Goal: Task Accomplishment & Management: Complete application form

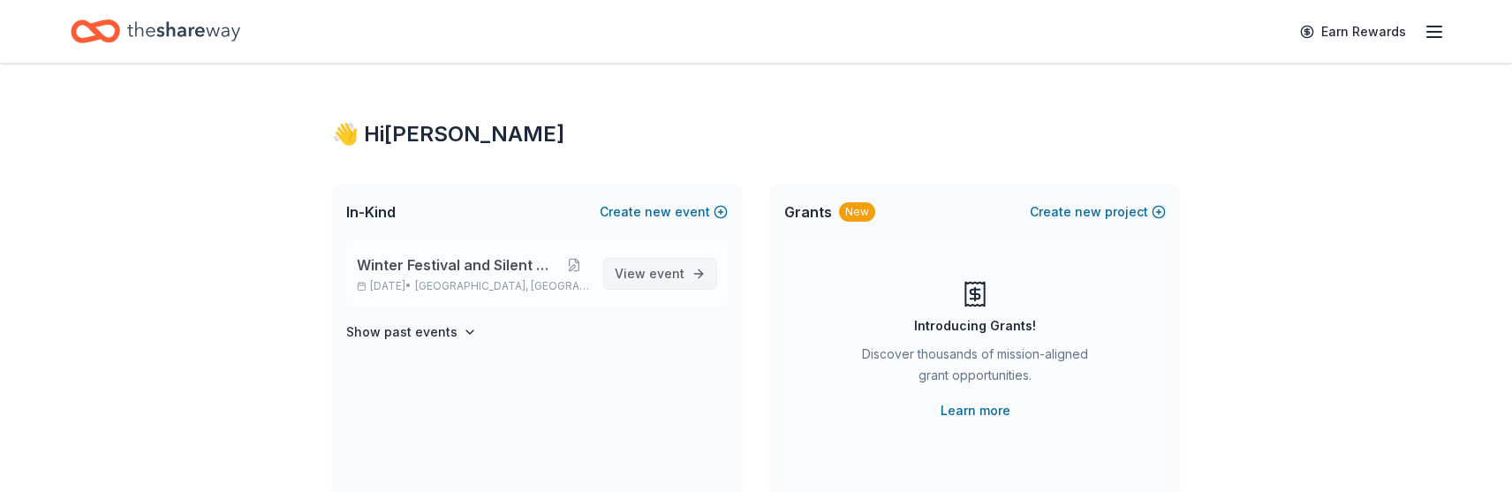
click at [655, 274] on span "event" at bounding box center [666, 273] width 35 height 15
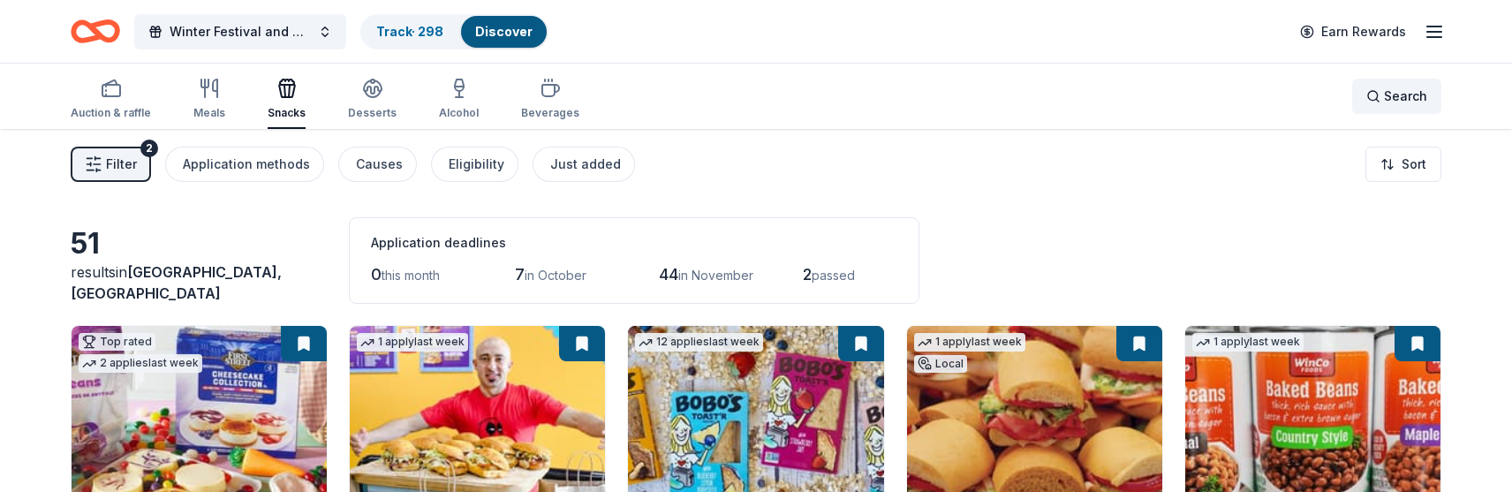
click at [1385, 96] on div "Search" at bounding box center [1396, 96] width 61 height 21
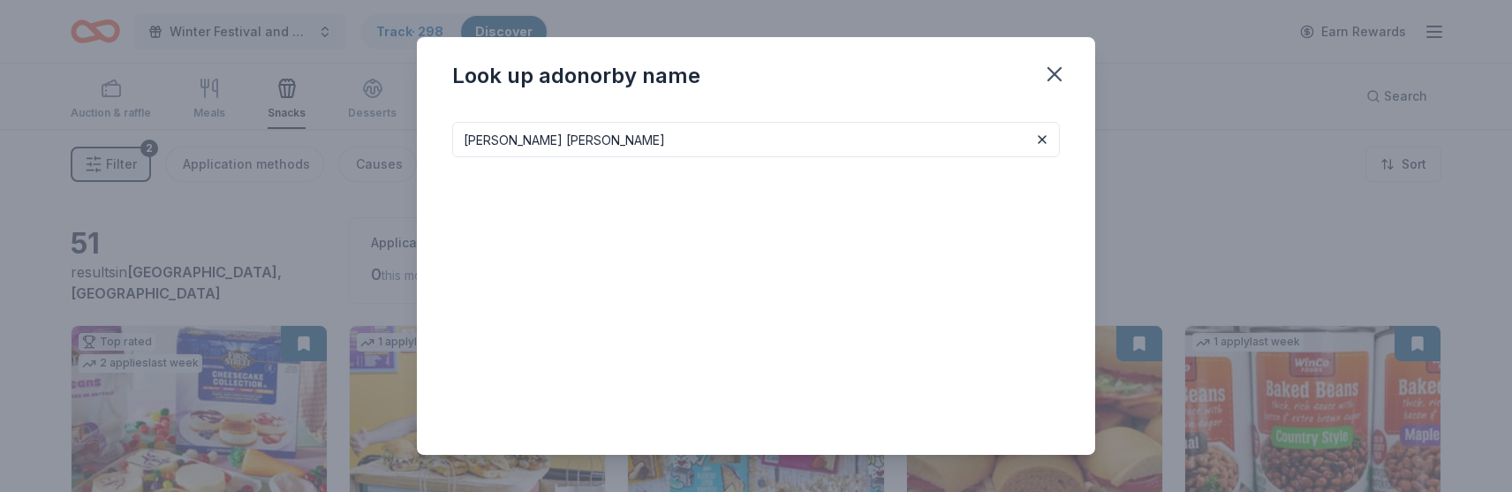
type input "Baskin Robbins"
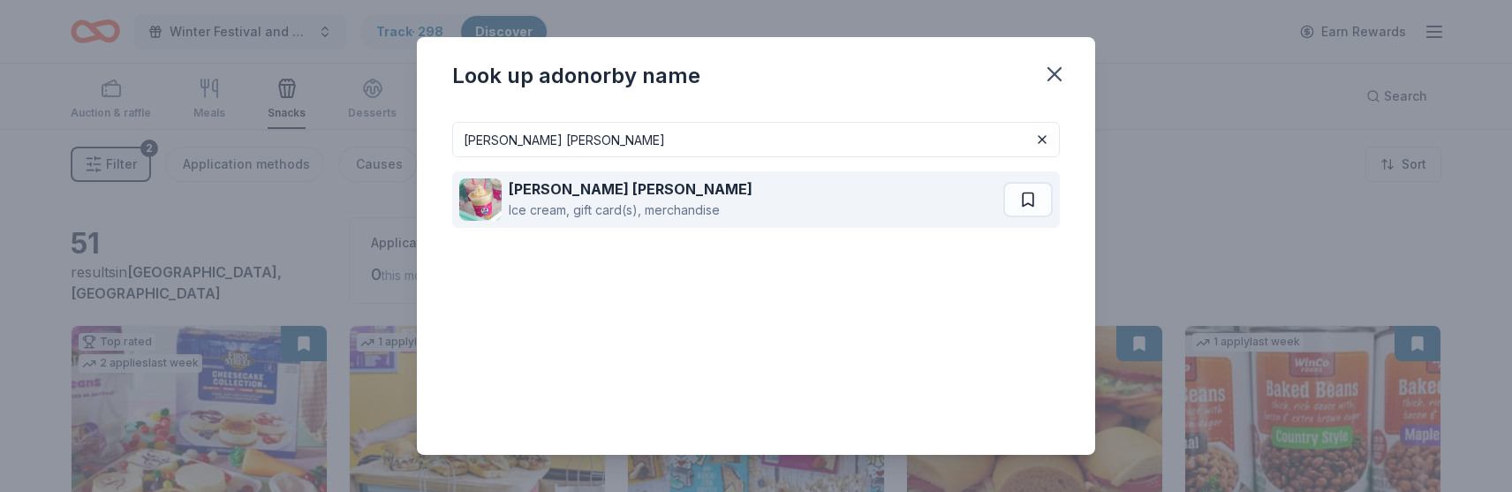
click at [633, 195] on div "Baskin Robbins" at bounding box center [631, 188] width 244 height 21
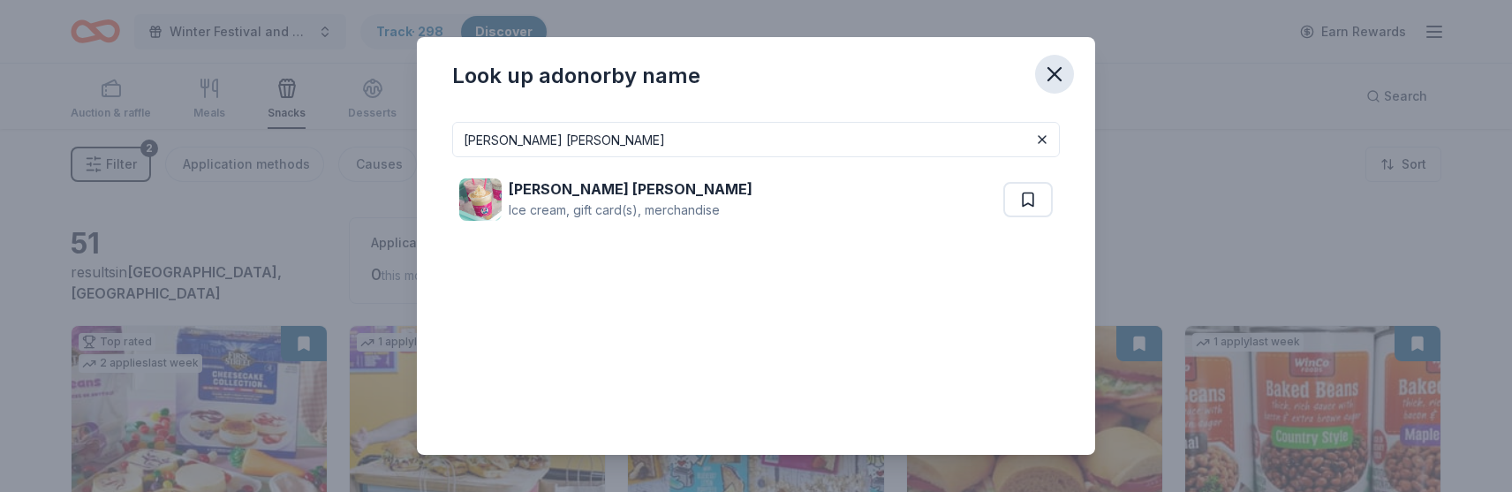
click at [1060, 73] on icon "button" at bounding box center [1054, 74] width 25 height 25
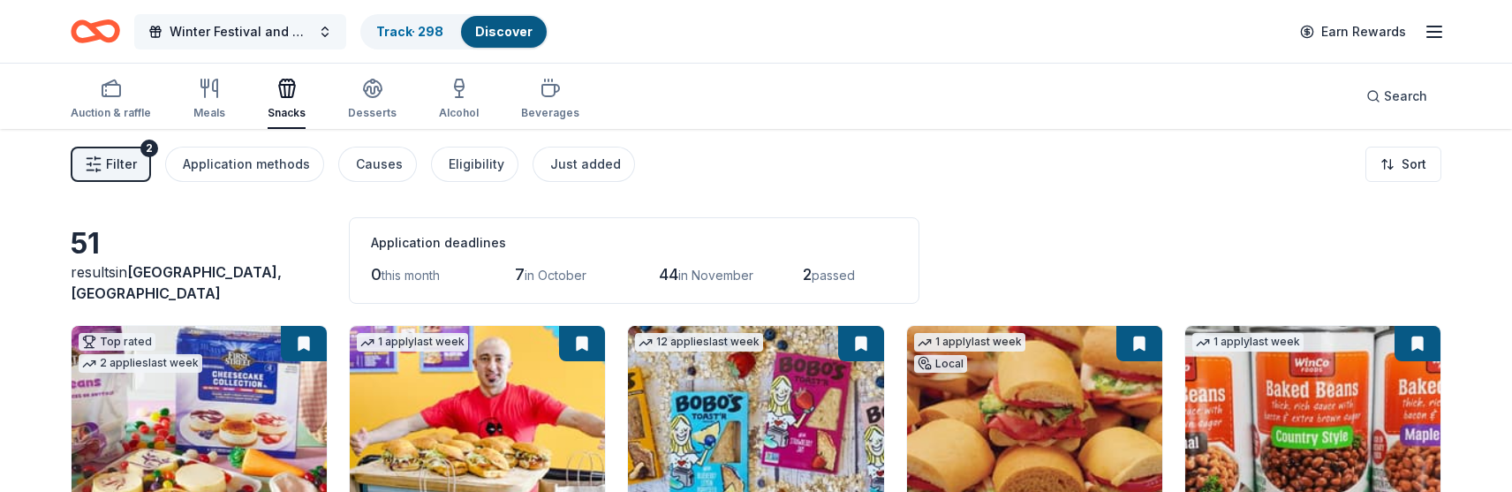
click at [273, 26] on span "Winter Festival and Silent Auction" at bounding box center [240, 31] width 141 height 21
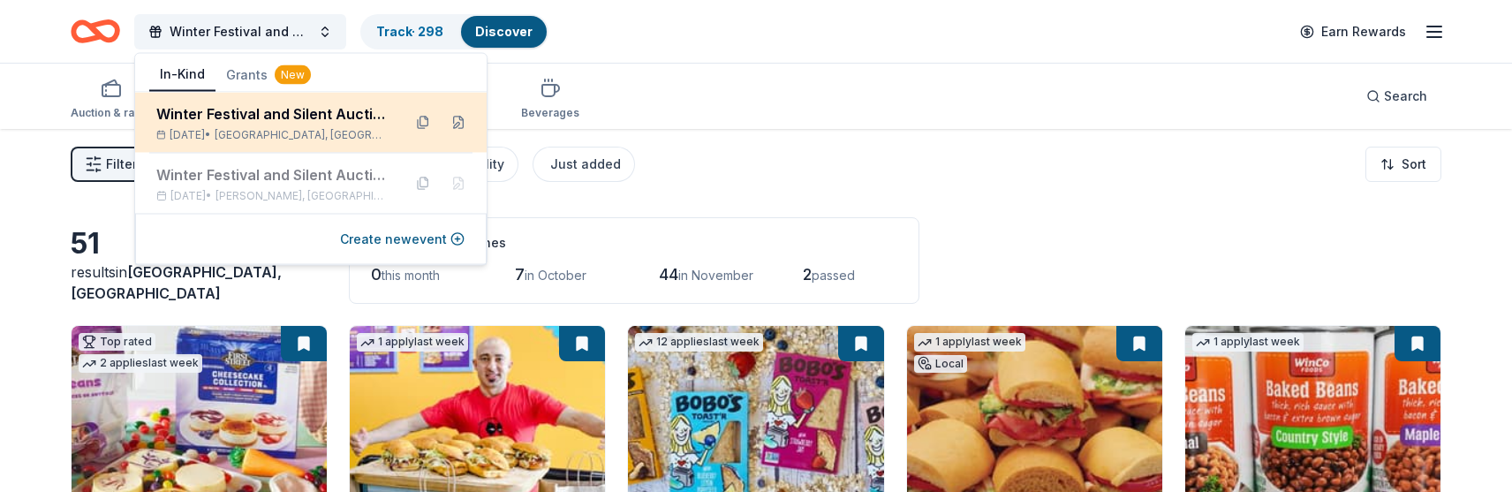
click at [293, 116] on div "Winter Festival and Silent Auction" at bounding box center [271, 113] width 231 height 21
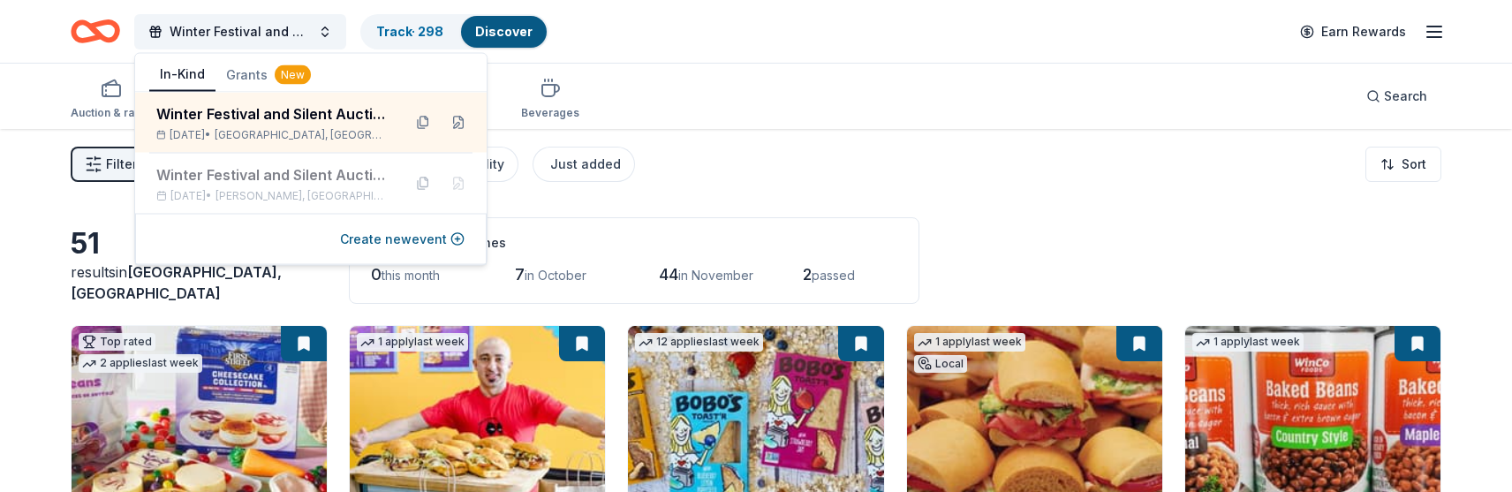
click at [756, 112] on div "Auction & raffle Meals Snacks Desserts Alcohol Beverages Search" at bounding box center [756, 96] width 1371 height 65
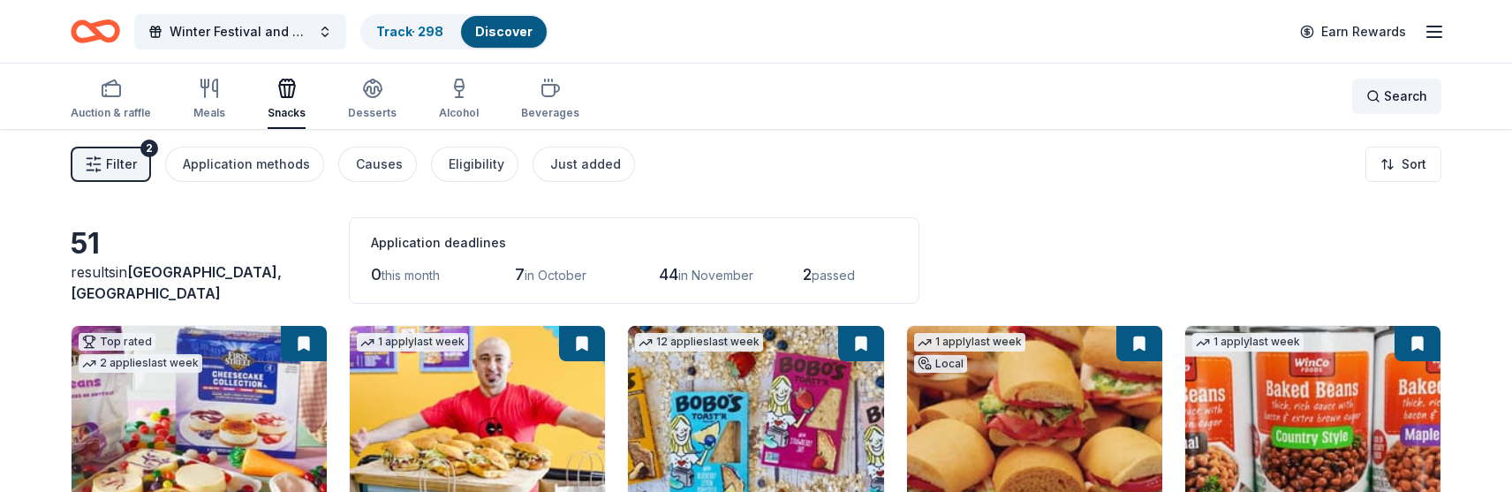
click at [1381, 87] on div "Search" at bounding box center [1396, 96] width 61 height 21
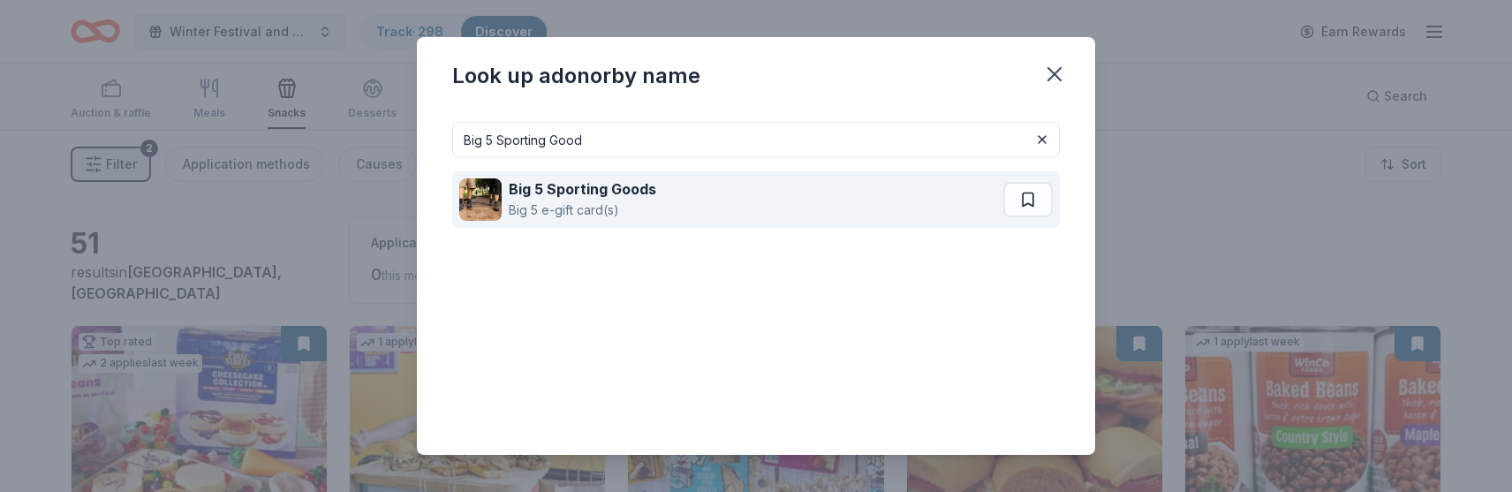
type input "Big 5 Sporting Good"
click at [564, 191] on strong "Big 5 Sporting Goods" at bounding box center [583, 189] width 148 height 18
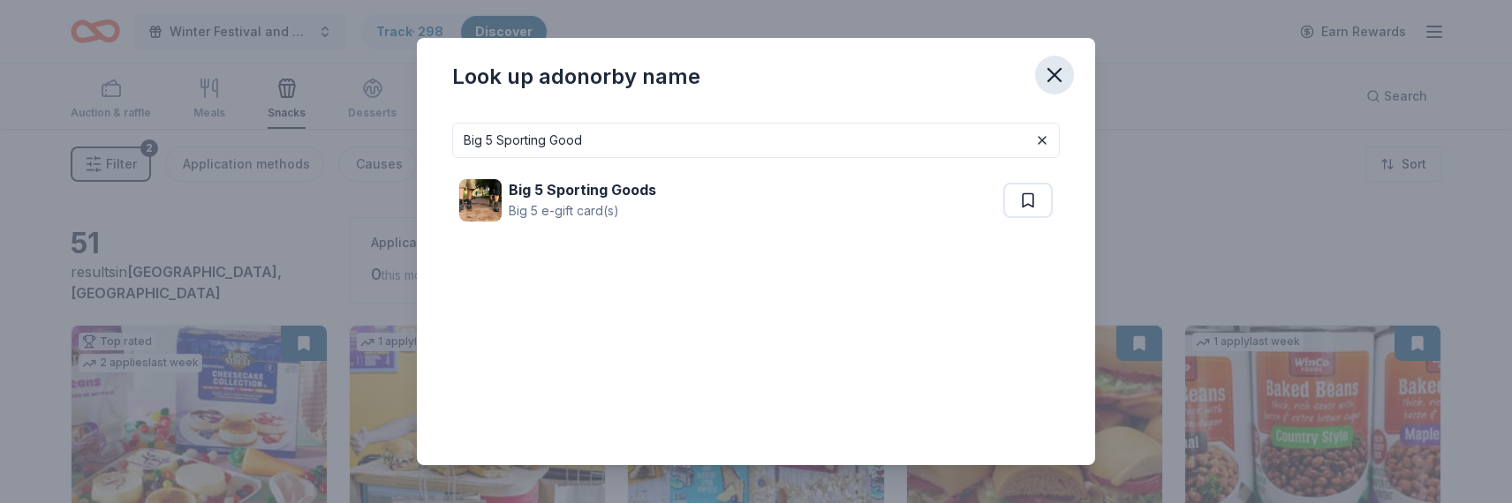
click at [1057, 69] on icon "button" at bounding box center [1054, 75] width 25 height 25
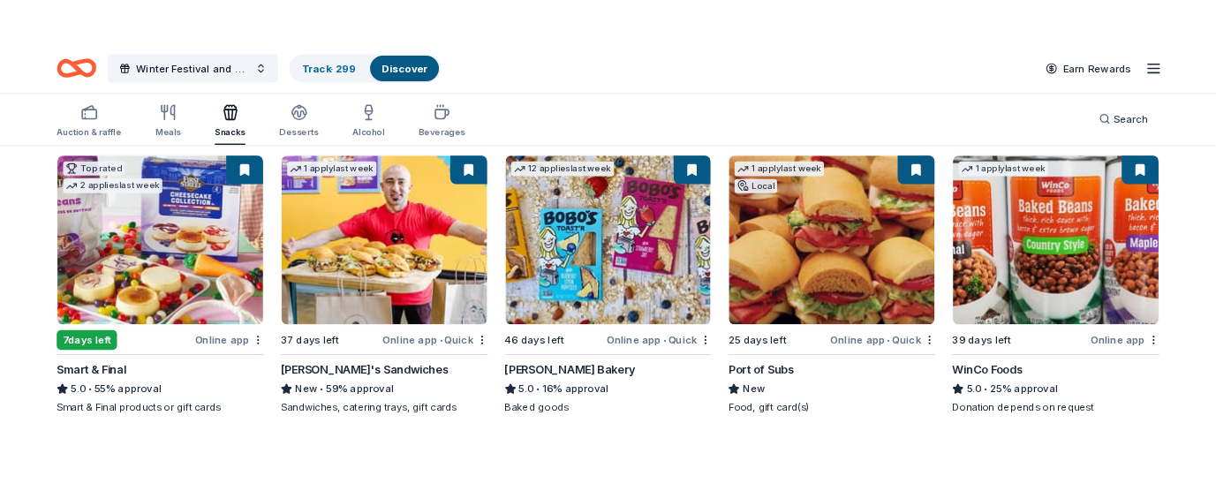
scroll to position [159, 0]
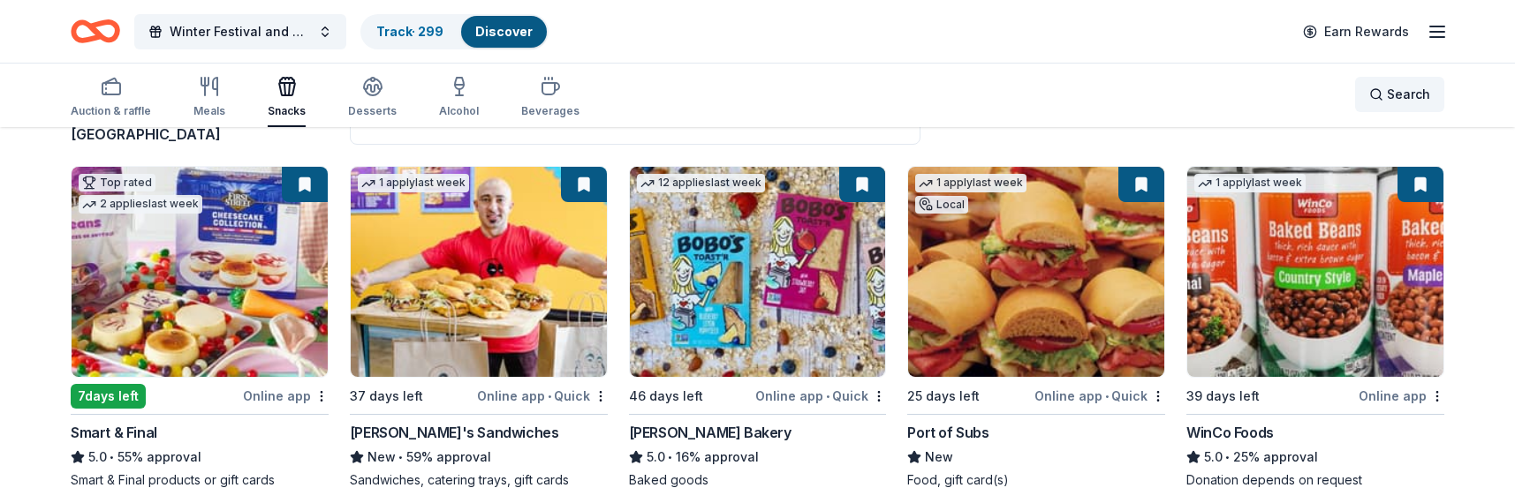
click at [1378, 91] on div "Search" at bounding box center [1399, 94] width 61 height 21
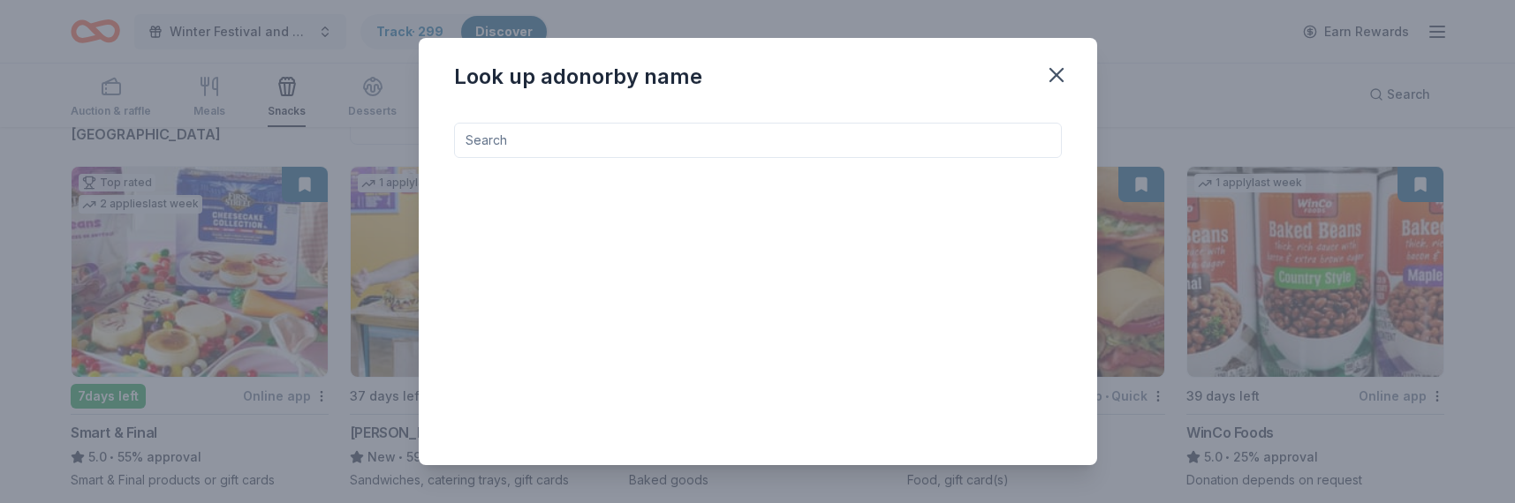
click at [892, 140] on input at bounding box center [758, 140] width 608 height 35
type input "Verve Coffee"
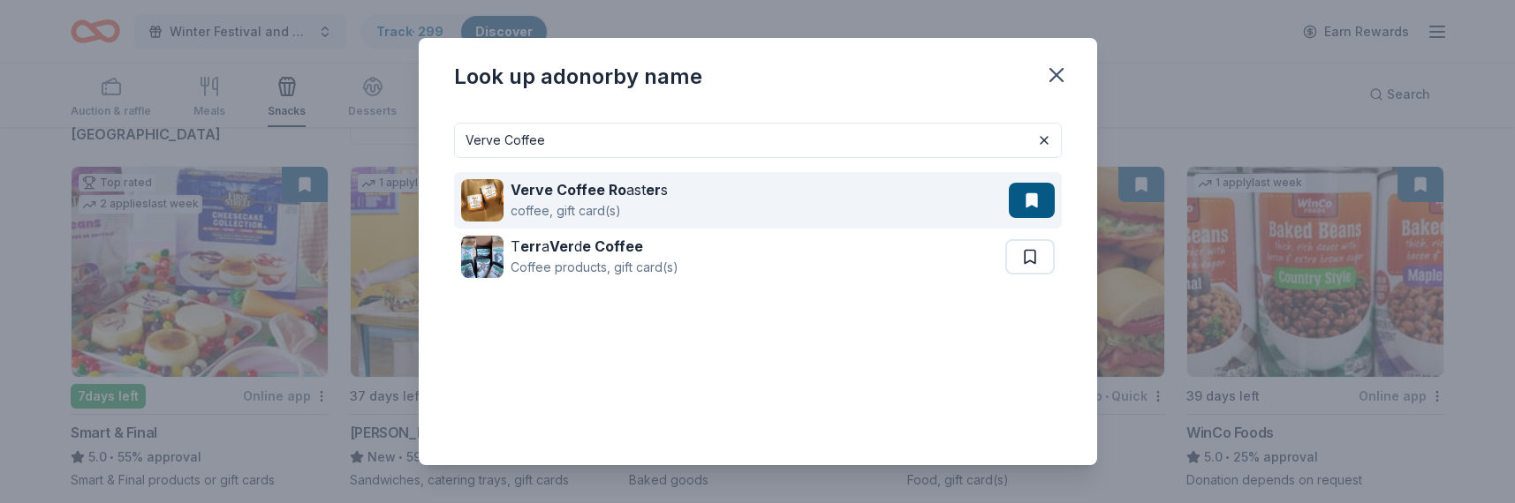
click at [700, 197] on div "Verve Coffee Ro ast er s coffee, gift card(s)" at bounding box center [735, 200] width 548 height 57
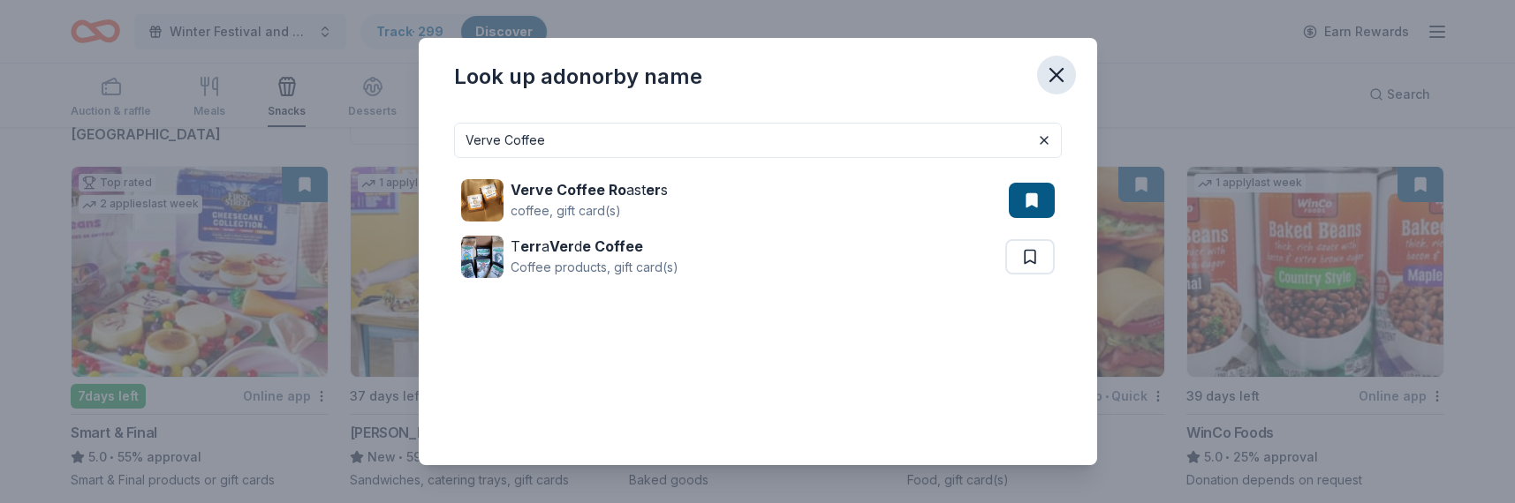
click at [1064, 74] on icon "button" at bounding box center [1056, 75] width 25 height 25
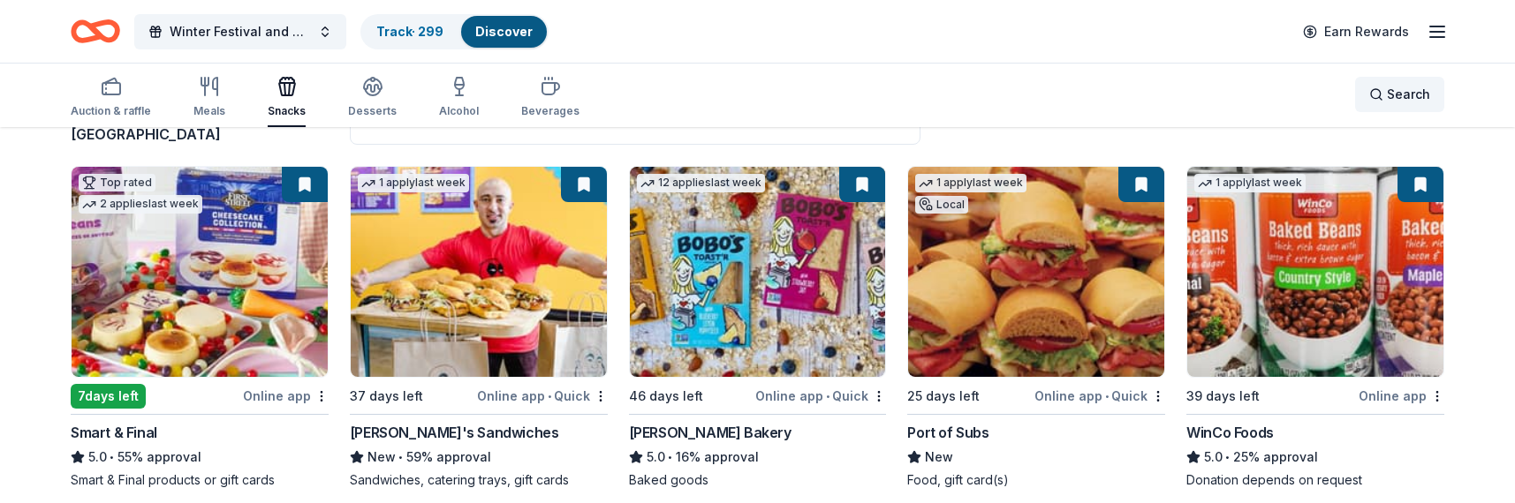
click at [1389, 98] on span "Search" at bounding box center [1408, 94] width 43 height 21
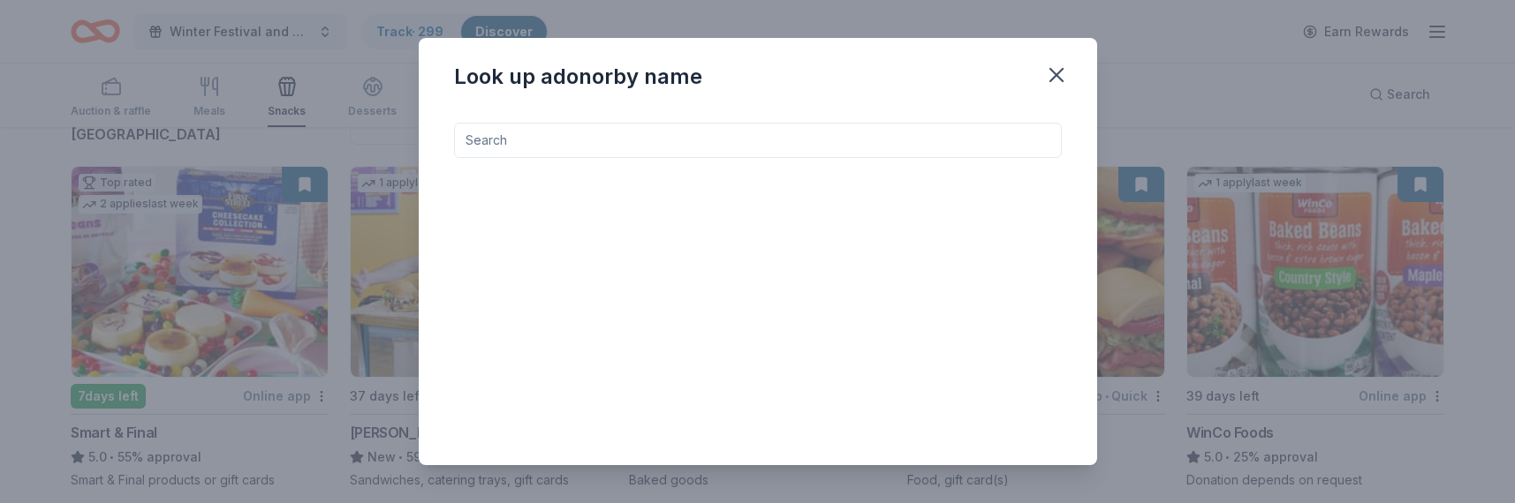
click at [777, 144] on input at bounding box center [758, 140] width 608 height 35
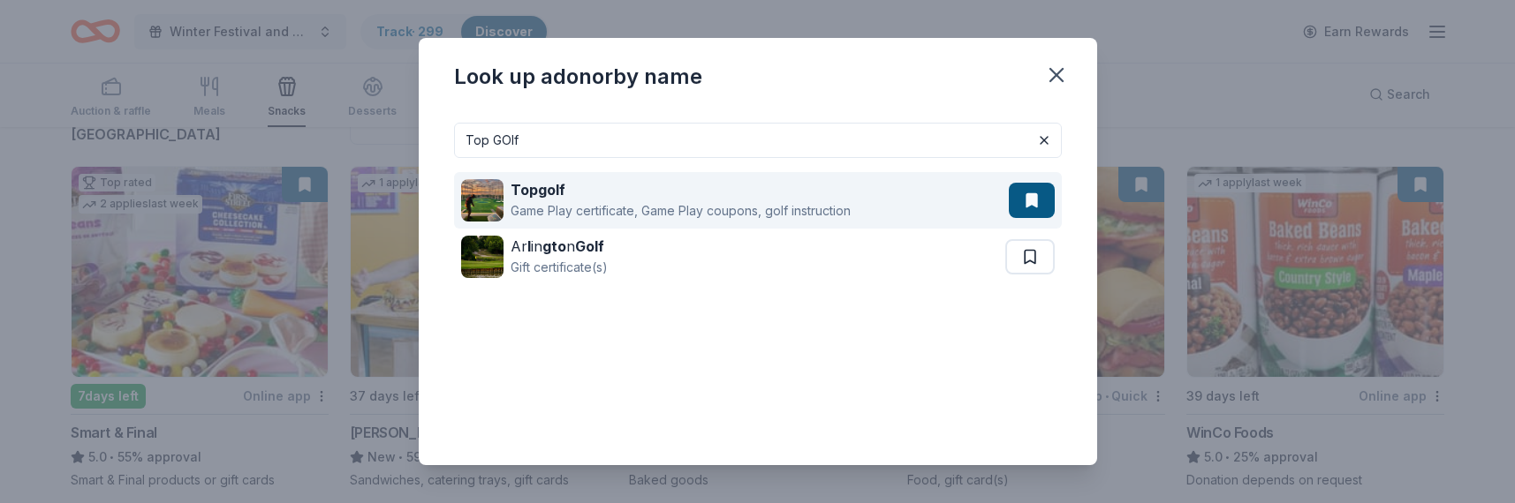
click at [690, 187] on div "Topgolf" at bounding box center [681, 189] width 340 height 21
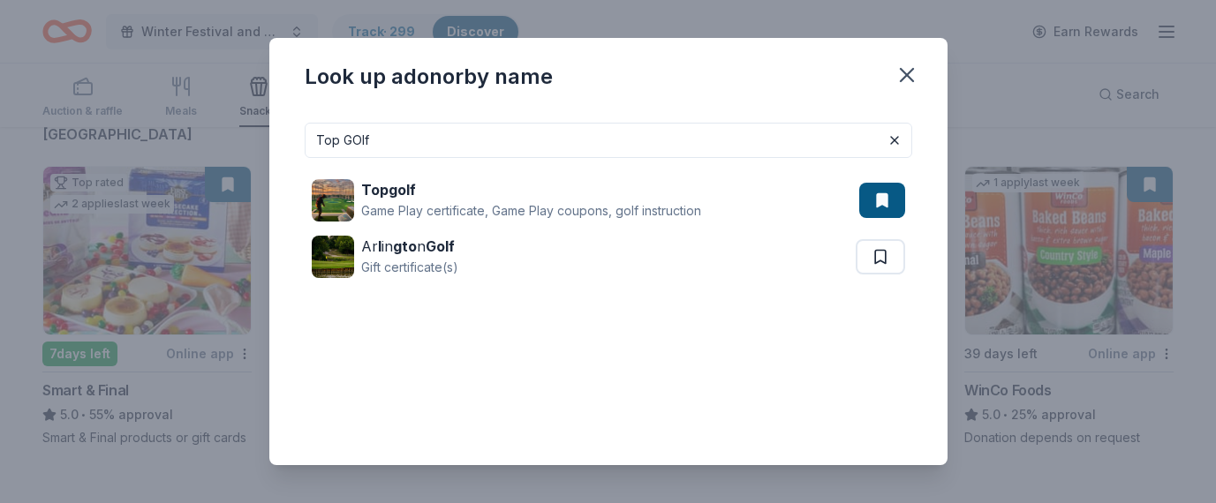
drag, startPoint x: 451, startPoint y: 135, endPoint x: 277, endPoint y: 135, distance: 174.0
click at [277, 135] on div "Top GOlf Topgolf Game Play certificate, Game Play coupons, golf instruction Ar …" at bounding box center [608, 287] width 678 height 357
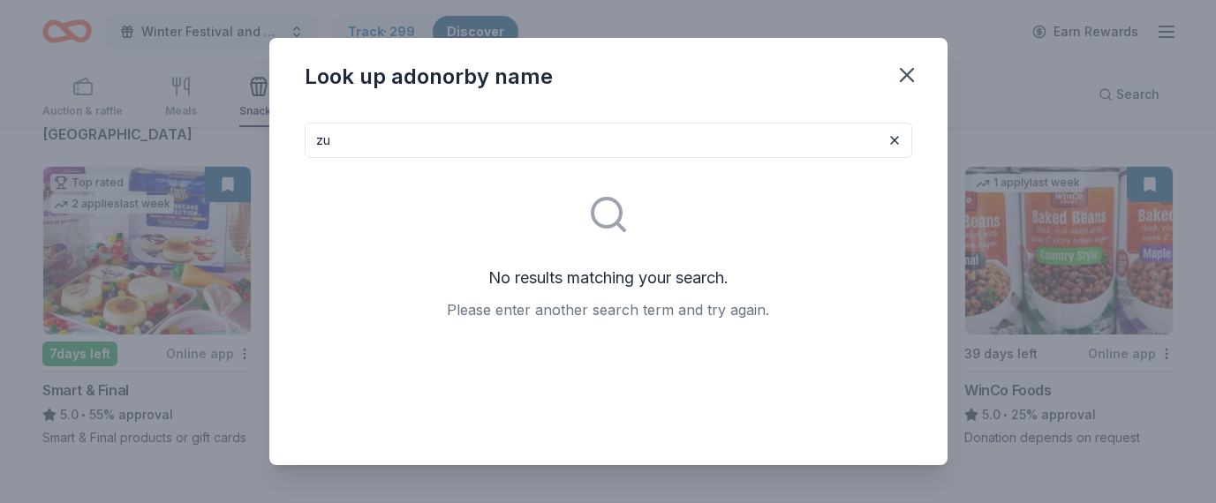
type input "z"
type input "y"
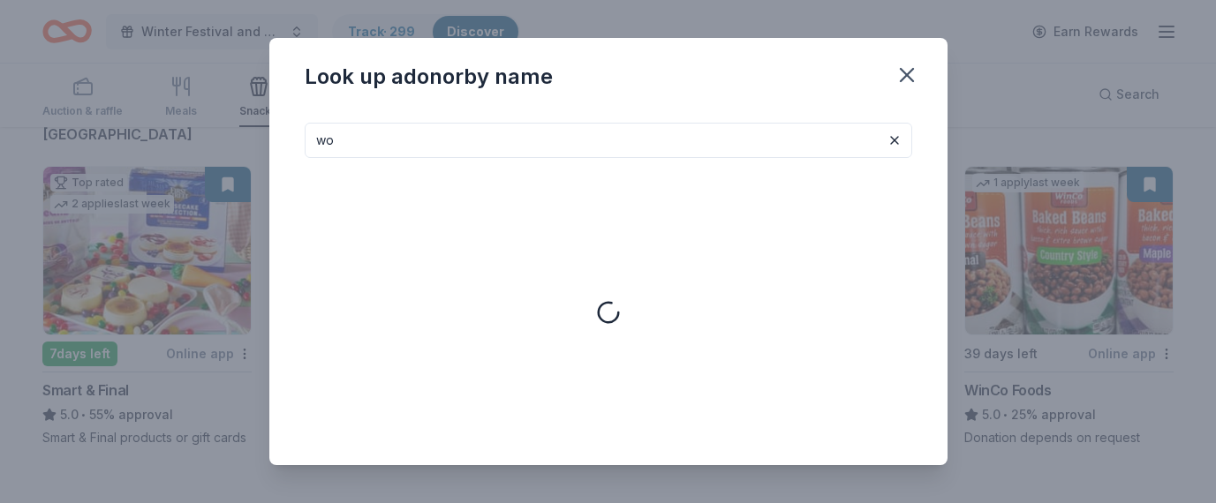
type input "w"
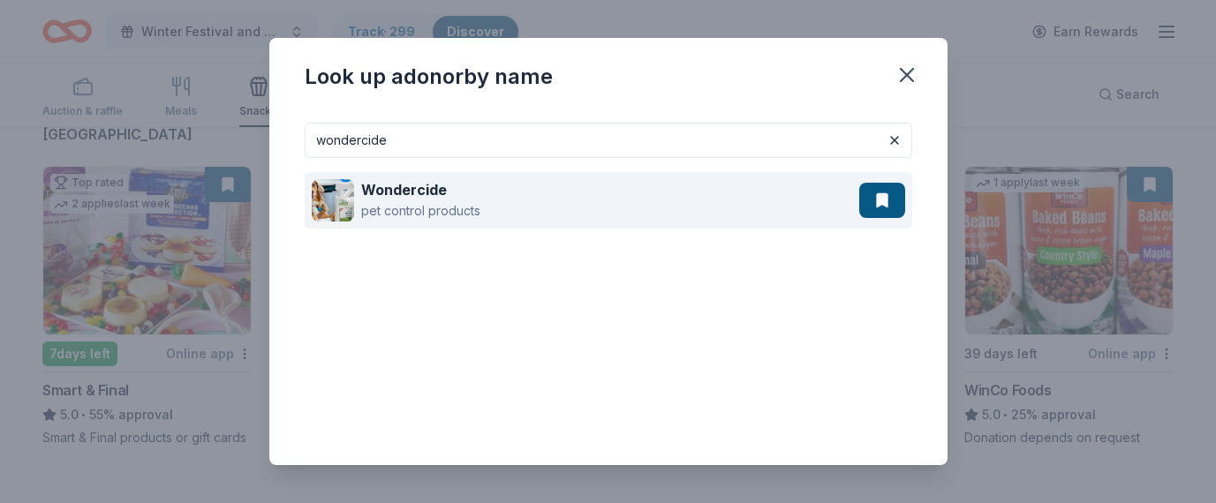
type input "wondercide"
click at [412, 187] on strong "Wondercide" at bounding box center [404, 190] width 86 height 18
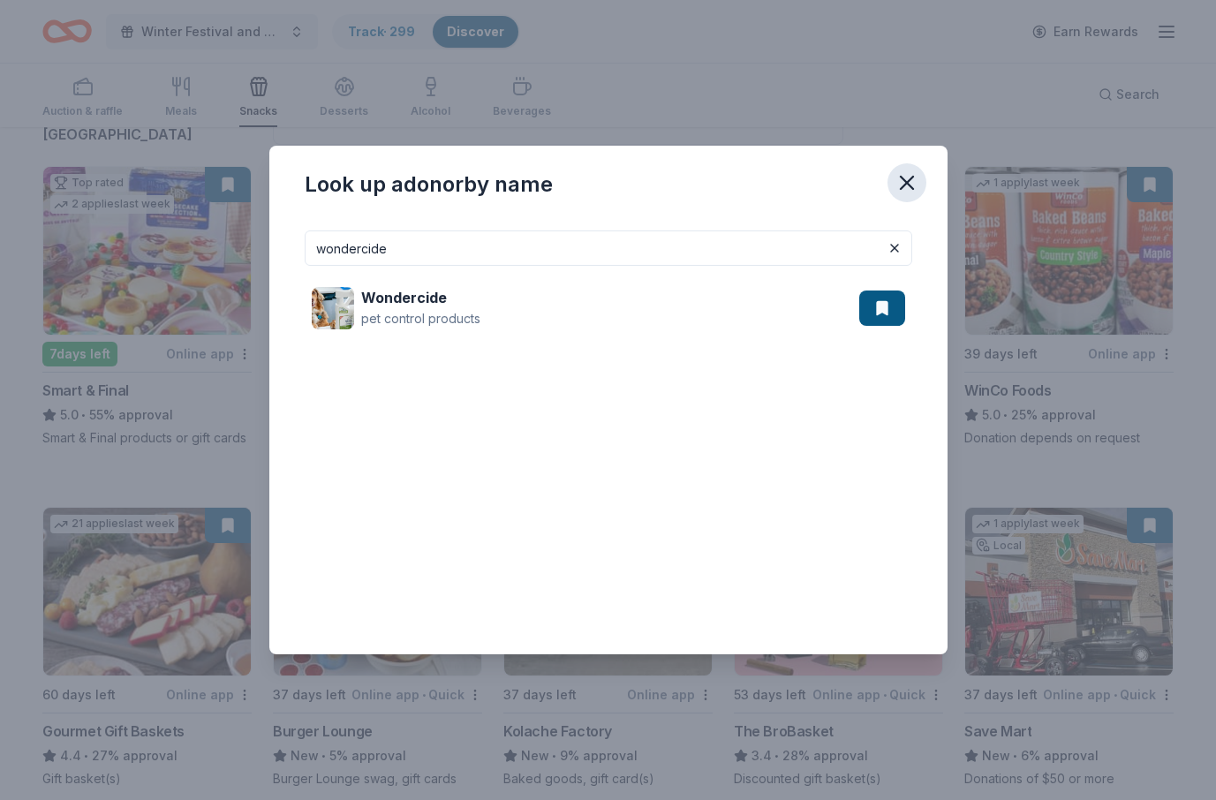
click at [912, 177] on icon "button" at bounding box center [907, 183] width 12 height 12
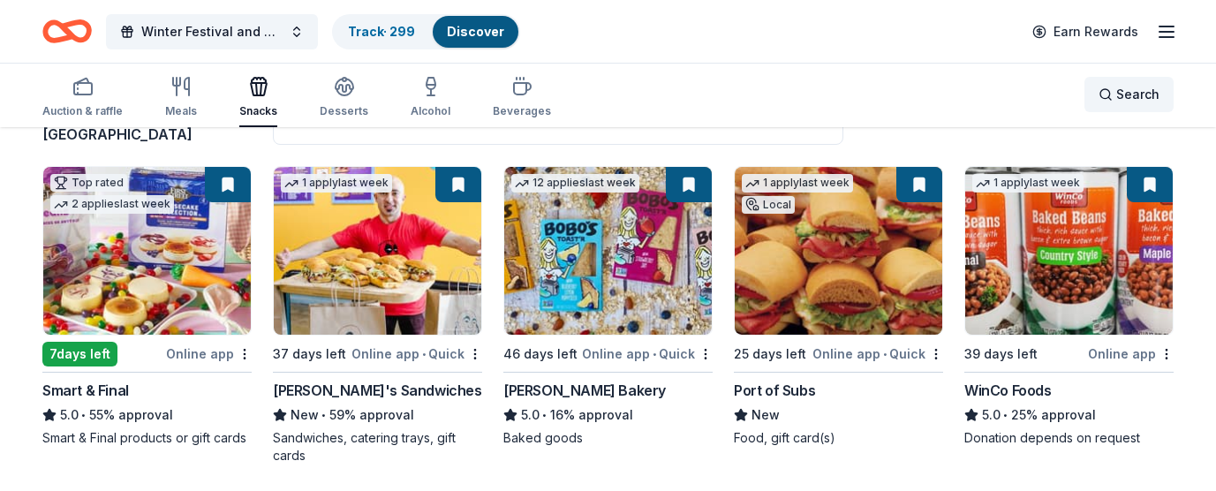
click at [1140, 98] on span "Search" at bounding box center [1137, 94] width 43 height 21
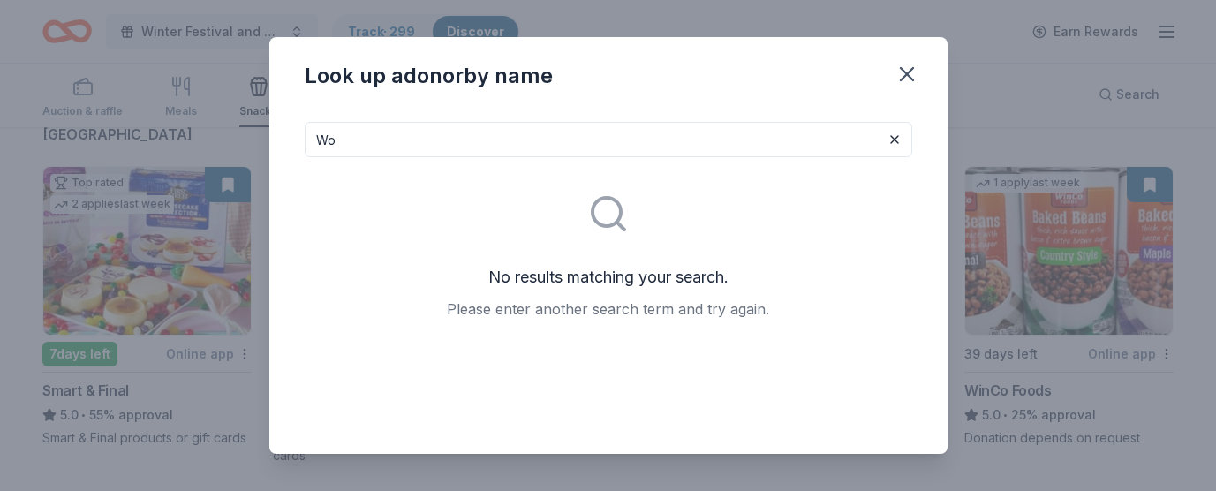
type input "W"
type input "w"
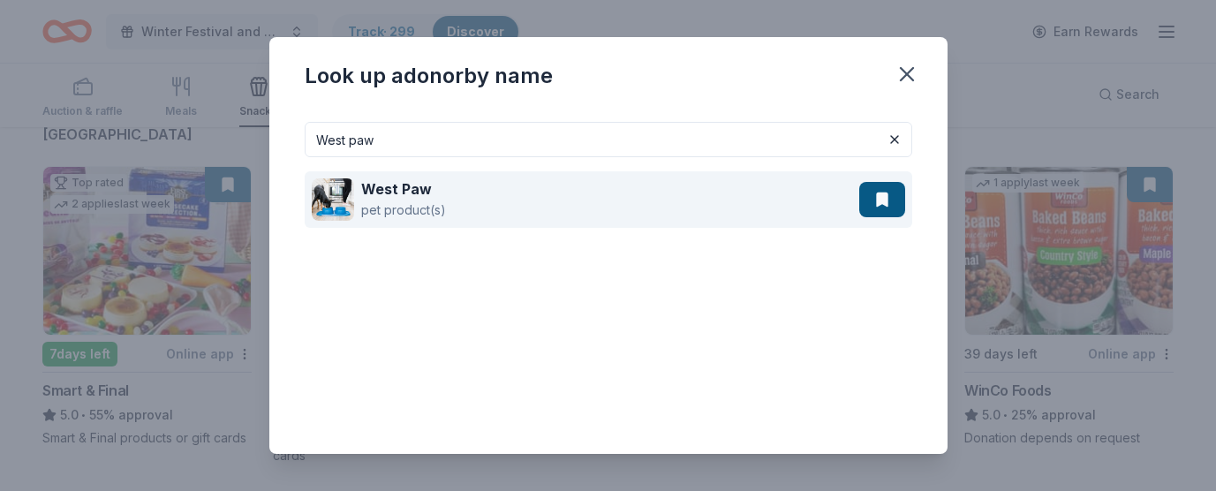
click at [504, 198] on div "West Paw pet product(s)" at bounding box center [586, 199] width 548 height 57
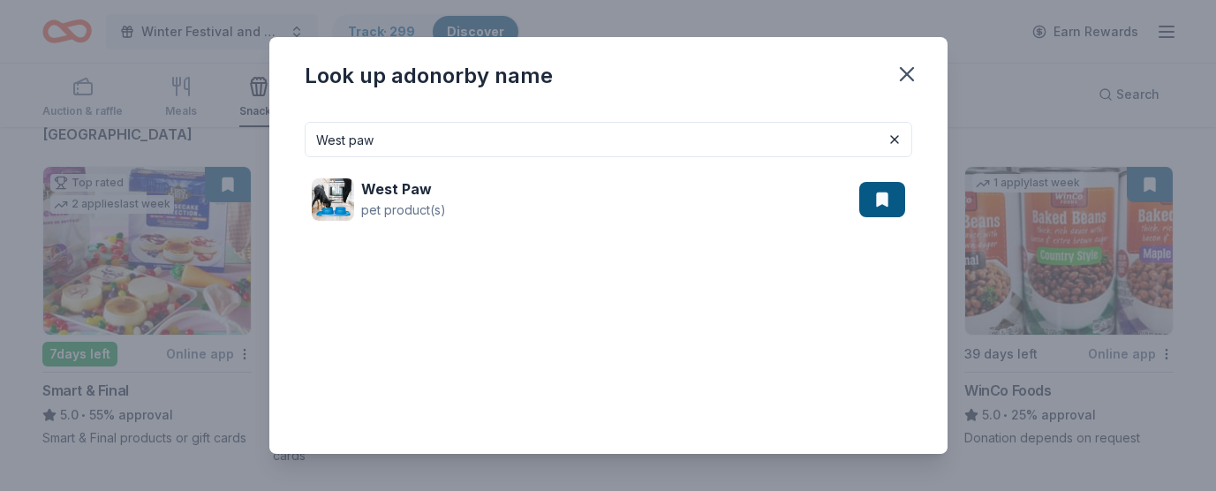
drag, startPoint x: 405, startPoint y: 142, endPoint x: 288, endPoint y: 135, distance: 116.8
click at [288, 135] on div "West paw West Paw pet product(s)" at bounding box center [608, 281] width 678 height 346
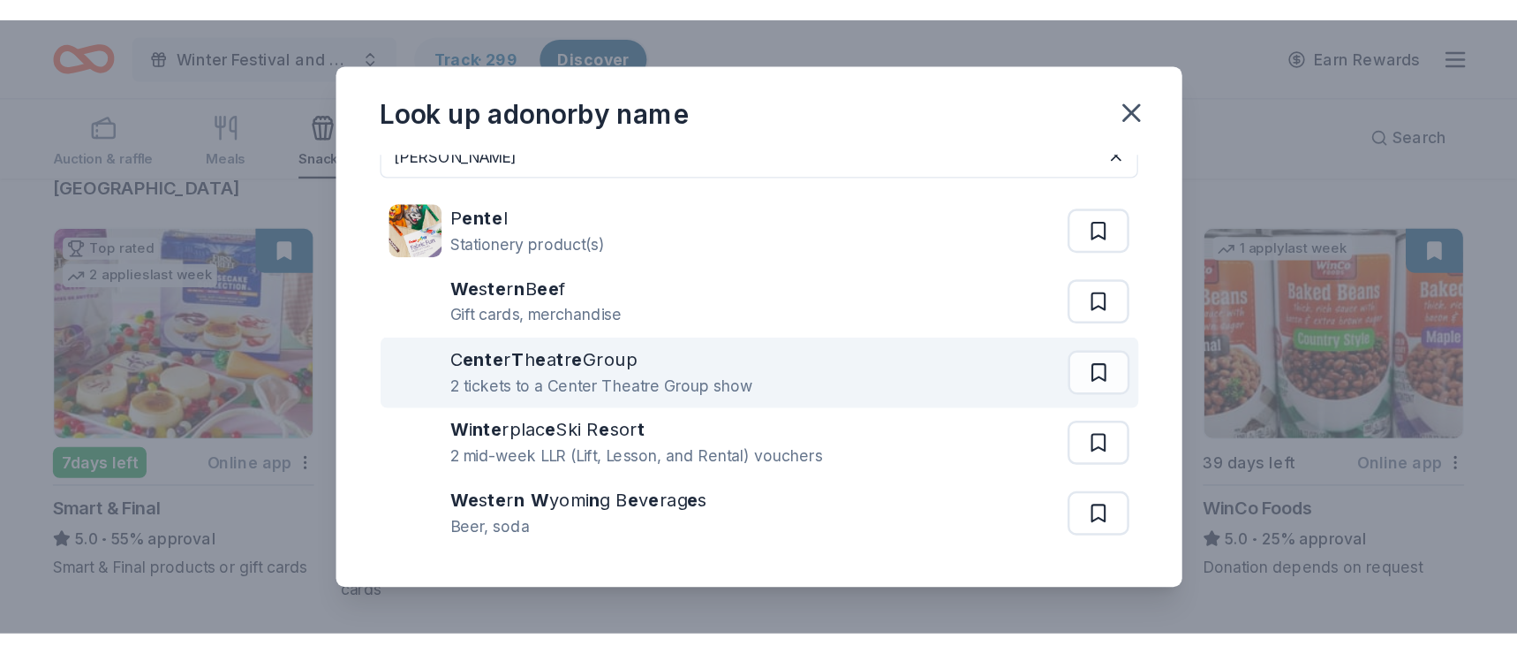
scroll to position [33, 0]
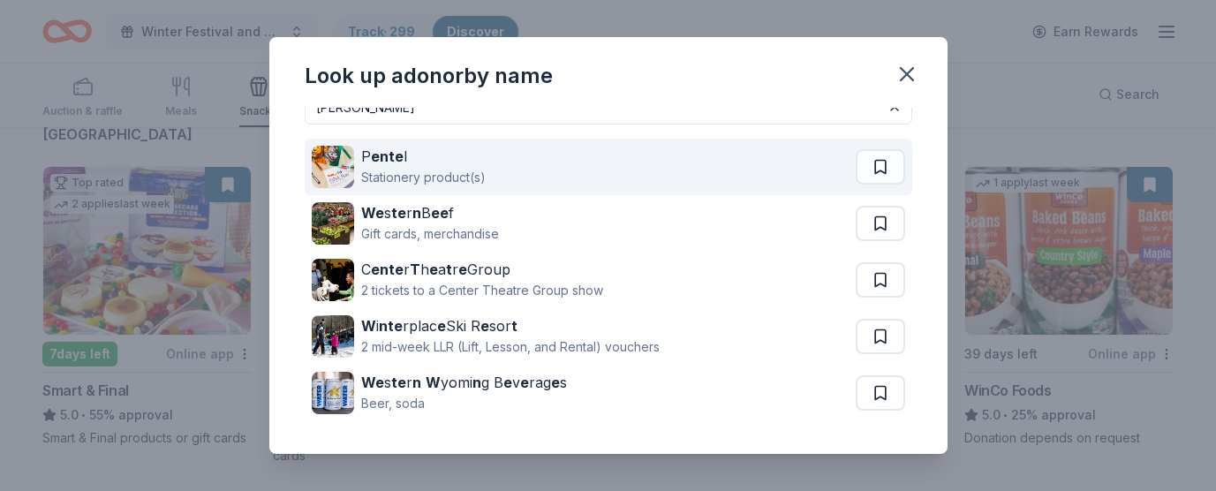
type input "wente"
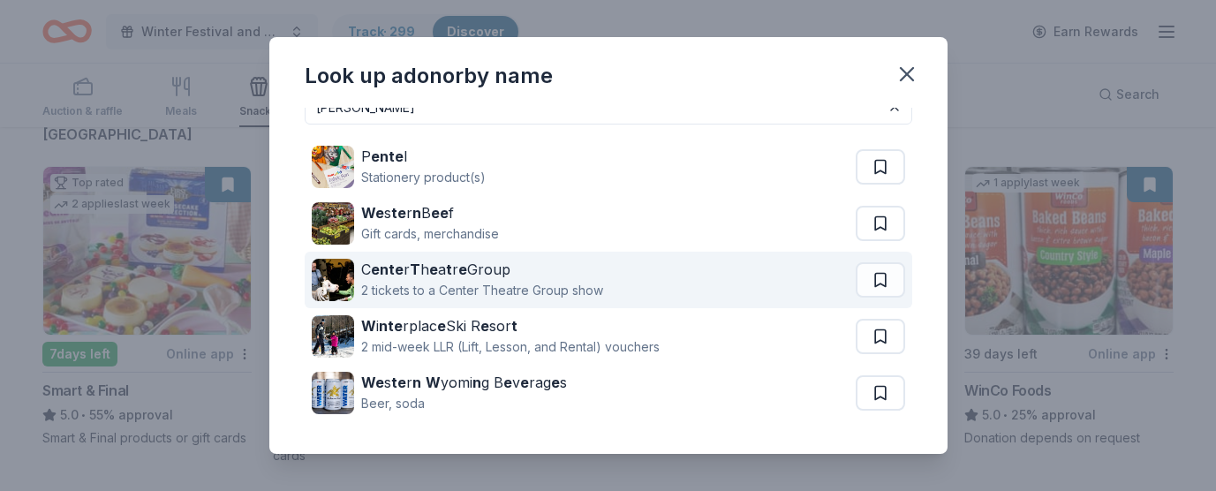
click at [704, 290] on div "C ente r T h e a t r e Group 2 tickets to a Center Theatre Group show" at bounding box center [584, 280] width 544 height 57
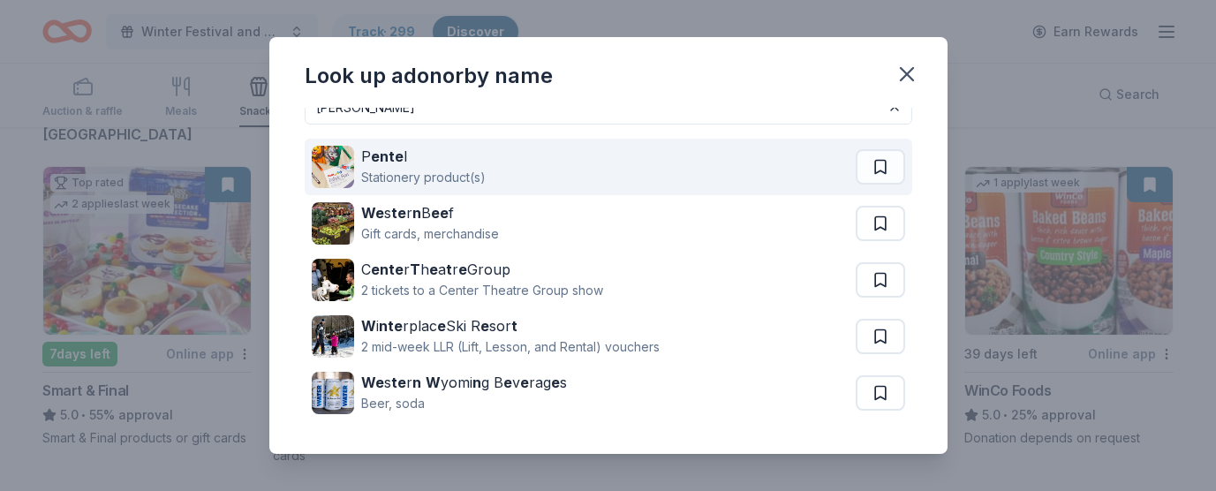
click at [390, 153] on strong "ente" at bounding box center [387, 157] width 33 height 18
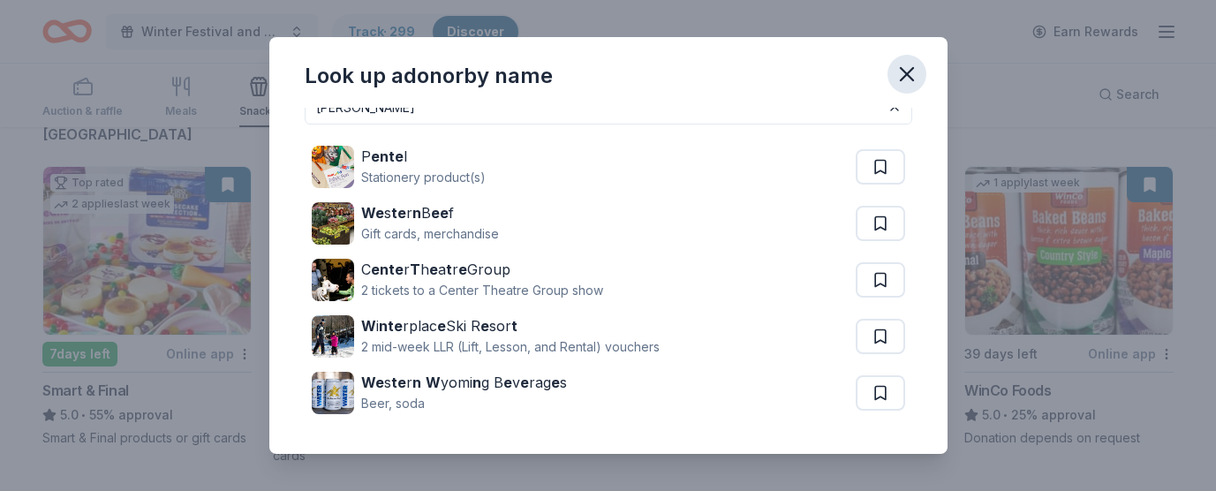
click at [907, 68] on icon "button" at bounding box center [907, 74] width 25 height 25
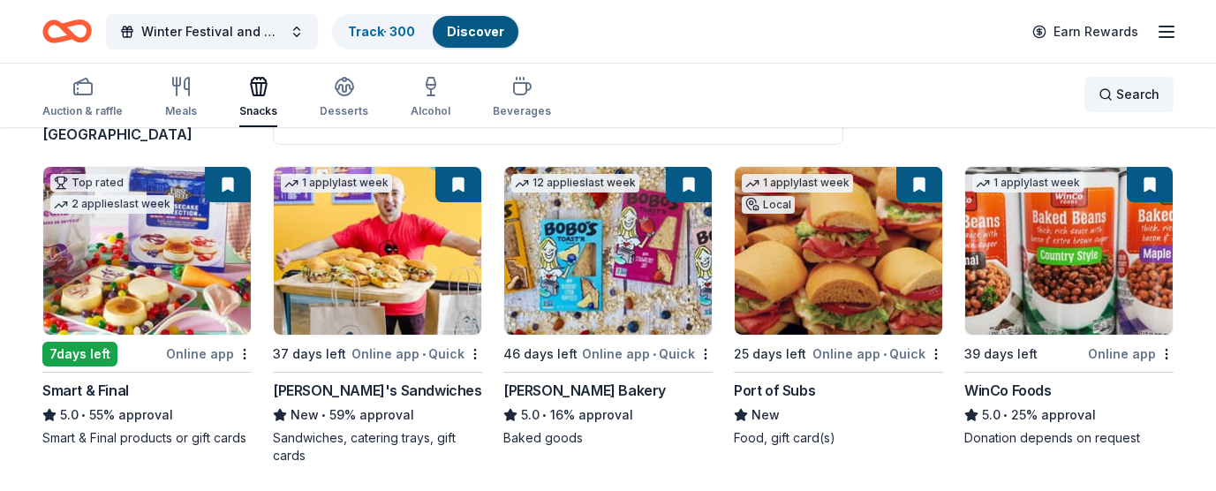
click at [1135, 95] on span "Search" at bounding box center [1137, 94] width 43 height 21
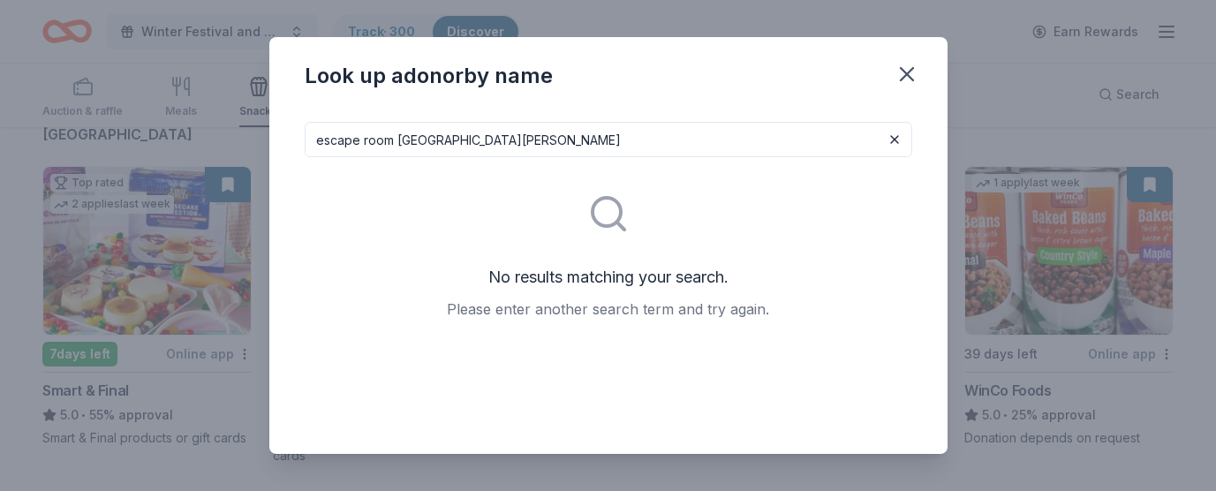
type input "escape room san jose"
click at [458, 140] on input "escape room san jose" at bounding box center [609, 139] width 608 height 35
drag, startPoint x: 458, startPoint y: 140, endPoint x: 323, endPoint y: 143, distance: 134.3
click at [323, 143] on input "escape room san jose" at bounding box center [609, 139] width 608 height 35
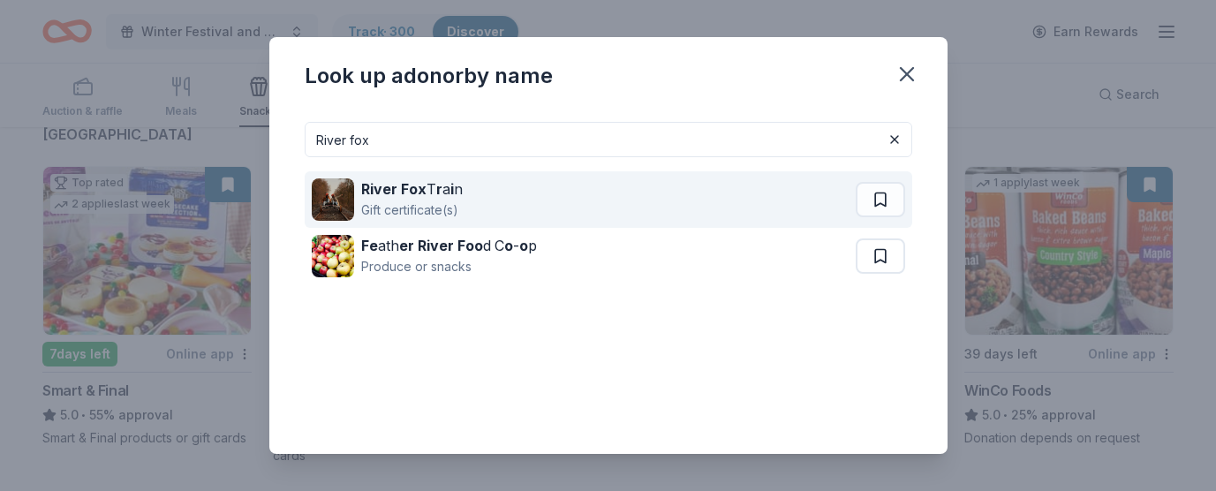
type input "River fox"
click at [435, 190] on div "River Fox T r a i n" at bounding box center [412, 188] width 102 height 21
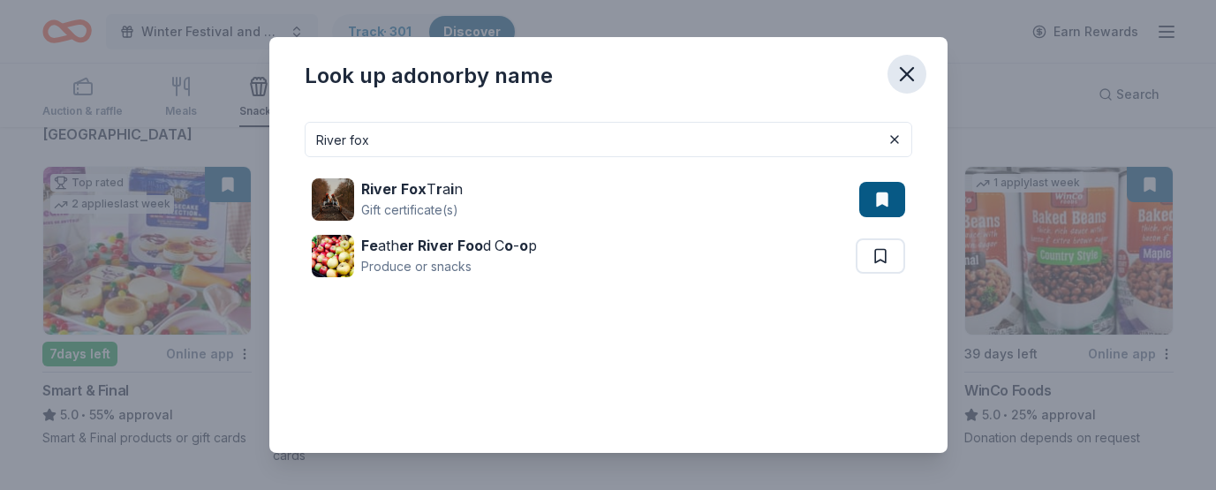
click at [913, 69] on icon "button" at bounding box center [907, 74] width 25 height 25
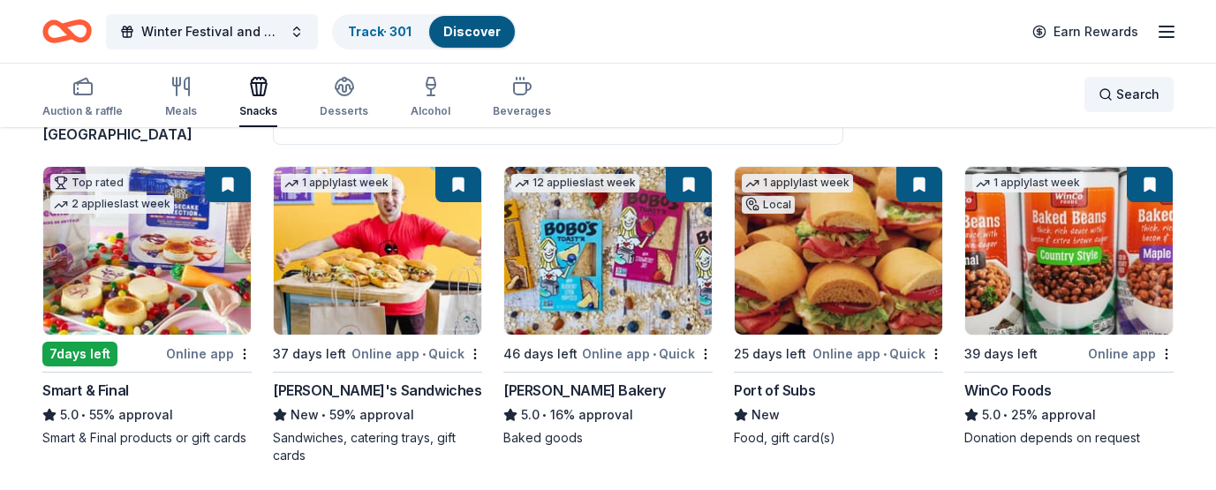
click at [1125, 95] on span "Search" at bounding box center [1137, 94] width 43 height 21
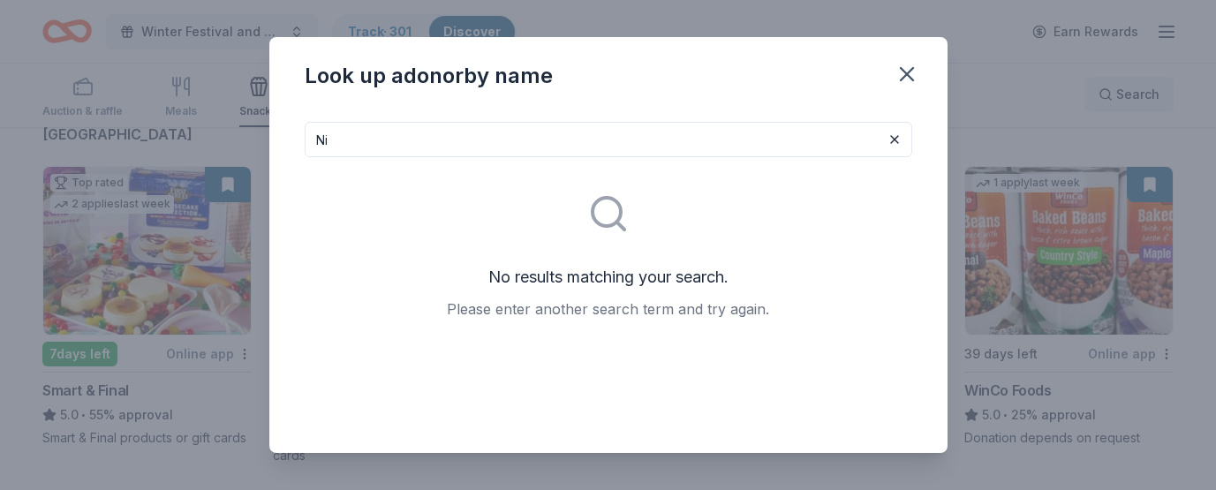
type input "N"
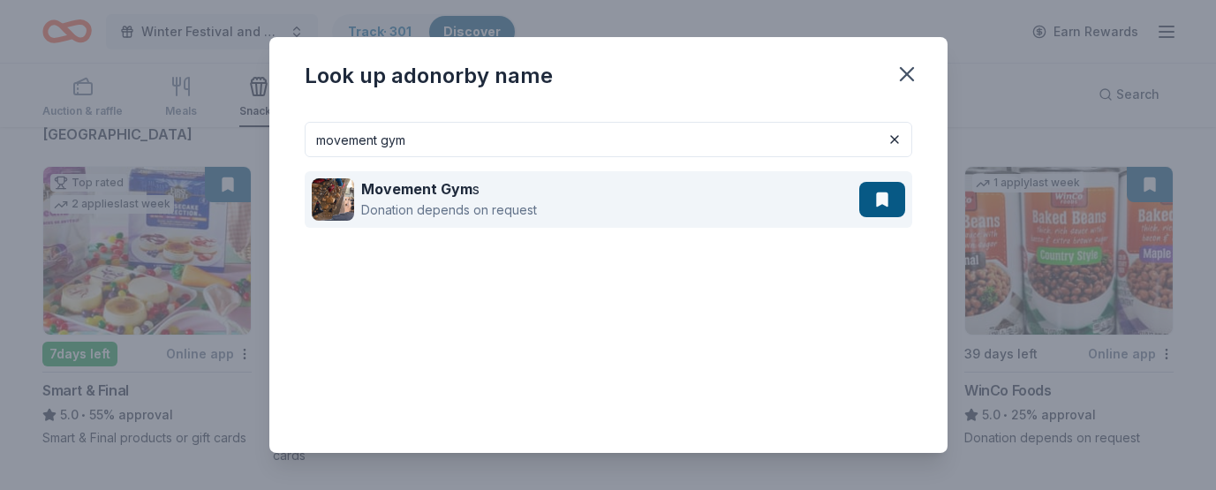
type input "movement gym"
click at [473, 195] on div "Movement Gym s" at bounding box center [449, 188] width 176 height 21
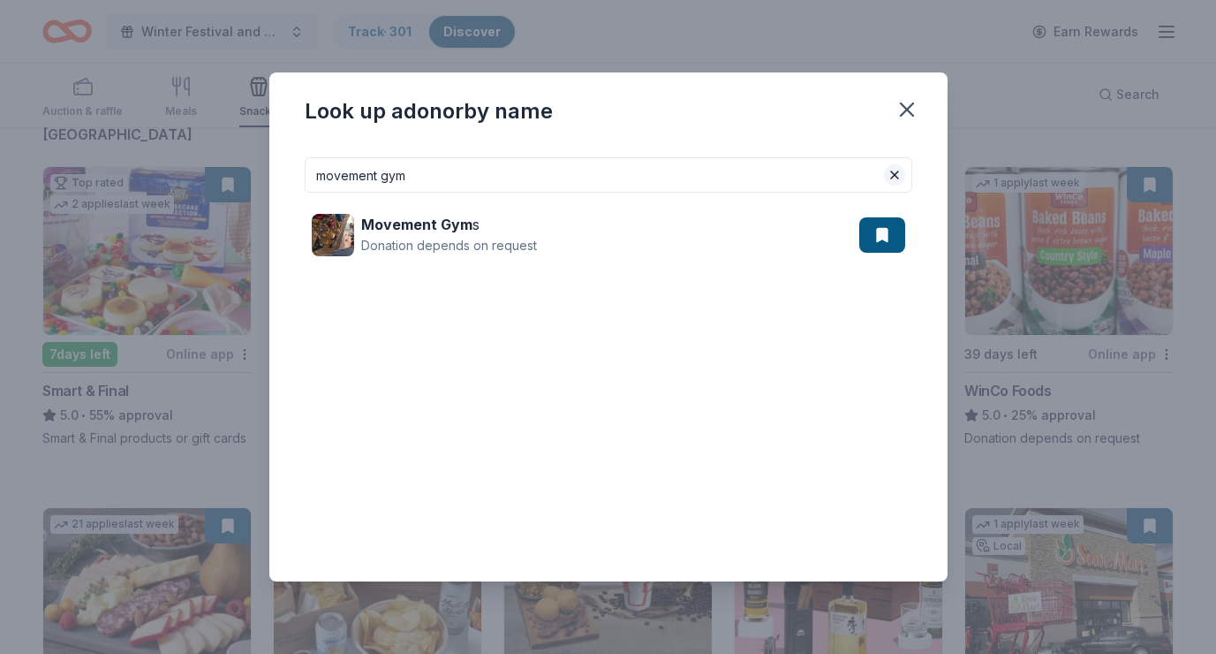
click at [895, 173] on button at bounding box center [894, 174] width 21 height 21
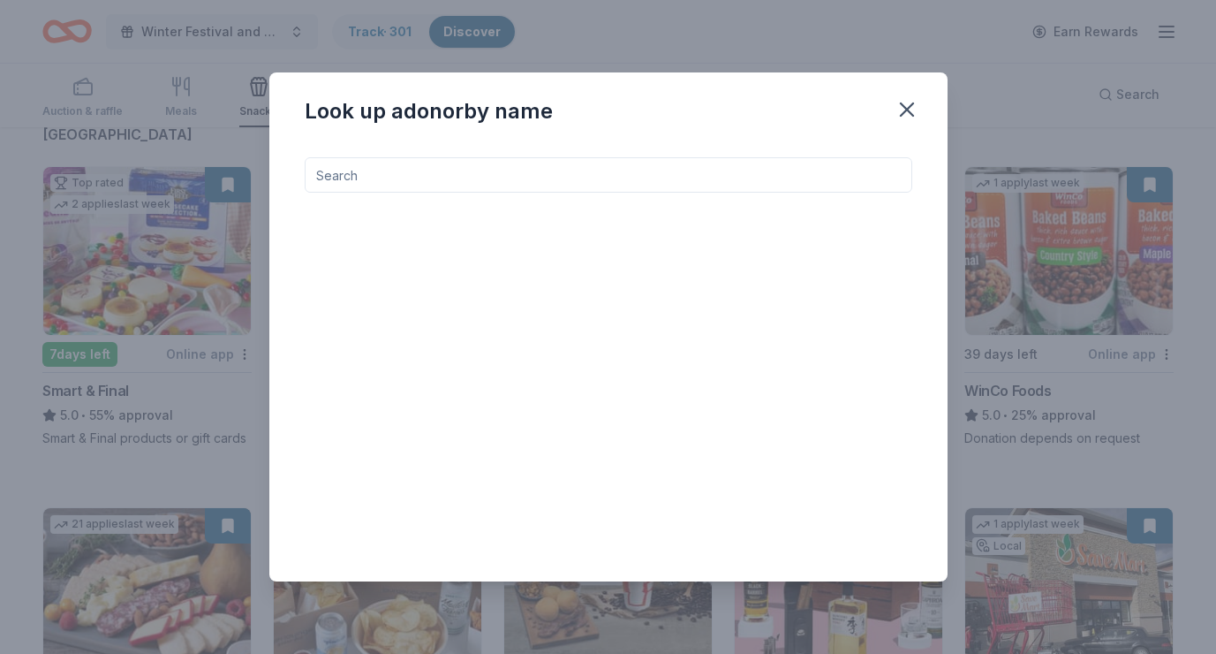
click at [433, 181] on input at bounding box center [609, 174] width 608 height 35
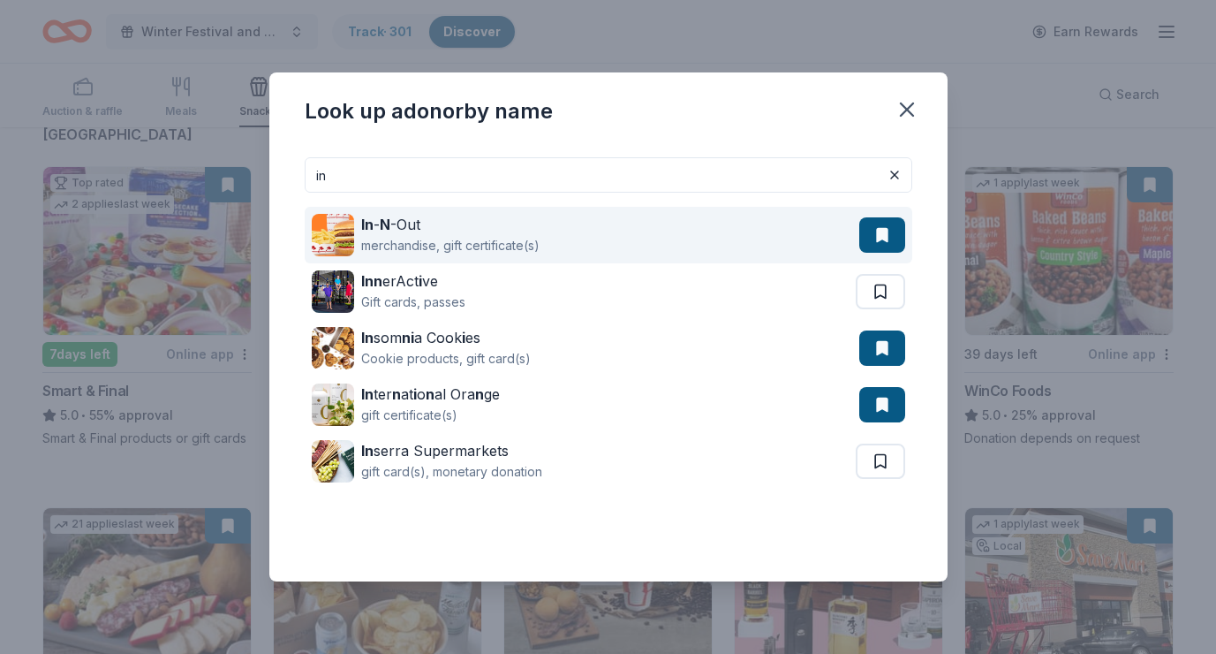
type input "in"
click at [395, 232] on div "In - N -Out" at bounding box center [450, 224] width 178 height 21
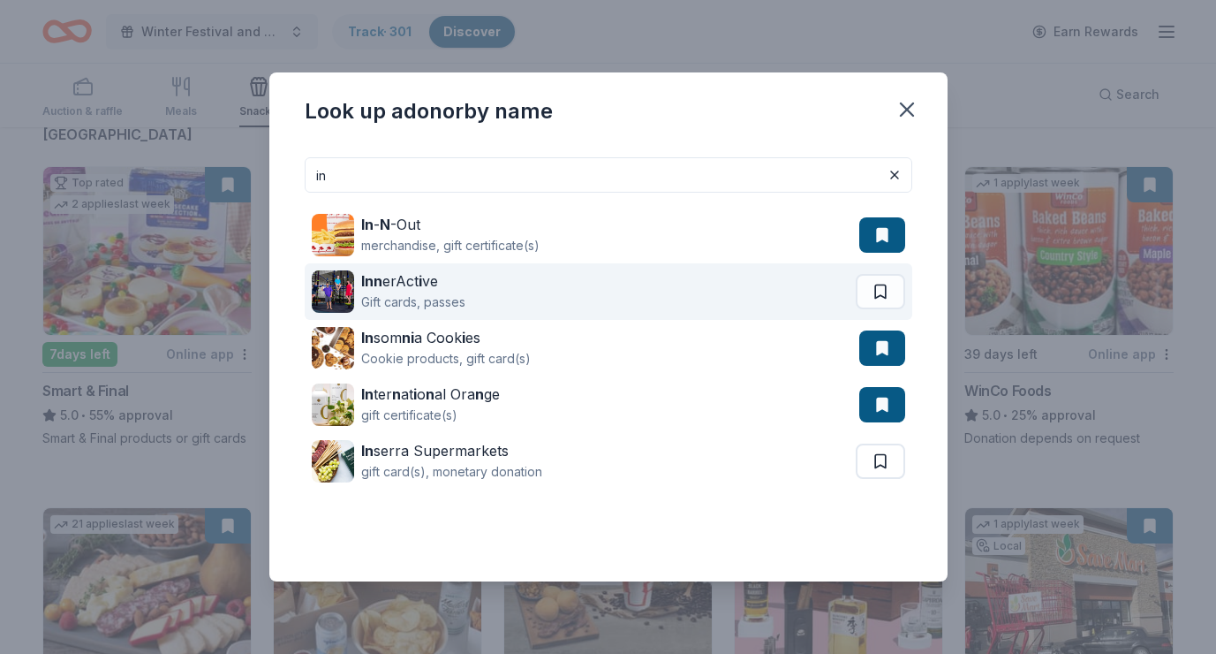
click at [476, 285] on div "Inn erAct i ve Gift cards, passes" at bounding box center [584, 291] width 544 height 57
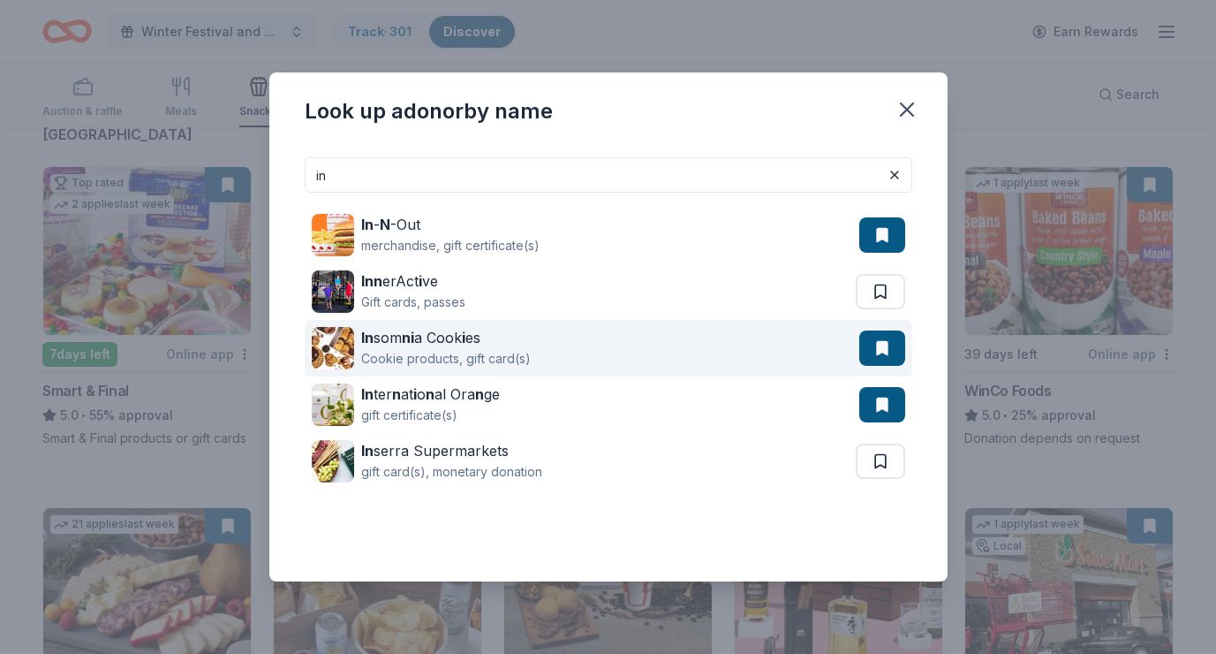
click at [572, 345] on div "In som ni a Cook i es Cookie products, gift card(s)" at bounding box center [586, 348] width 548 height 57
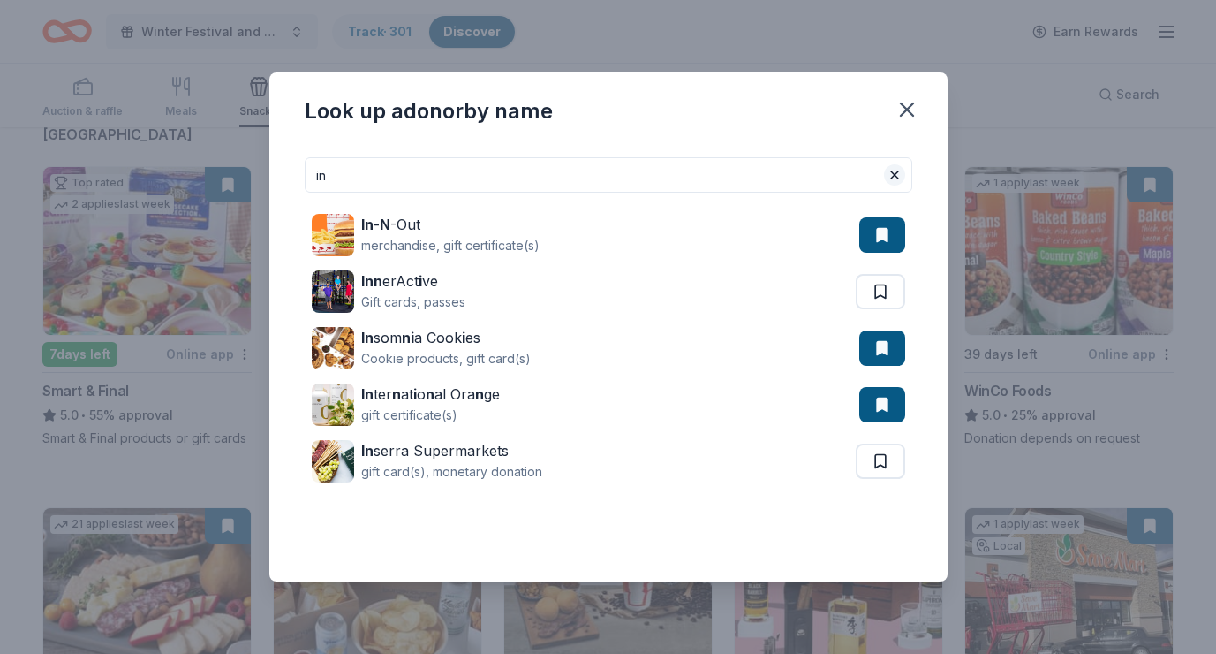
click at [897, 172] on button at bounding box center [894, 174] width 21 height 21
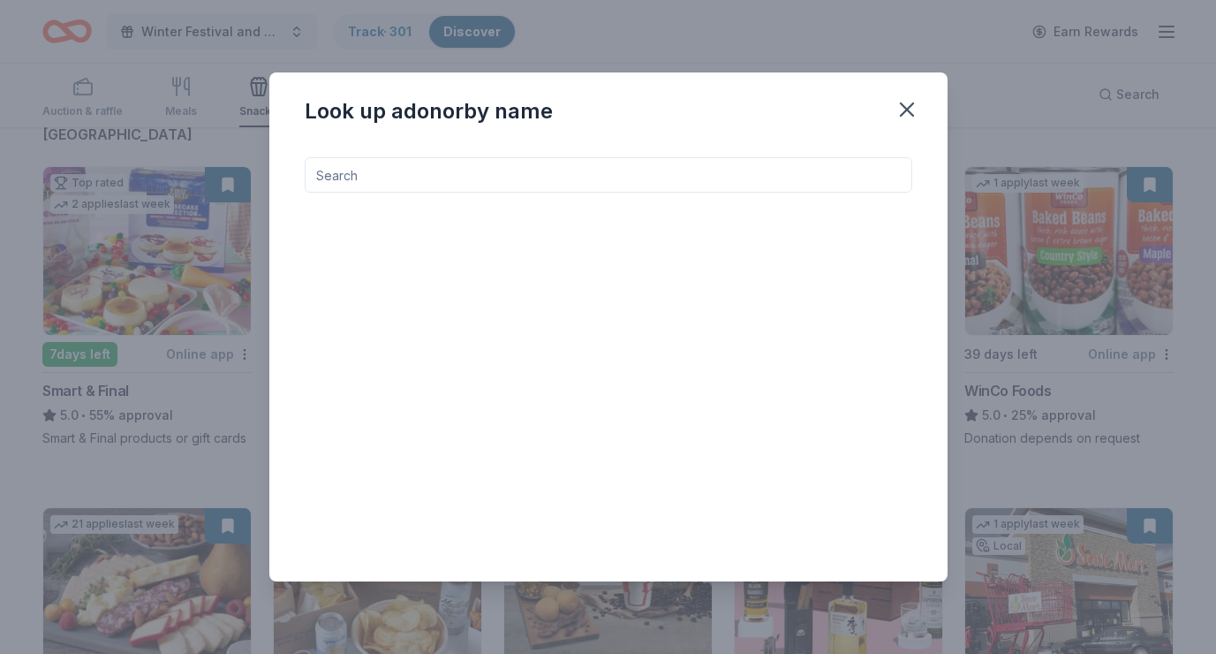
click at [545, 176] on input at bounding box center [609, 174] width 608 height 35
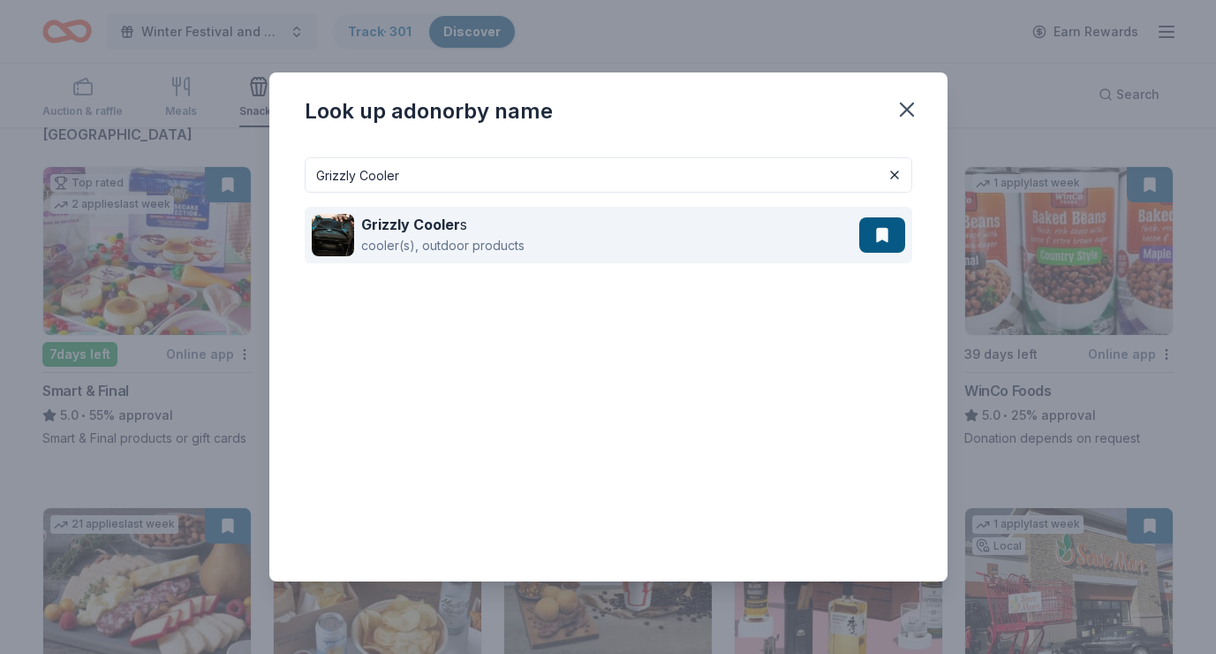
type input "Grizzly Cooler"
click at [443, 231] on strong "Grizzly Cooler" at bounding box center [410, 225] width 99 height 18
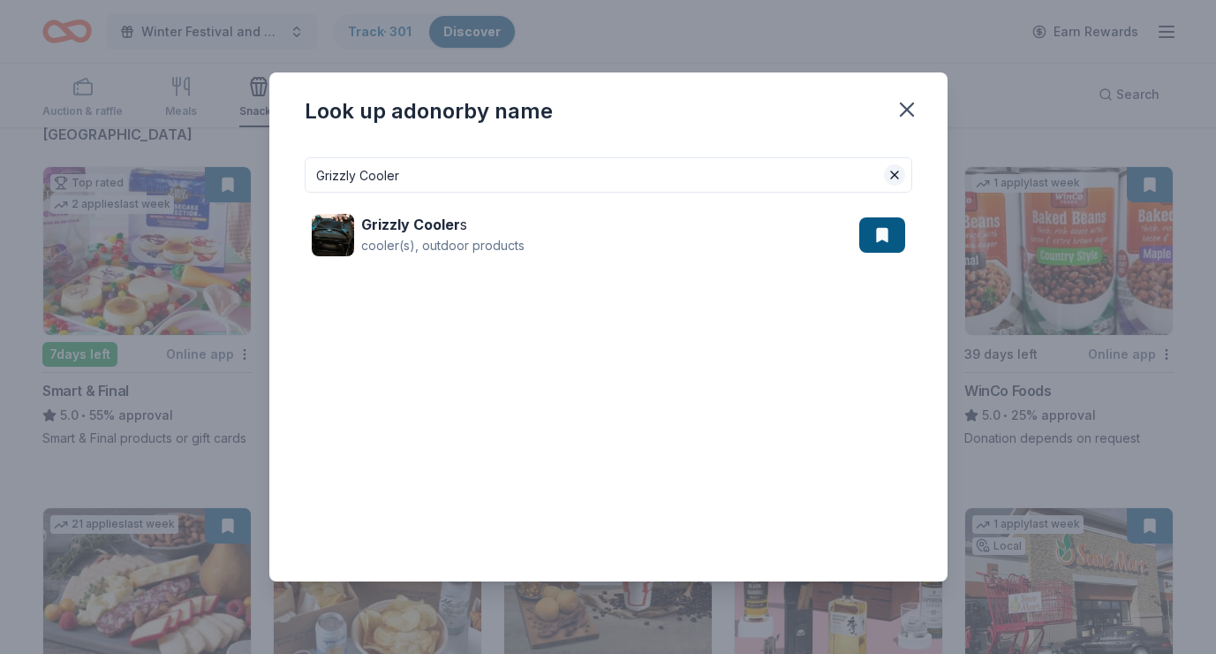
click at [895, 174] on button at bounding box center [894, 174] width 21 height 21
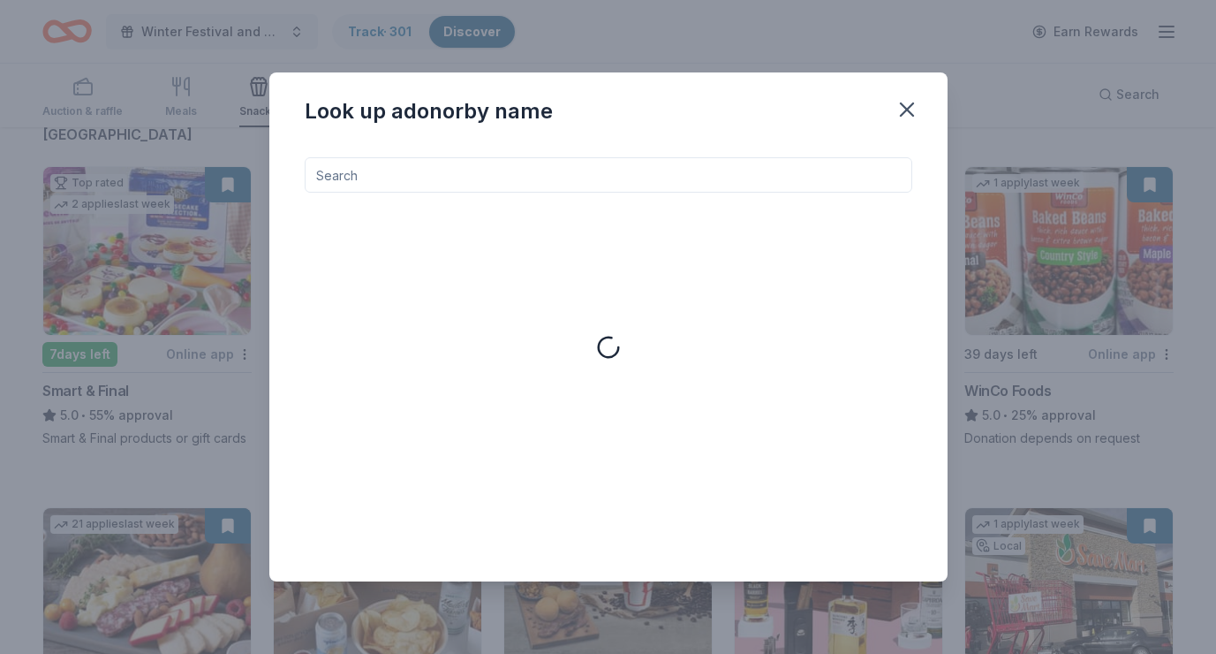
click at [753, 178] on input at bounding box center [609, 174] width 608 height 35
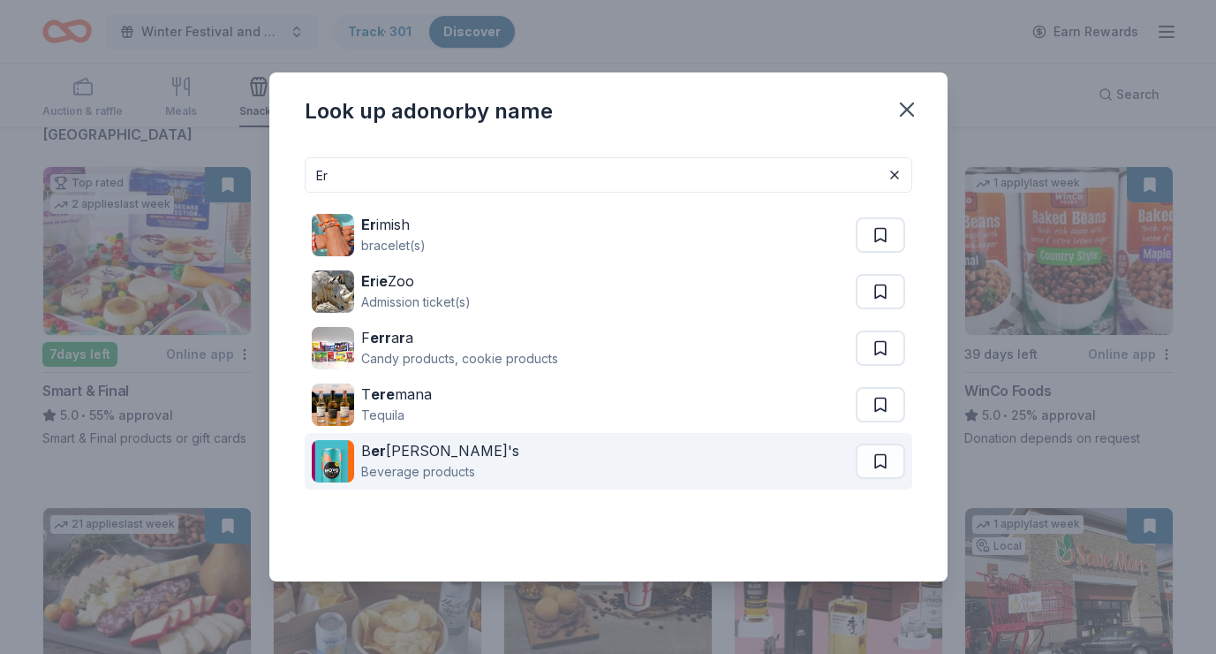
click at [414, 455] on div "B er nick's" at bounding box center [440, 450] width 158 height 21
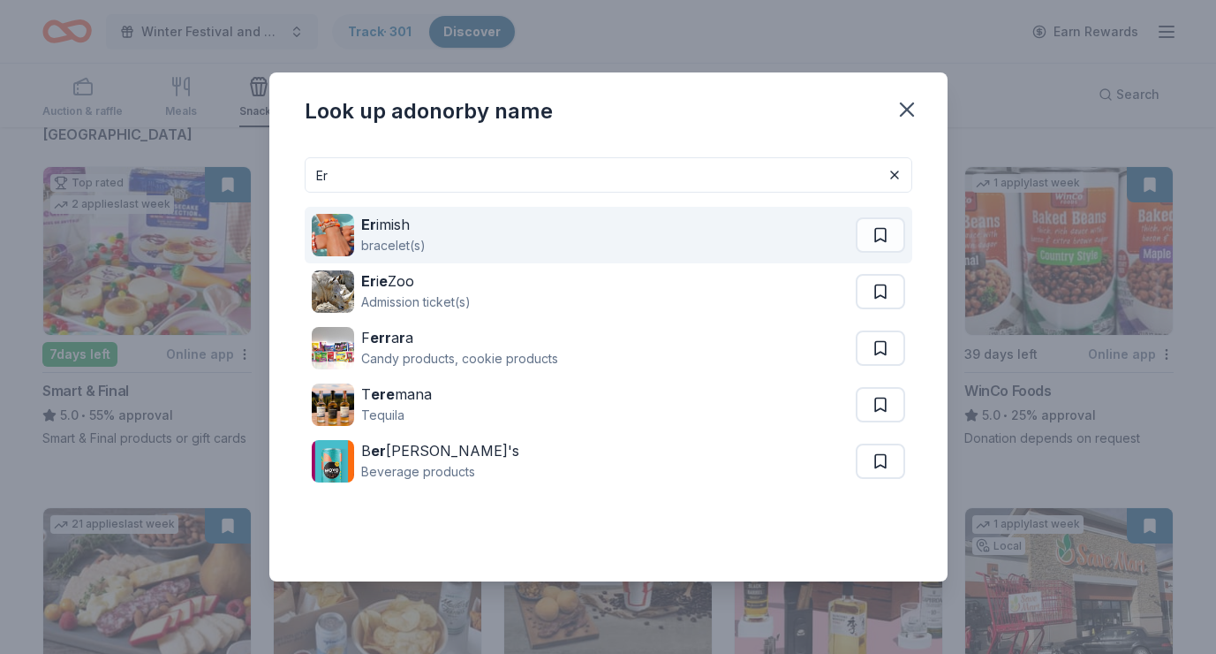
click at [385, 224] on div "Er imish" at bounding box center [393, 224] width 64 height 21
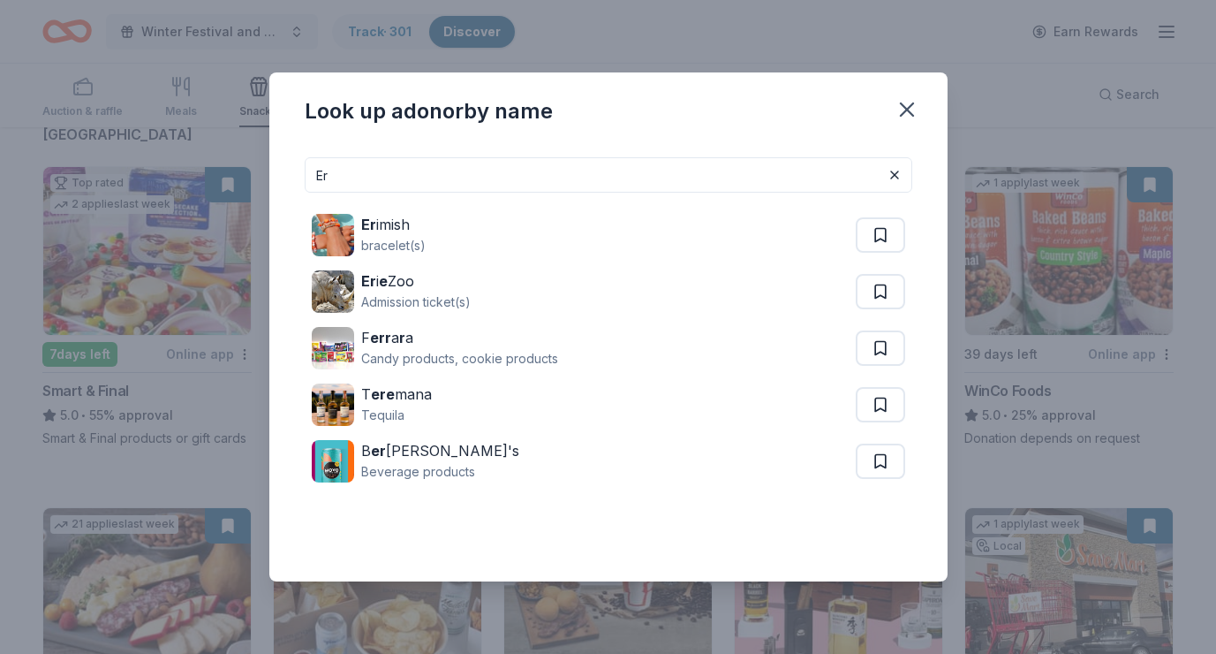
drag, startPoint x: 360, startPoint y: 172, endPoint x: 295, endPoint y: 171, distance: 65.4
click at [295, 171] on div "Er Er imish bracelet(s) Er i e Zoo Admission ticket(s) F err a r a Candy produc…" at bounding box center [608, 362] width 678 height 438
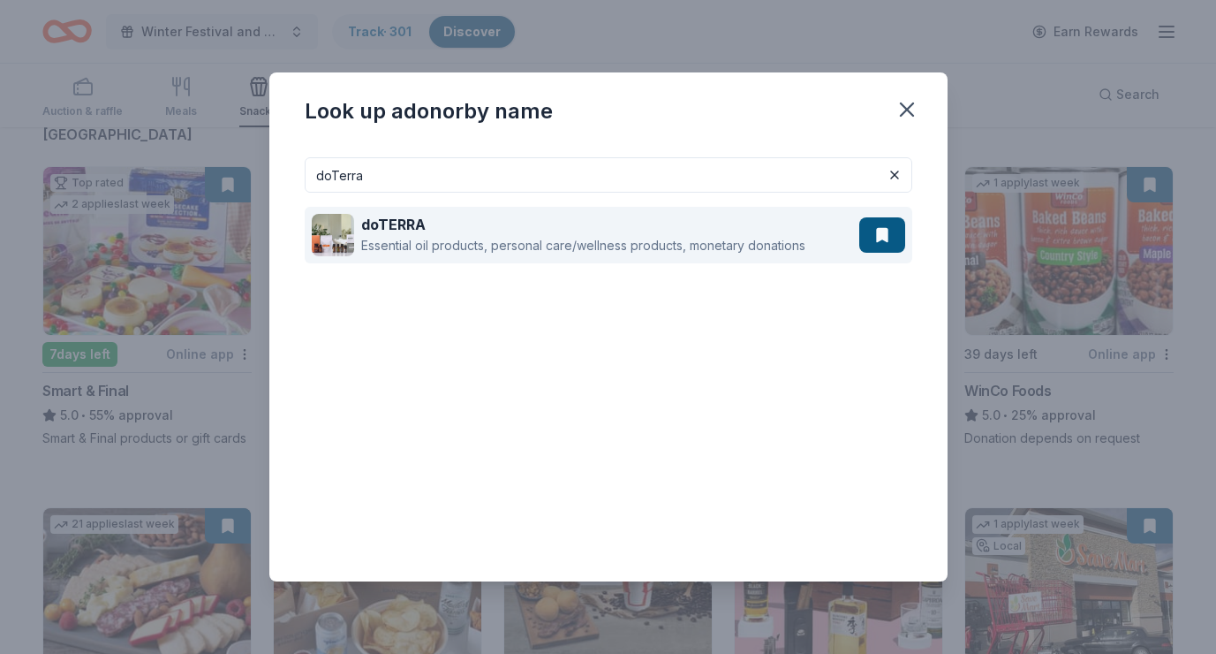
type input "doTerra"
click at [488, 236] on div "Essential oil products, personal care/wellness products, monetary donations" at bounding box center [583, 245] width 444 height 21
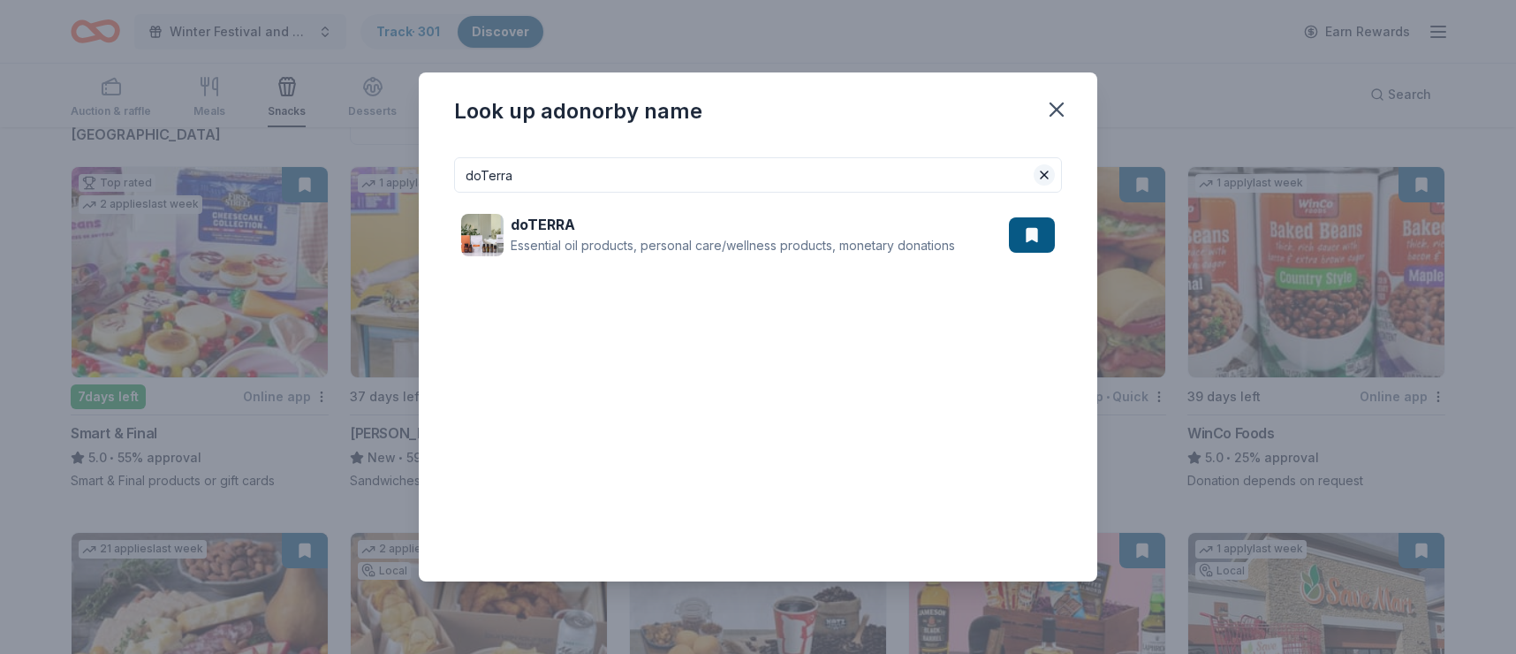
click at [1046, 174] on button at bounding box center [1043, 174] width 21 height 21
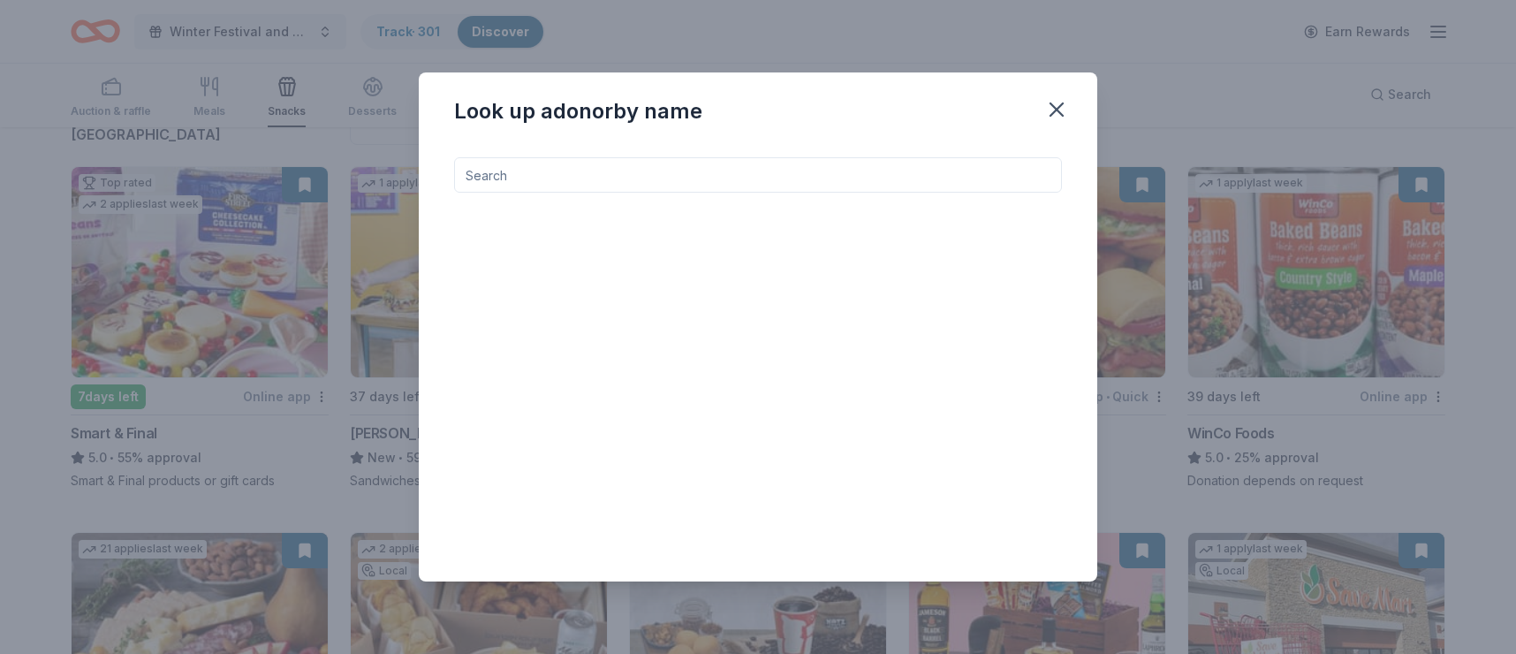
click at [503, 182] on input at bounding box center [758, 174] width 608 height 35
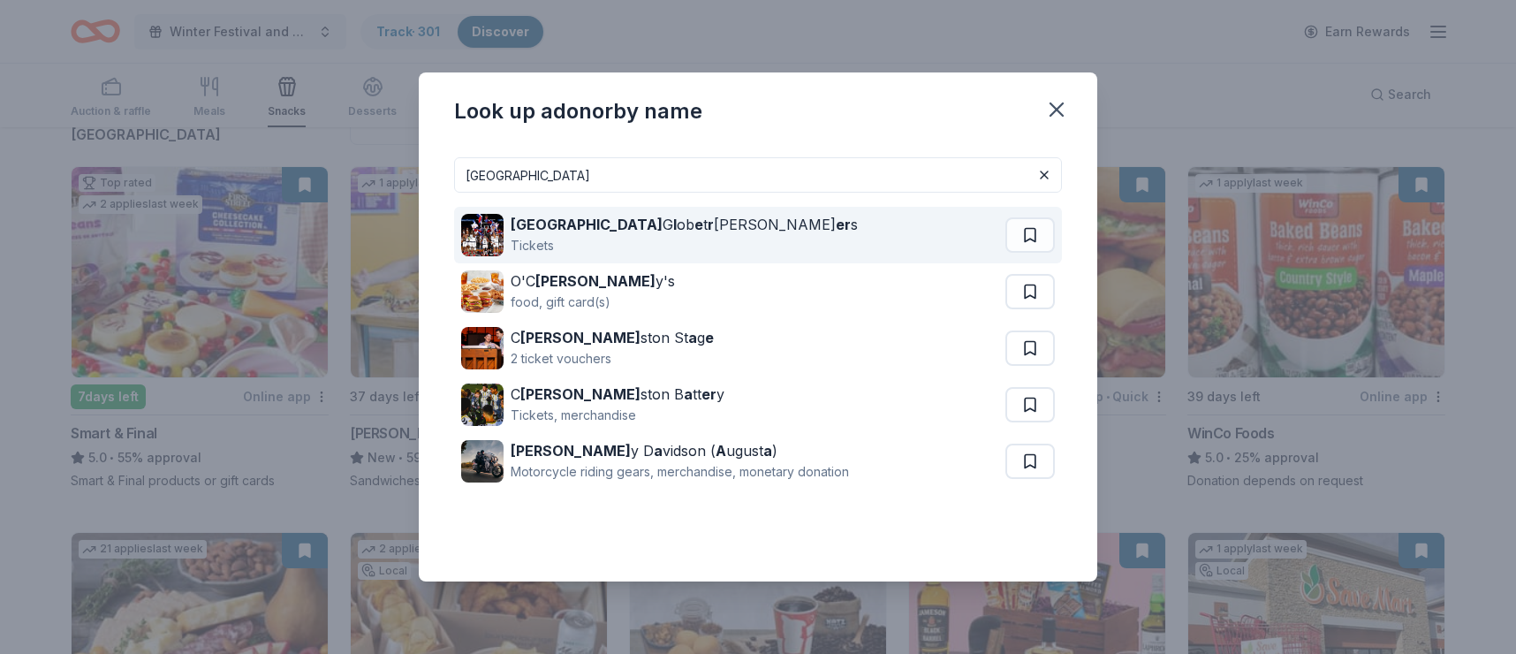
type input "Harlem"
click at [592, 226] on div "Harlem G l ob e t r ott er s" at bounding box center [684, 224] width 347 height 21
click at [1030, 231] on button at bounding box center [1029, 234] width 49 height 35
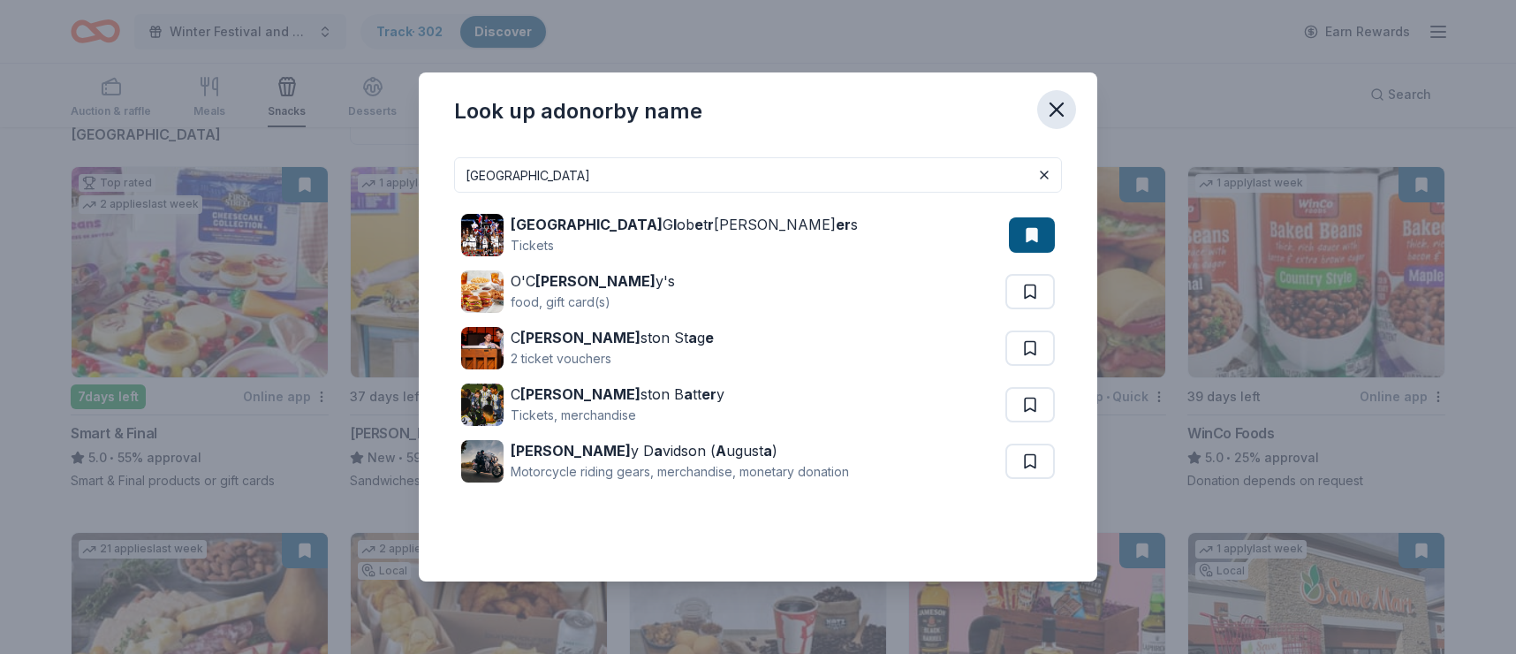
click at [1058, 106] on icon "button" at bounding box center [1056, 109] width 12 height 12
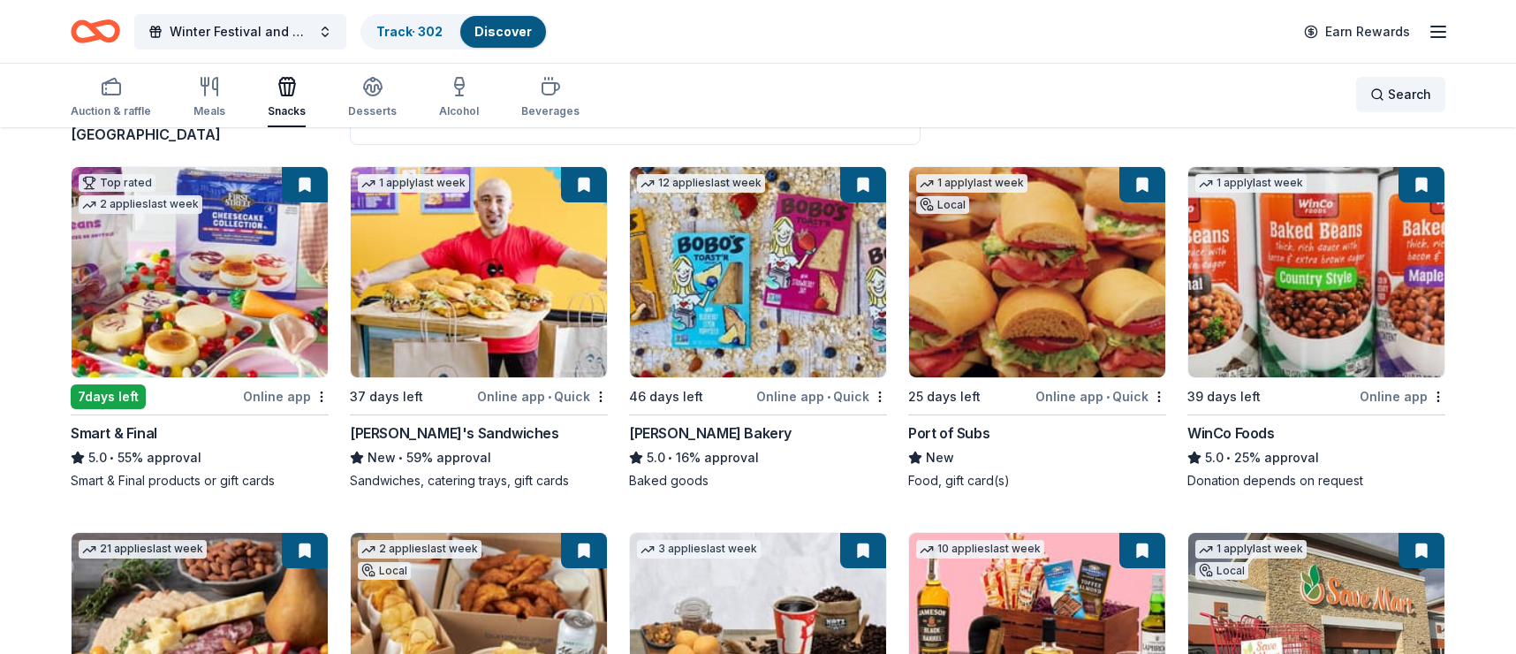
click at [1405, 90] on span "Search" at bounding box center [1409, 94] width 43 height 21
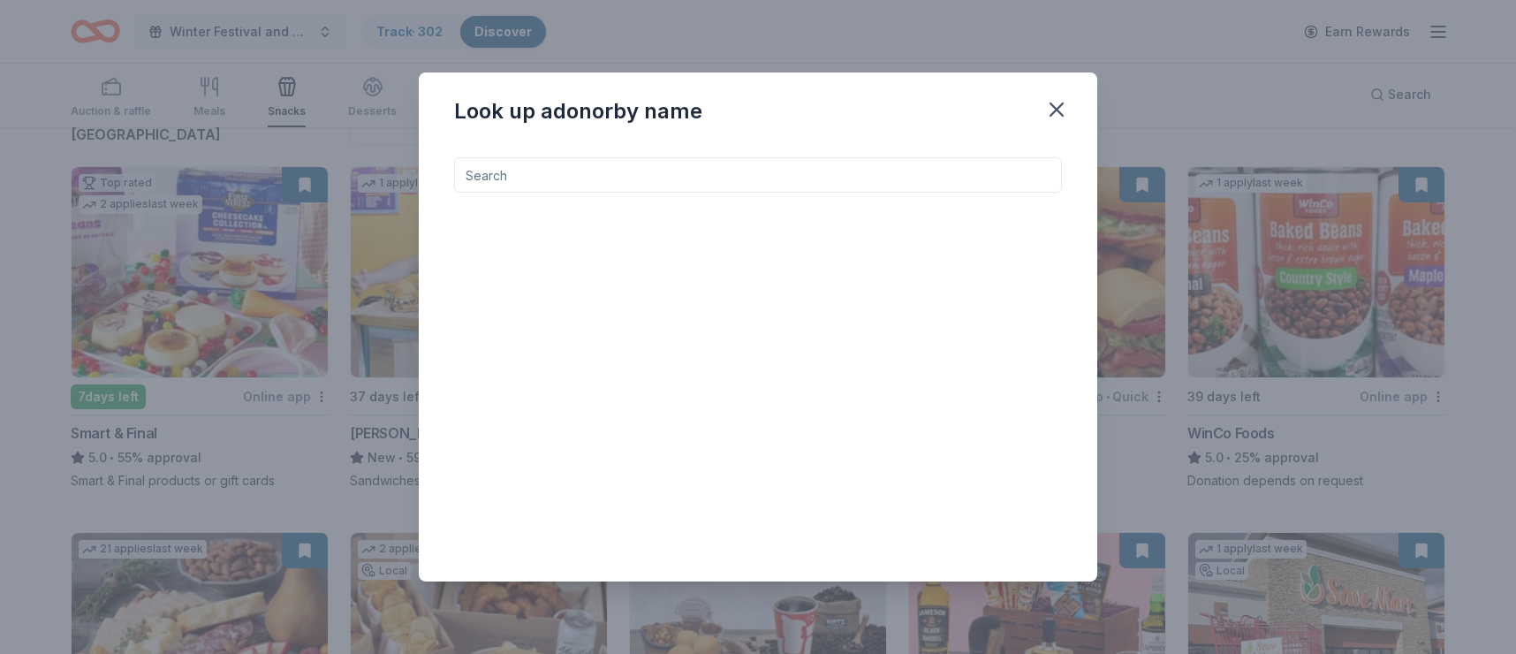
click at [717, 179] on input at bounding box center [758, 174] width 608 height 35
type input "H"
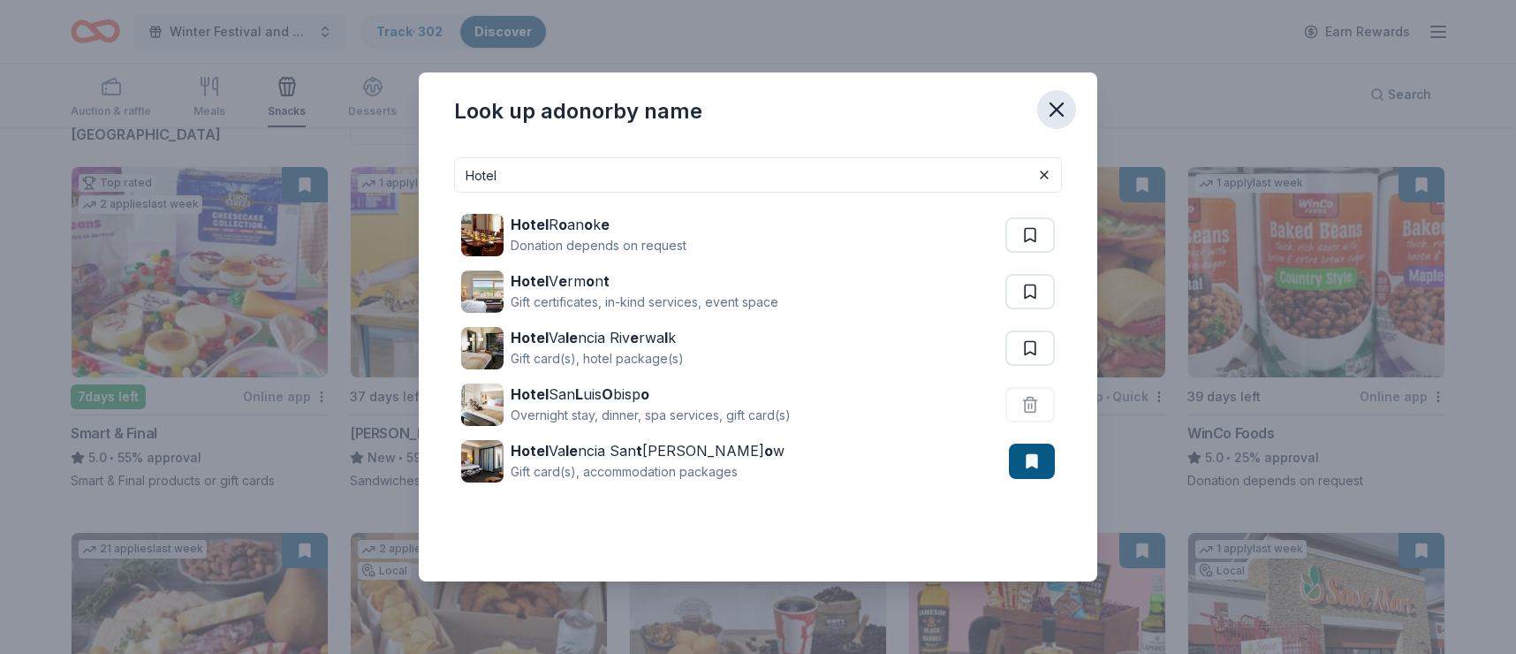
type input "Hotel"
click at [1057, 103] on icon "button" at bounding box center [1056, 109] width 25 height 25
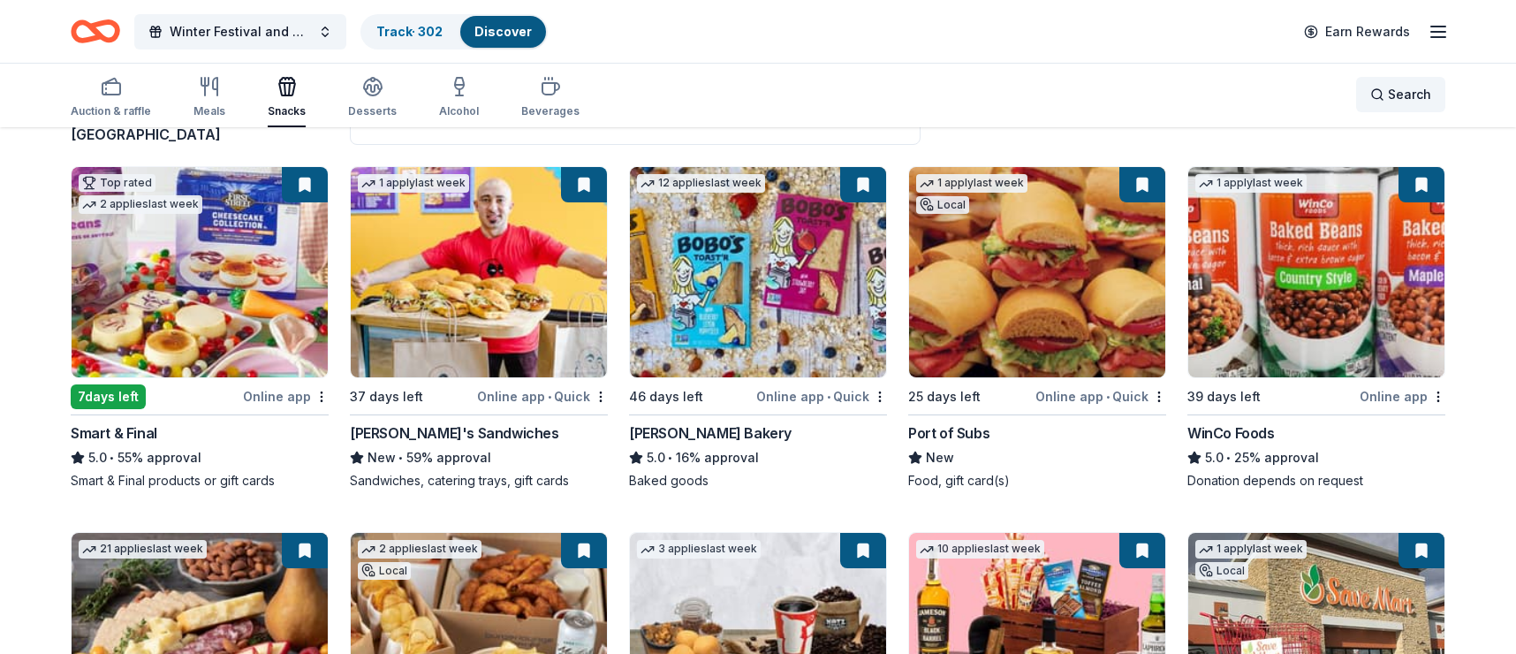
click at [1409, 92] on span "Search" at bounding box center [1409, 94] width 43 height 21
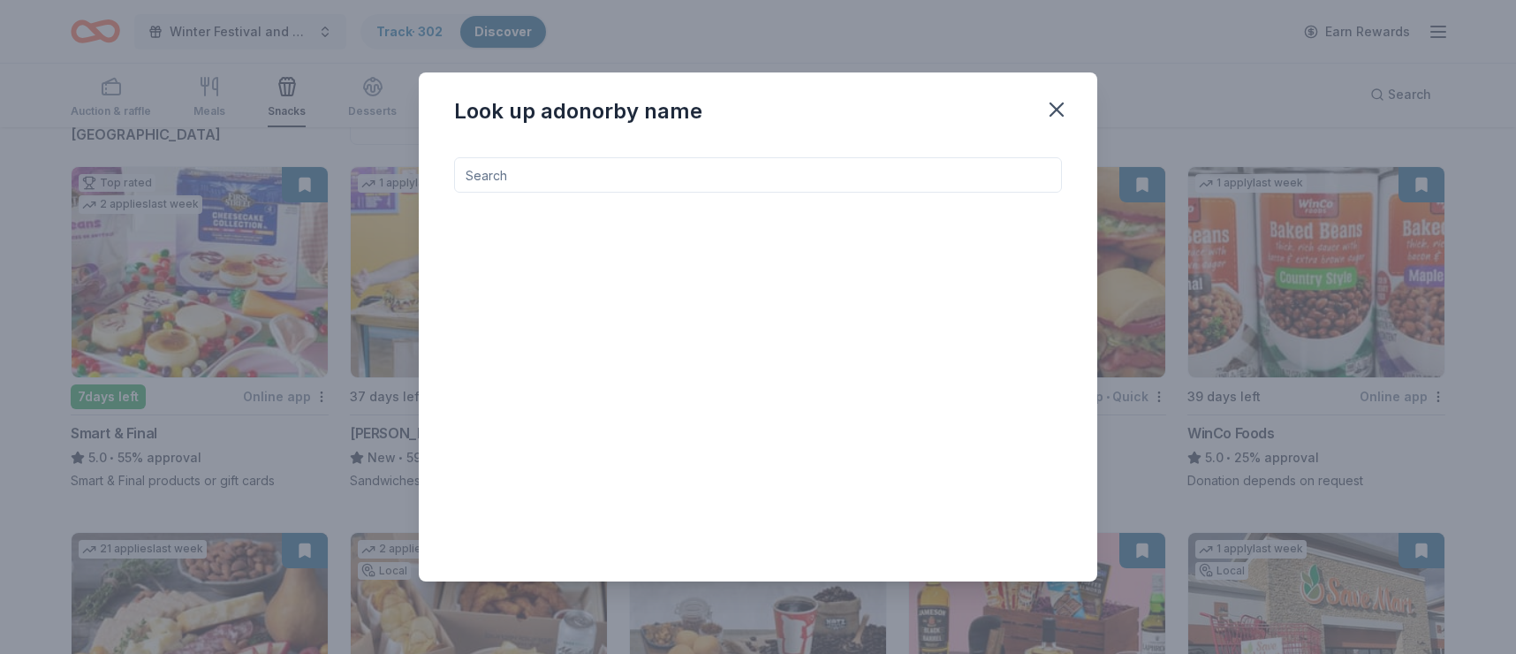
click at [694, 178] on input at bounding box center [758, 174] width 608 height 35
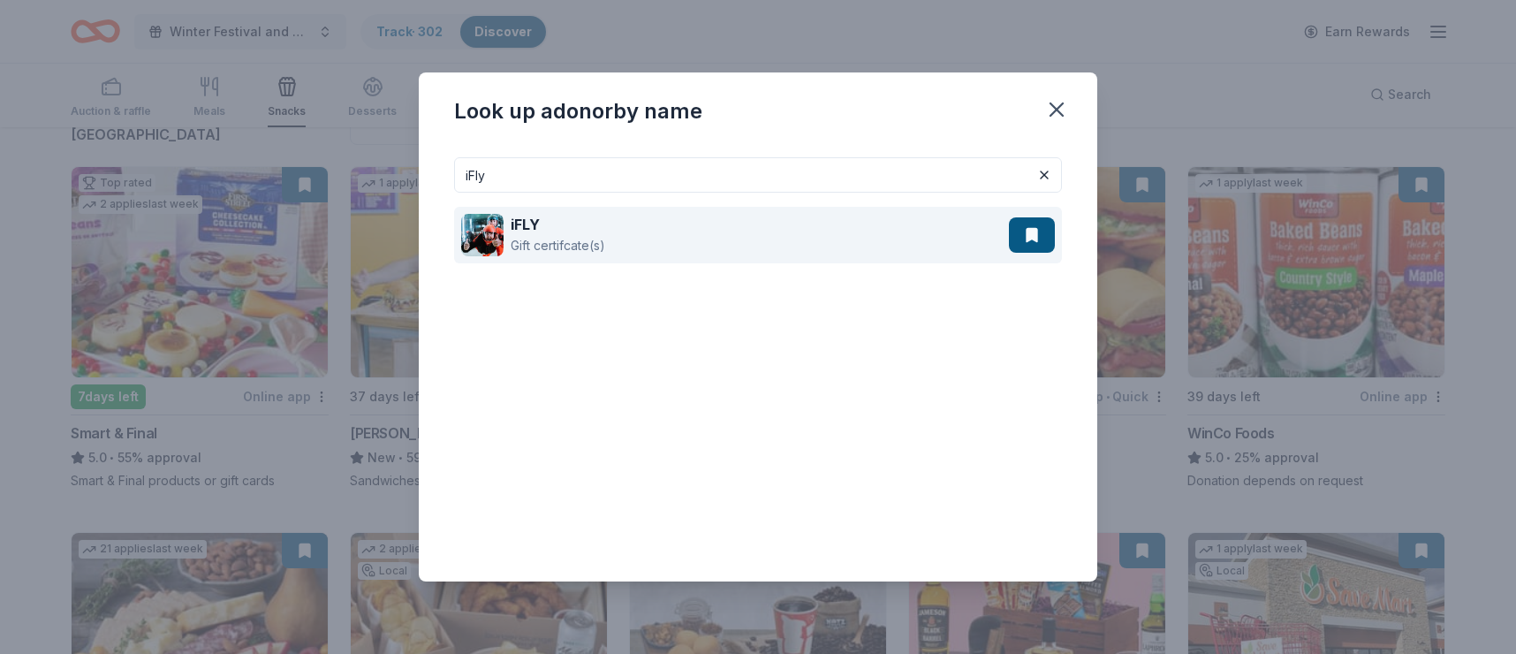
type input "iFly"
click at [630, 238] on div "iFLY Gift certifcate(s)" at bounding box center [735, 235] width 548 height 57
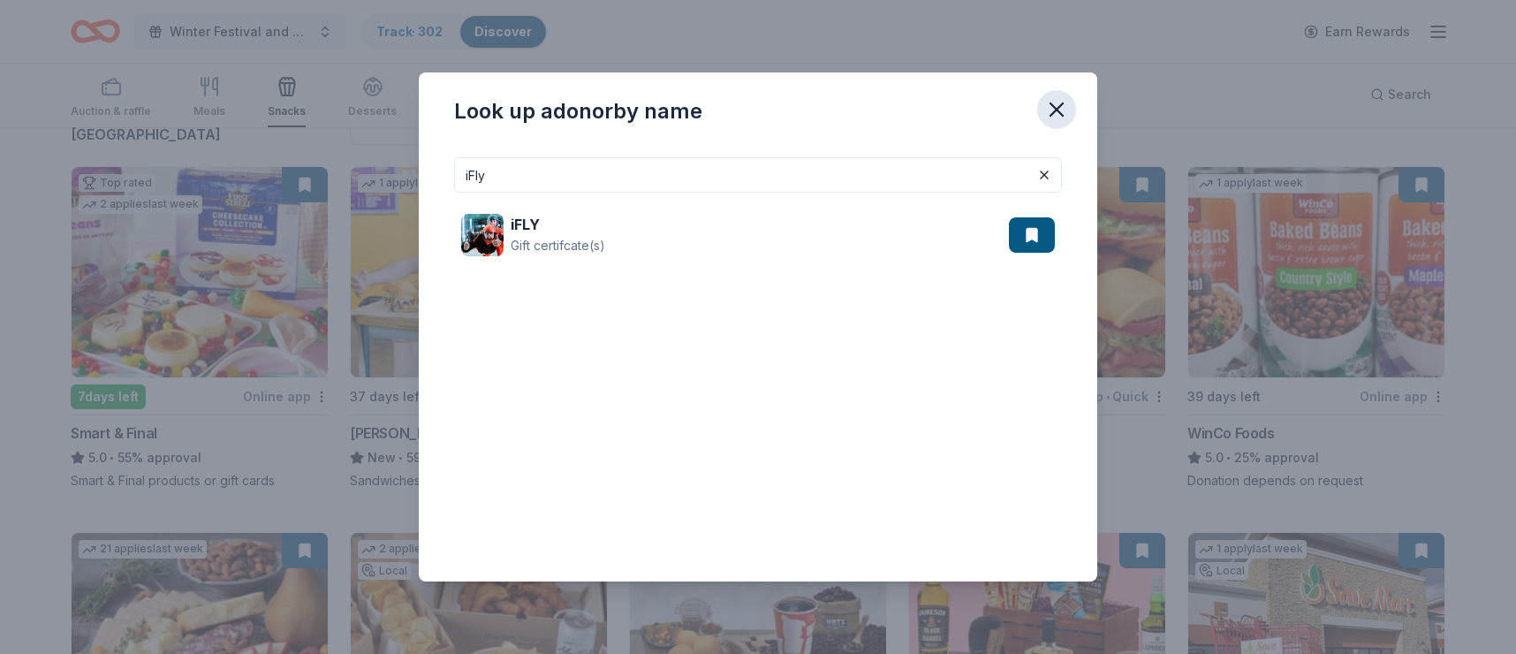
click at [1061, 103] on icon "button" at bounding box center [1056, 109] width 12 height 12
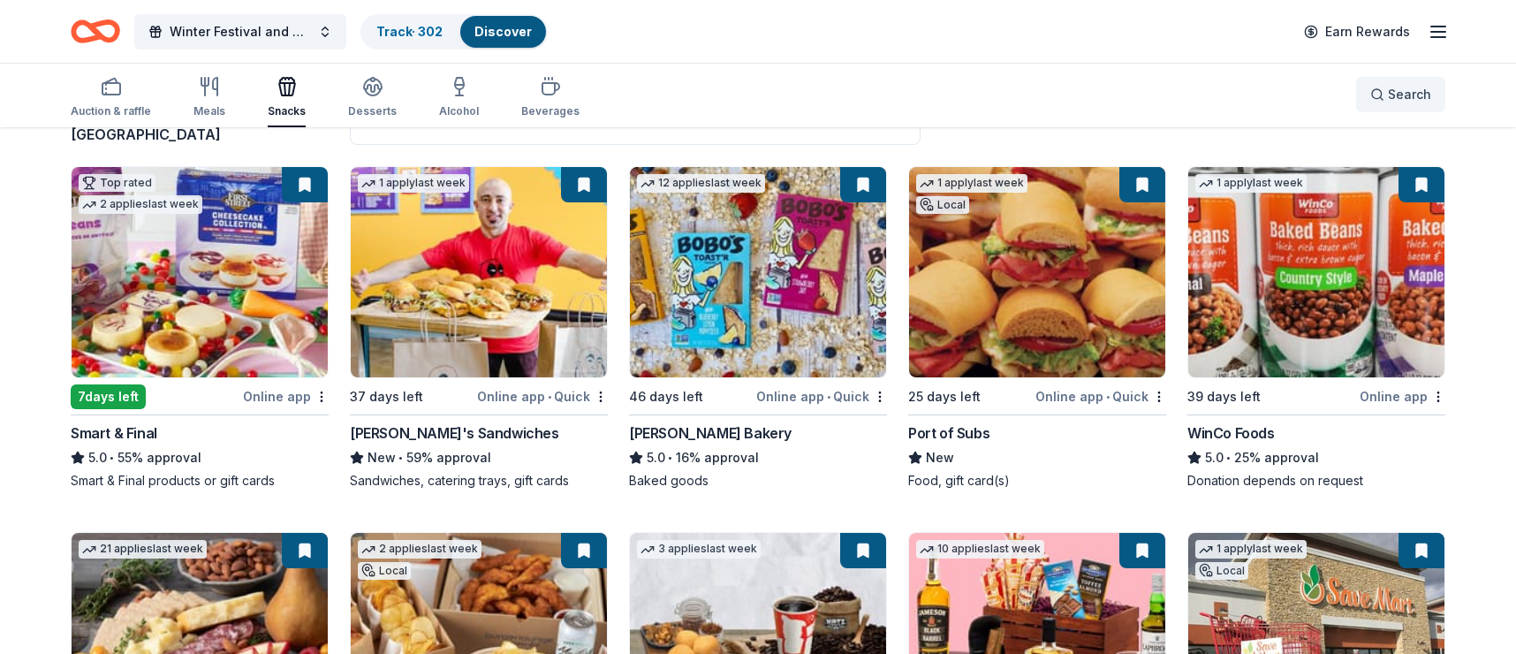
click at [1395, 78] on button "Search" at bounding box center [1400, 94] width 89 height 35
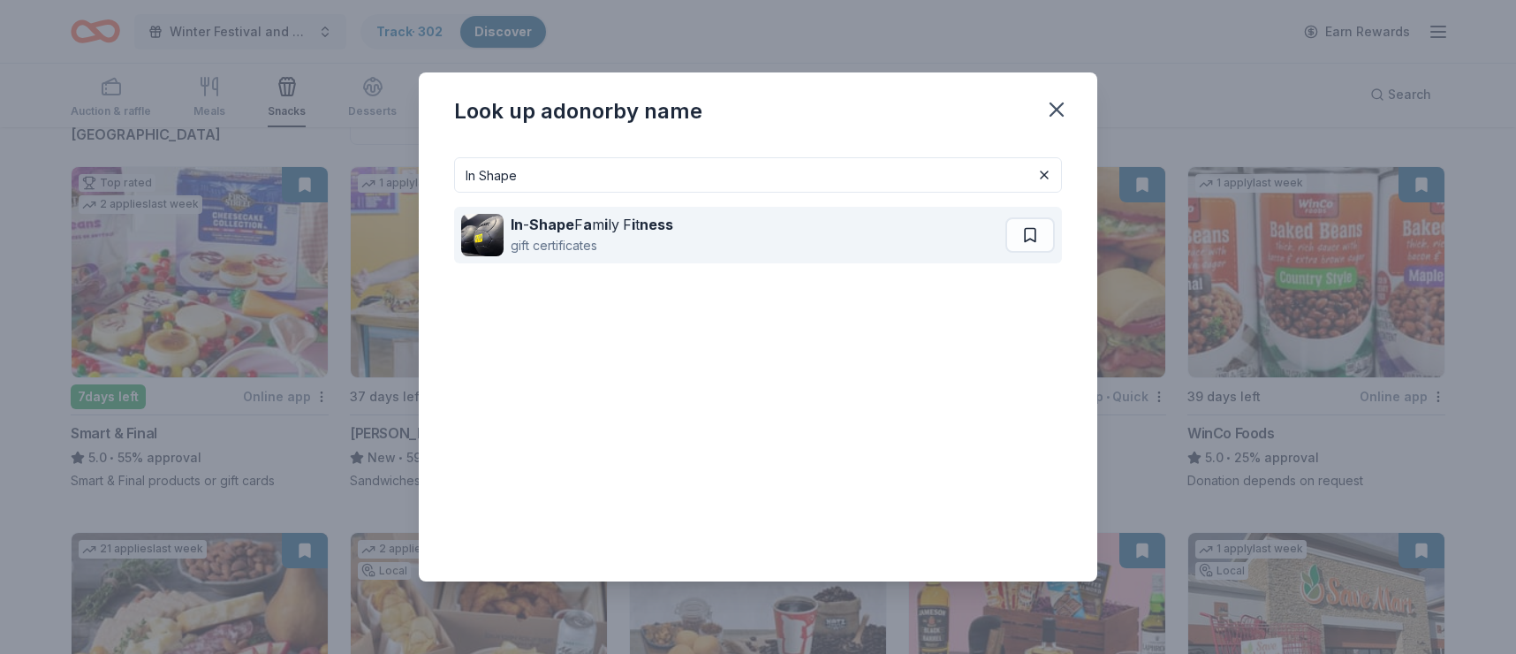
click at [643, 242] on div "gift certificates" at bounding box center [592, 245] width 163 height 21
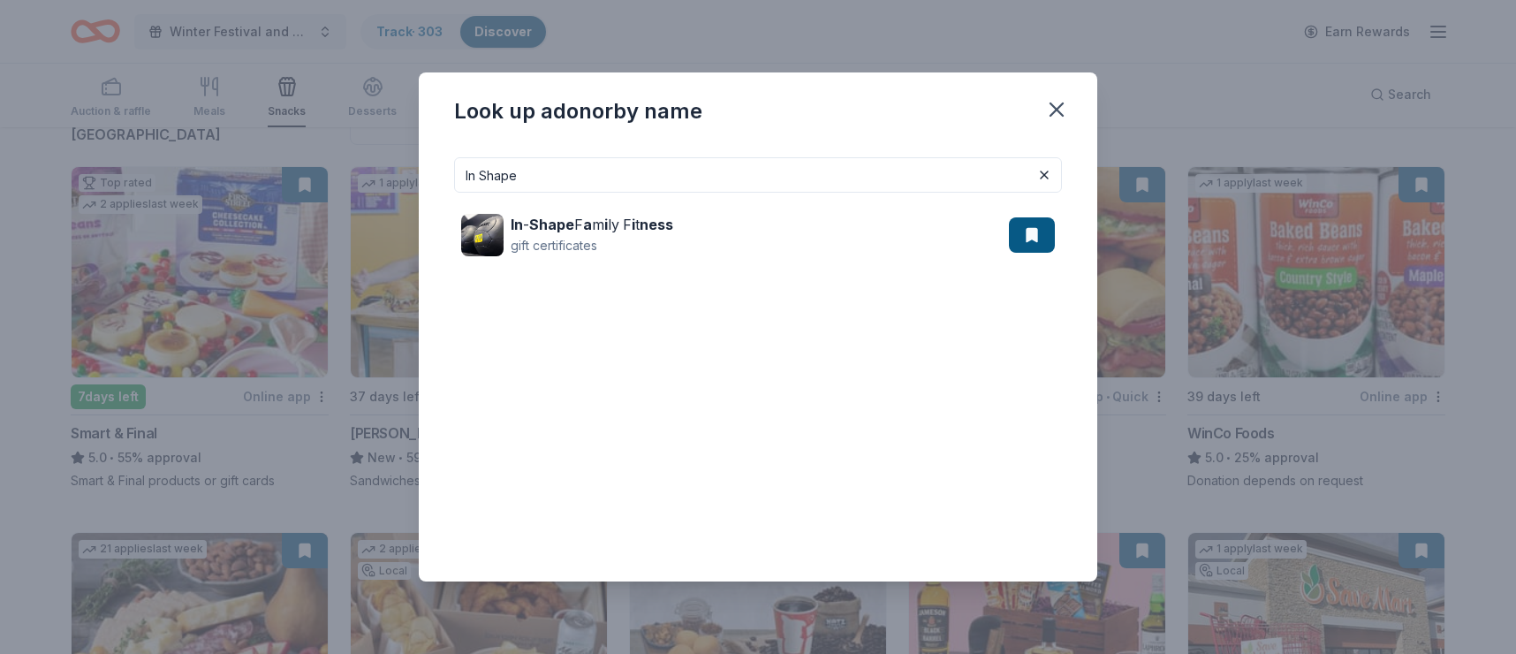
drag, startPoint x: 591, startPoint y: 165, endPoint x: 449, endPoint y: 169, distance: 142.2
click at [449, 169] on div "In Shape In - Shape F a m i ly F i t ness gift certificates" at bounding box center [758, 362] width 678 height 438
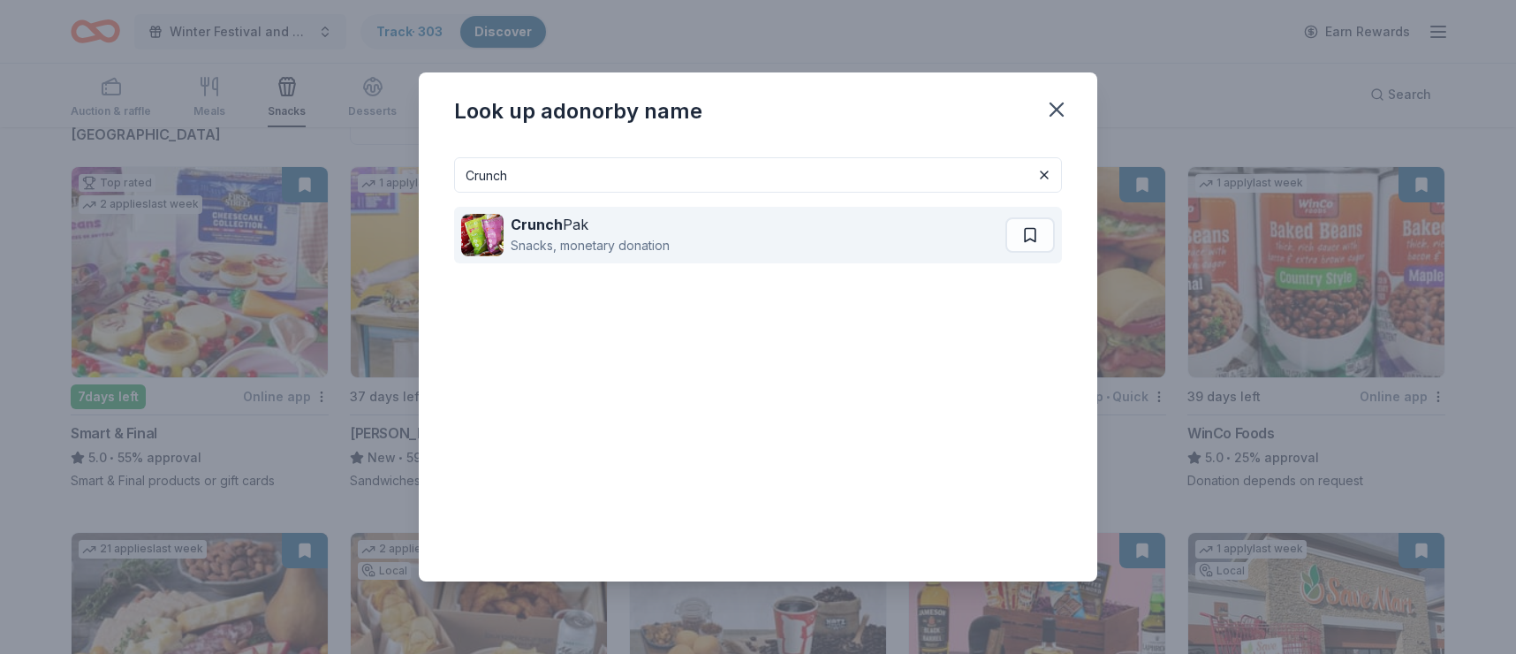
click at [567, 236] on div "Snacks, monetary donation" at bounding box center [590, 245] width 159 height 21
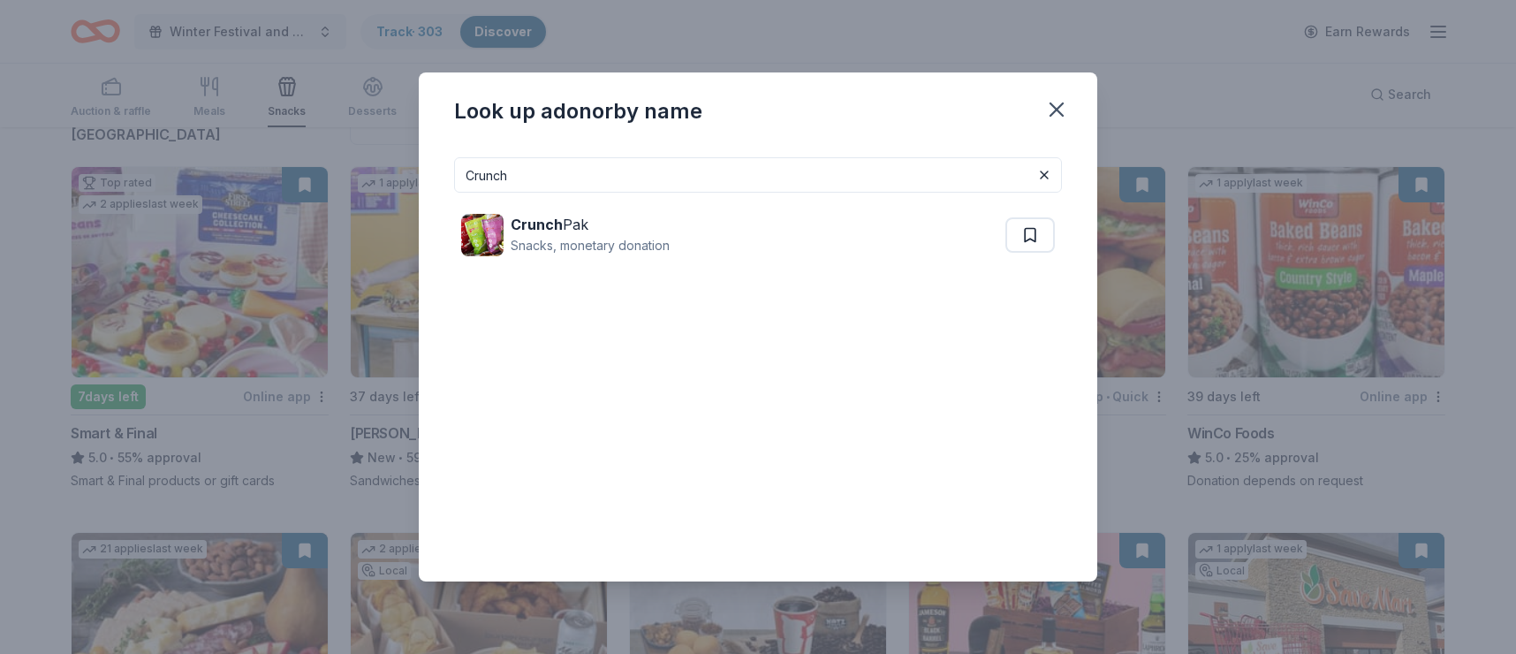
drag, startPoint x: 569, startPoint y: 172, endPoint x: 446, endPoint y: 169, distance: 122.8
click at [443, 168] on div "Crunch Crunch Pak Snacks, monetary donation" at bounding box center [758, 362] width 678 height 438
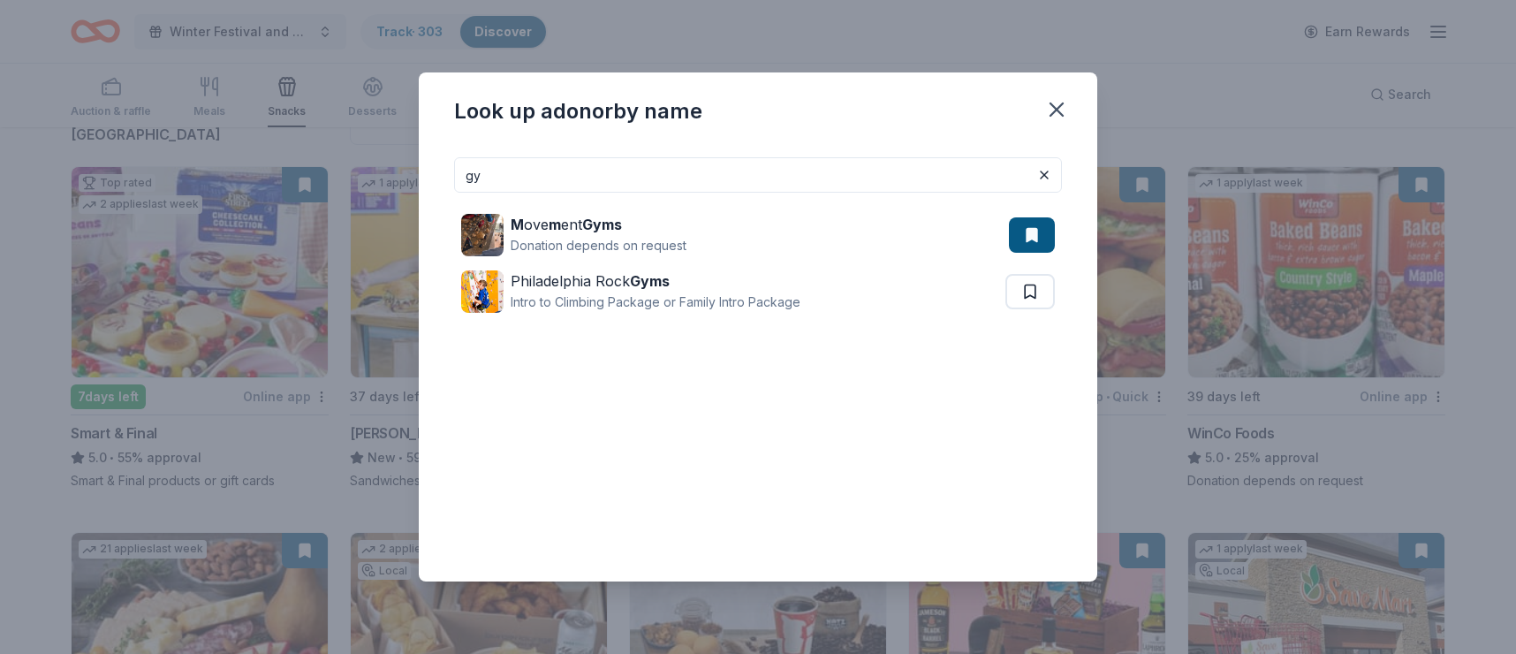
type input "g"
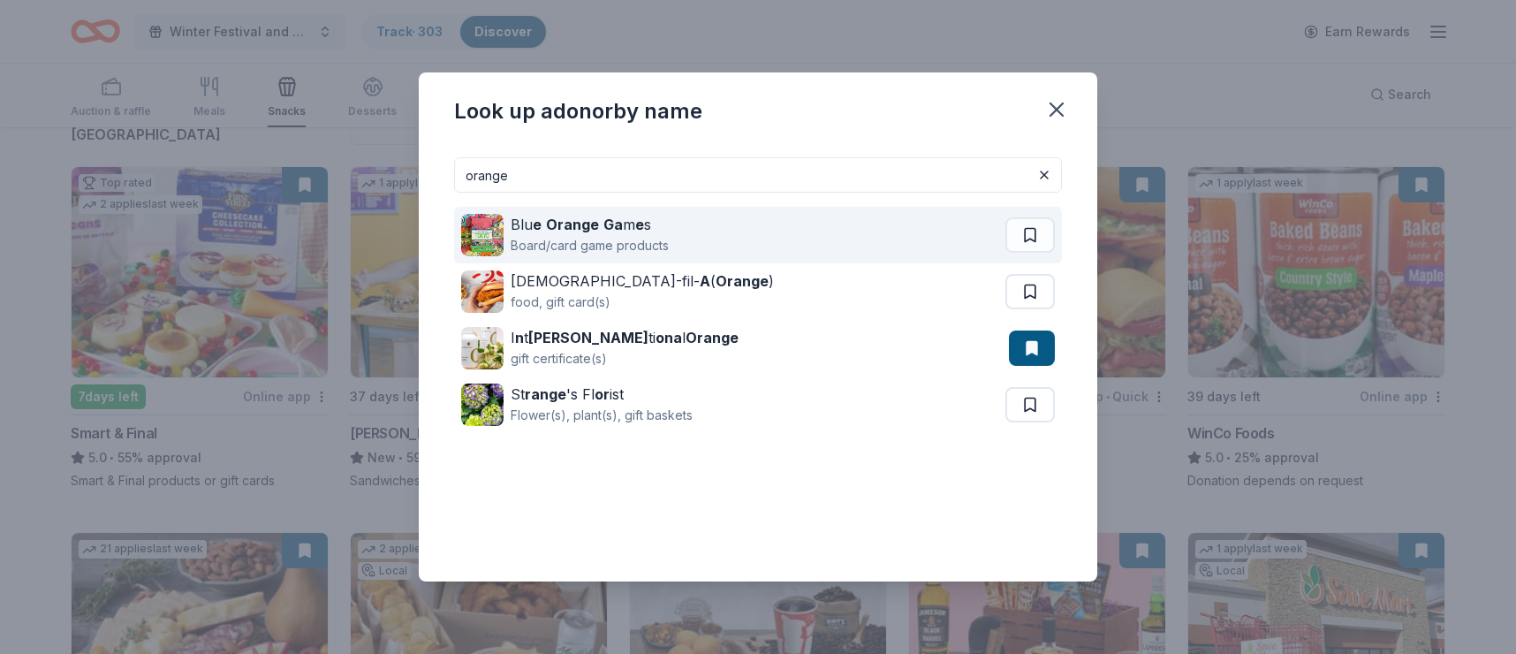
click at [603, 223] on strong "Ga" at bounding box center [612, 225] width 19 height 18
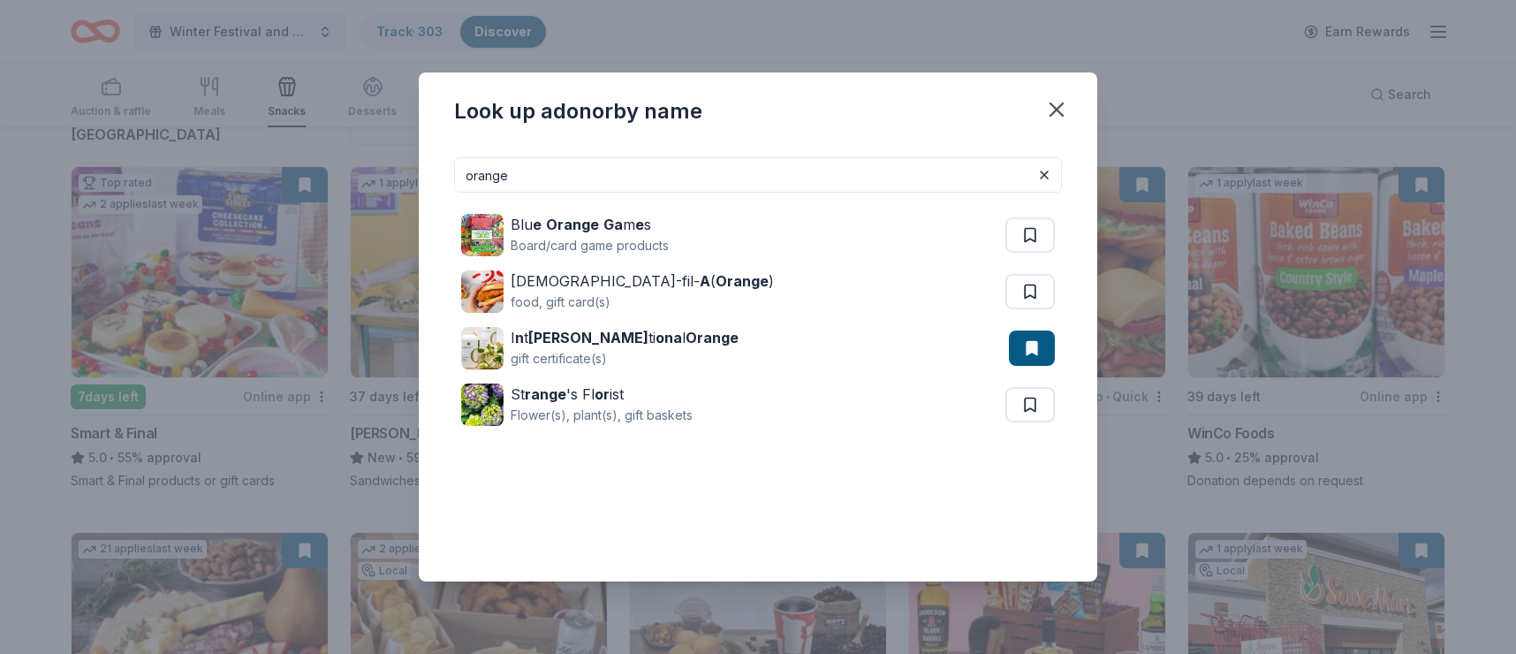
drag, startPoint x: 630, startPoint y: 177, endPoint x: 451, endPoint y: 181, distance: 178.5
click at [451, 181] on div "orange Blu e Orange Ga m e s Board/card game products Chick-fil- A ( Orange ) f…" at bounding box center [758, 362] width 678 height 438
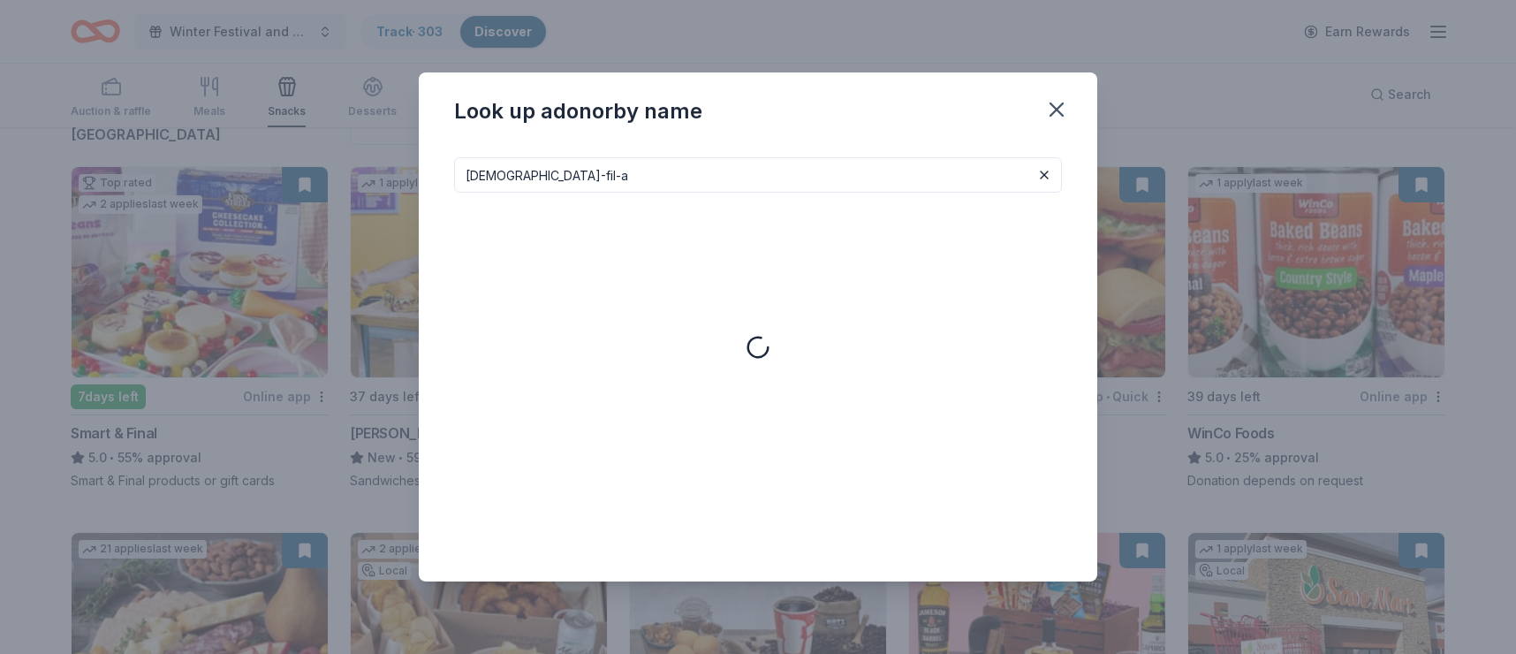
type input "chick-fil-a"
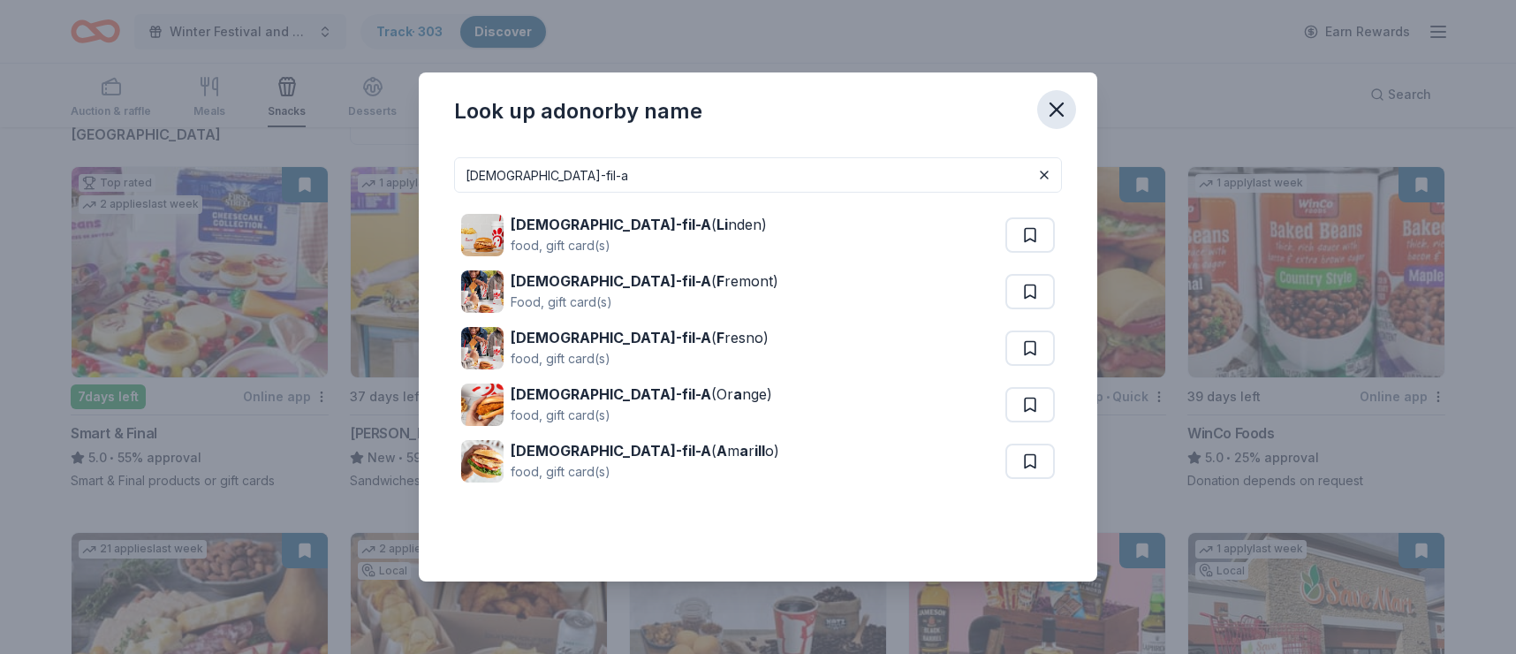
click at [1058, 103] on icon "button" at bounding box center [1056, 109] width 25 height 25
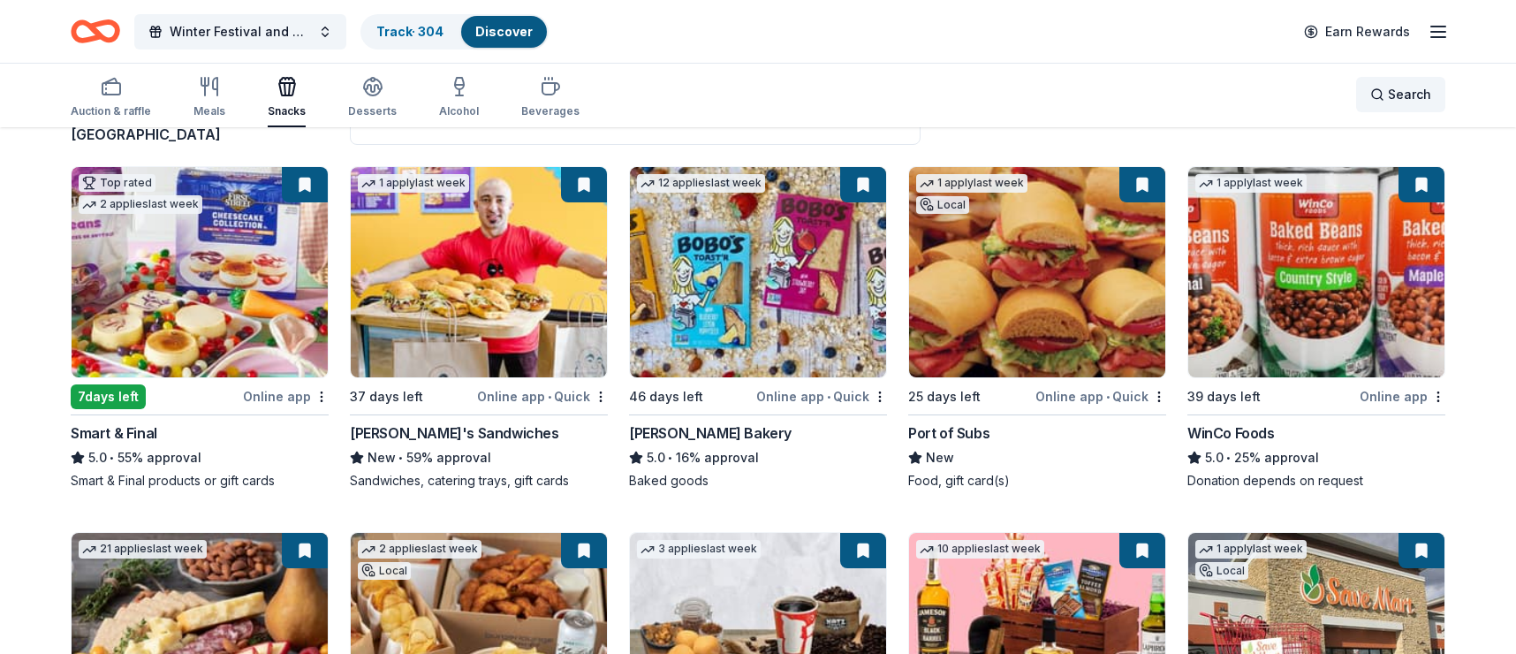
click at [1415, 96] on span "Search" at bounding box center [1409, 94] width 43 height 21
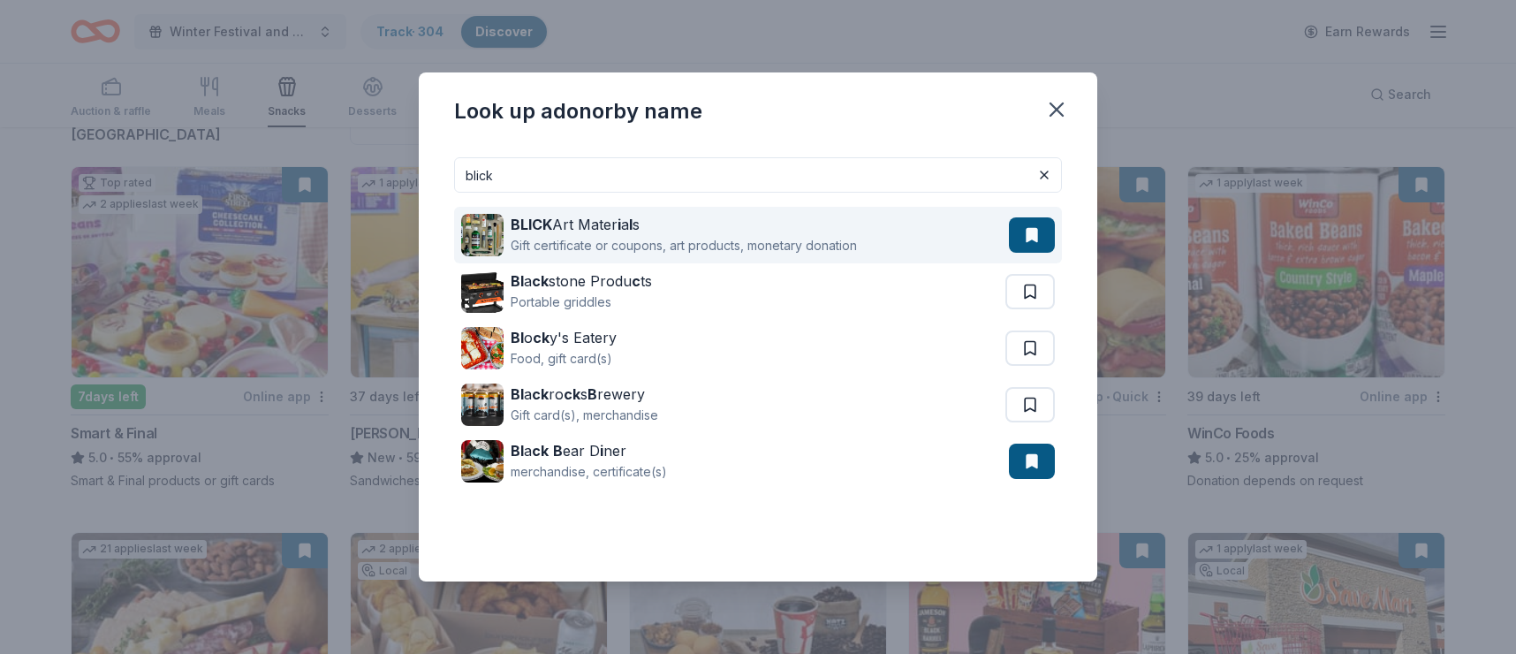
type input "blick"
click at [596, 224] on div "BLICK Art Mater i a l s" at bounding box center [684, 224] width 346 height 21
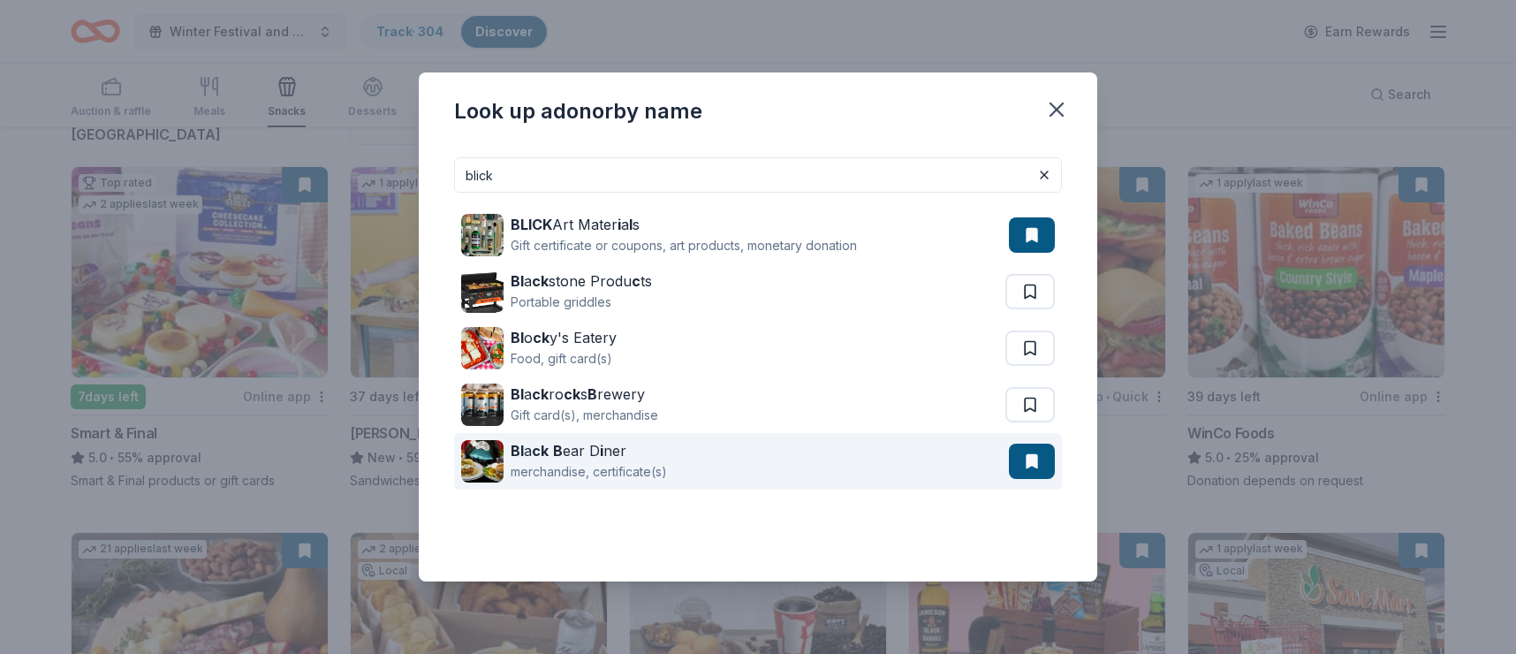
click at [572, 450] on div "Bl a ck B ear D i ner" at bounding box center [589, 450] width 156 height 21
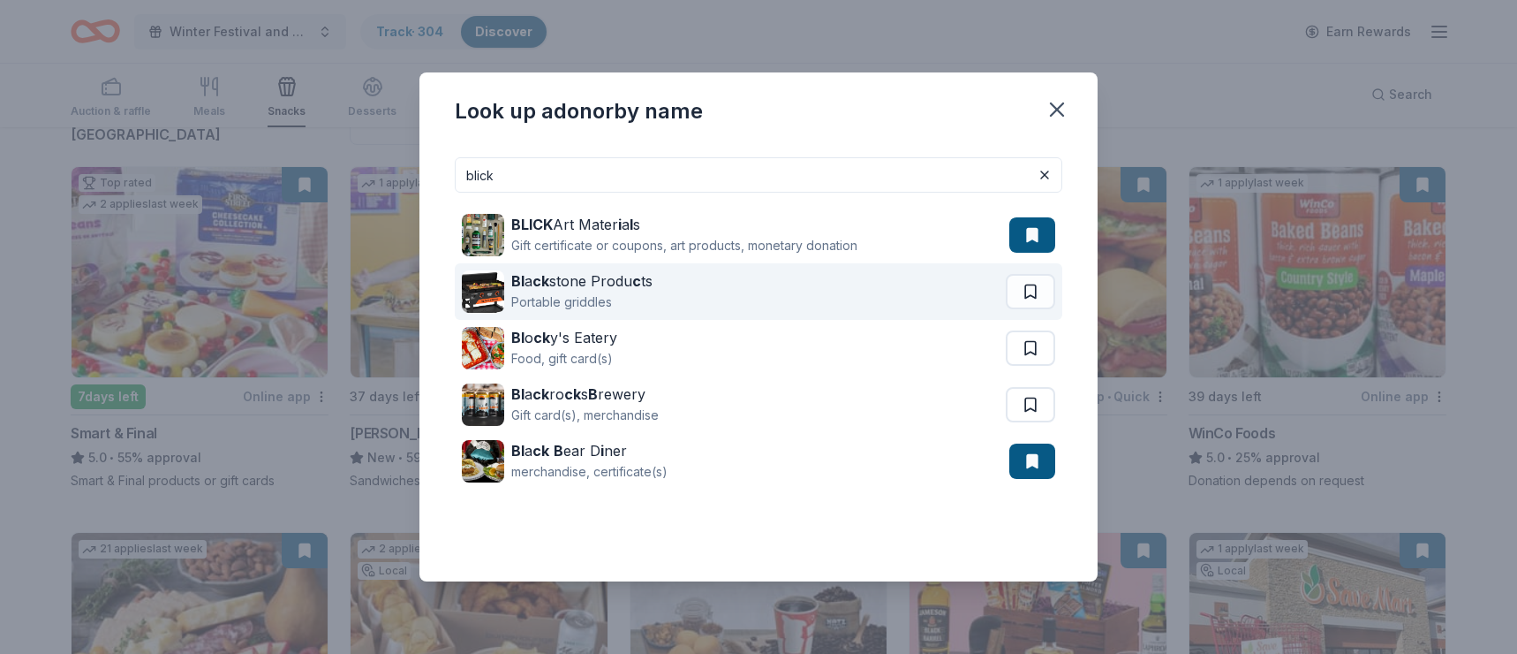
click at [626, 284] on div "Bl a ck stone Produ c ts" at bounding box center [581, 280] width 141 height 21
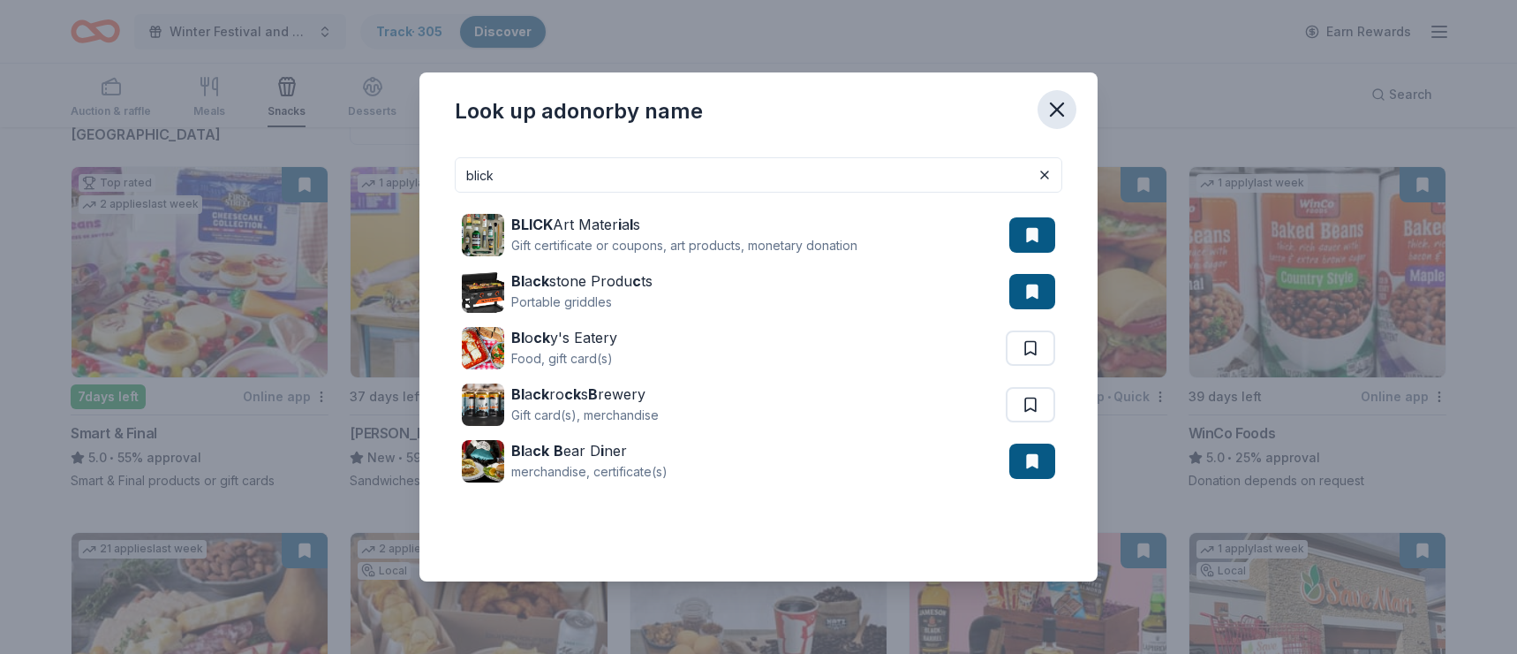
click at [1060, 104] on icon "button" at bounding box center [1057, 109] width 25 height 25
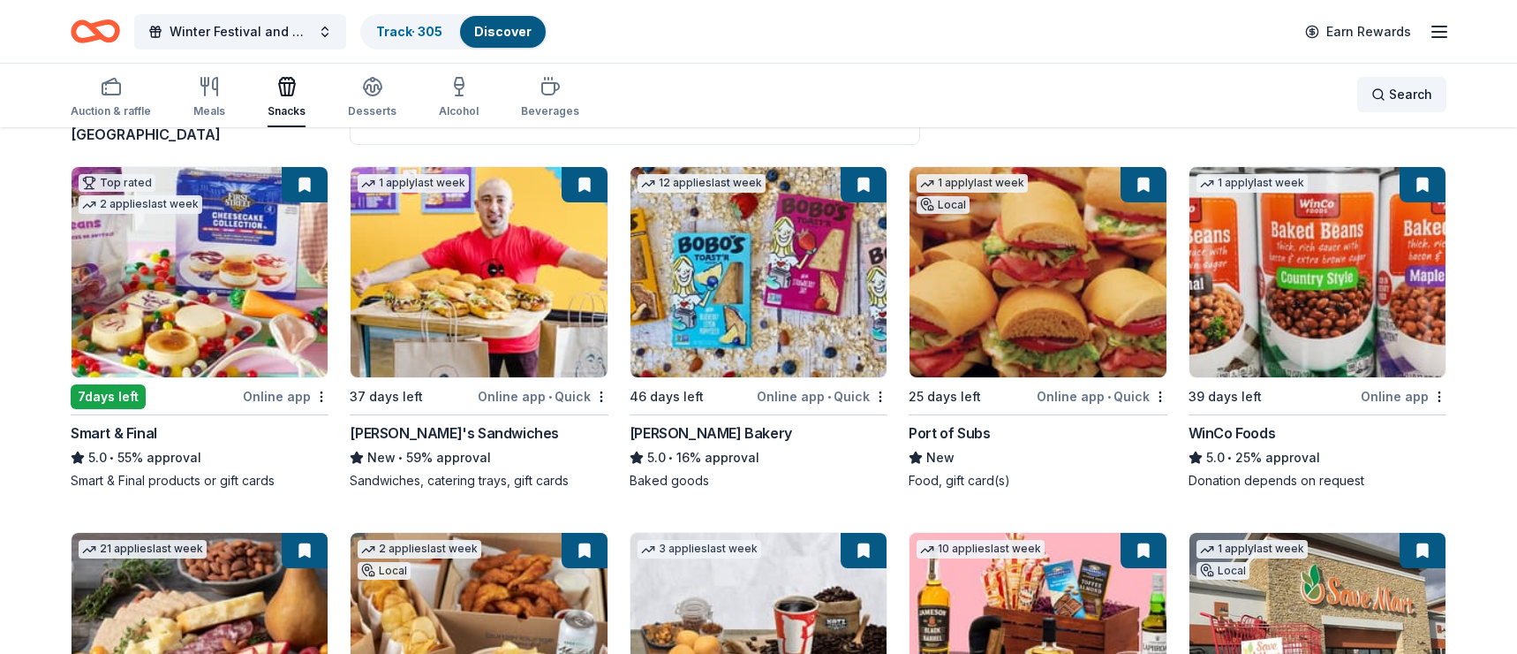
click at [1416, 95] on span "Search" at bounding box center [1410, 94] width 43 height 21
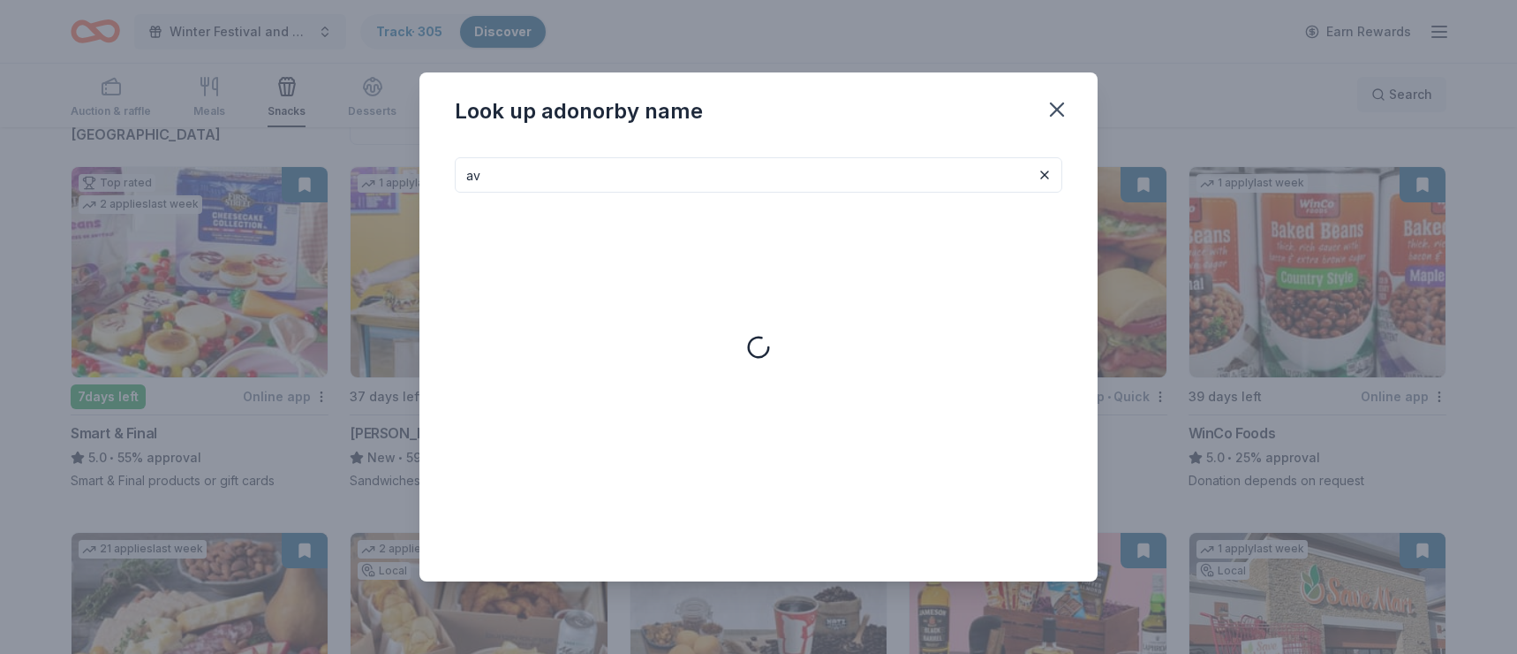
type input "a"
type input "f"
drag, startPoint x: 584, startPoint y: 172, endPoint x: 441, endPoint y: 163, distance: 143.4
click at [441, 163] on div "Finish Line No results matching your search. Please enter another search term a…" at bounding box center [759, 362] width 678 height 438
type input "F"
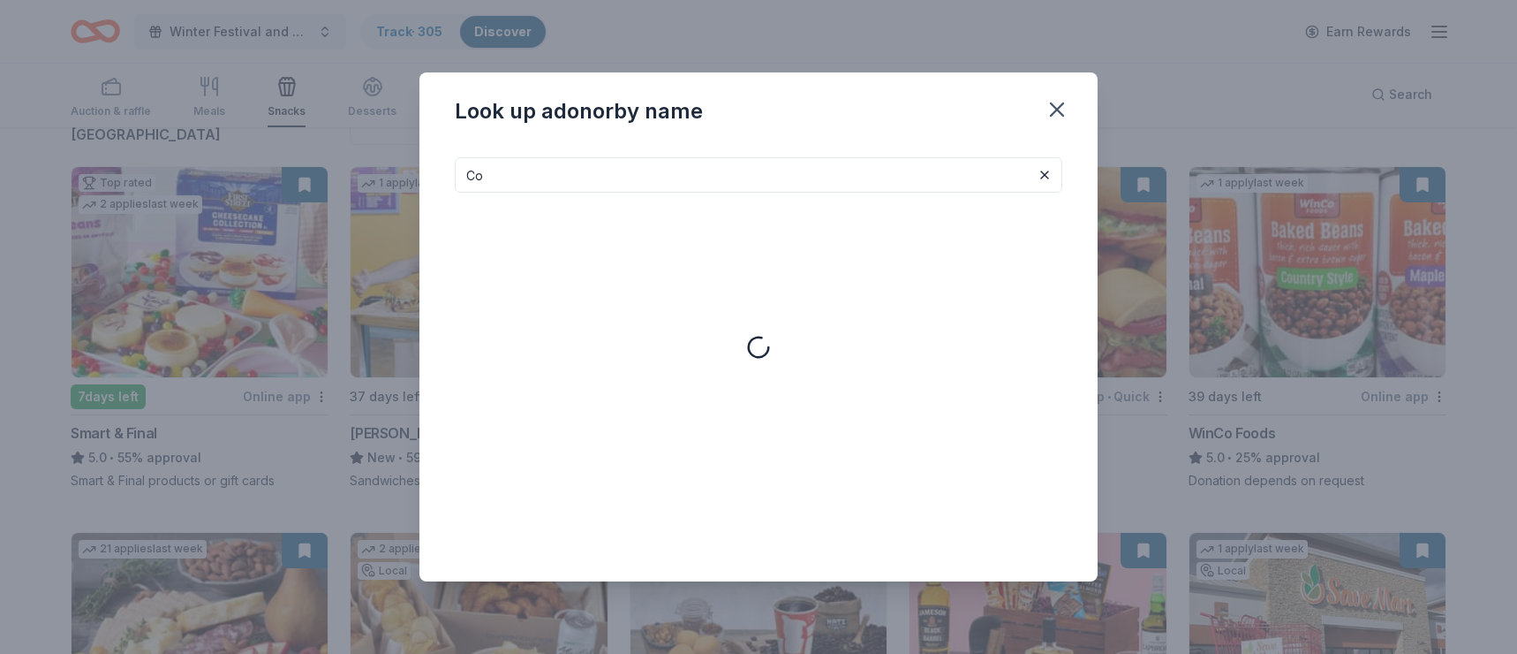
type input "C"
click at [555, 178] on input at bounding box center [759, 174] width 608 height 35
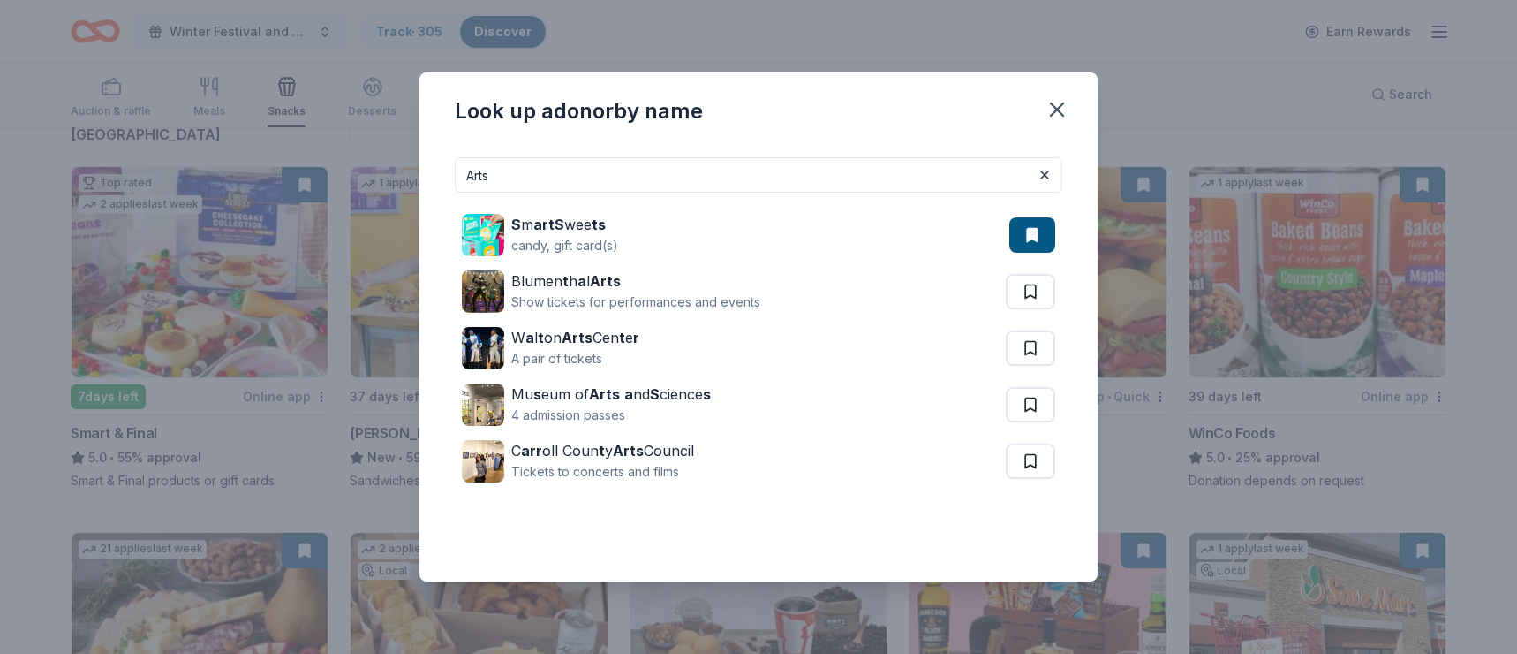
drag, startPoint x: 525, startPoint y: 172, endPoint x: 427, endPoint y: 172, distance: 97.2
click at [427, 172] on div "Arts S m artS wee ts candy, gift card(s) Blumen t h a l Arts Show tickets for p…" at bounding box center [759, 362] width 678 height 438
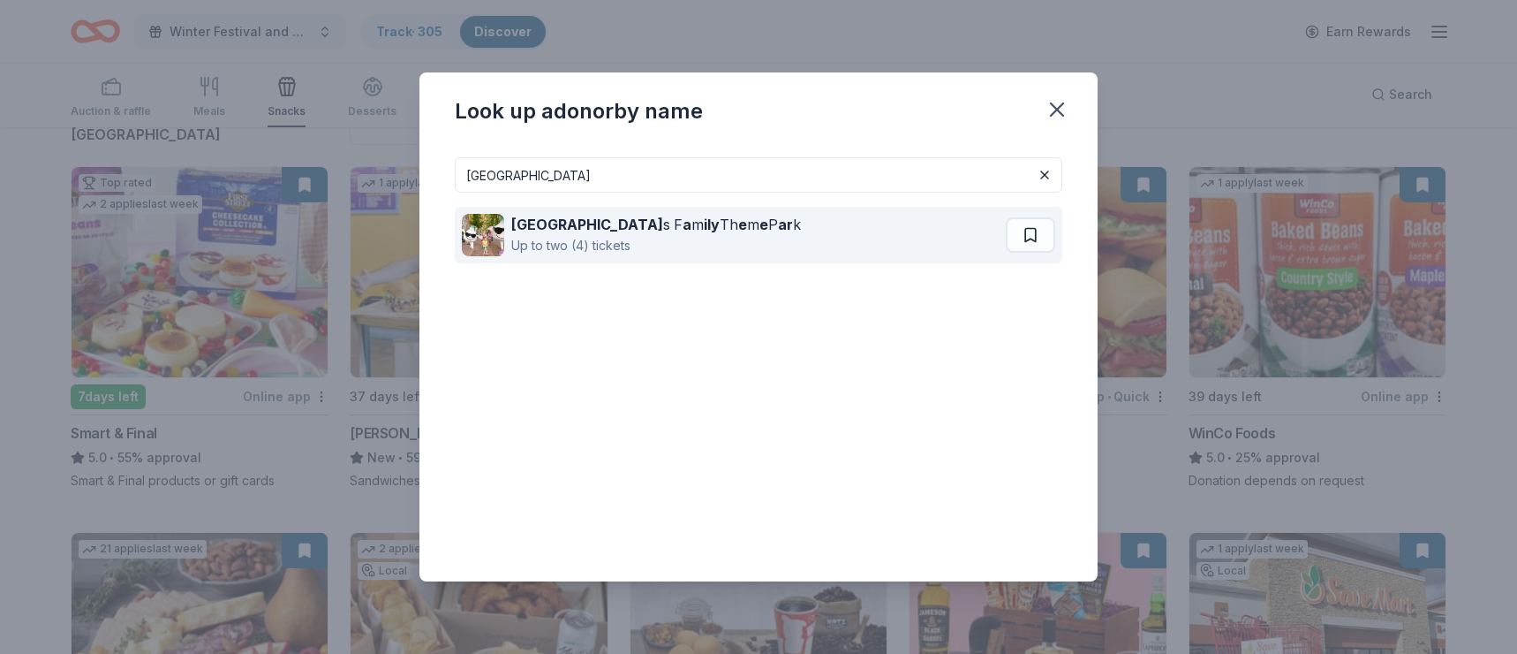
type input "Gilroy Garden"
click at [564, 227] on strong "Gilroy Garden" at bounding box center [587, 225] width 152 height 18
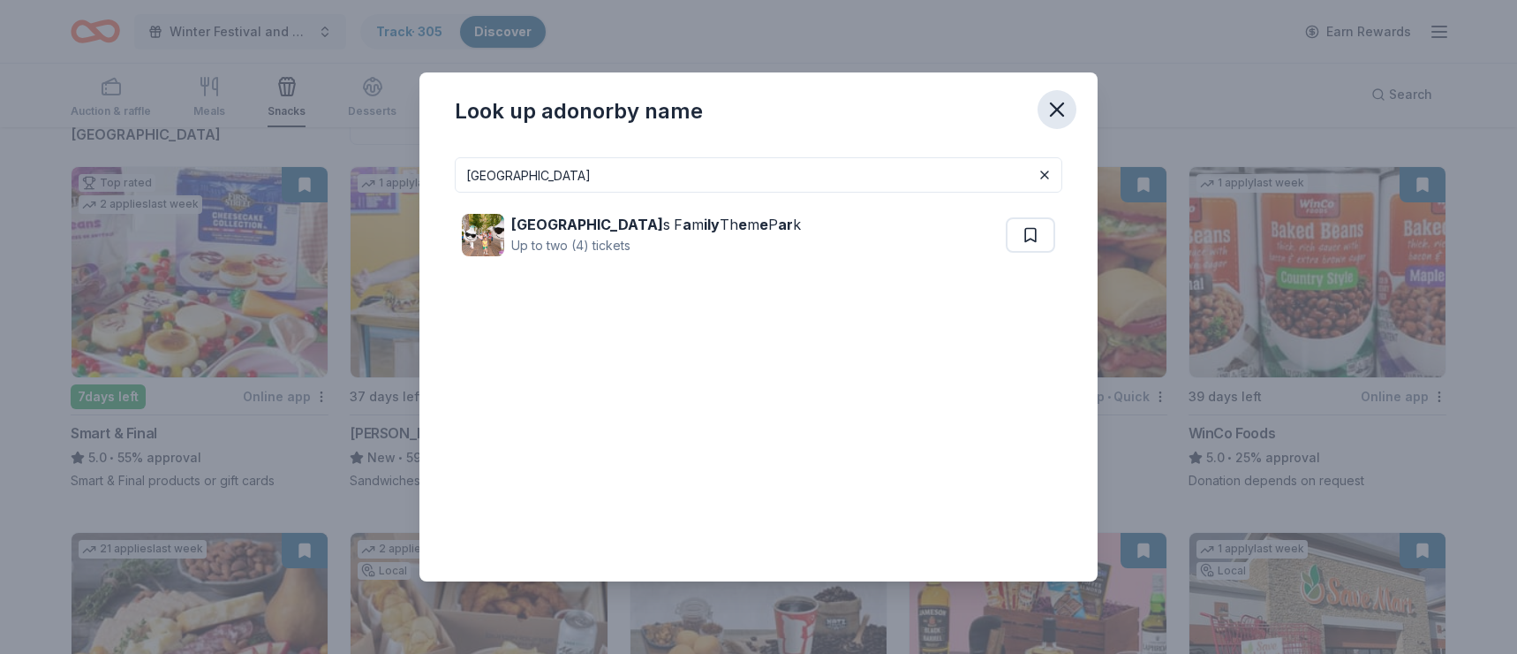
click at [1057, 107] on icon "button" at bounding box center [1057, 109] width 25 height 25
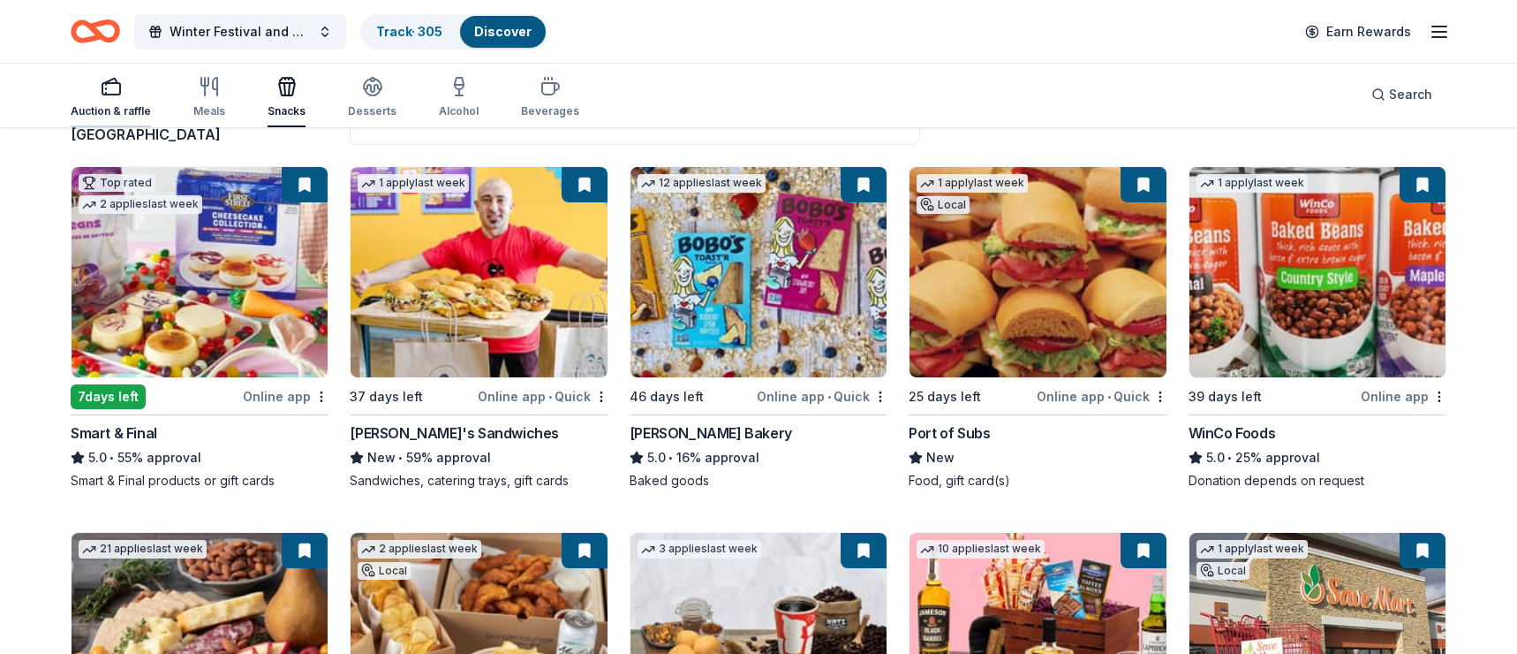
click at [114, 87] on icon "button" at bounding box center [111, 86] width 21 height 21
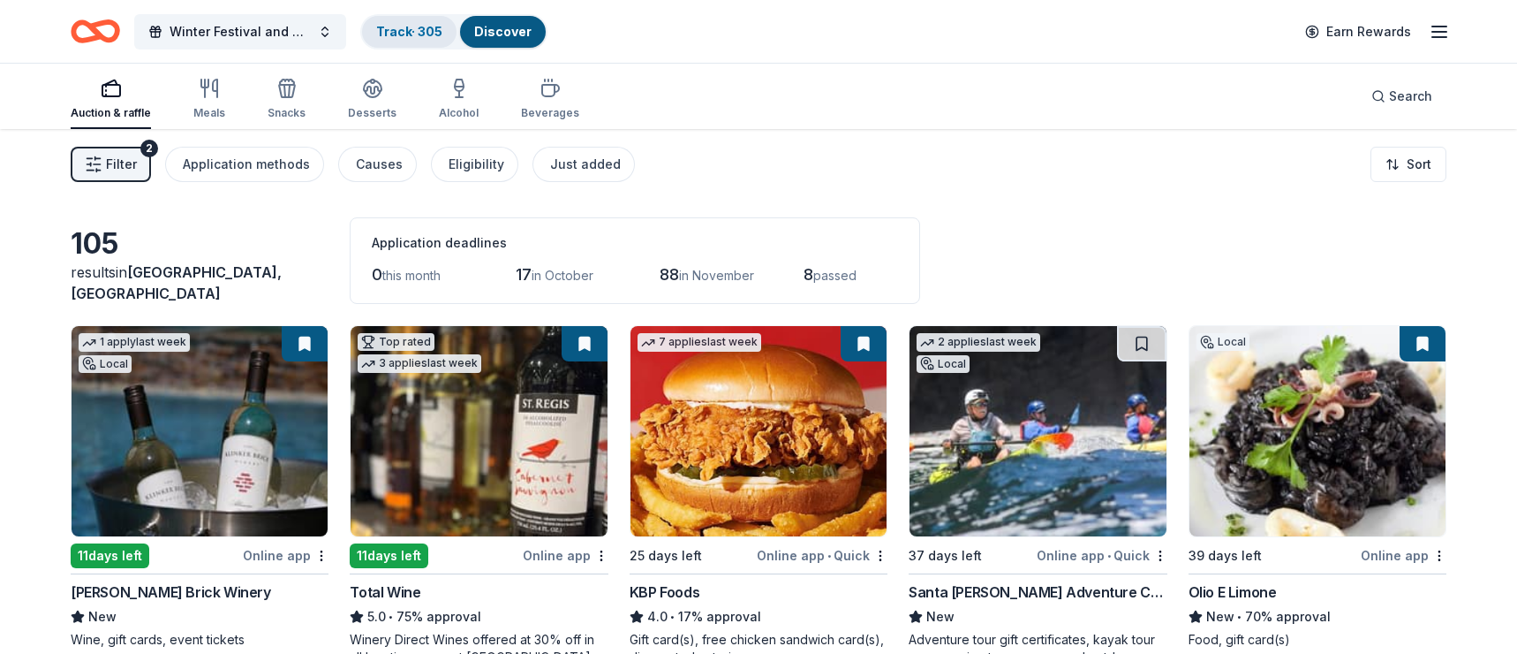
click at [428, 33] on link "Track · 305" at bounding box center [409, 31] width 66 height 15
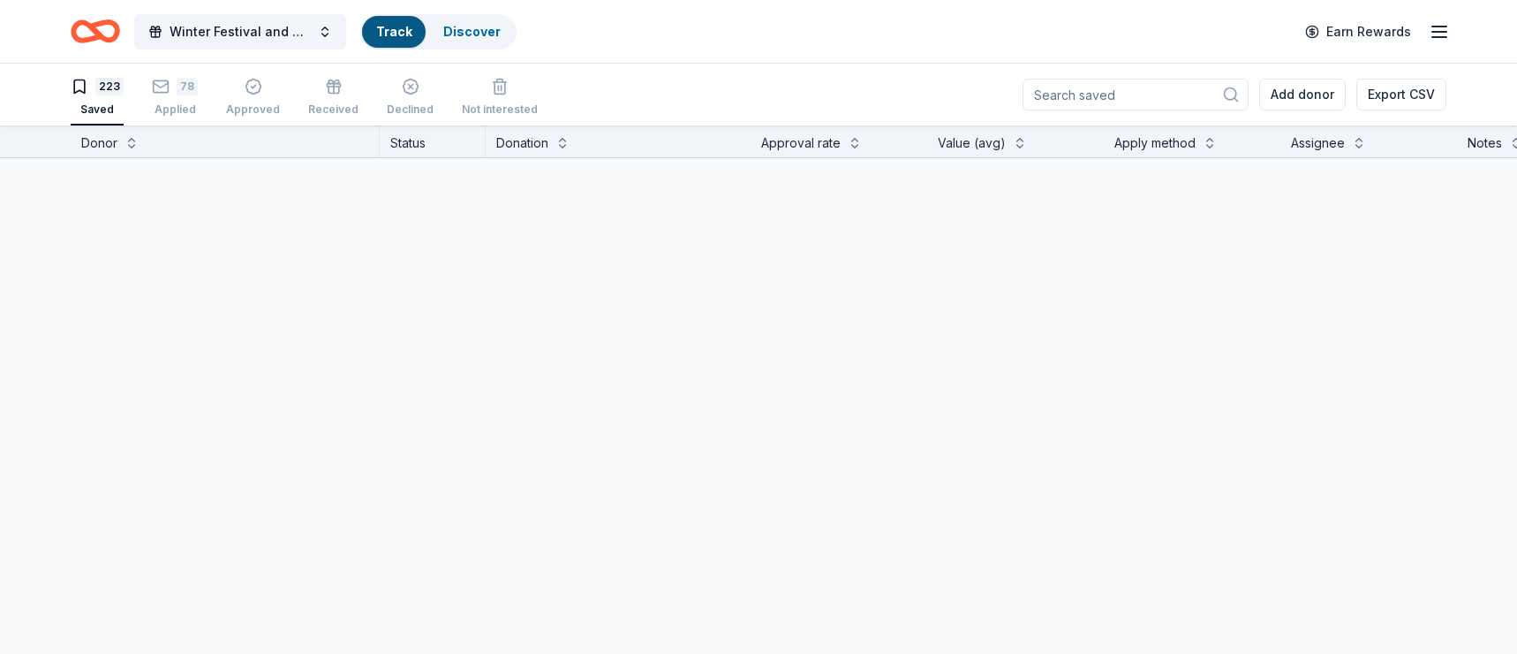
scroll to position [1, 0]
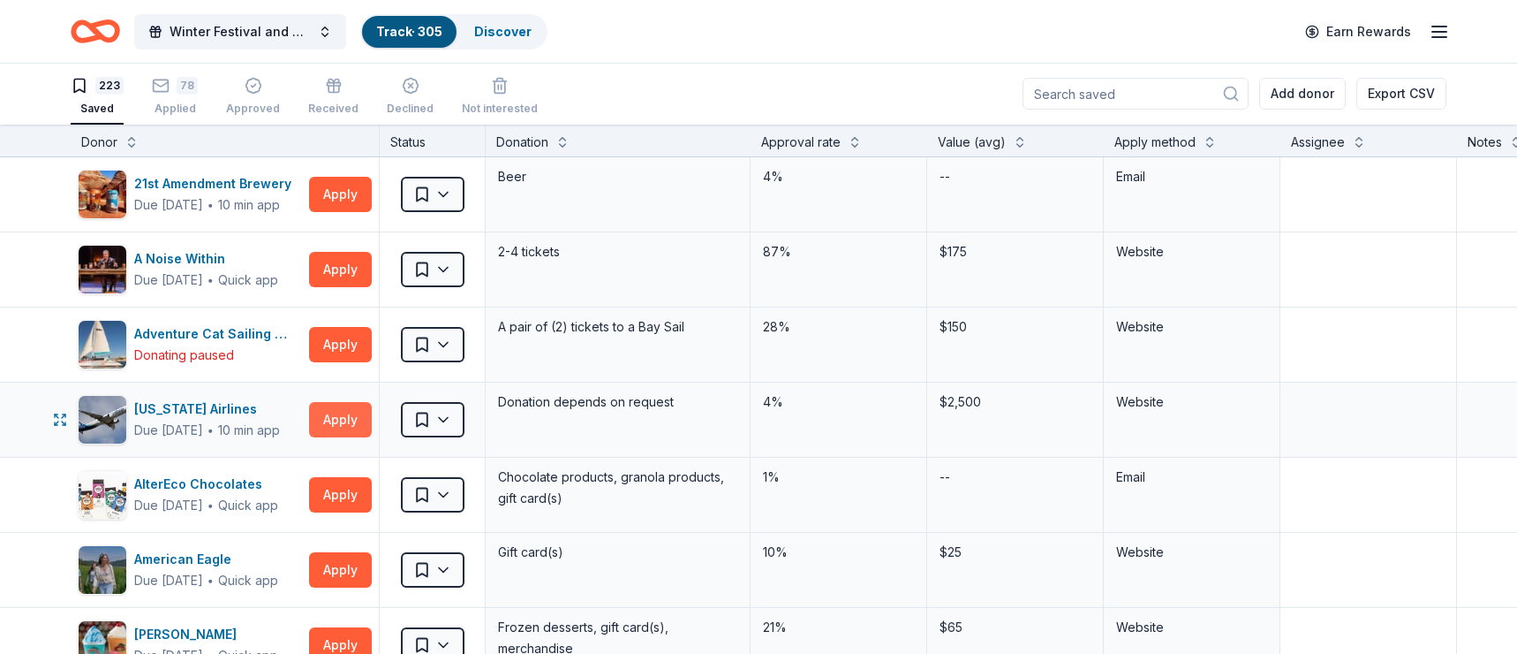
click at [330, 420] on button "Apply" at bounding box center [340, 419] width 63 height 35
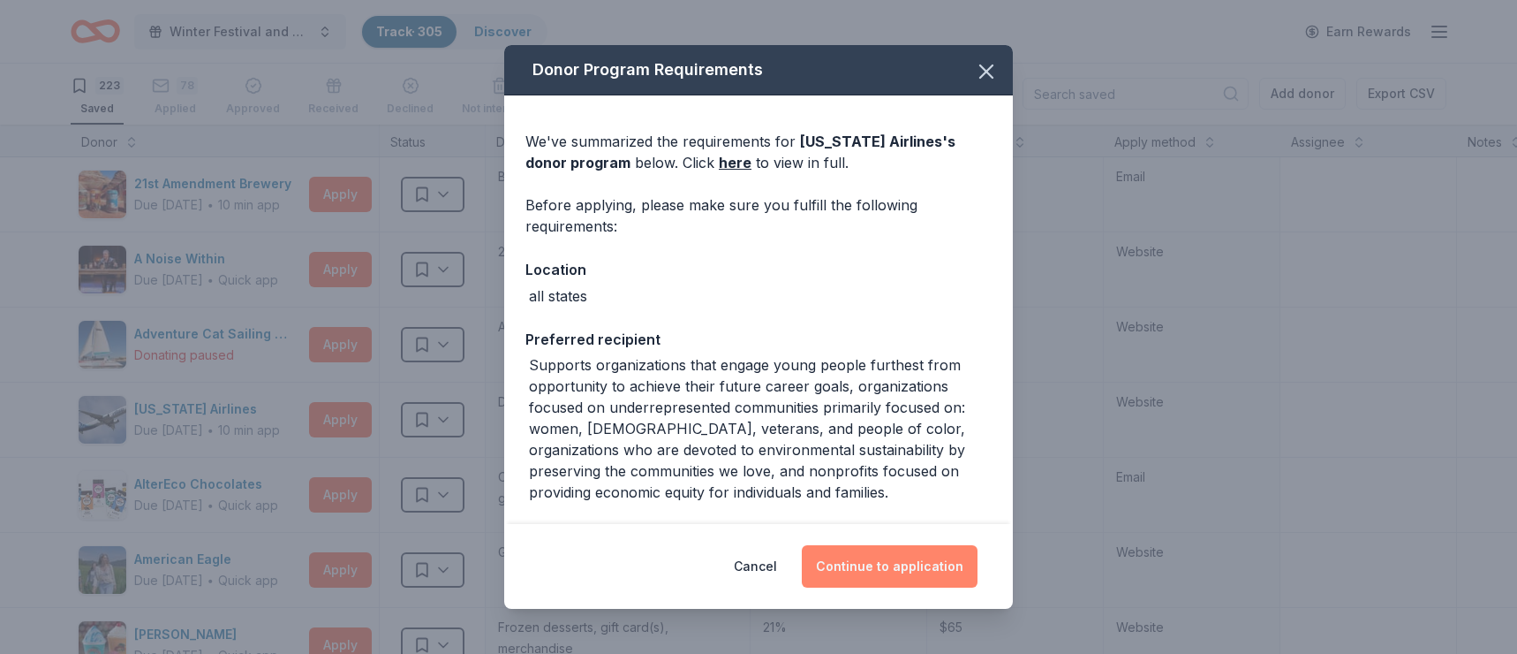
click at [903, 491] on button "Continue to application" at bounding box center [890, 566] width 176 height 42
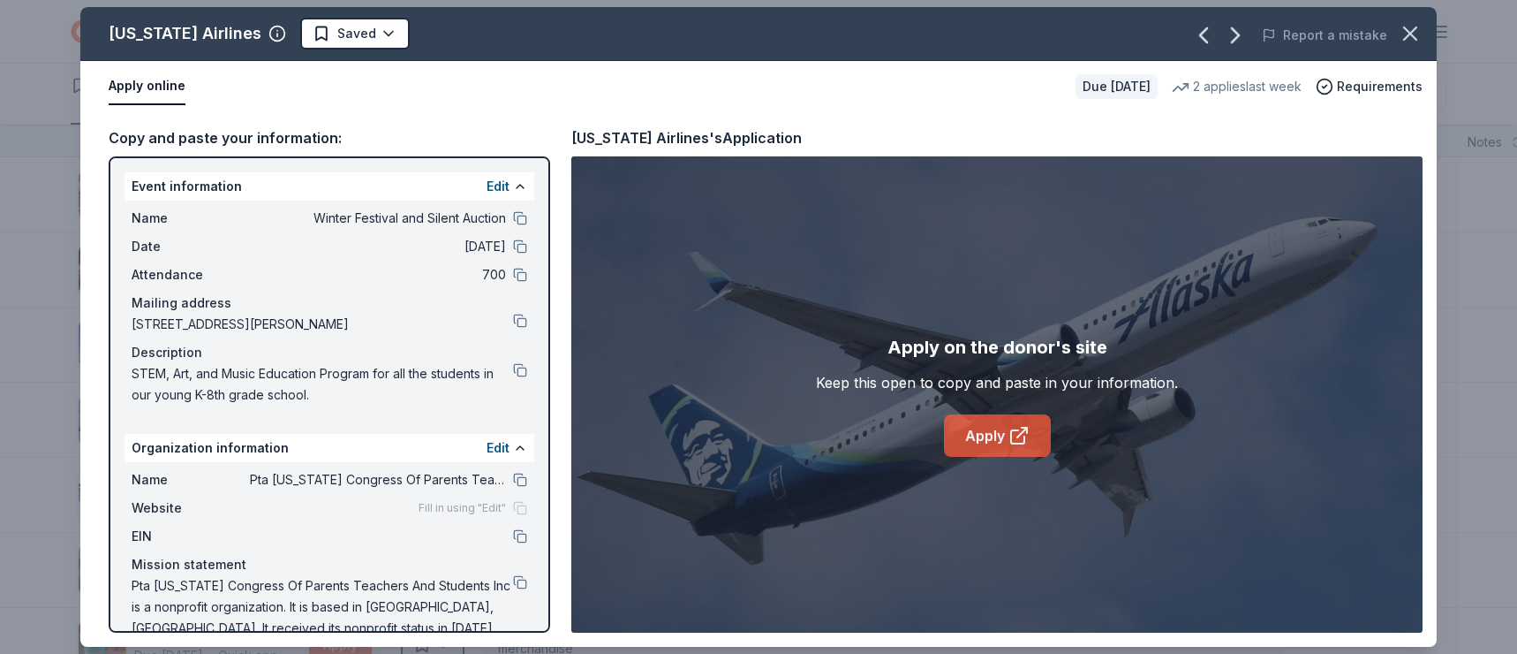
click at [988, 443] on link "Apply" at bounding box center [997, 435] width 107 height 42
click at [1413, 29] on icon "button" at bounding box center [1410, 33] width 12 height 12
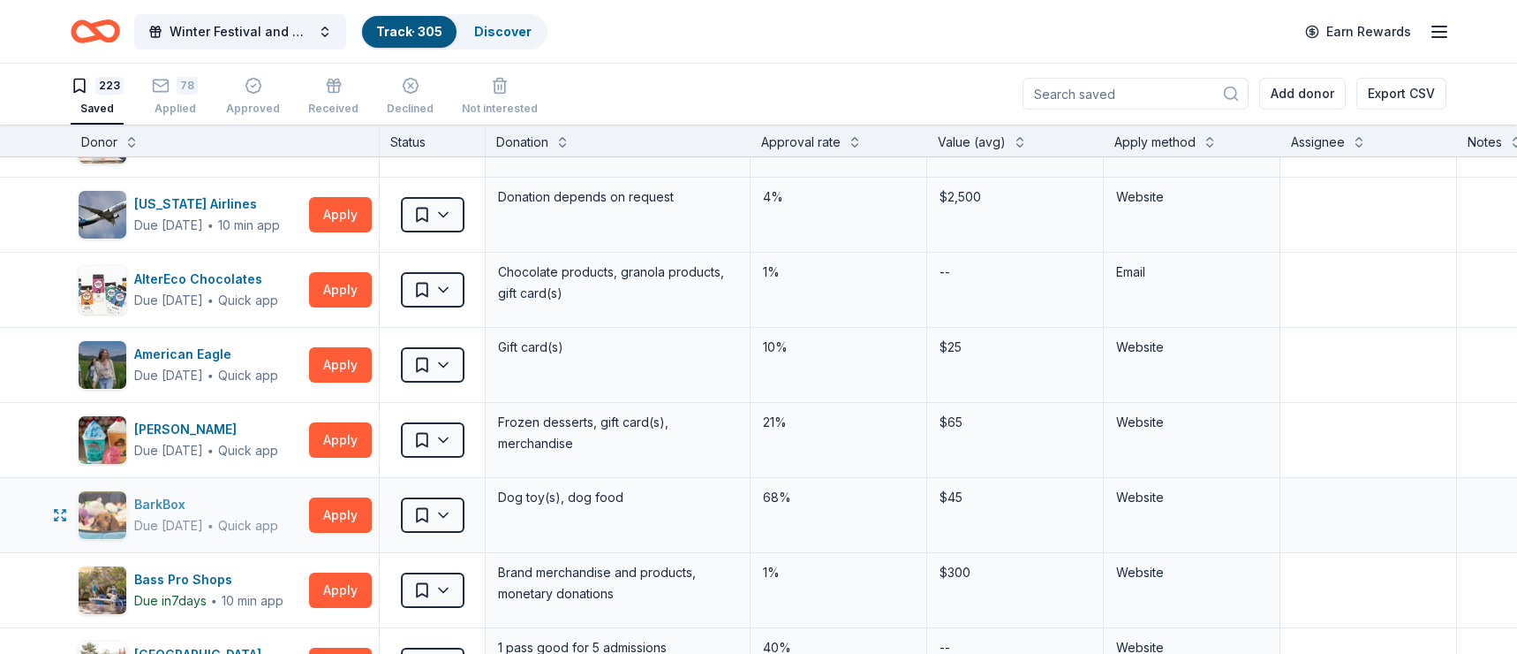
scroll to position [236, 0]
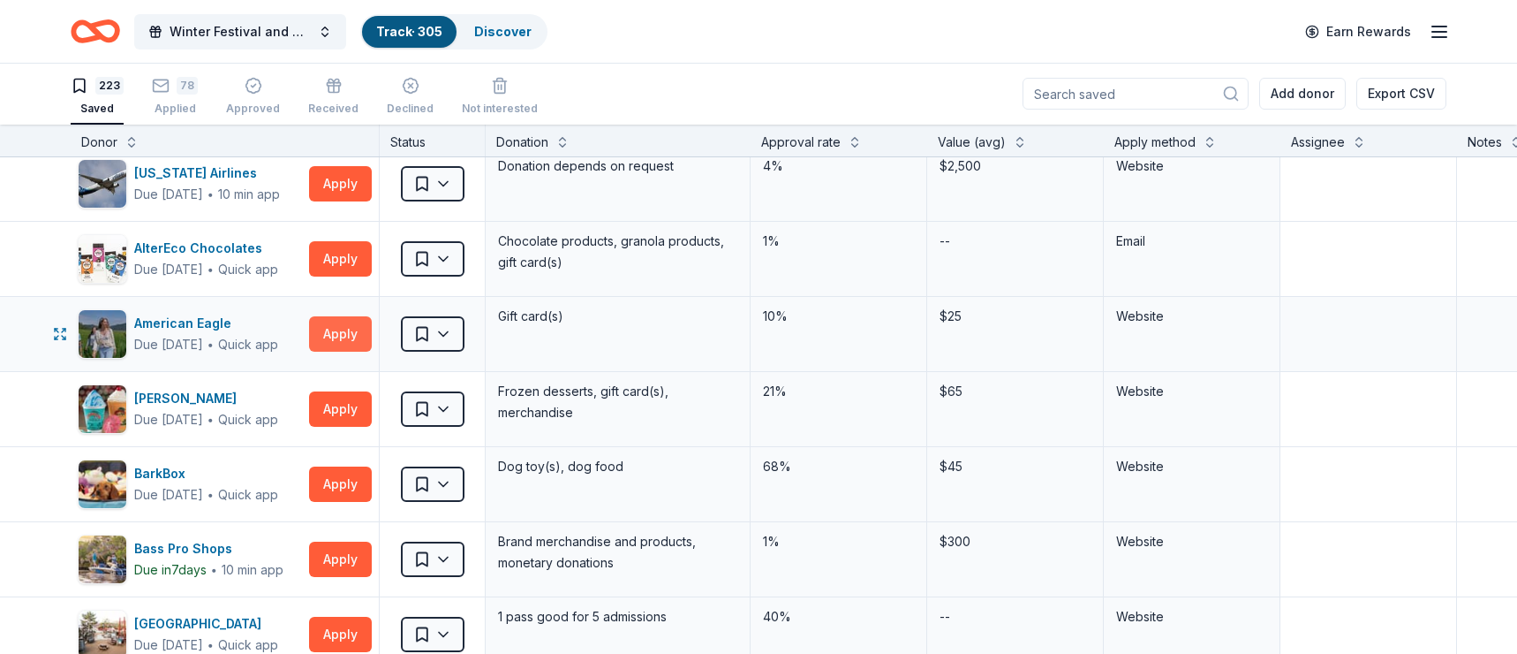
click at [341, 329] on button "Apply" at bounding box center [340, 333] width 63 height 35
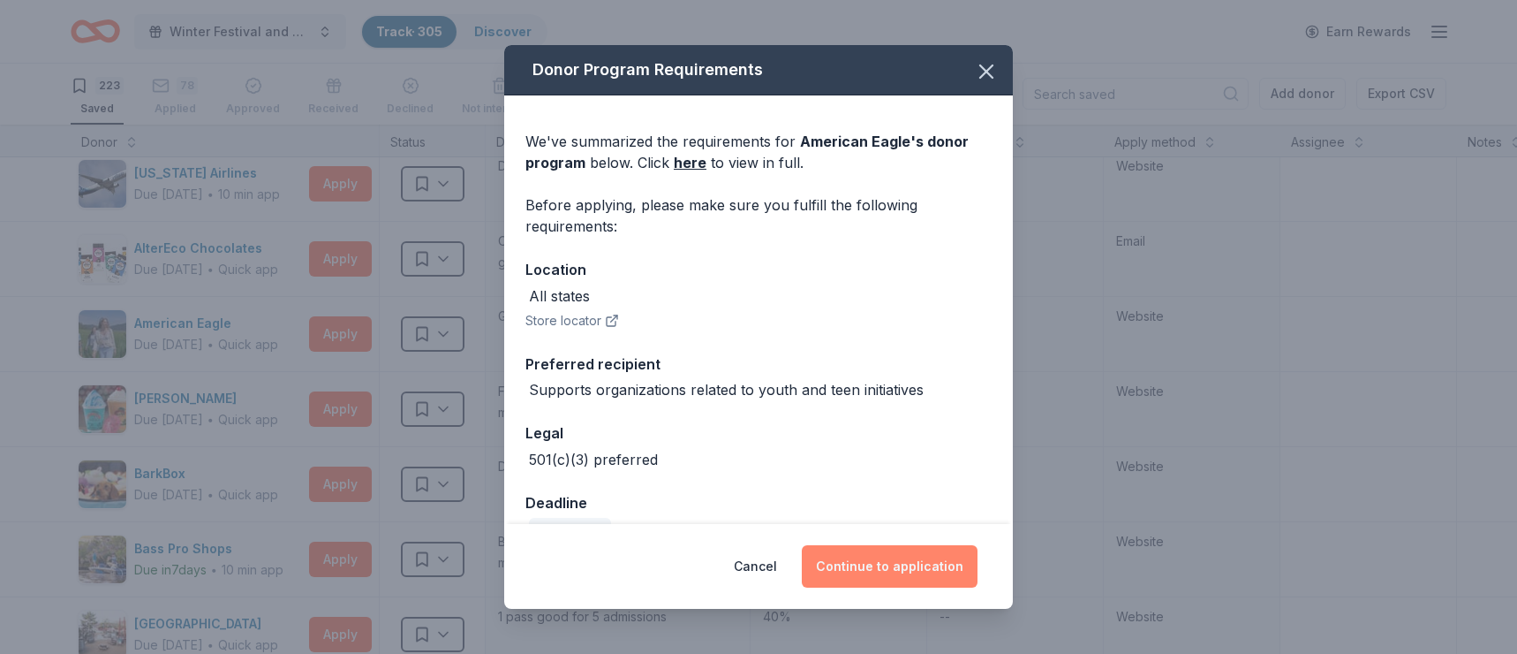
click at [889, 491] on button "Continue to application" at bounding box center [890, 566] width 176 height 42
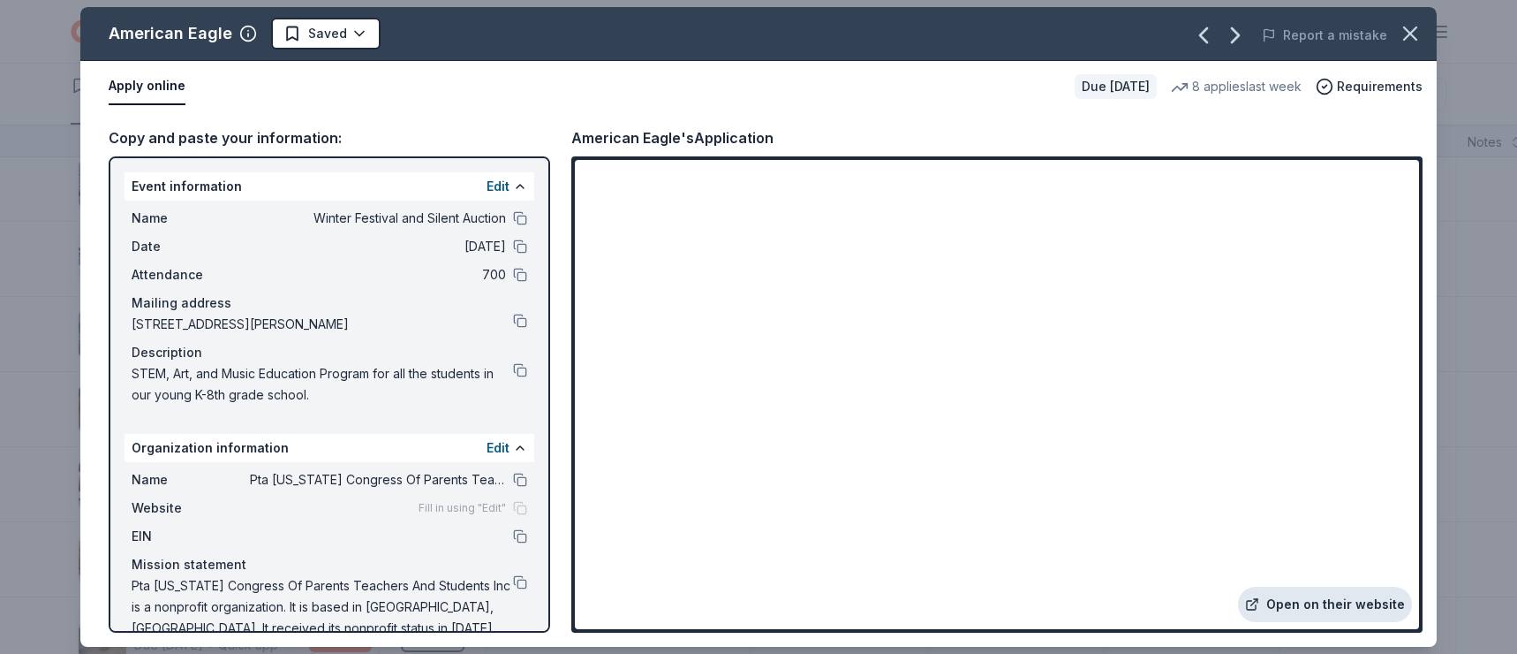
click at [1324, 491] on link "Open on their website" at bounding box center [1325, 603] width 174 height 35
click at [337, 38] on html "Winter Festival and Silent Auction Track · 305 Discover Earn Rewards 223 Saved …" at bounding box center [758, 326] width 1517 height 654
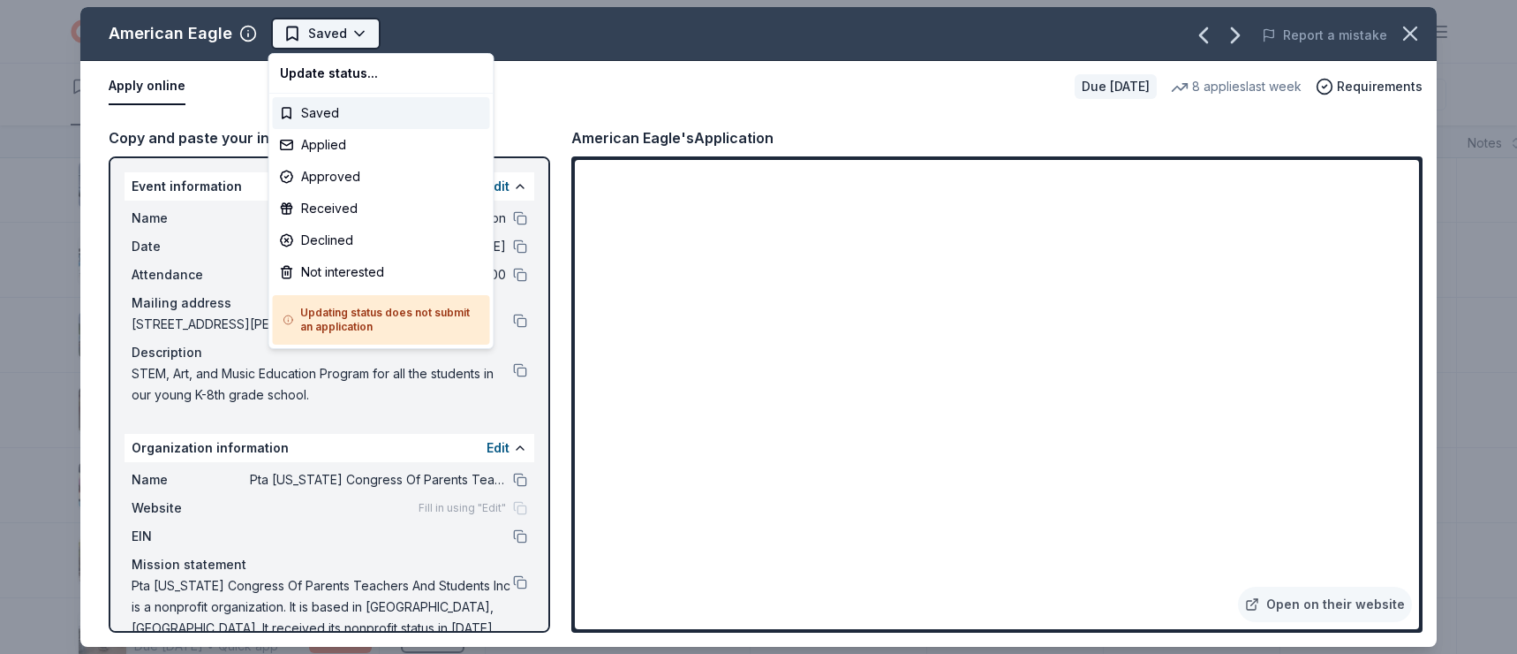
scroll to position [0, 0]
click at [355, 148] on div "Applied" at bounding box center [381, 145] width 217 height 32
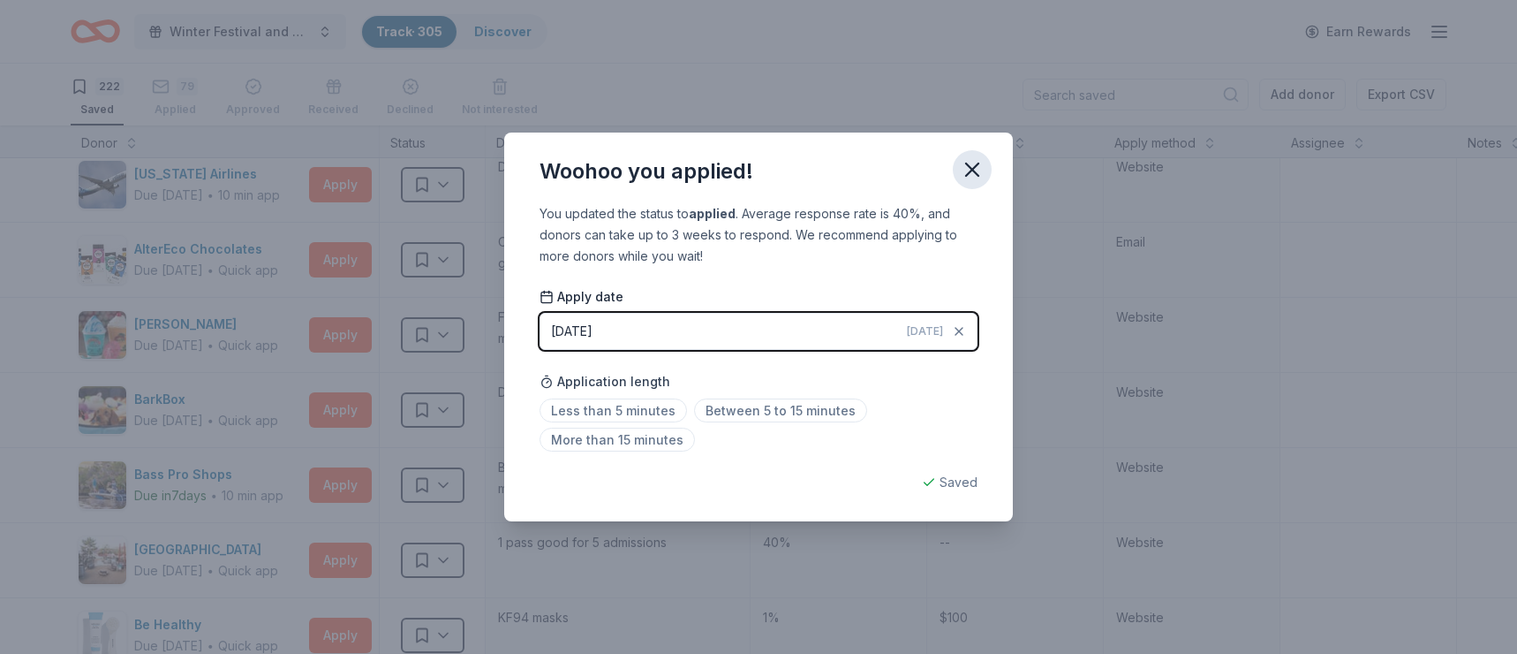
click at [980, 161] on icon "button" at bounding box center [972, 169] width 25 height 25
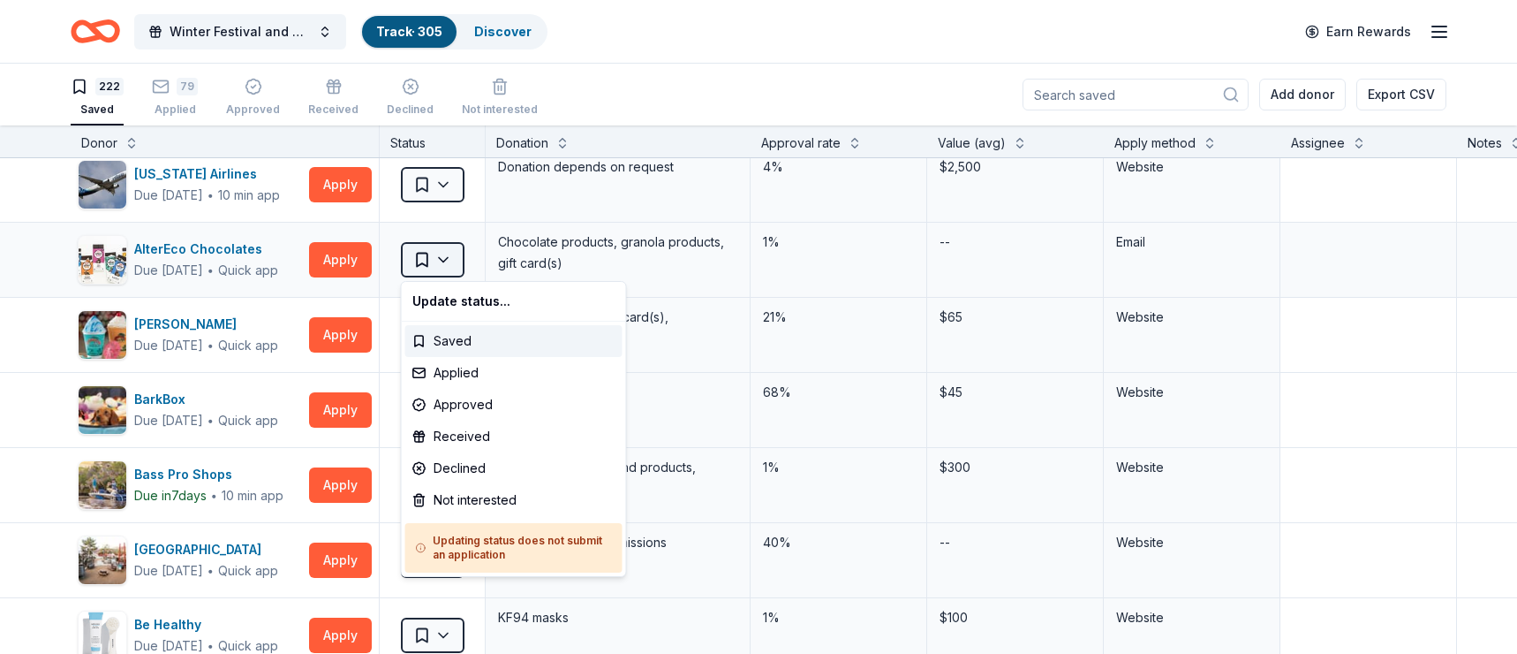
click at [443, 257] on html "Winter Festival and Silent Auction Track · 305 Discover Earn Rewards 222 Saved …" at bounding box center [758, 327] width 1517 height 654
click at [467, 374] on div "Applied" at bounding box center [513, 373] width 217 height 32
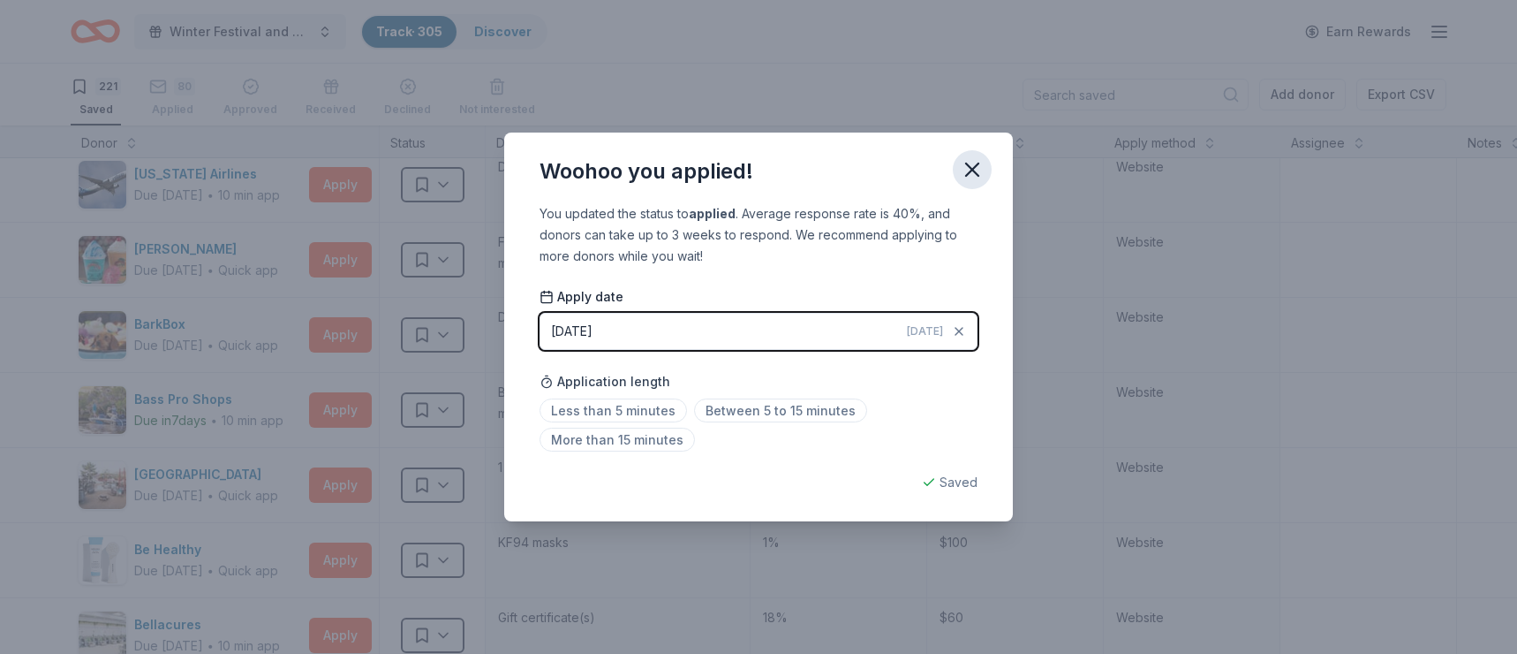
click at [972, 168] on icon "button" at bounding box center [972, 169] width 12 height 12
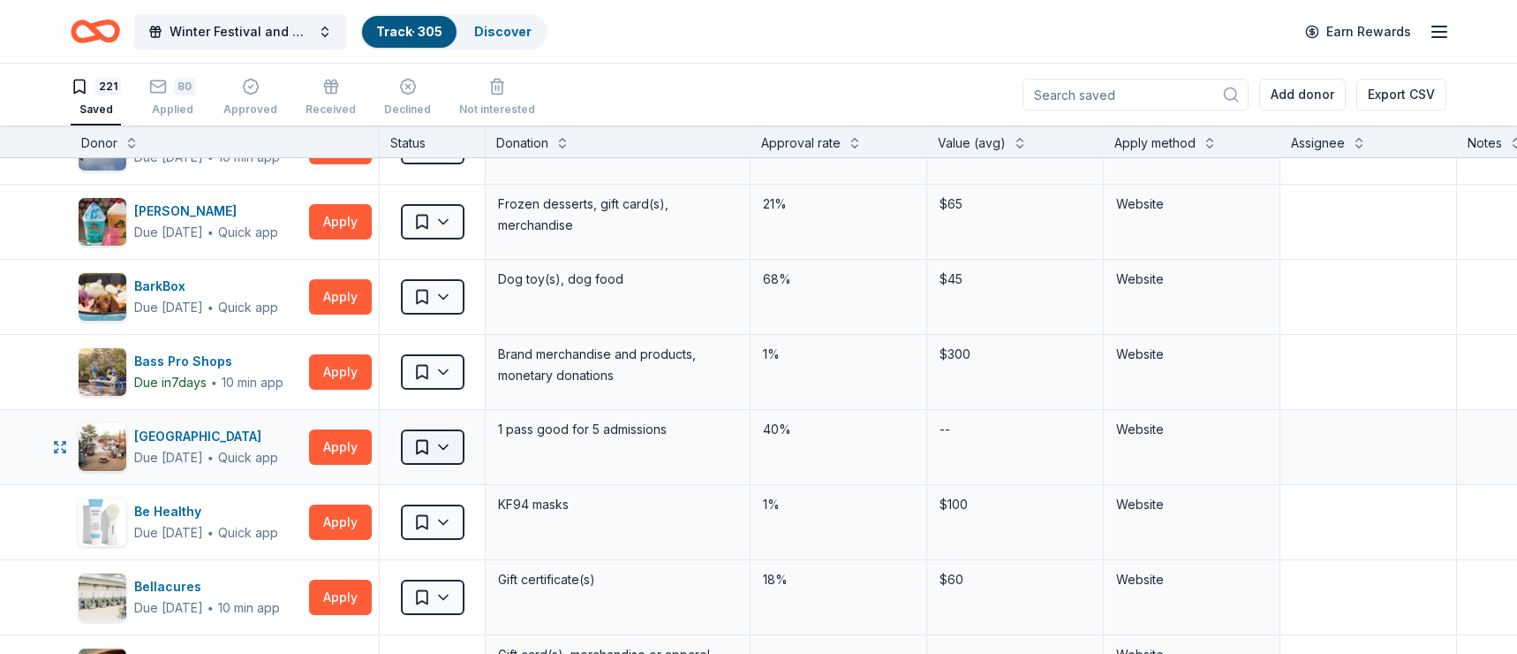
scroll to position [299, 0]
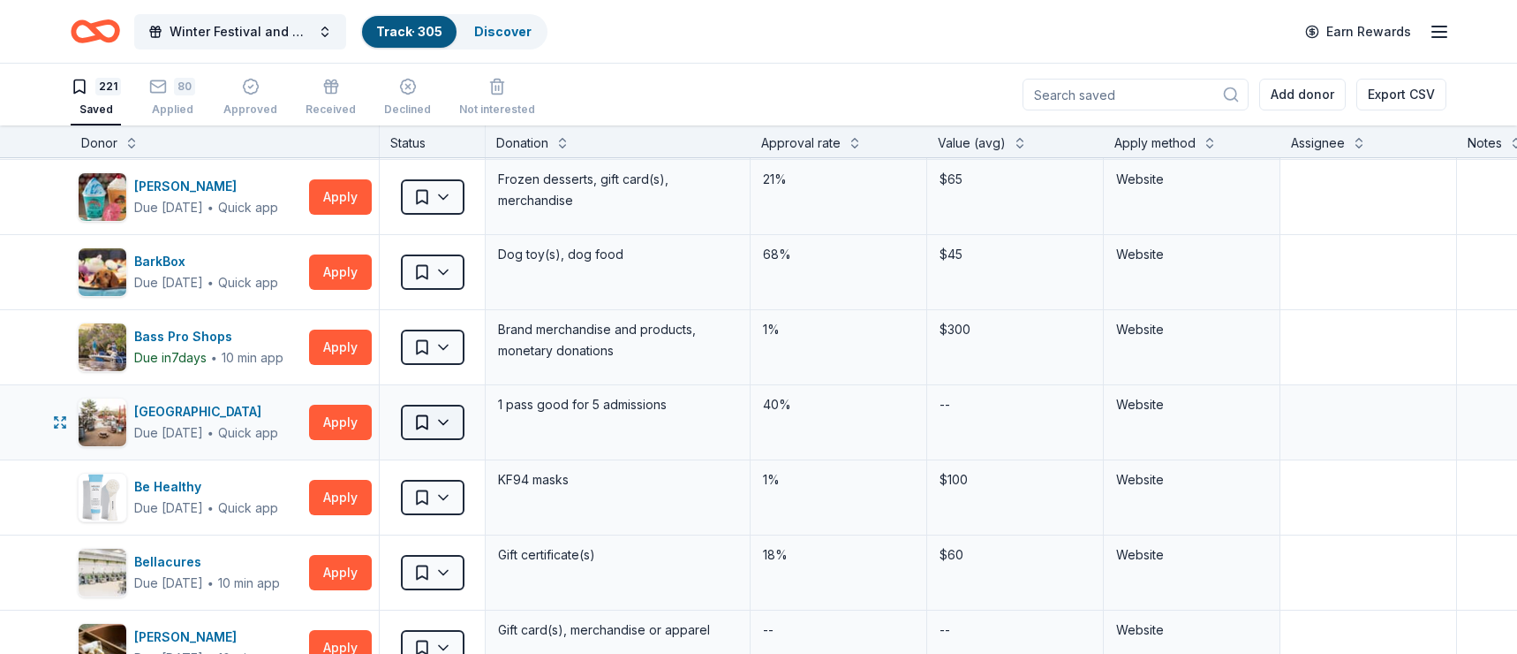
click at [448, 421] on html "Winter Festival and Silent Auction Track · 305 Discover Earn Rewards 221 Saved …" at bounding box center [758, 327] width 1517 height 654
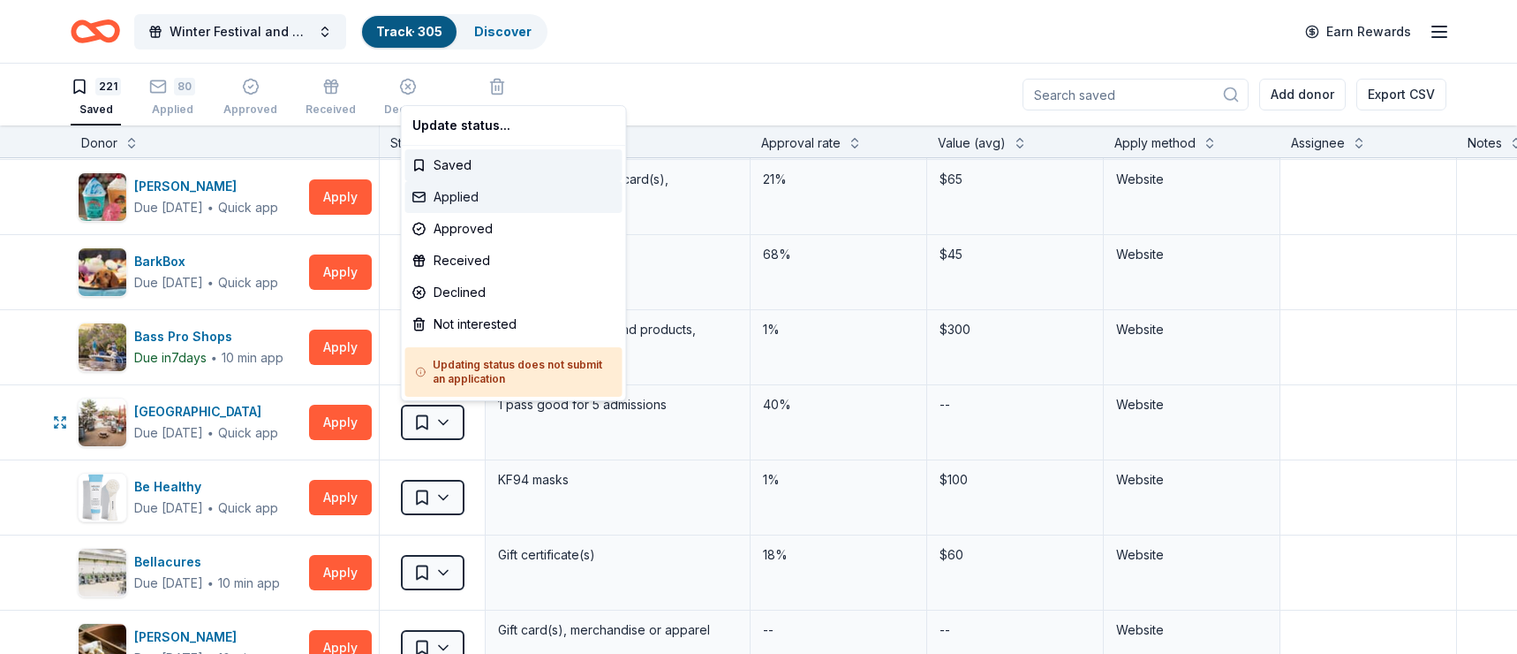
click at [489, 193] on div "Applied" at bounding box center [513, 197] width 217 height 32
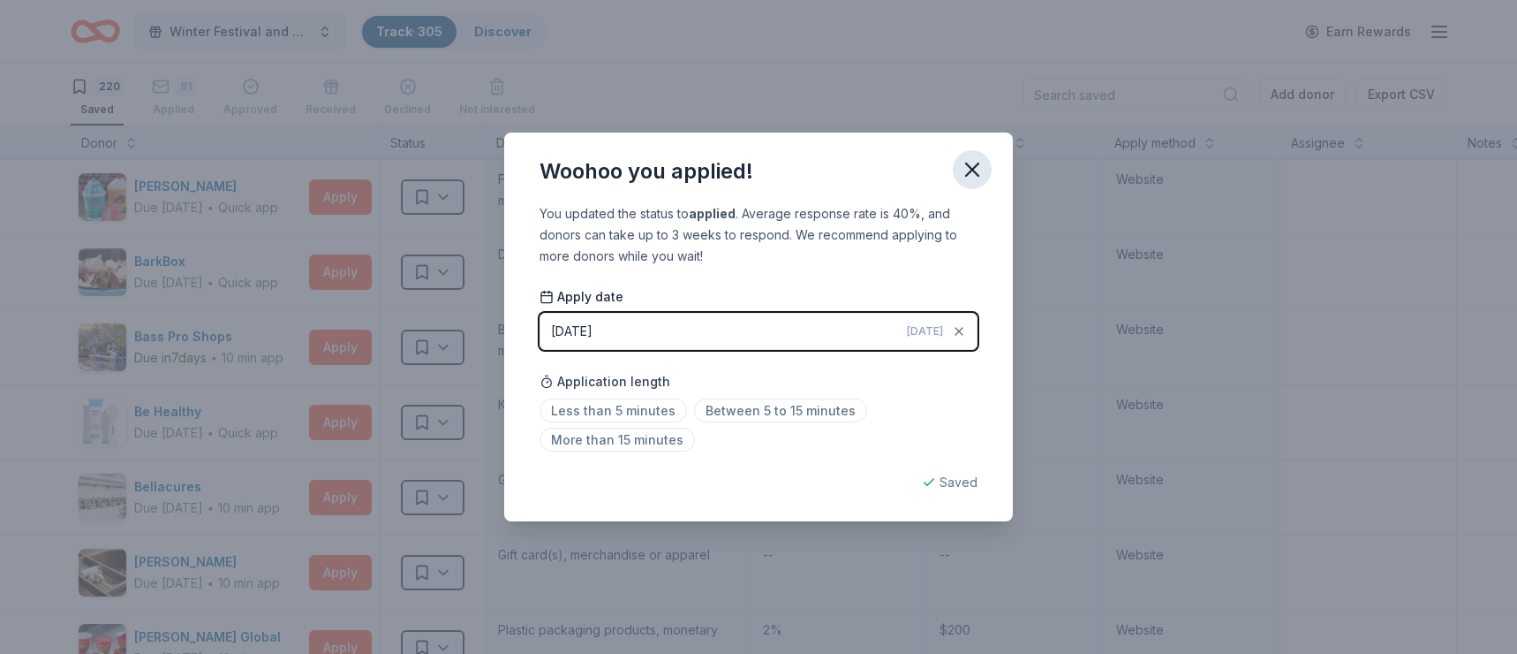
click at [973, 168] on icon "button" at bounding box center [972, 169] width 12 height 12
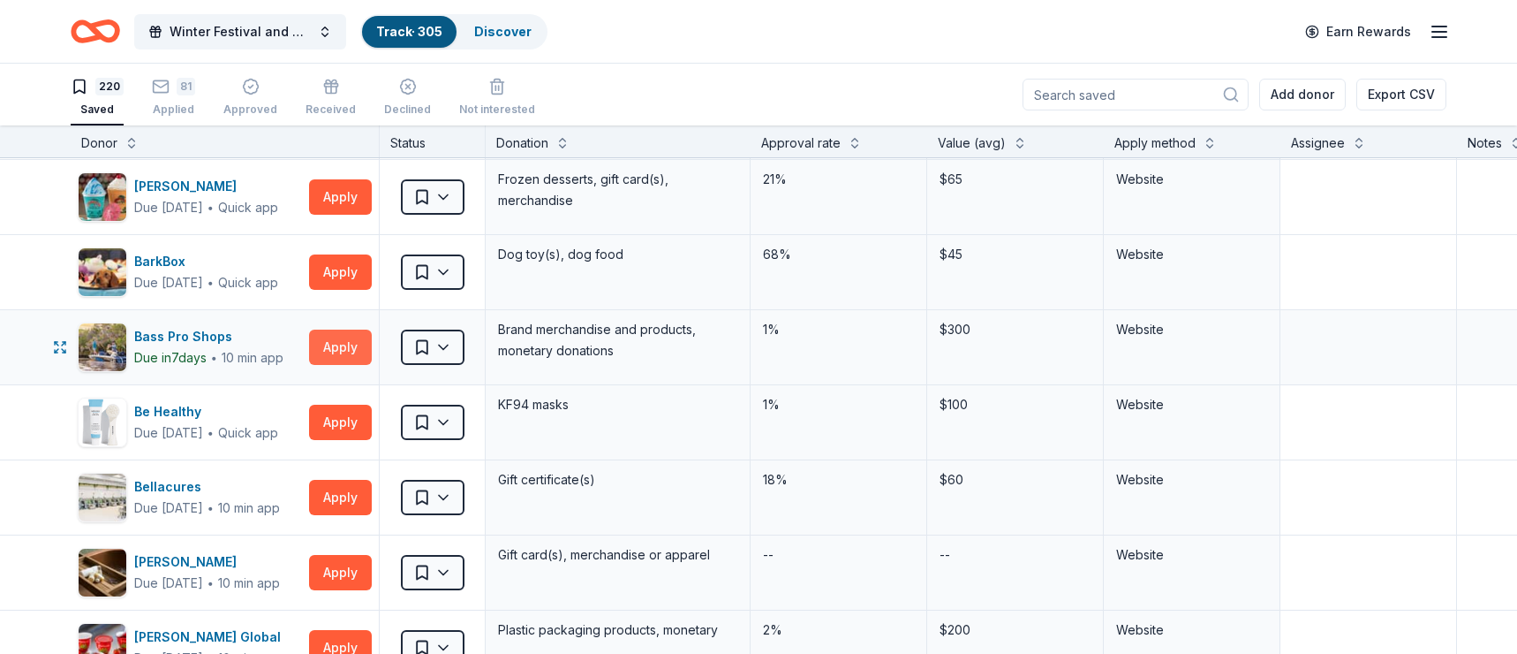
click at [338, 346] on button "Apply" at bounding box center [340, 346] width 63 height 35
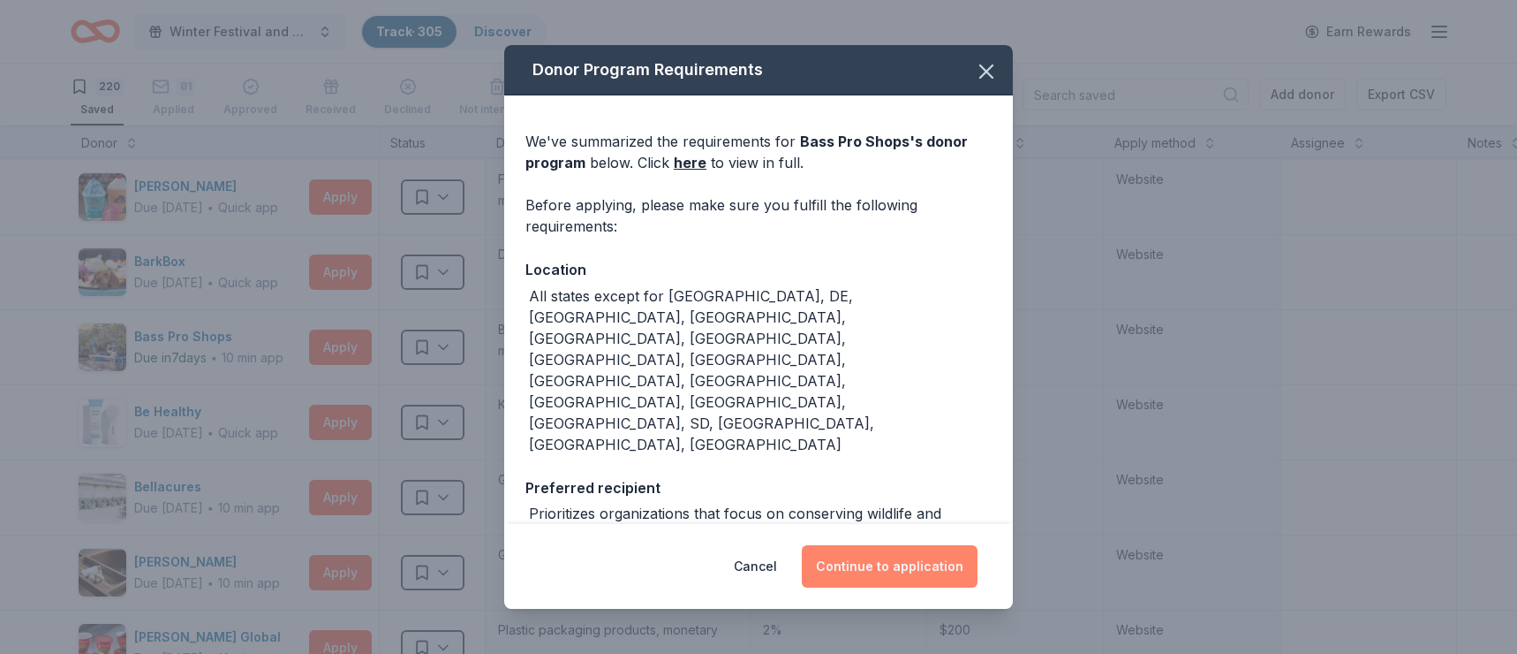
click at [895, 491] on button "Continue to application" at bounding box center [890, 566] width 176 height 42
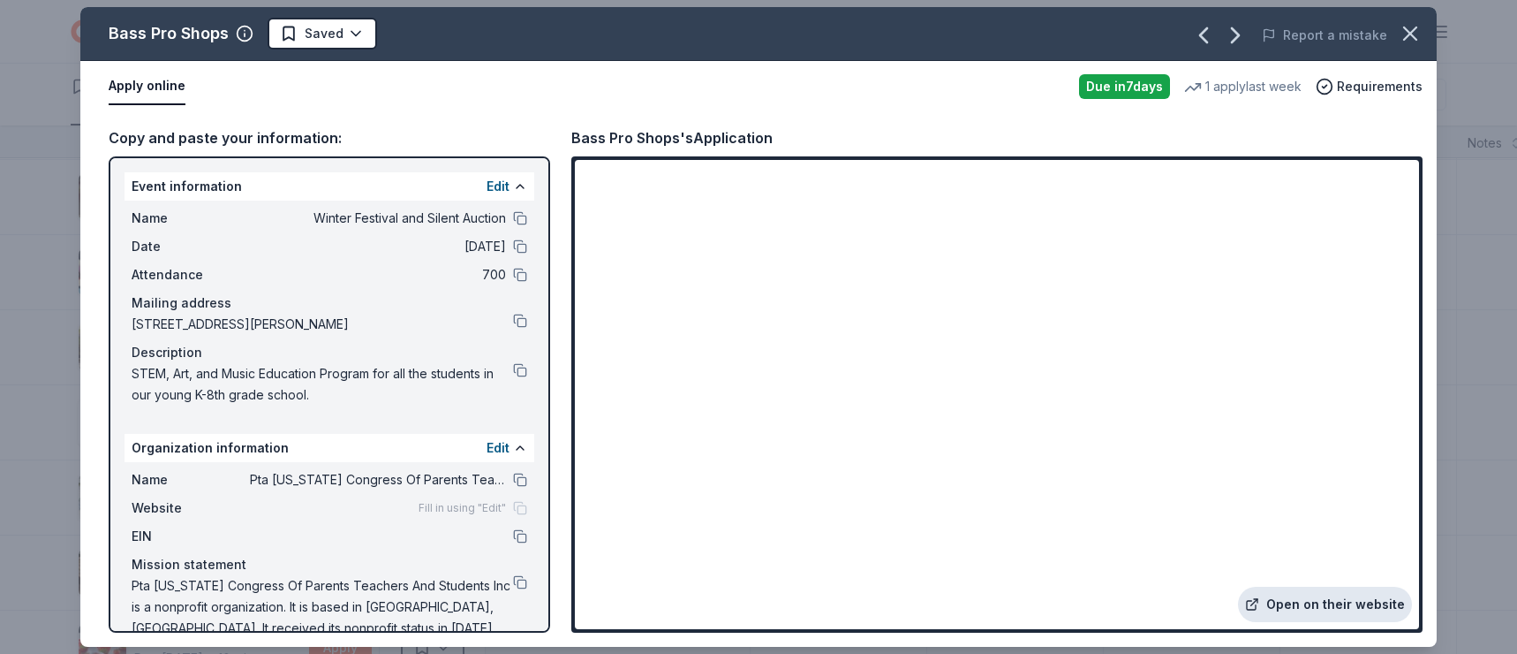
click at [1309, 491] on link "Open on their website" at bounding box center [1325, 603] width 174 height 35
click at [1415, 34] on icon "button" at bounding box center [1410, 33] width 25 height 25
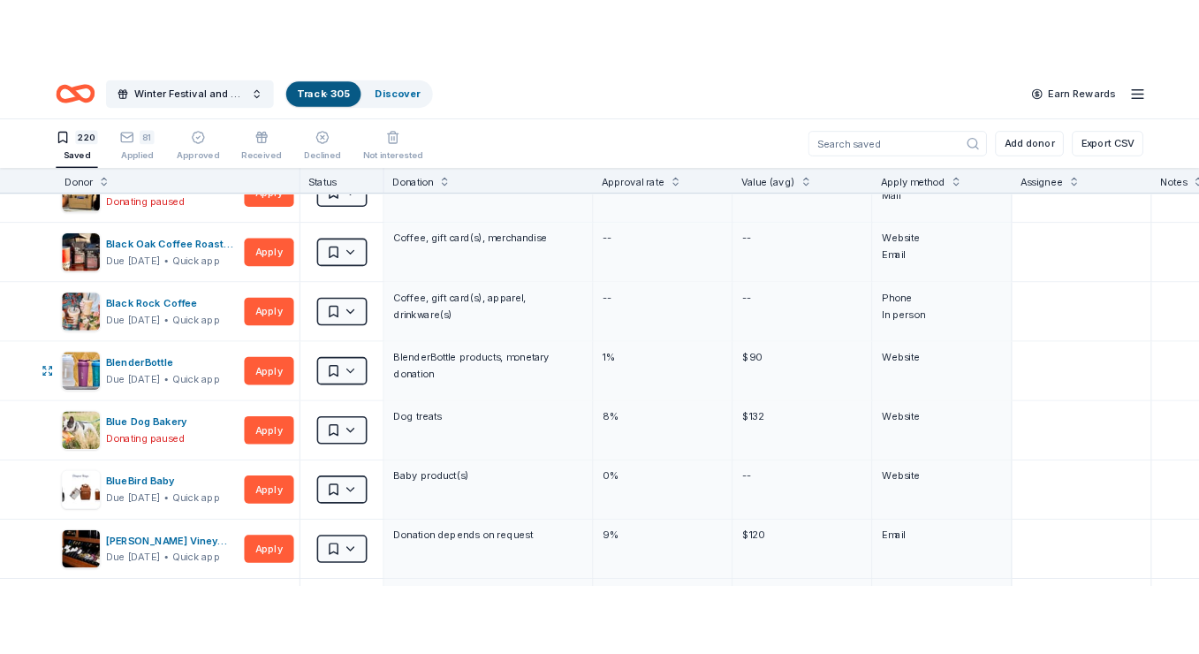
scroll to position [1016, 0]
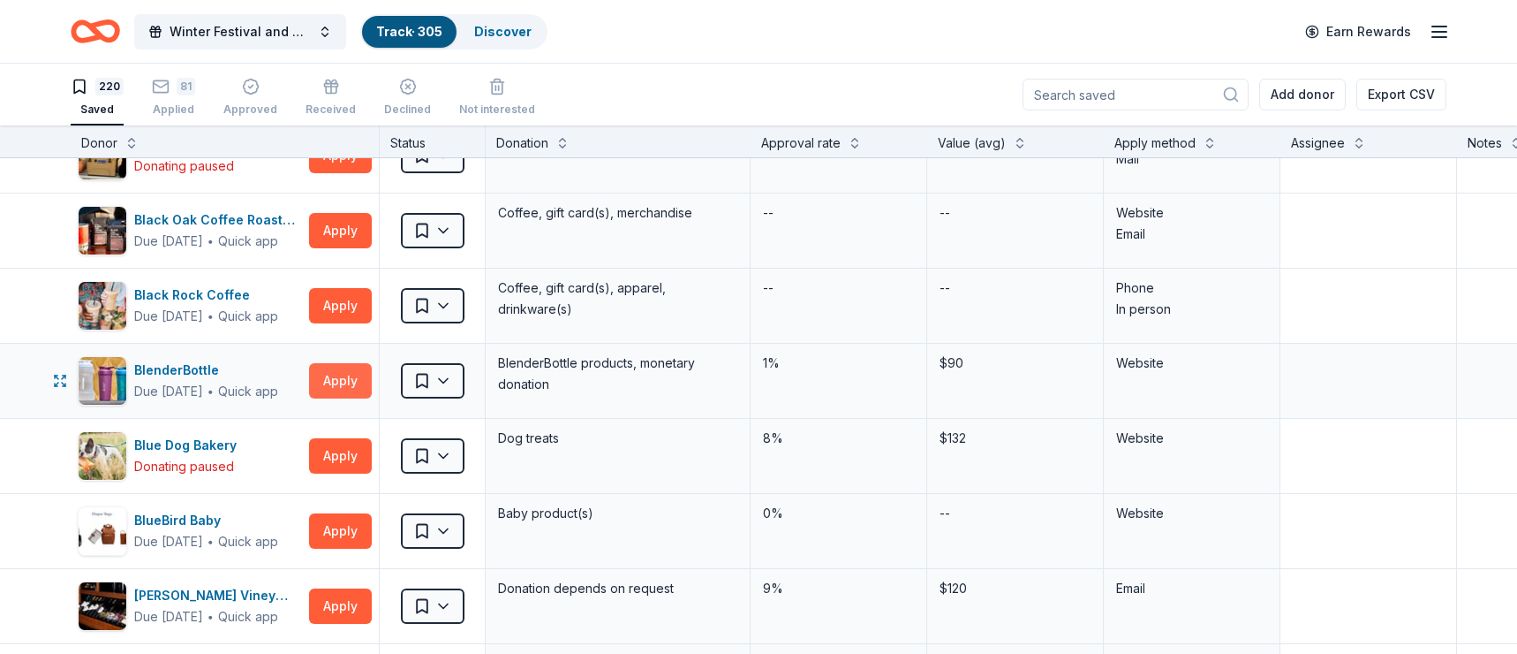
click at [340, 382] on button "Apply" at bounding box center [340, 380] width 63 height 35
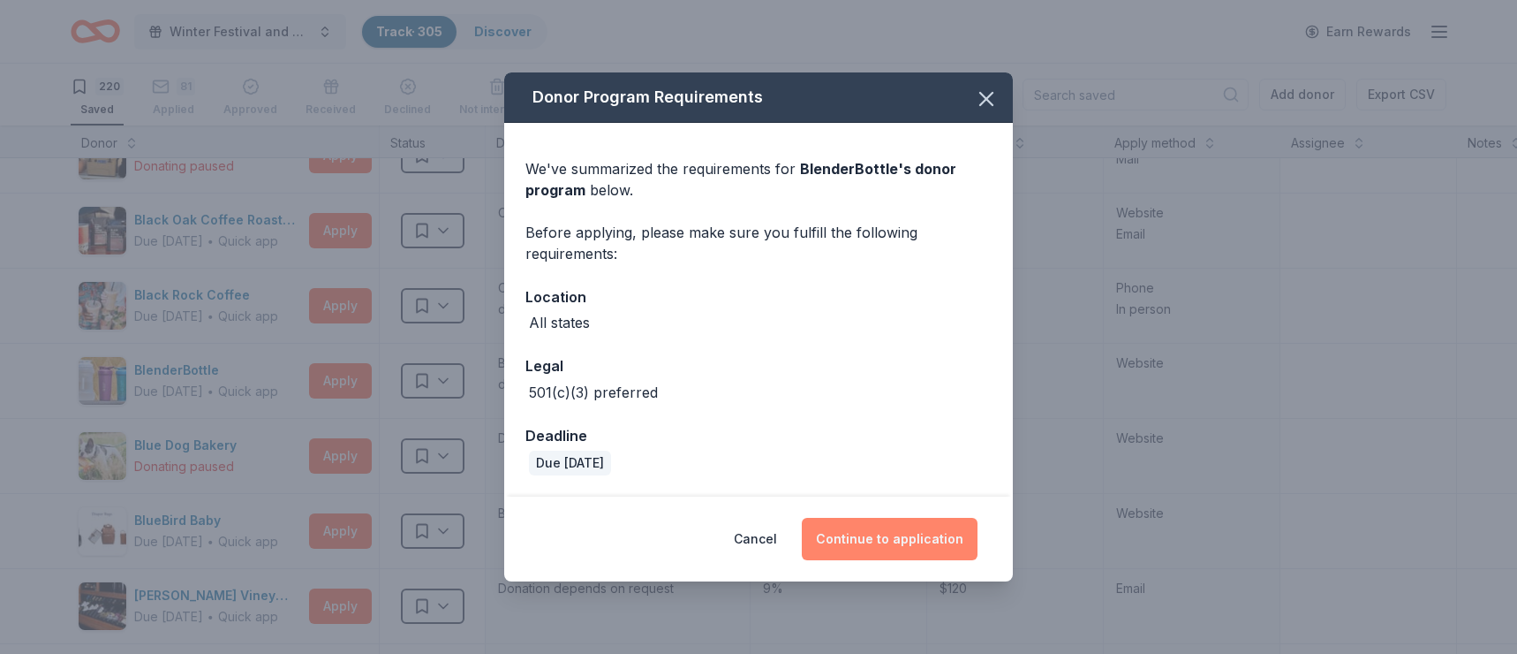
click at [915, 491] on button "Continue to application" at bounding box center [890, 539] width 176 height 42
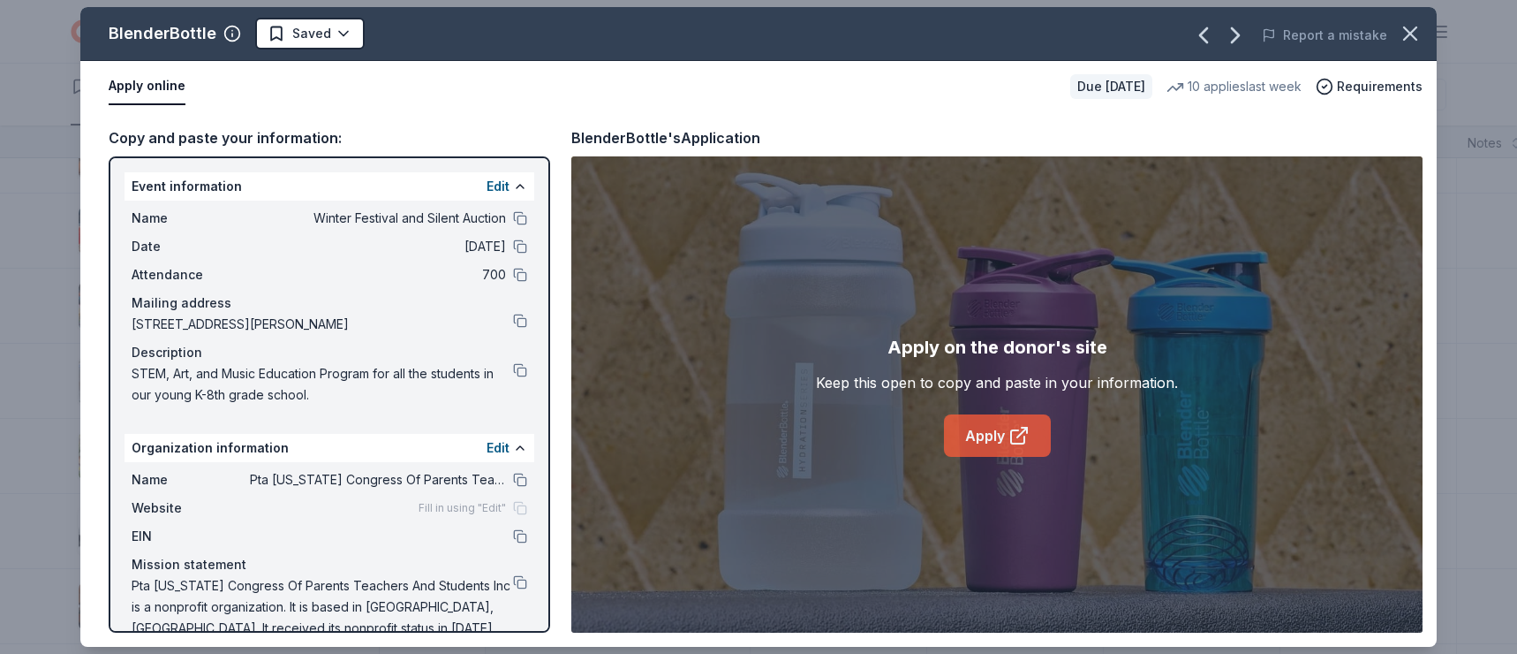
click at [994, 441] on link "Apply" at bounding box center [997, 435] width 107 height 42
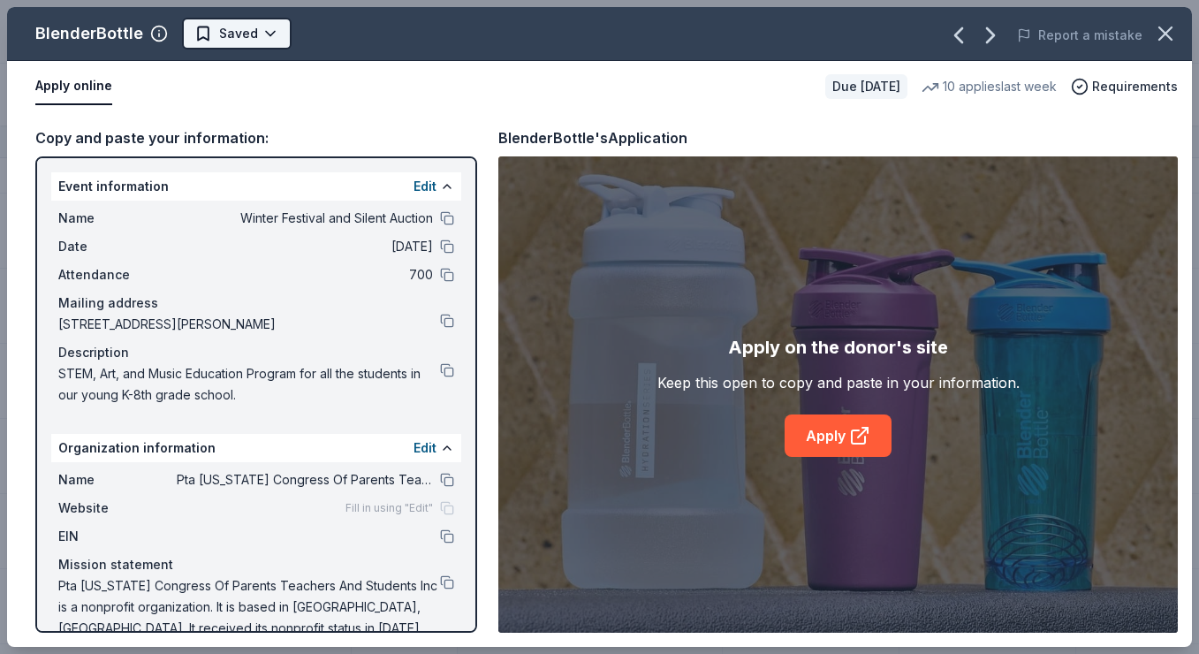
click at [269, 27] on html "Winter Festival and Silent Auction Track · 305 Discover Earn Rewards 220 Saved …" at bounding box center [599, 327] width 1199 height 654
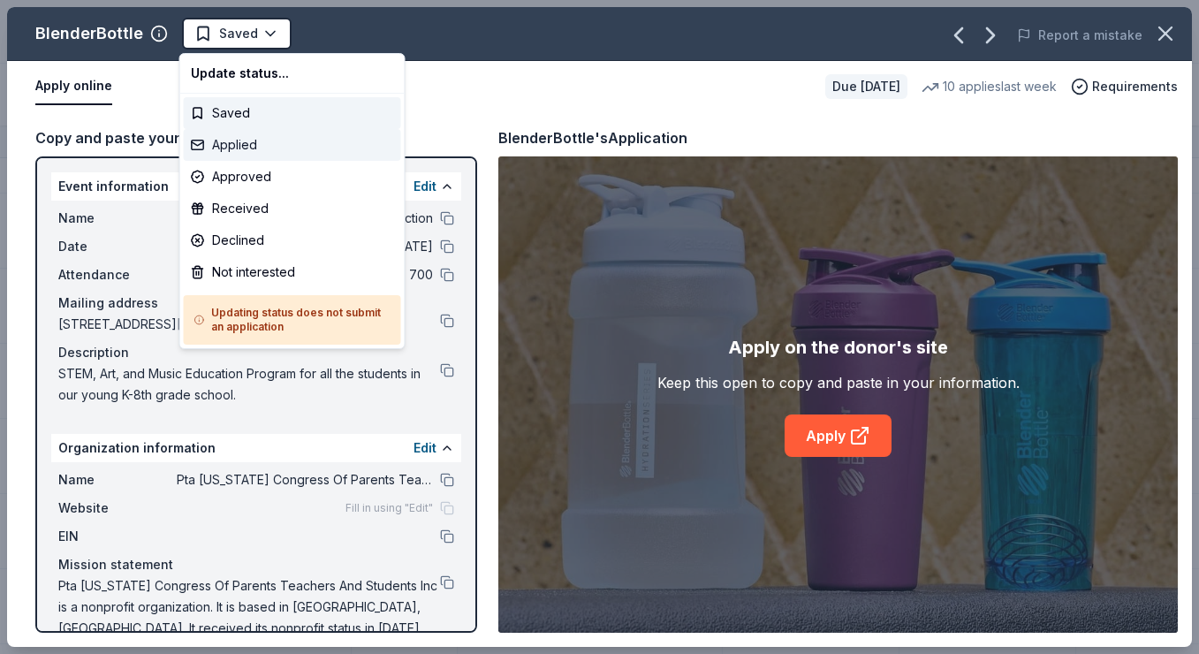
click at [286, 145] on div "Applied" at bounding box center [292, 145] width 217 height 32
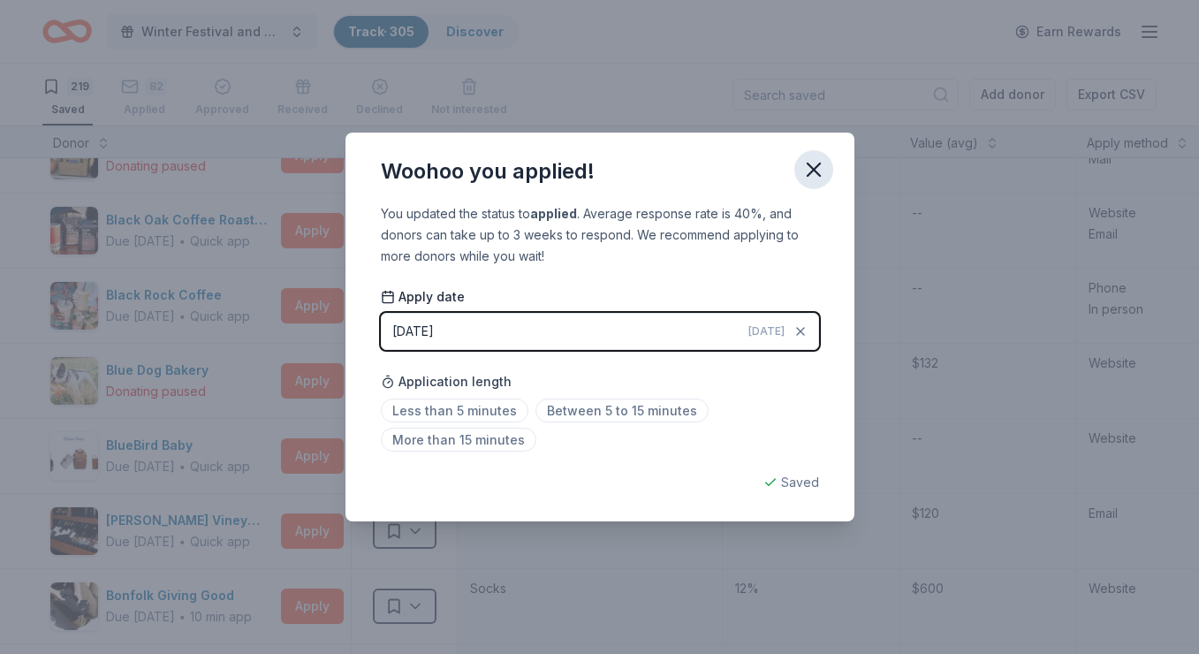
click at [818, 164] on icon "button" at bounding box center [813, 169] width 12 height 12
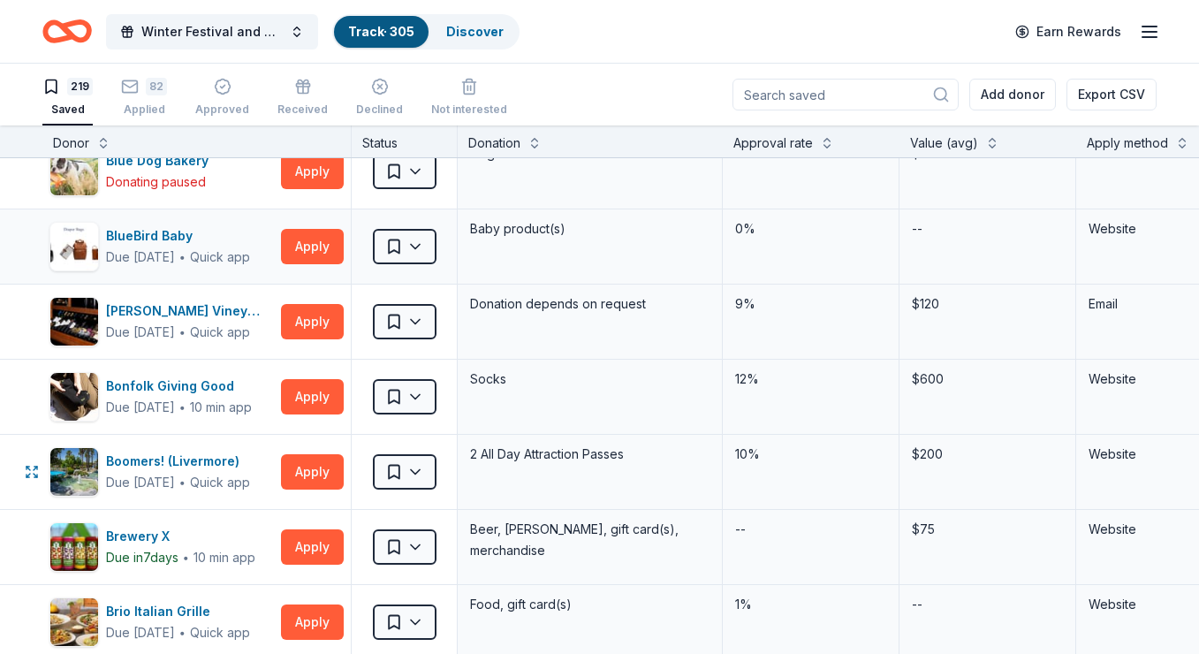
scroll to position [1307, 0]
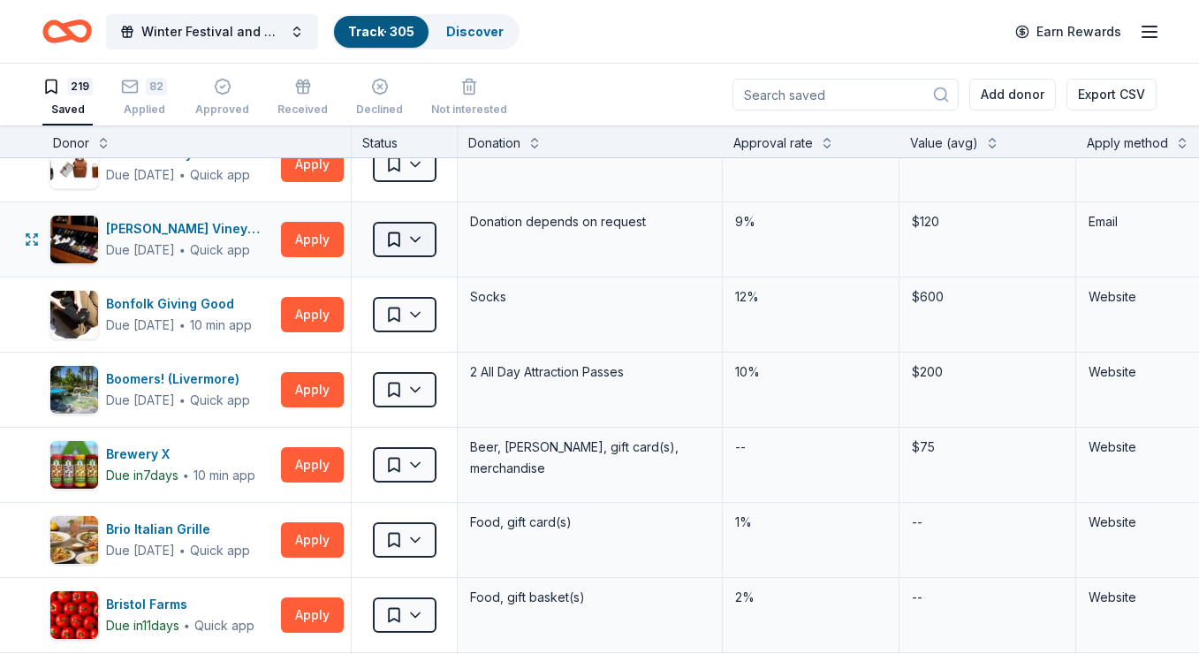
click at [417, 238] on html "Winter Festival and Silent Auction Track · 305 Discover Earn Rewards 219 Saved …" at bounding box center [599, 327] width 1199 height 654
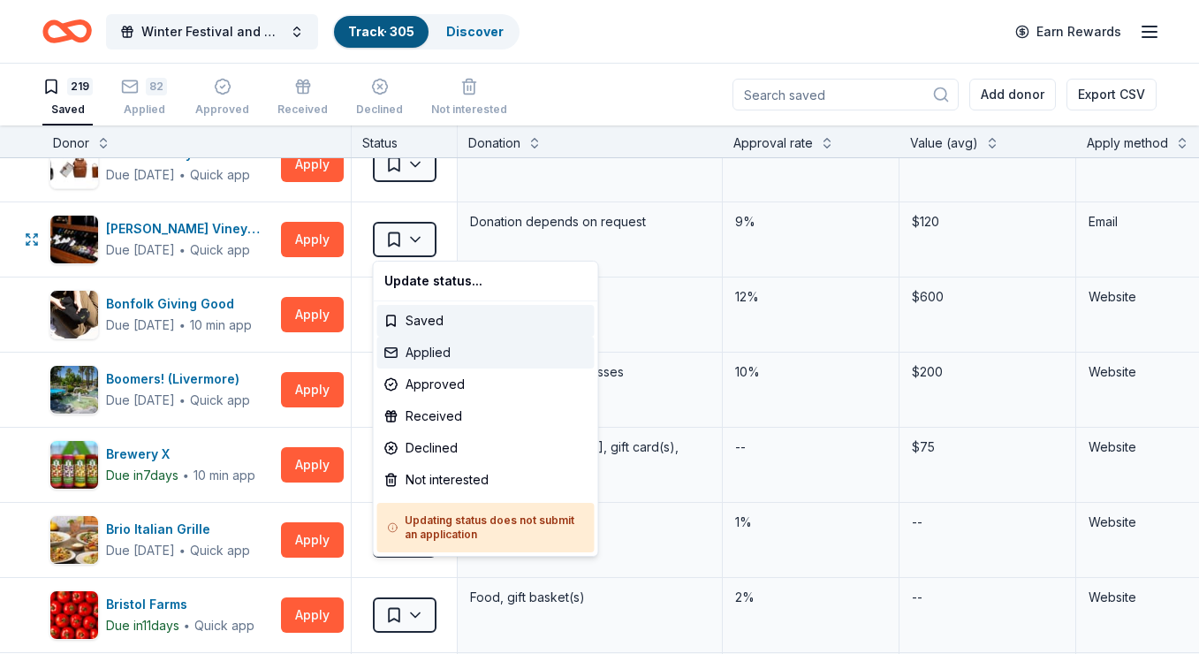
click at [444, 353] on div "Applied" at bounding box center [485, 353] width 217 height 32
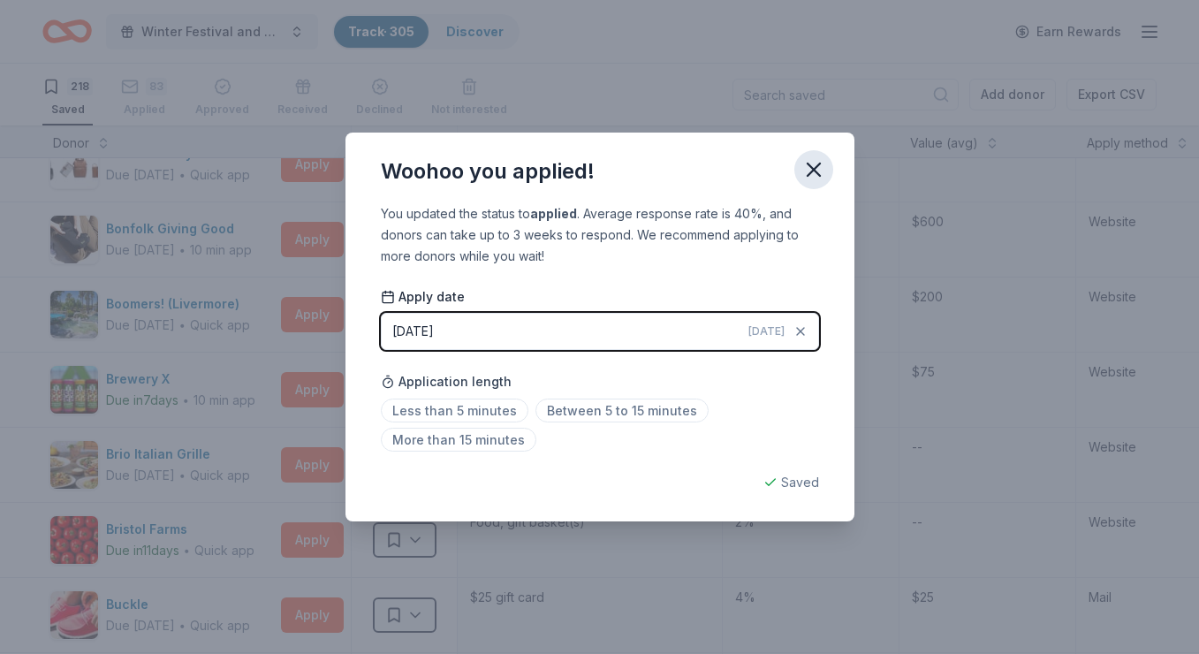
click at [820, 167] on icon "button" at bounding box center [813, 169] width 25 height 25
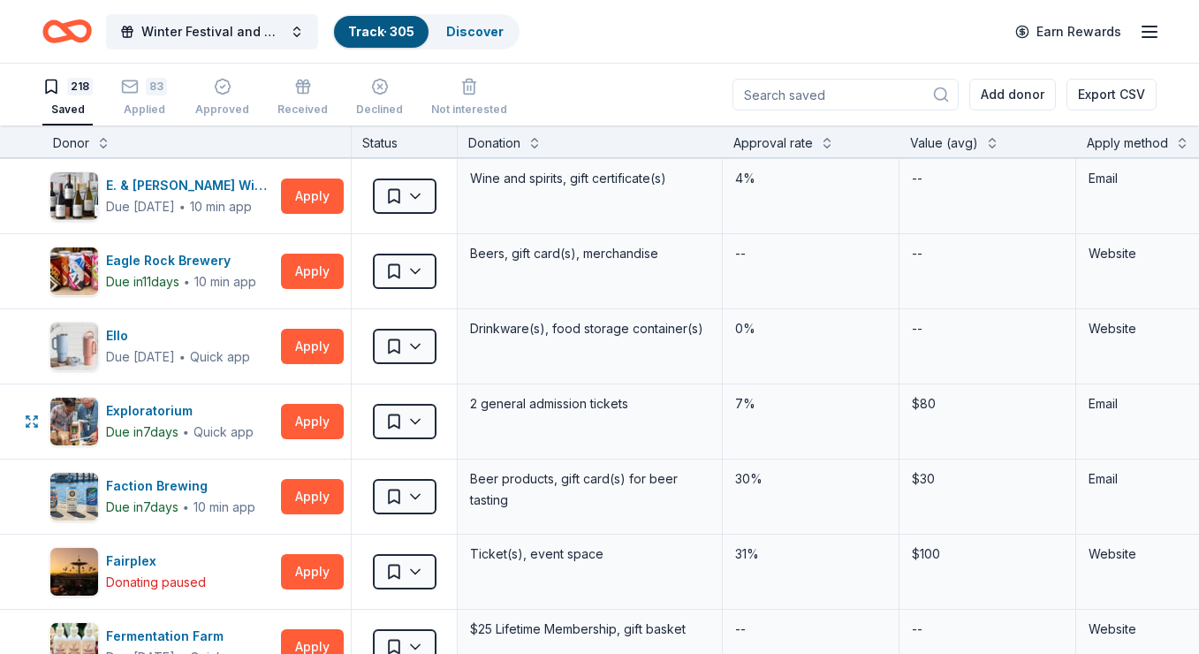
scroll to position [4137, 0]
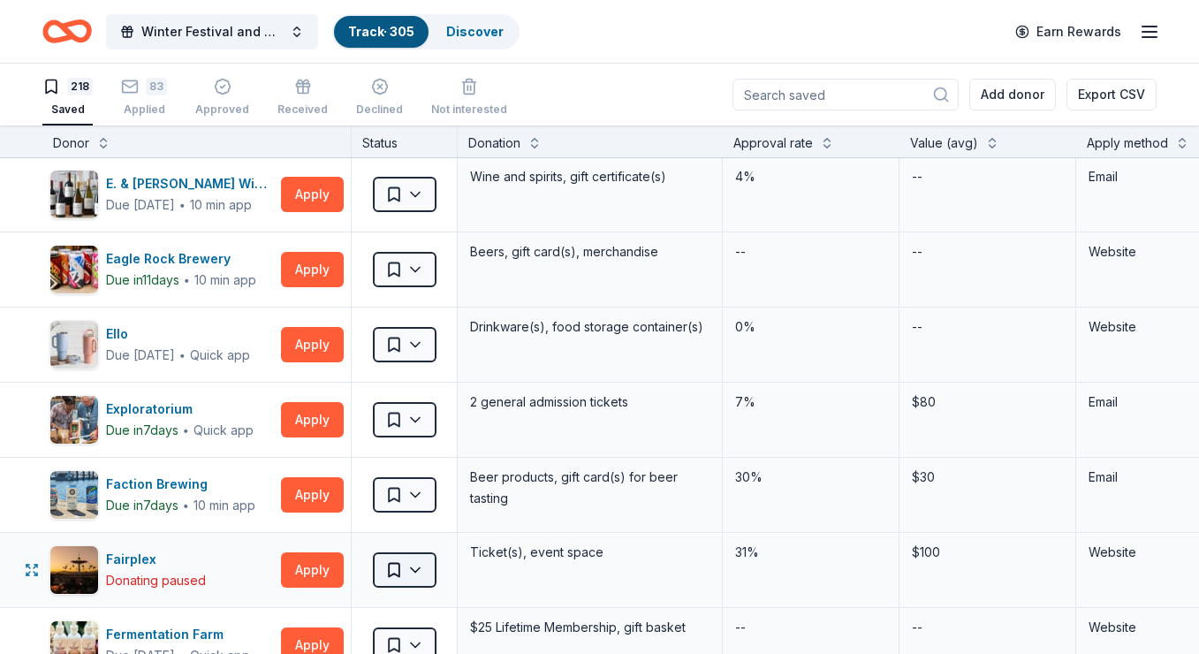
click at [418, 491] on html "Winter Festival and Silent Auction Track · 305 Discover Earn Rewards 218 Saved …" at bounding box center [599, 327] width 1199 height 654
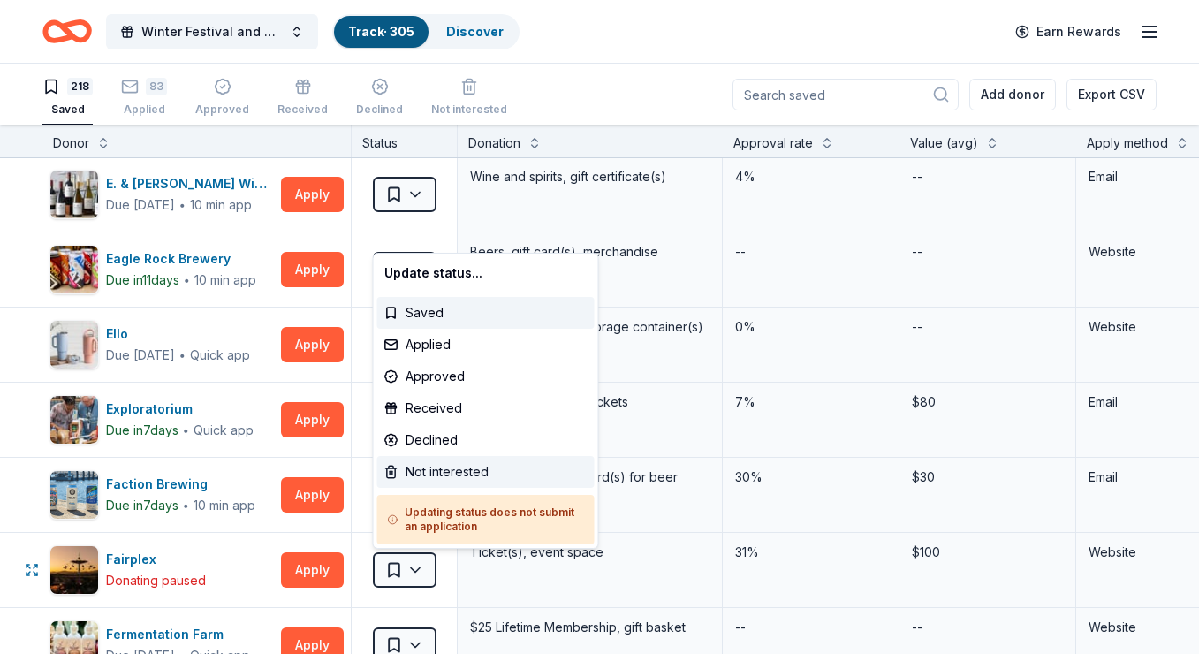
click at [429, 474] on div "Not interested" at bounding box center [485, 472] width 217 height 32
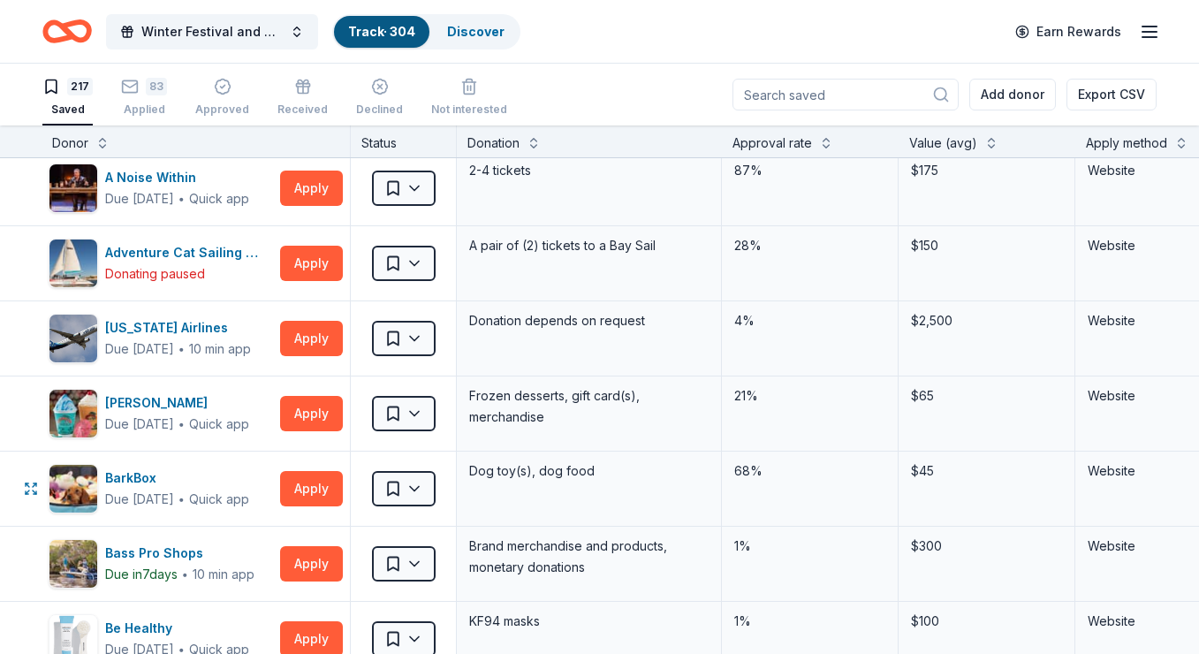
scroll to position [0, 1]
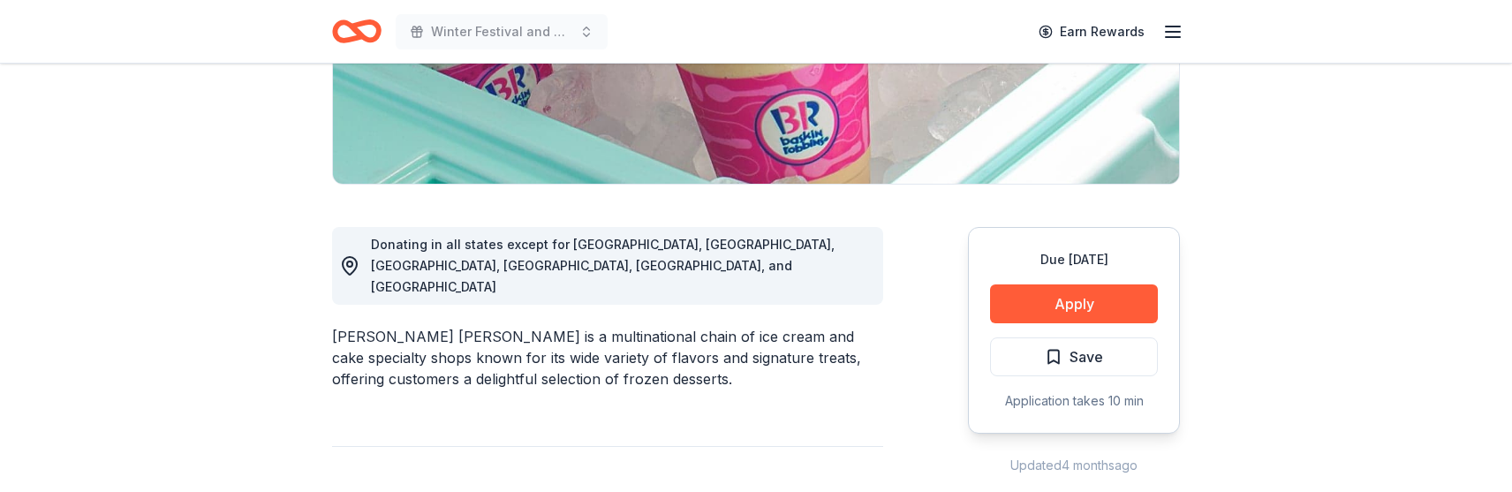
scroll to position [387, 0]
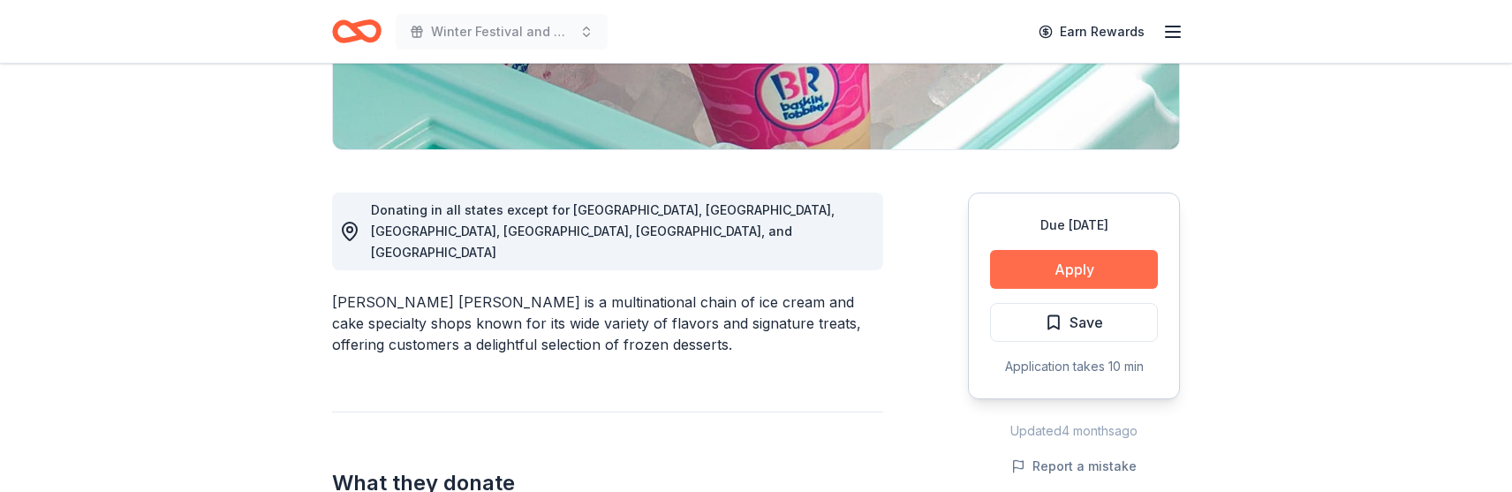
click at [1084, 266] on button "Apply" at bounding box center [1074, 269] width 168 height 39
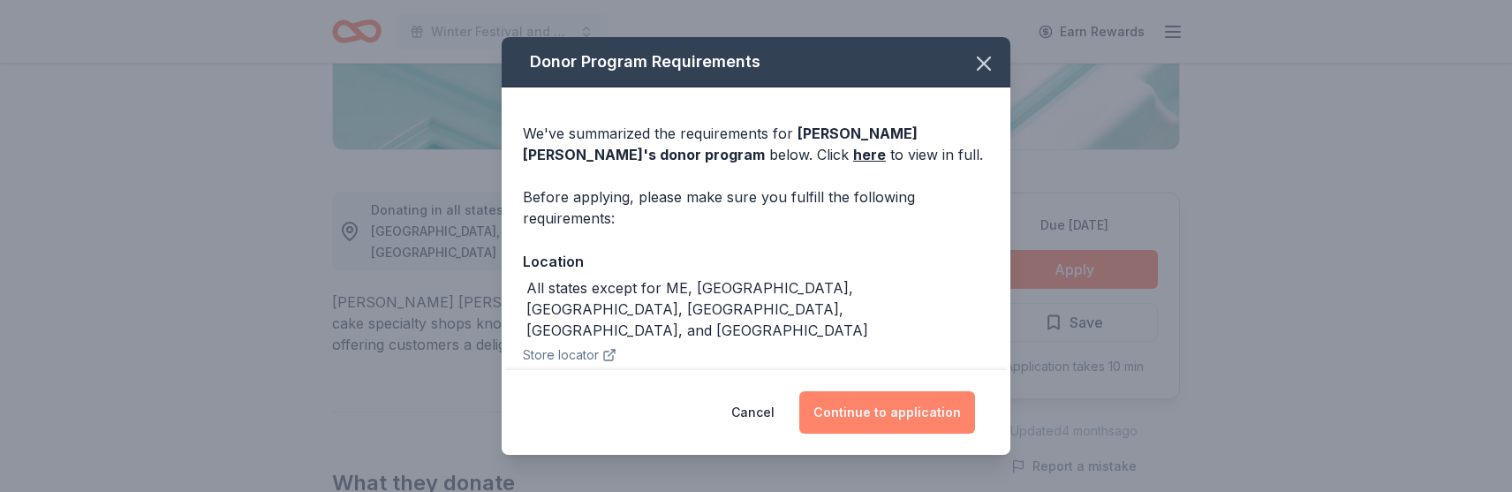
click at [857, 415] on button "Continue to application" at bounding box center [887, 412] width 176 height 42
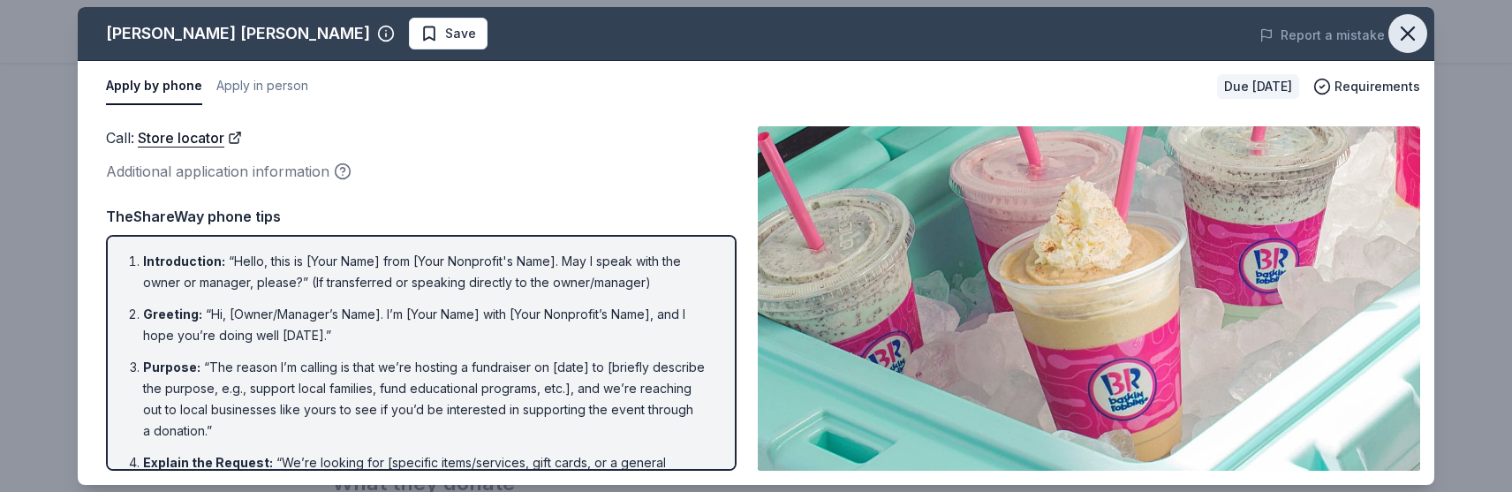
click at [1411, 36] on icon "button" at bounding box center [1408, 33] width 12 height 12
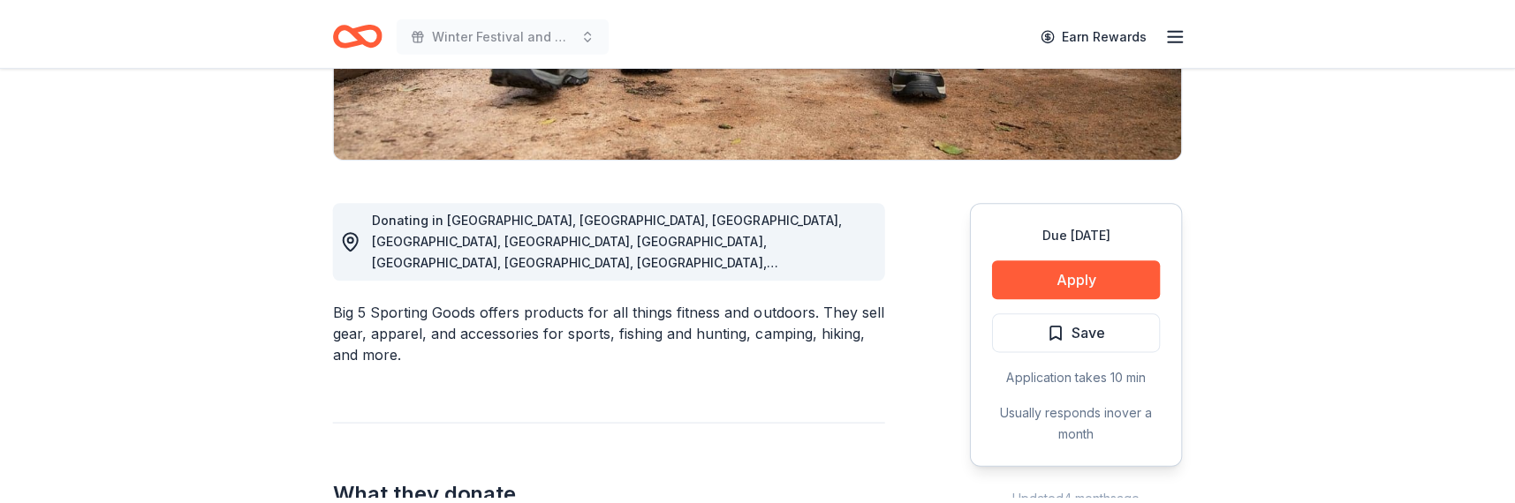
scroll to position [397, 0]
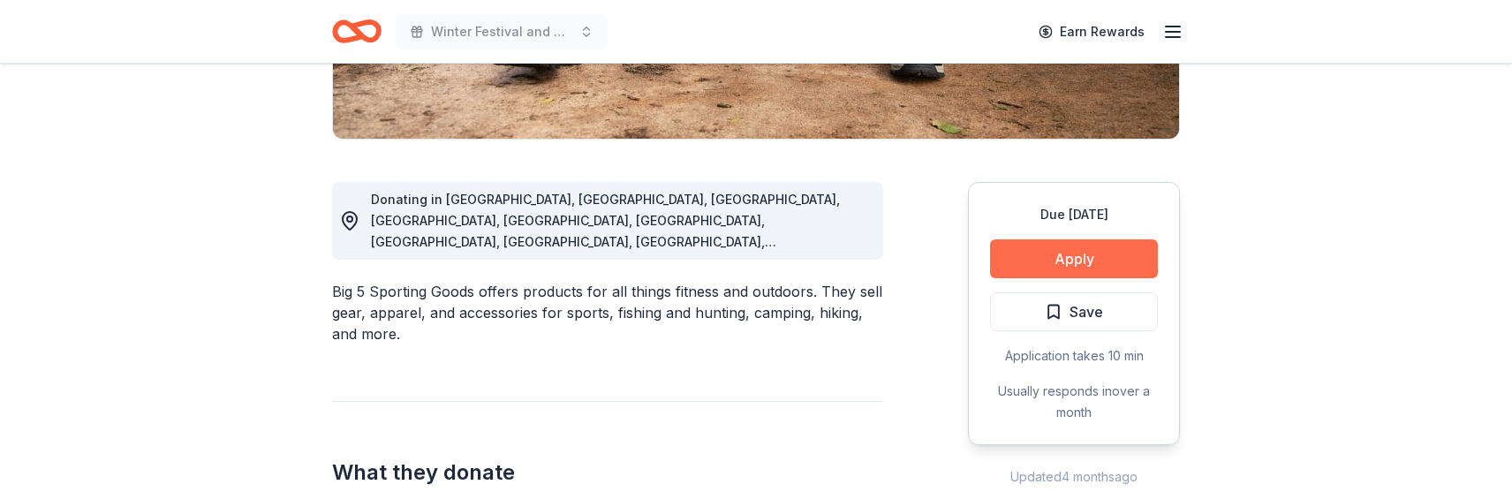
click at [1075, 259] on button "Apply" at bounding box center [1074, 258] width 168 height 39
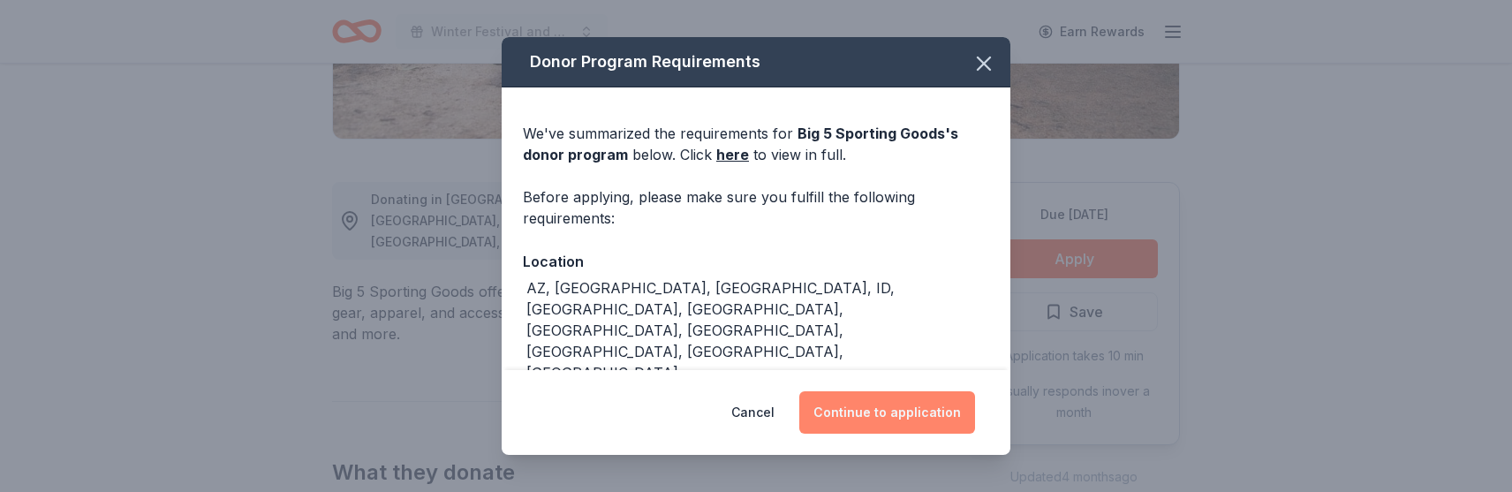
click at [889, 410] on button "Continue to application" at bounding box center [887, 412] width 176 height 42
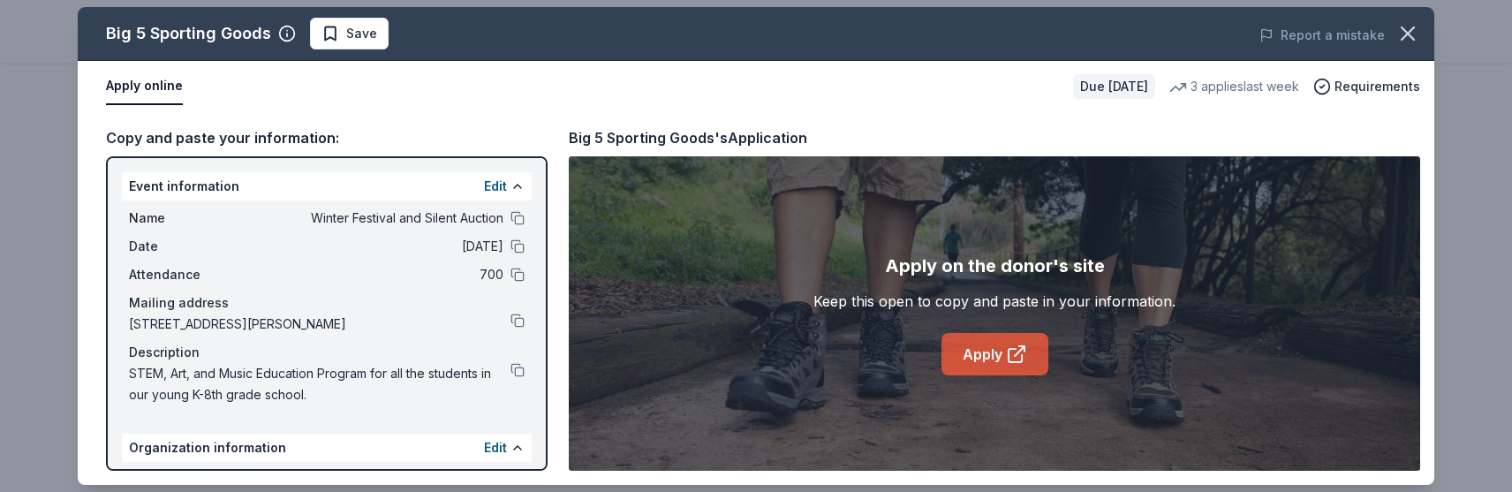
click at [989, 357] on link "Apply" at bounding box center [995, 354] width 107 height 42
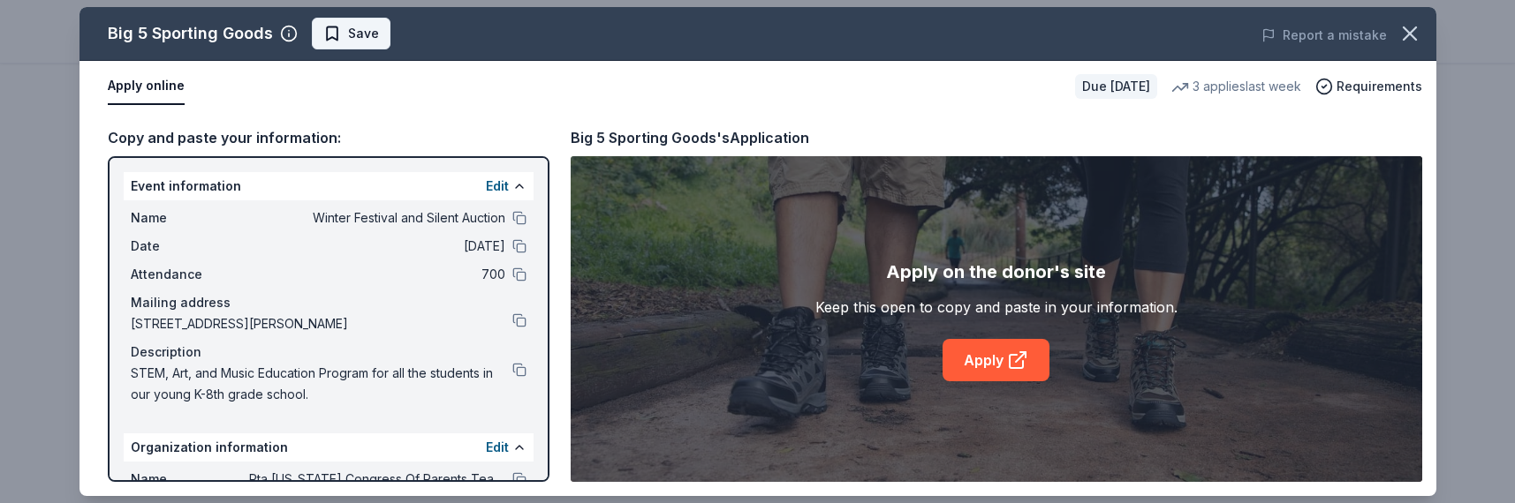
click at [357, 36] on span "Save" at bounding box center [363, 33] width 31 height 21
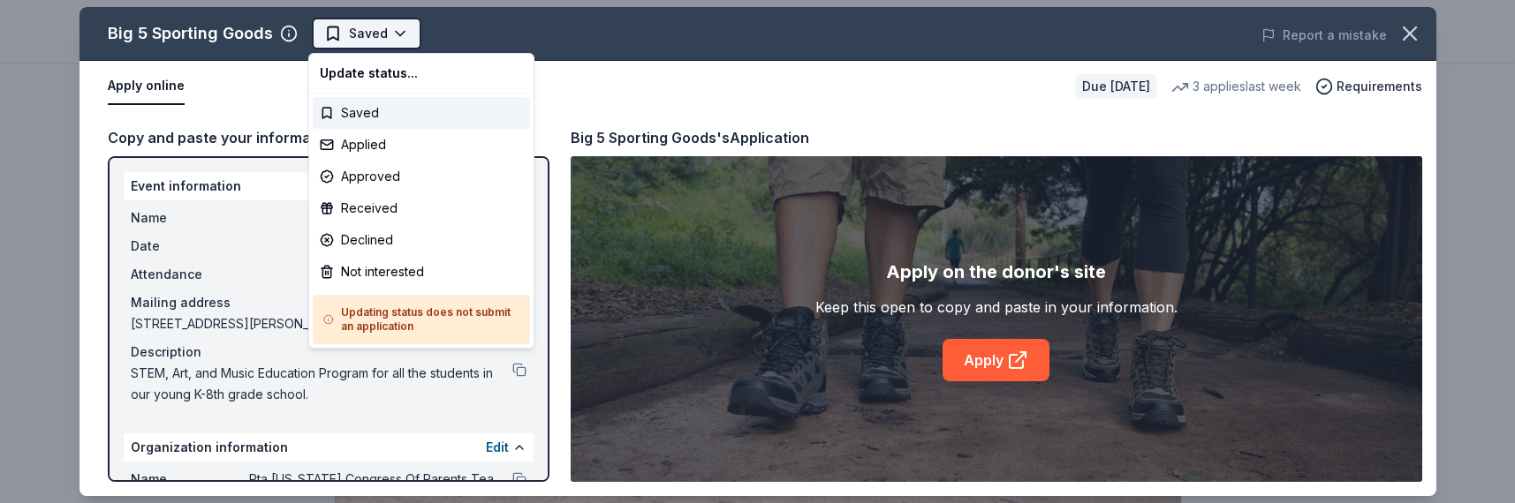
scroll to position [0, 0]
click at [366, 36] on html "Winter Festival and Silent Auction Saved Apply Due in 37 days Share Big 5 Sport…" at bounding box center [757, 251] width 1515 height 503
click at [379, 144] on div "Applied" at bounding box center [421, 145] width 217 height 32
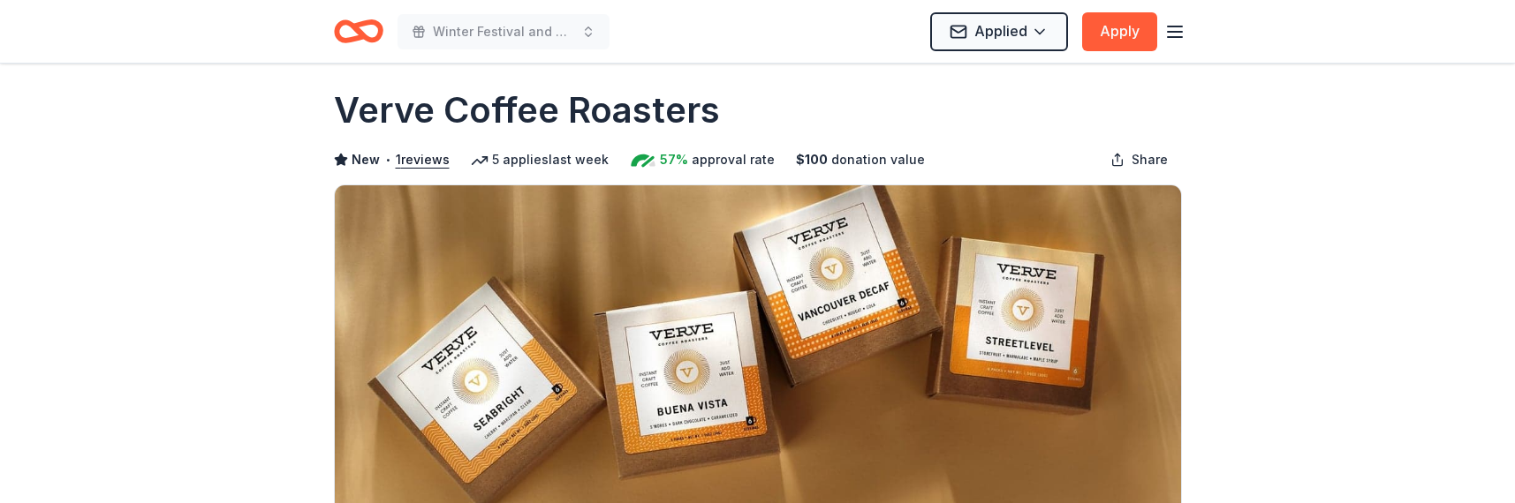
scroll to position [21, 0]
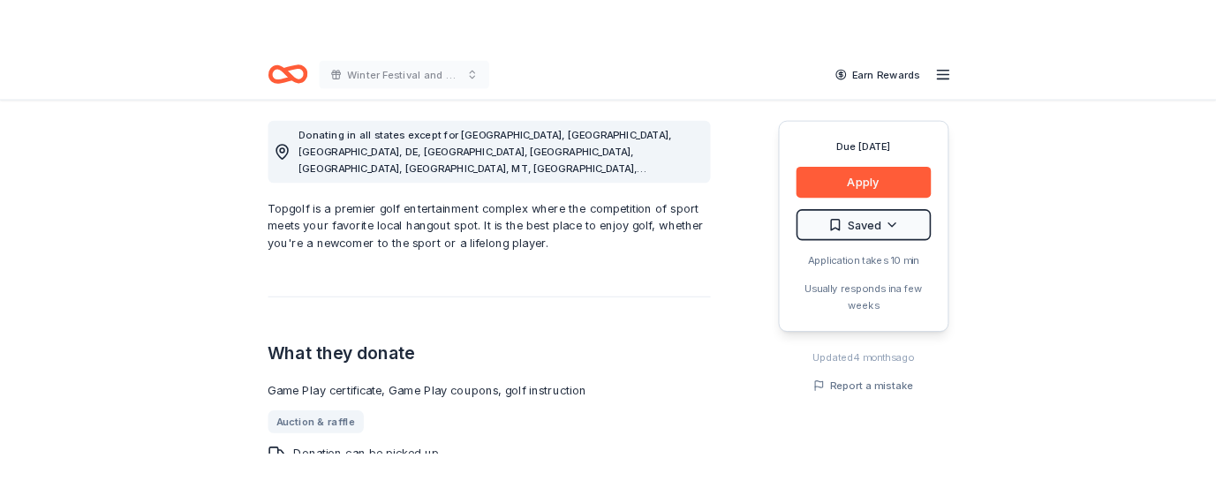
scroll to position [493, 0]
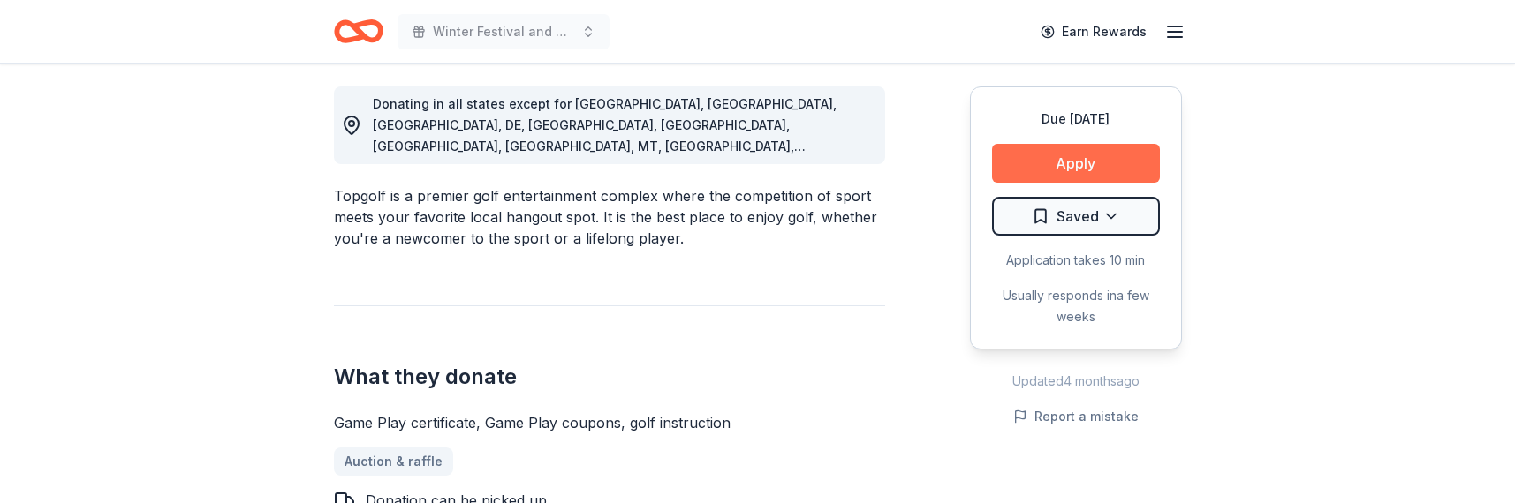
click at [1086, 162] on button "Apply" at bounding box center [1076, 163] width 168 height 39
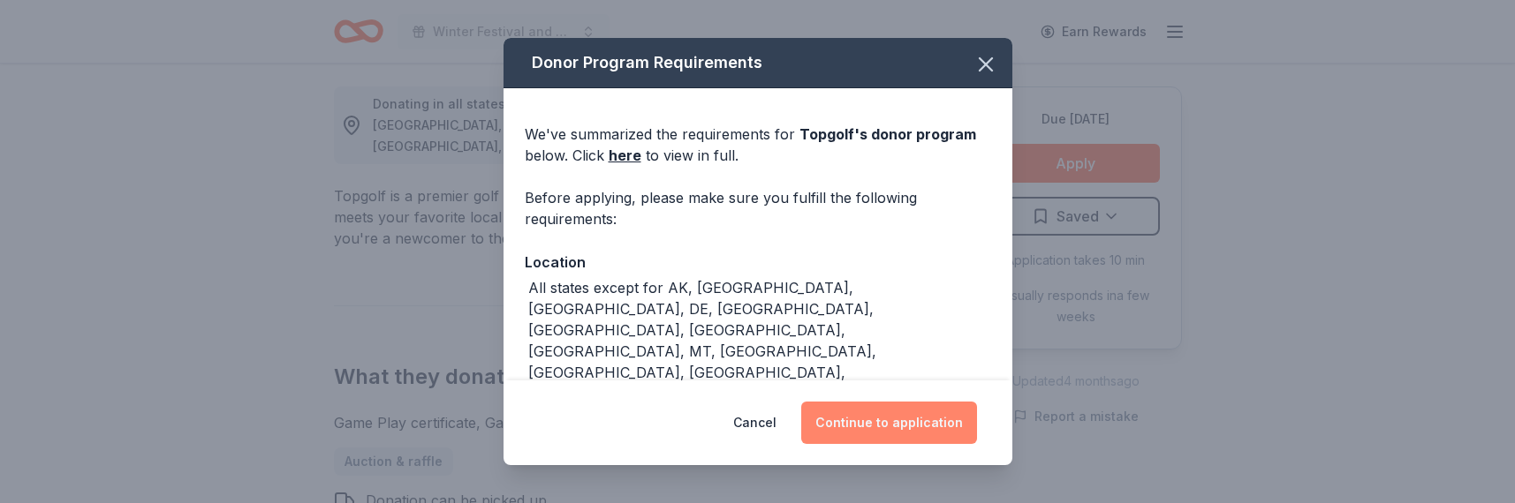
click at [890, 420] on button "Continue to application" at bounding box center [889, 423] width 176 height 42
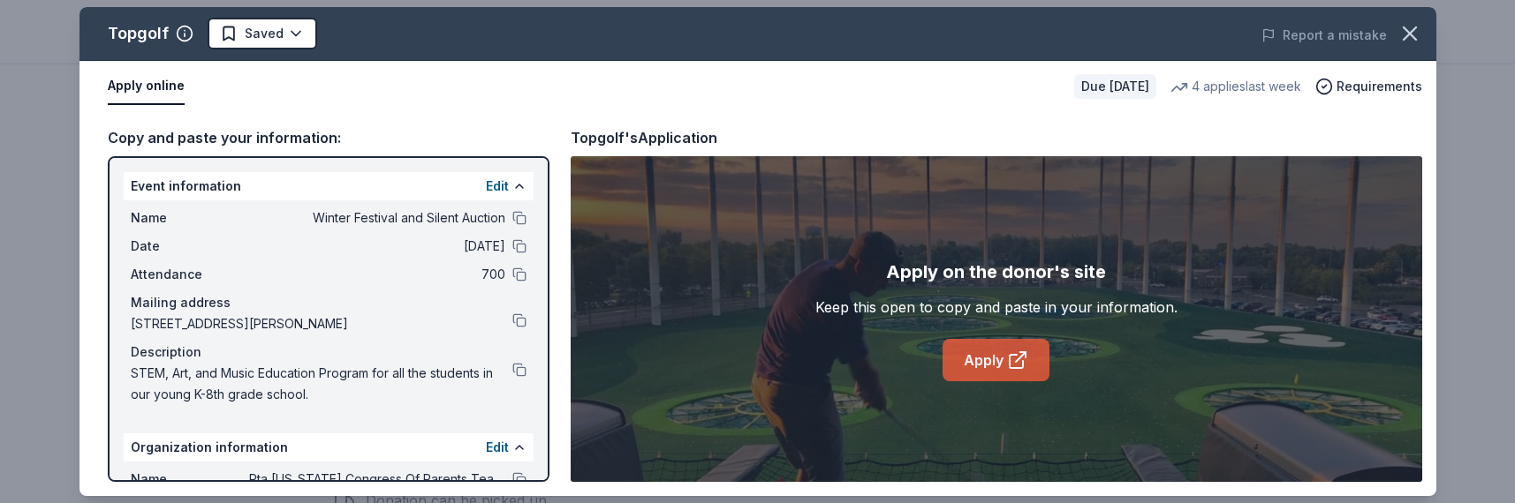
click at [1002, 366] on link "Apply" at bounding box center [995, 360] width 107 height 42
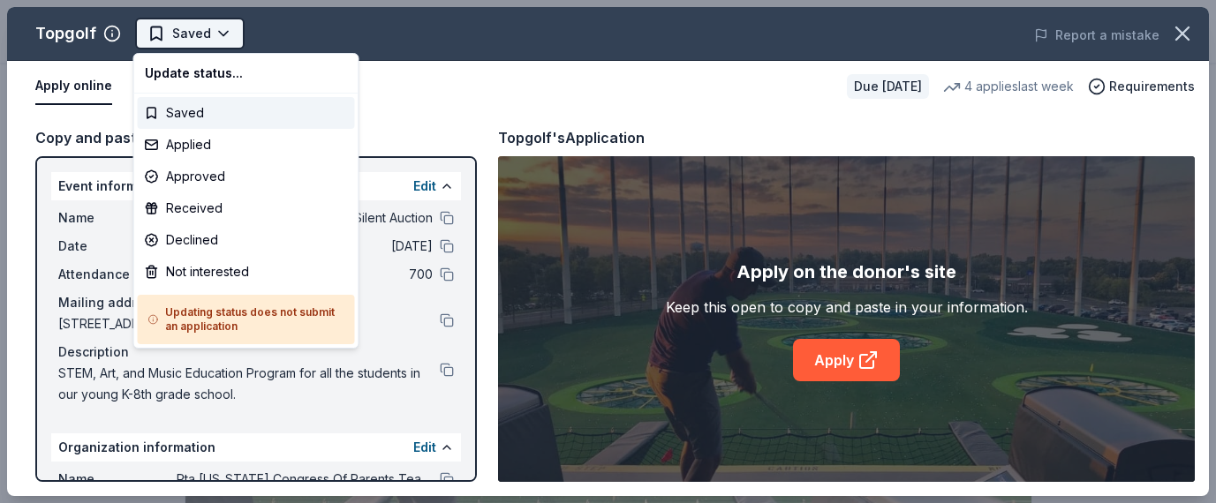
scroll to position [0, 0]
click at [221, 39] on html "Winter Festival and Silent Auction Saved Apply Due in 37 days Share Topgolf 4.9…" at bounding box center [608, 251] width 1216 height 503
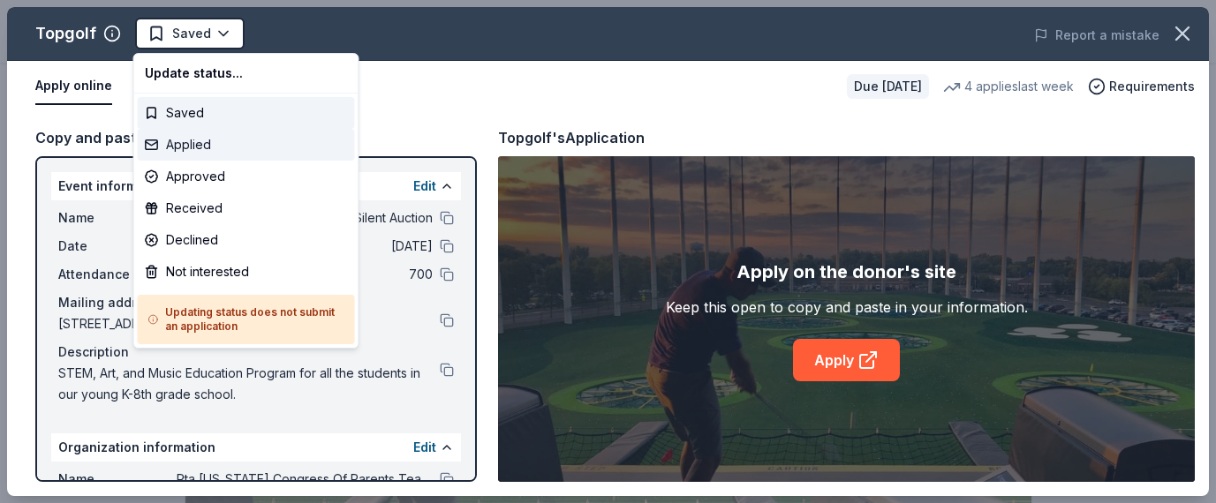
click at [219, 144] on div "Applied" at bounding box center [246, 145] width 217 height 32
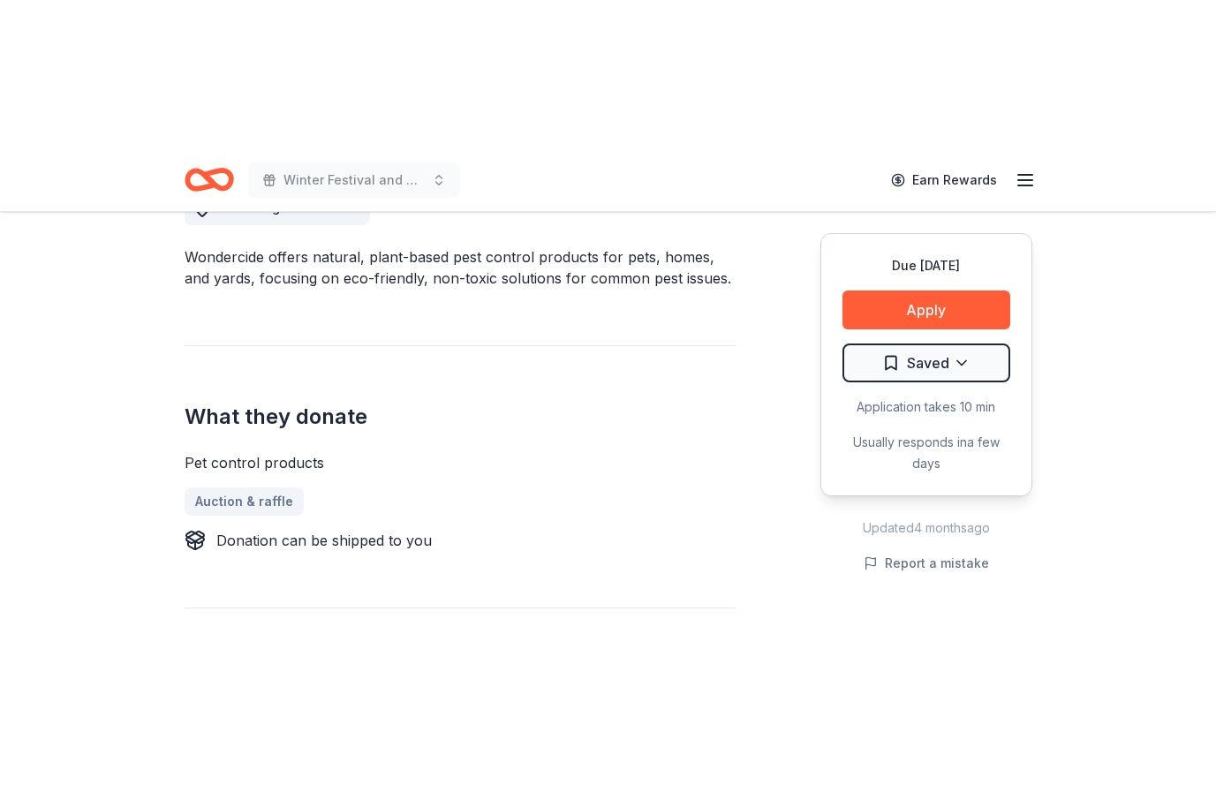
scroll to position [546, 0]
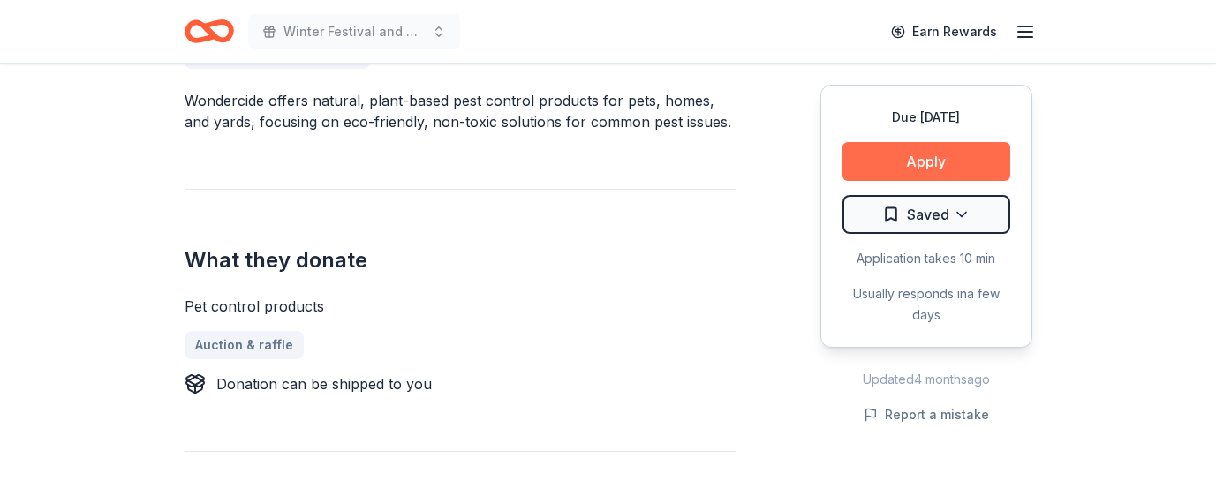
click at [942, 166] on button "Apply" at bounding box center [927, 161] width 168 height 39
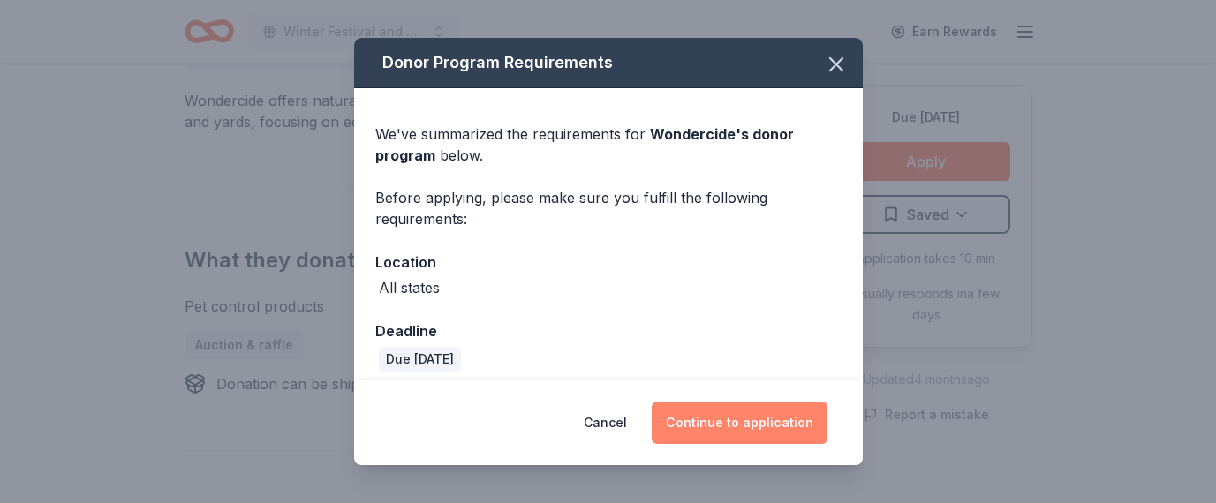
click at [731, 421] on button "Continue to application" at bounding box center [740, 423] width 176 height 42
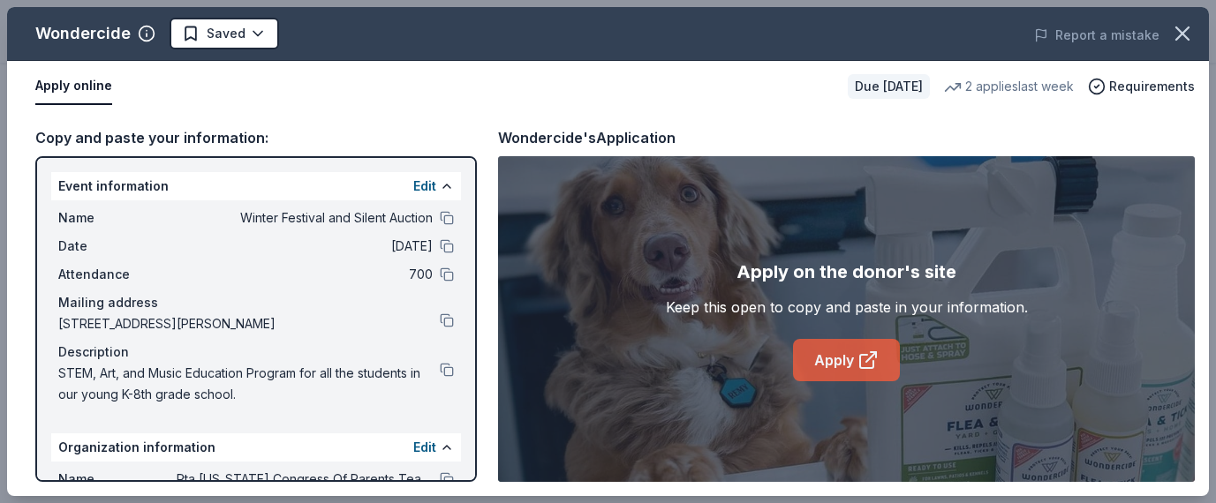
click at [833, 359] on link "Apply" at bounding box center [846, 360] width 107 height 42
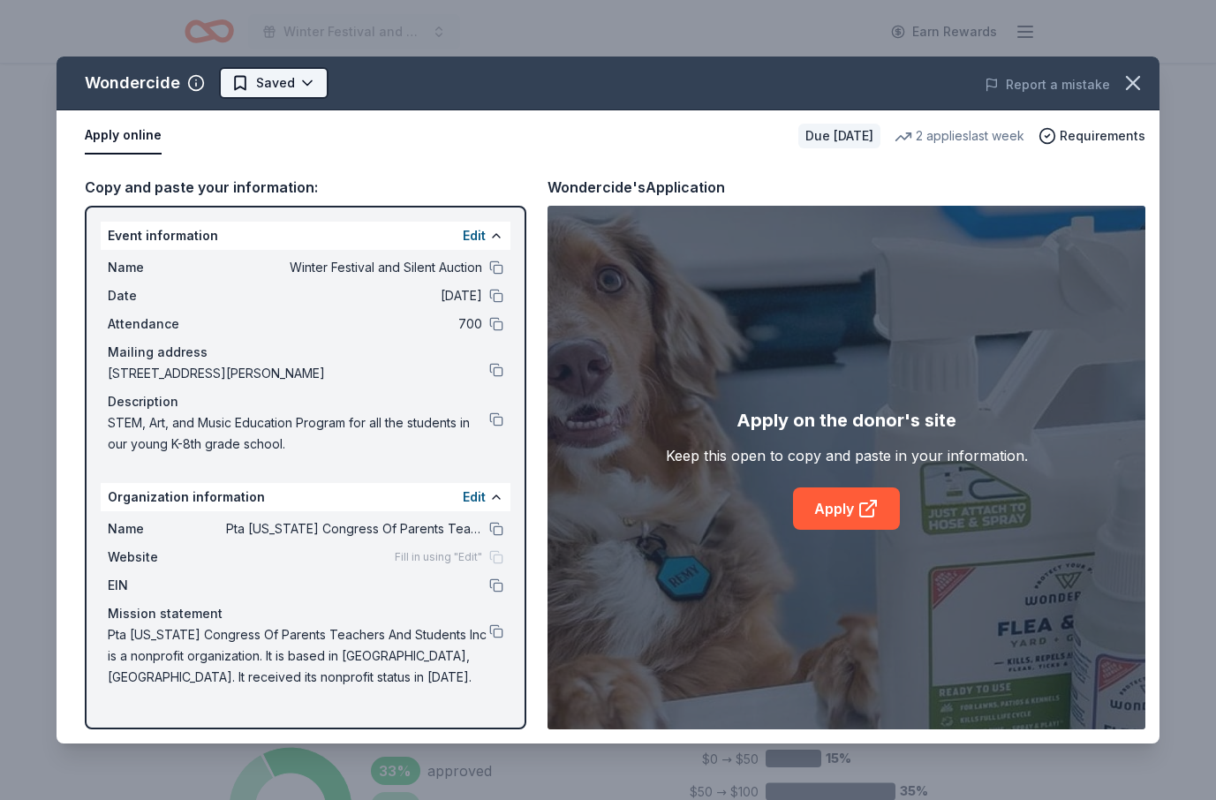
scroll to position [0, 0]
click at [306, 87] on html "Winter Festival and Silent Auction Earn Rewards Due in 37 days Share Wondercide…" at bounding box center [608, 400] width 1216 height 800
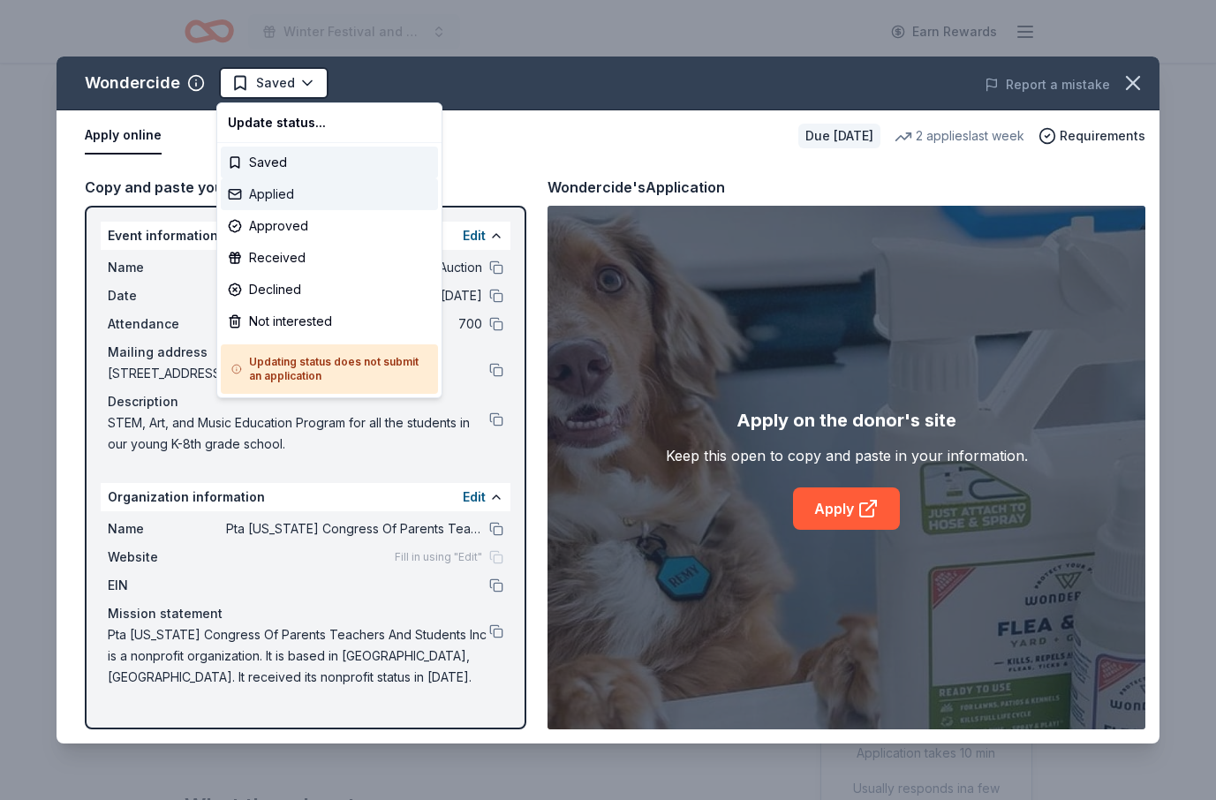
click at [287, 198] on div "Applied" at bounding box center [329, 194] width 217 height 32
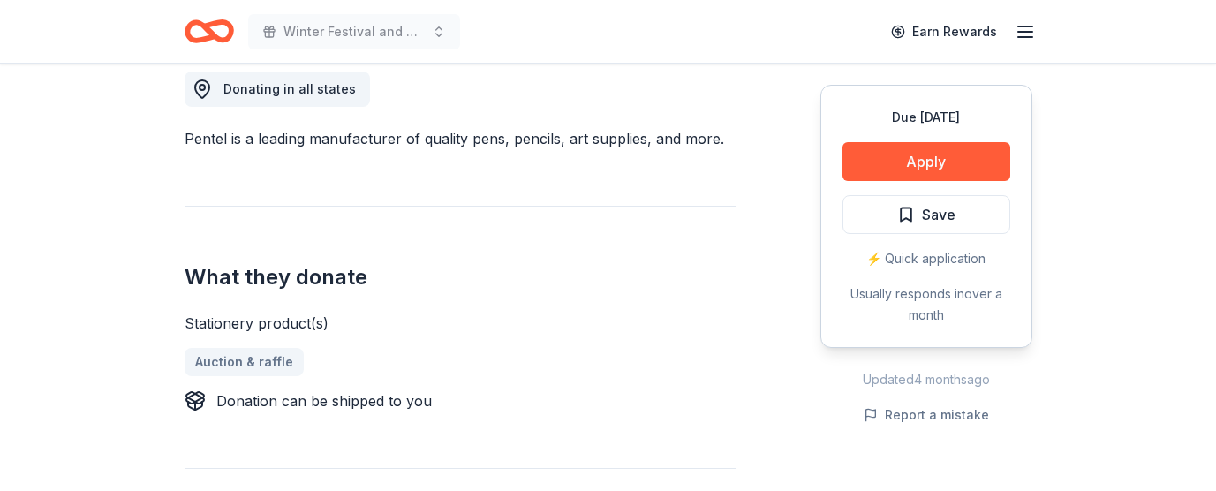
scroll to position [504, 0]
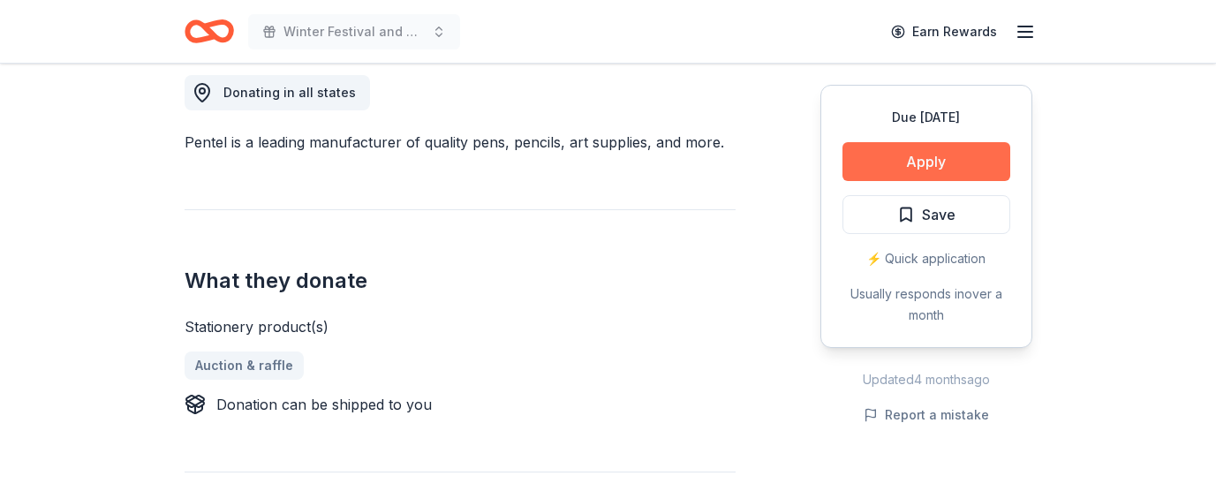
click at [933, 155] on button "Apply" at bounding box center [927, 161] width 168 height 39
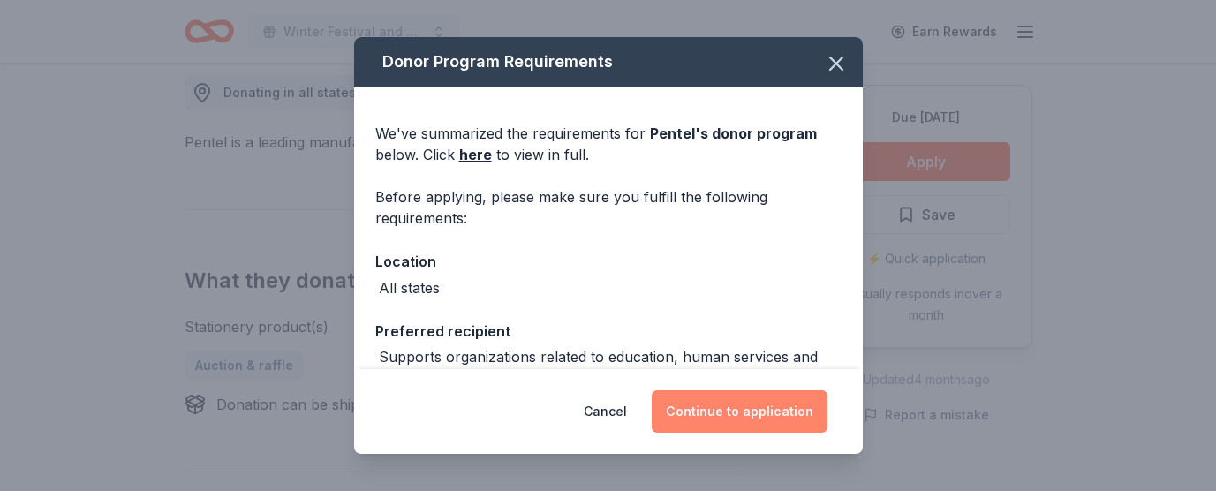
click at [711, 407] on button "Continue to application" at bounding box center [740, 411] width 176 height 42
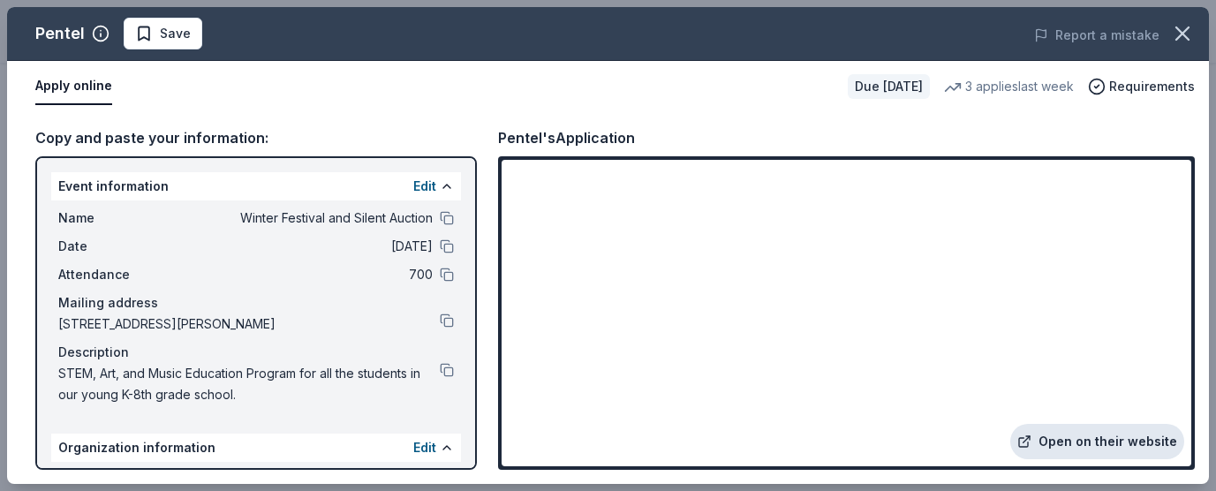
click at [1088, 442] on link "Open on their website" at bounding box center [1097, 441] width 174 height 35
click at [166, 25] on span "Save" at bounding box center [175, 33] width 31 height 21
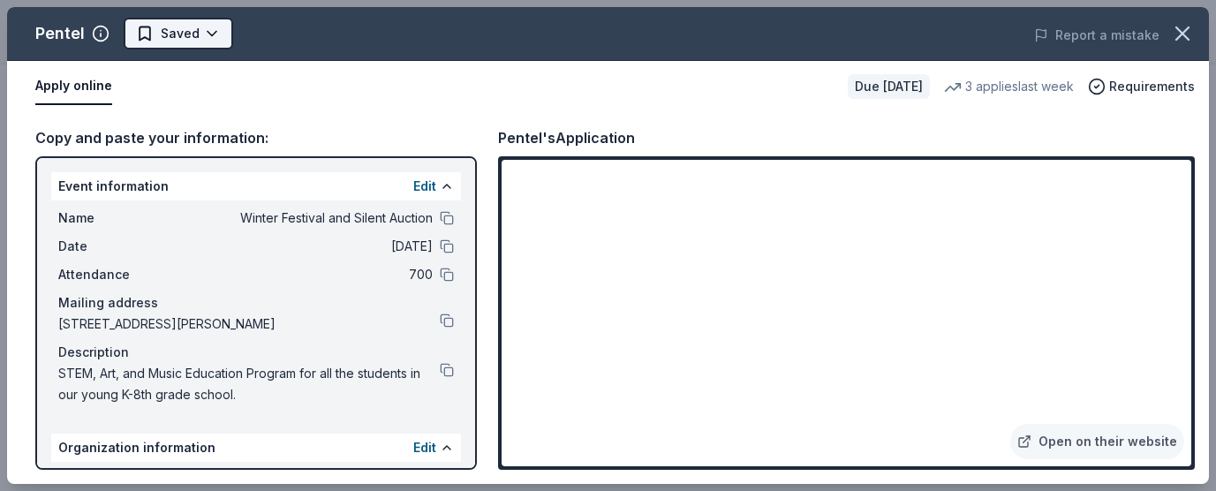
scroll to position [0, 0]
click at [166, 33] on html "Winter Festival and Silent Auction Earn Rewards Due in 37 days Share Pentel New…" at bounding box center [608, 245] width 1216 height 491
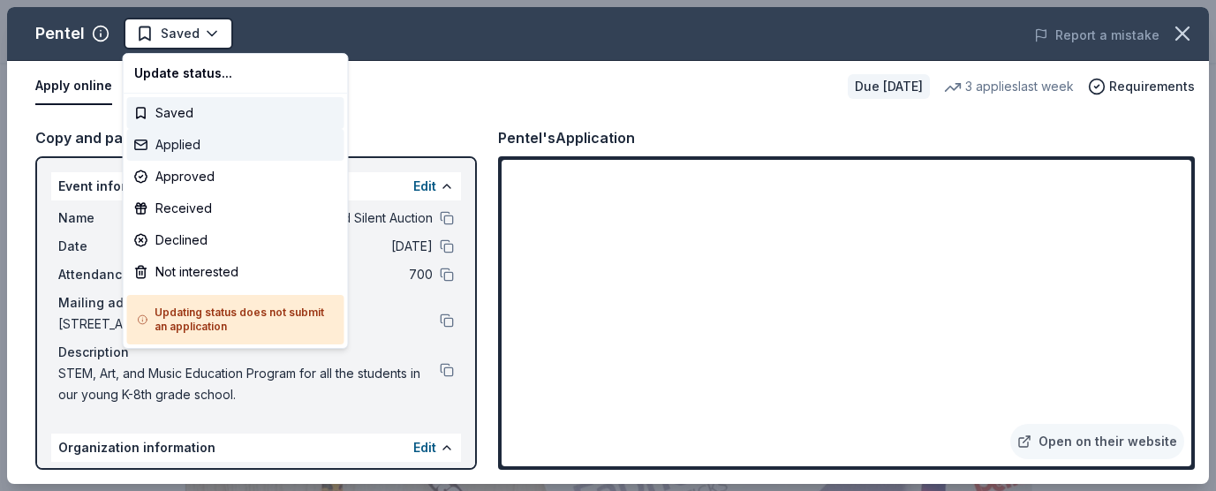
click at [182, 145] on div "Applied" at bounding box center [235, 145] width 217 height 32
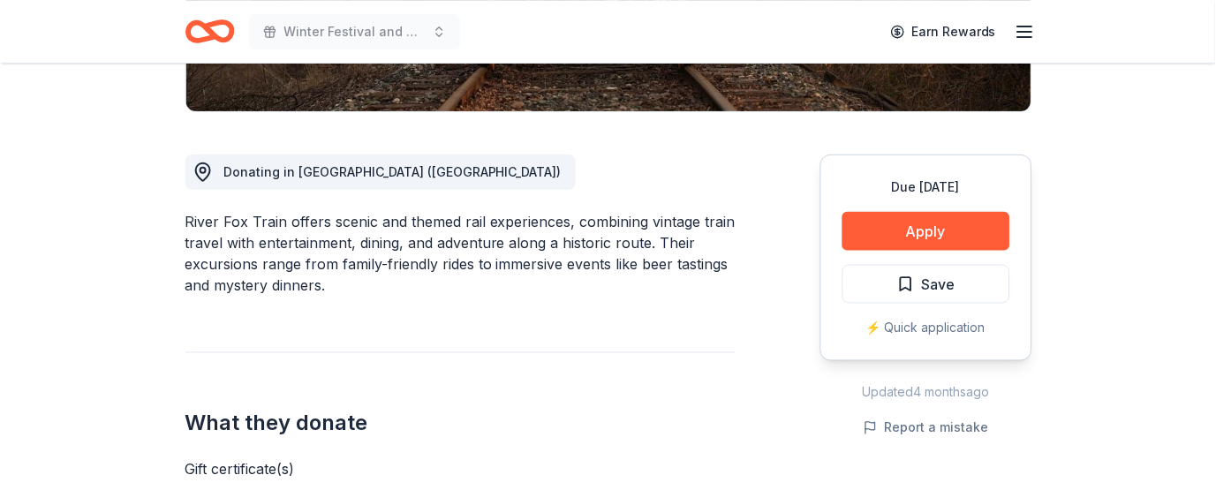
scroll to position [467, 0]
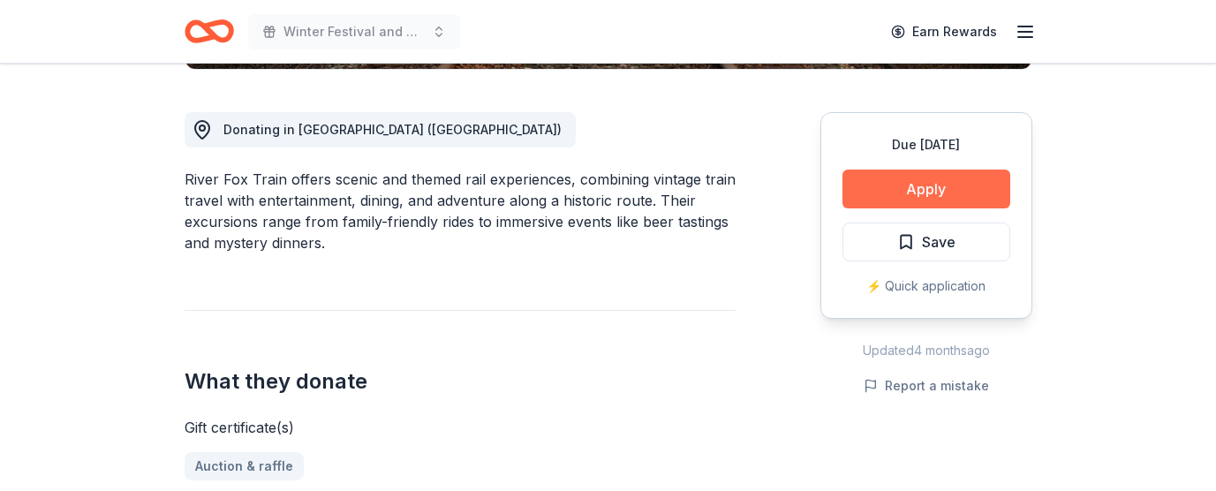
click at [924, 183] on button "Apply" at bounding box center [927, 189] width 168 height 39
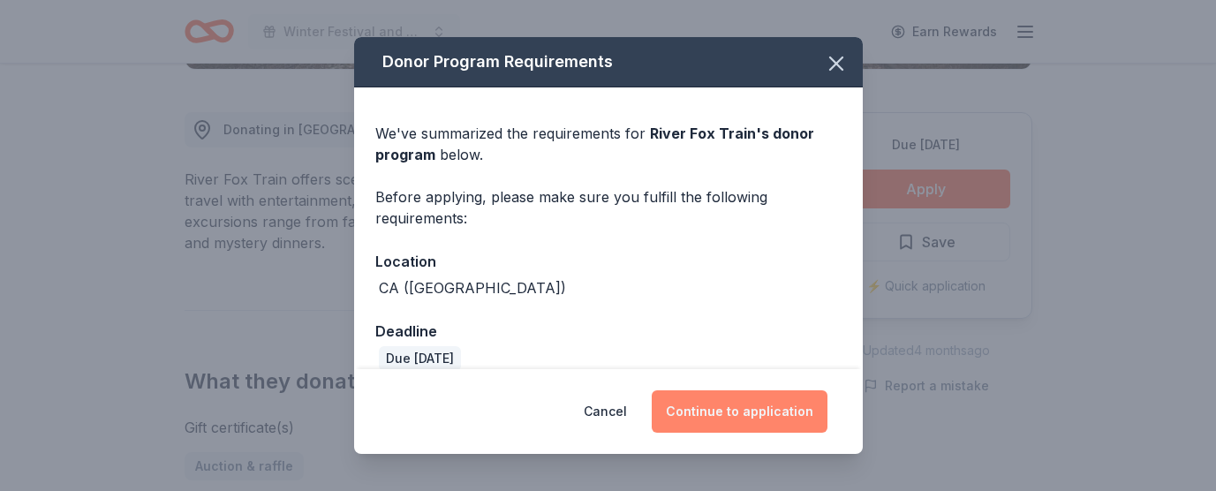
click at [710, 407] on button "Continue to application" at bounding box center [740, 411] width 176 height 42
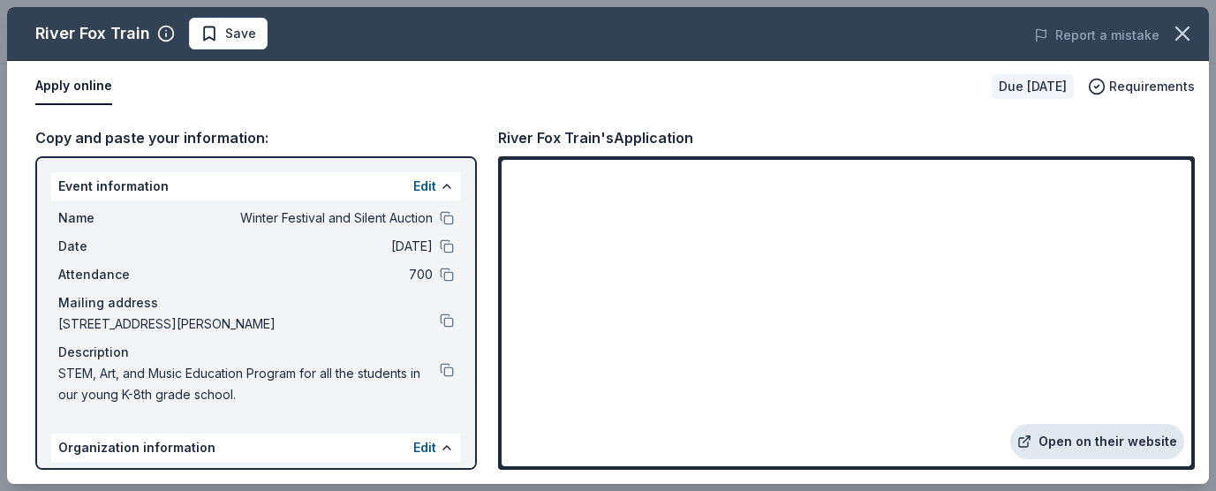
click at [1067, 442] on link "Open on their website" at bounding box center [1097, 441] width 174 height 35
click at [240, 34] on span "Save" at bounding box center [240, 33] width 31 height 21
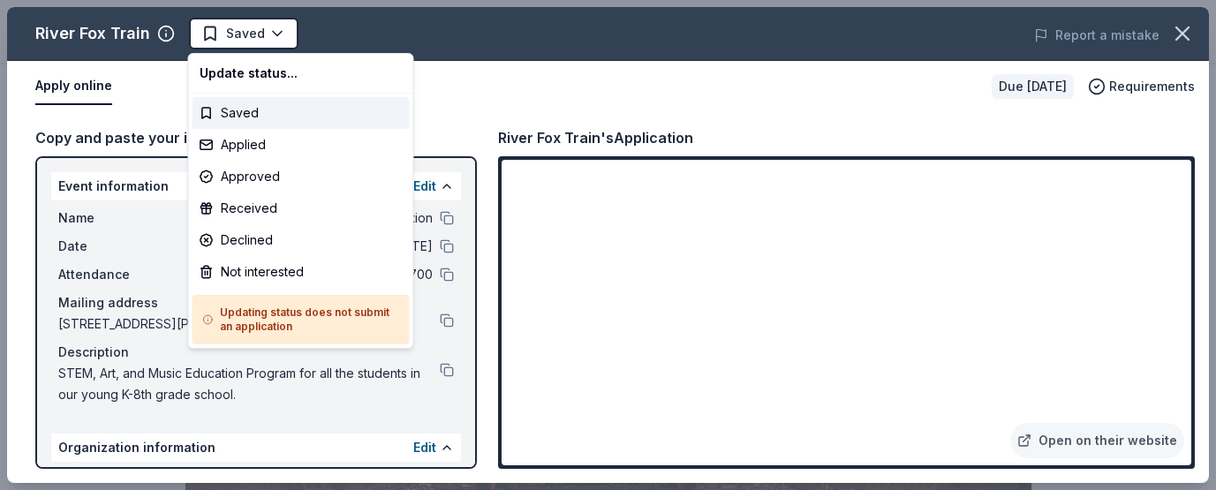
click at [240, 34] on html "Winter Festival and Silent Auction Saved Apply Due in 37 days Share River Fox T…" at bounding box center [608, 245] width 1216 height 490
click at [254, 146] on div "Applied" at bounding box center [301, 145] width 217 height 32
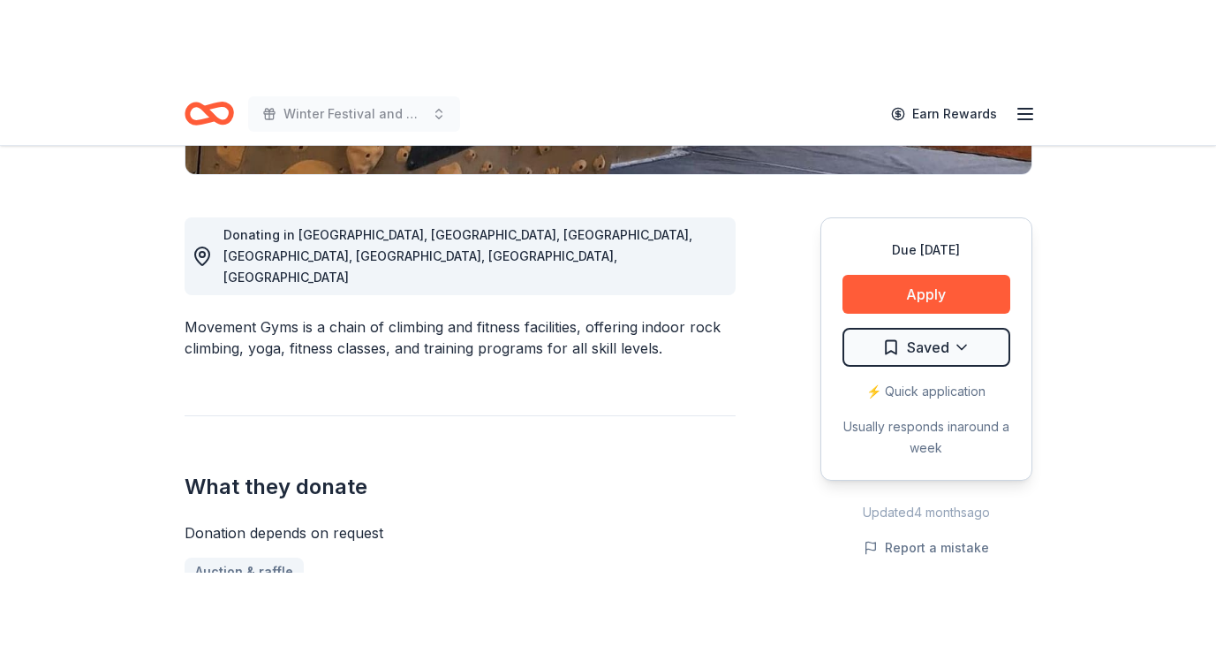
scroll to position [439, 0]
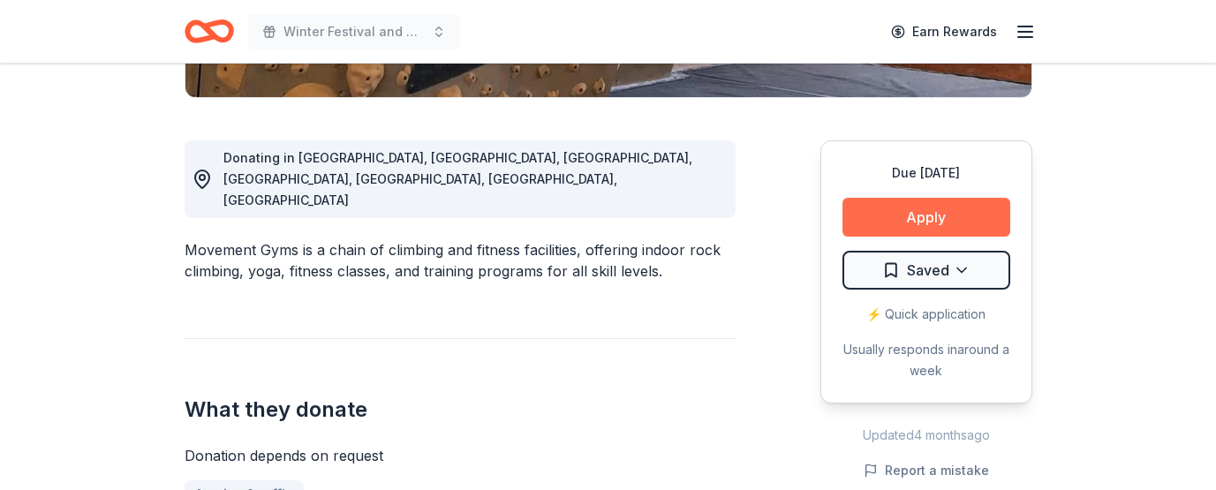
click at [923, 217] on button "Apply" at bounding box center [927, 217] width 168 height 39
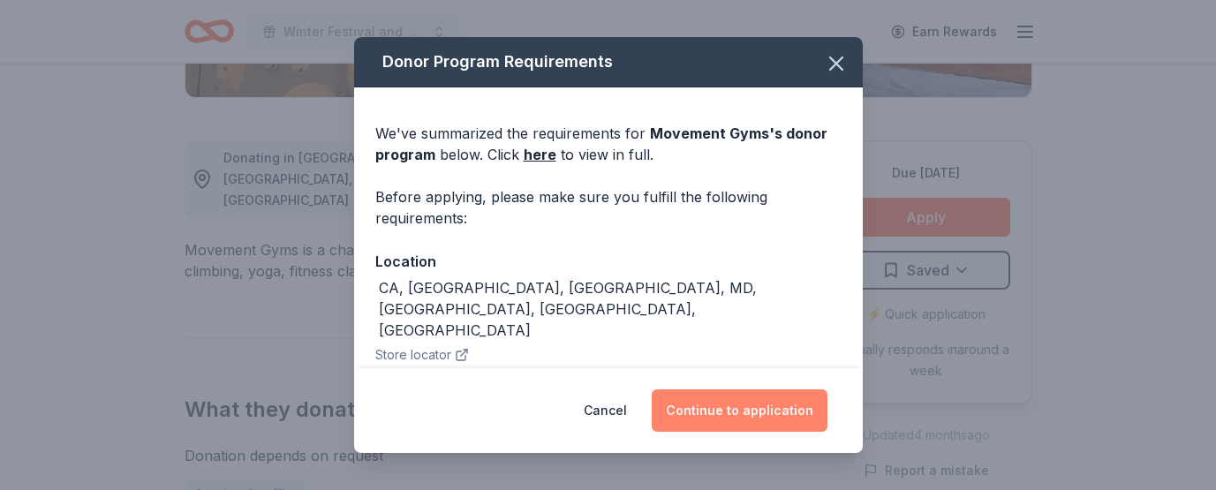
click at [721, 404] on button "Continue to application" at bounding box center [740, 411] width 176 height 42
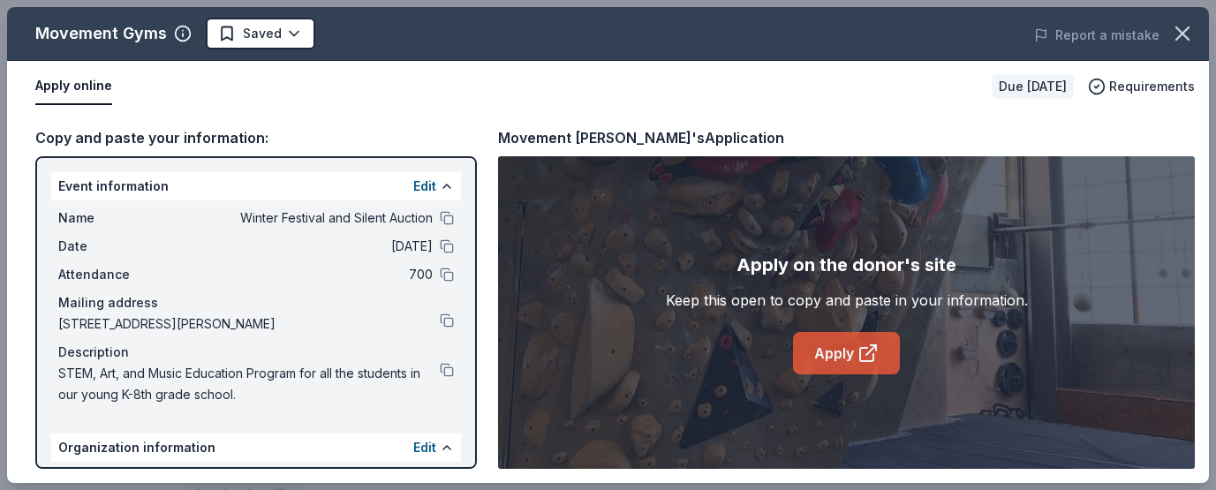
click at [833, 351] on link "Apply" at bounding box center [846, 353] width 107 height 42
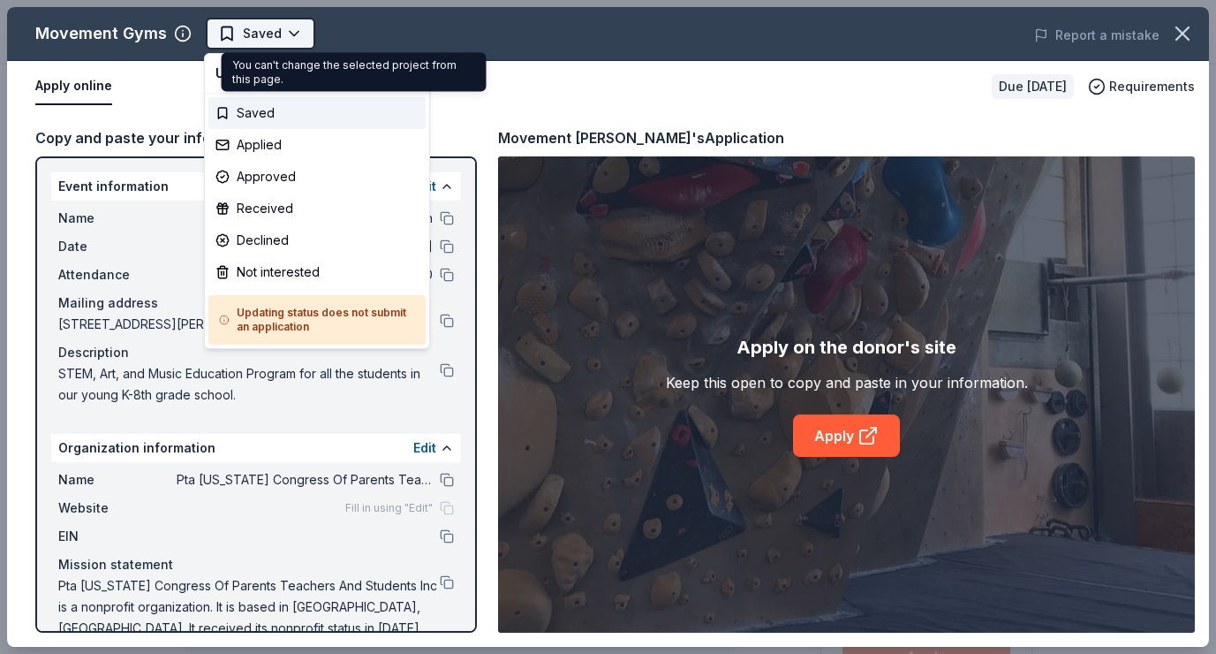
scroll to position [0, 0]
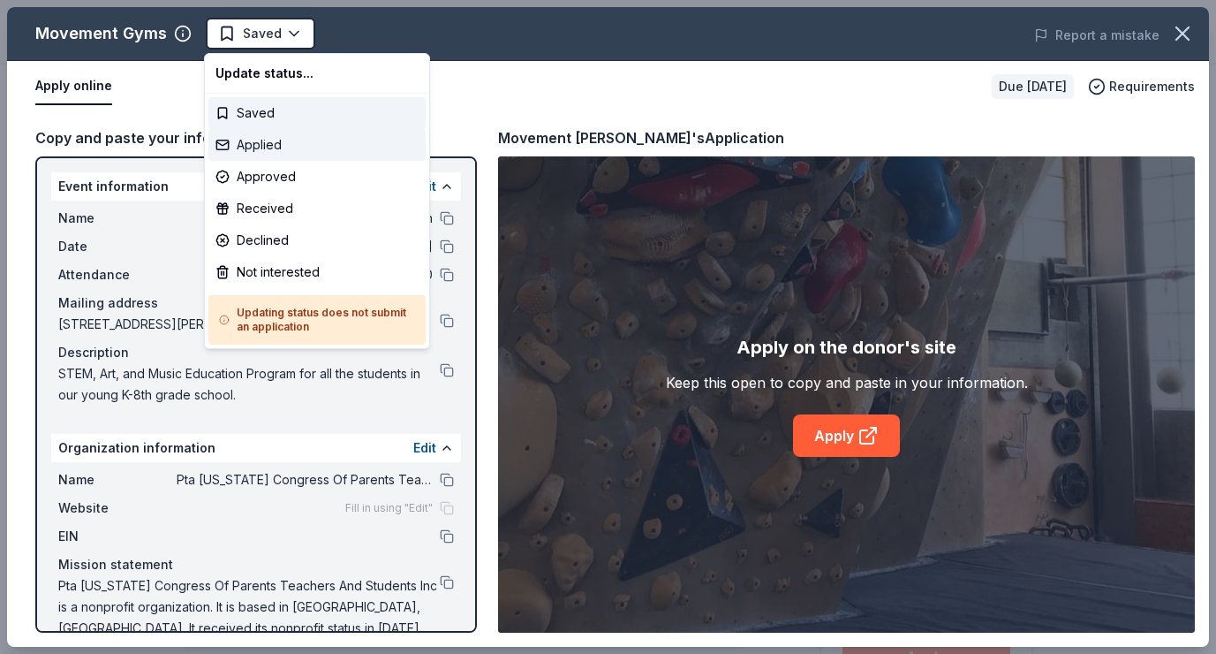
click at [287, 146] on div "Applied" at bounding box center [316, 145] width 217 height 32
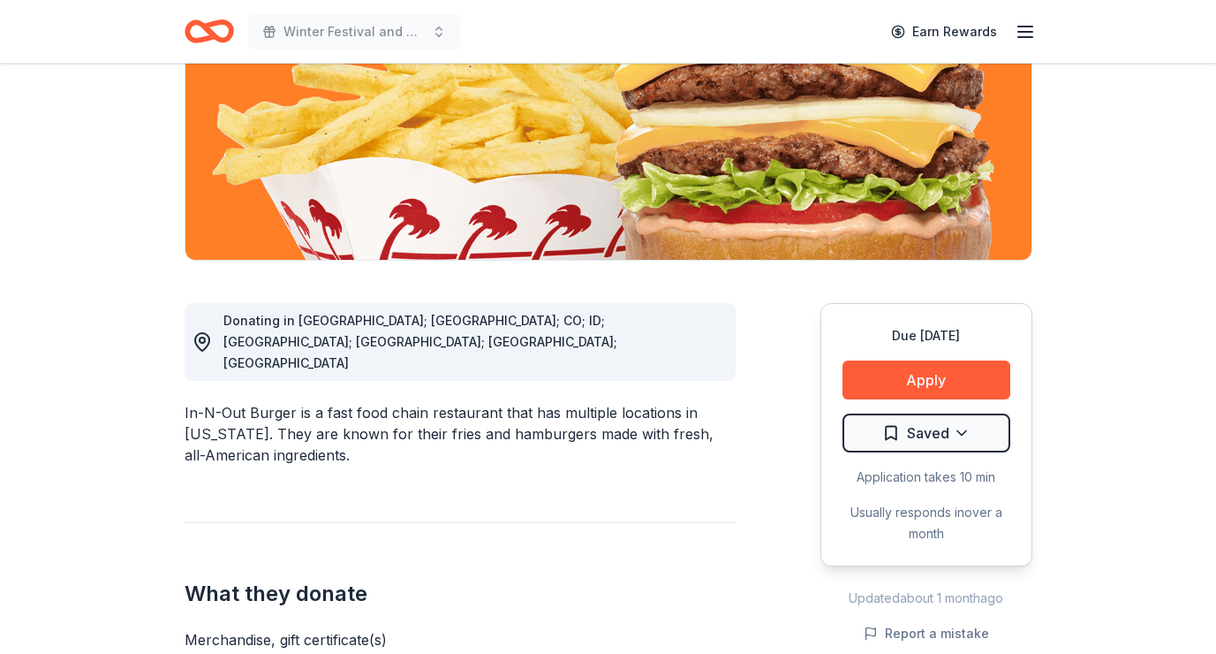
scroll to position [430, 0]
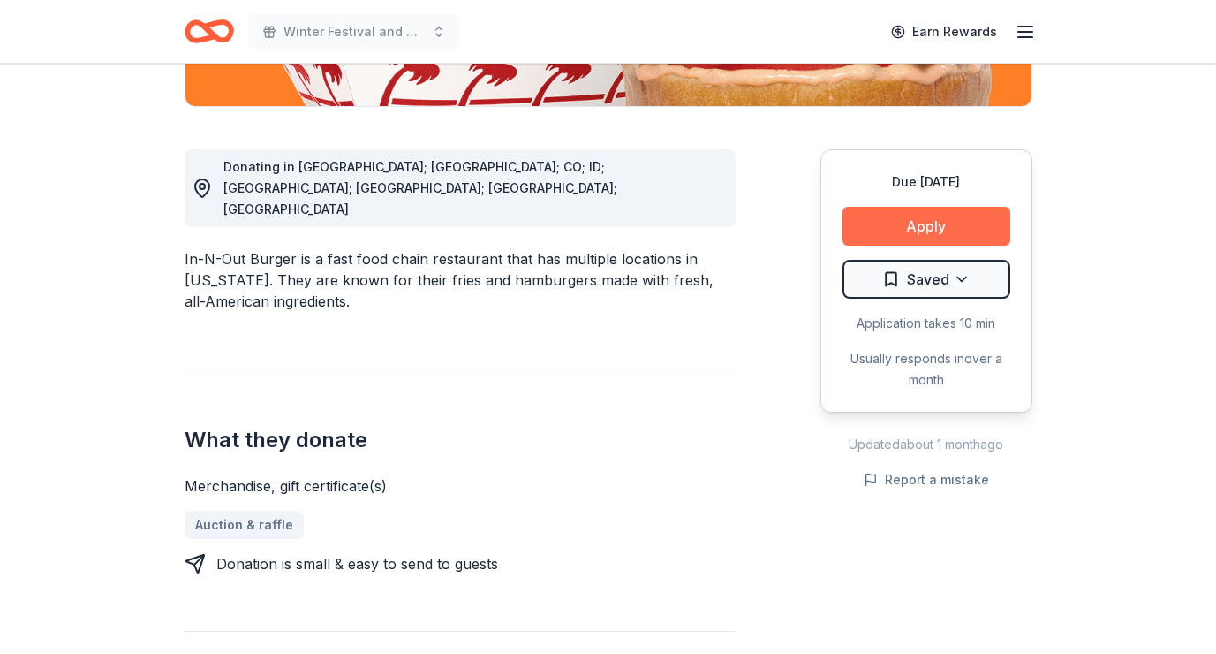
click at [920, 223] on button "Apply" at bounding box center [927, 226] width 168 height 39
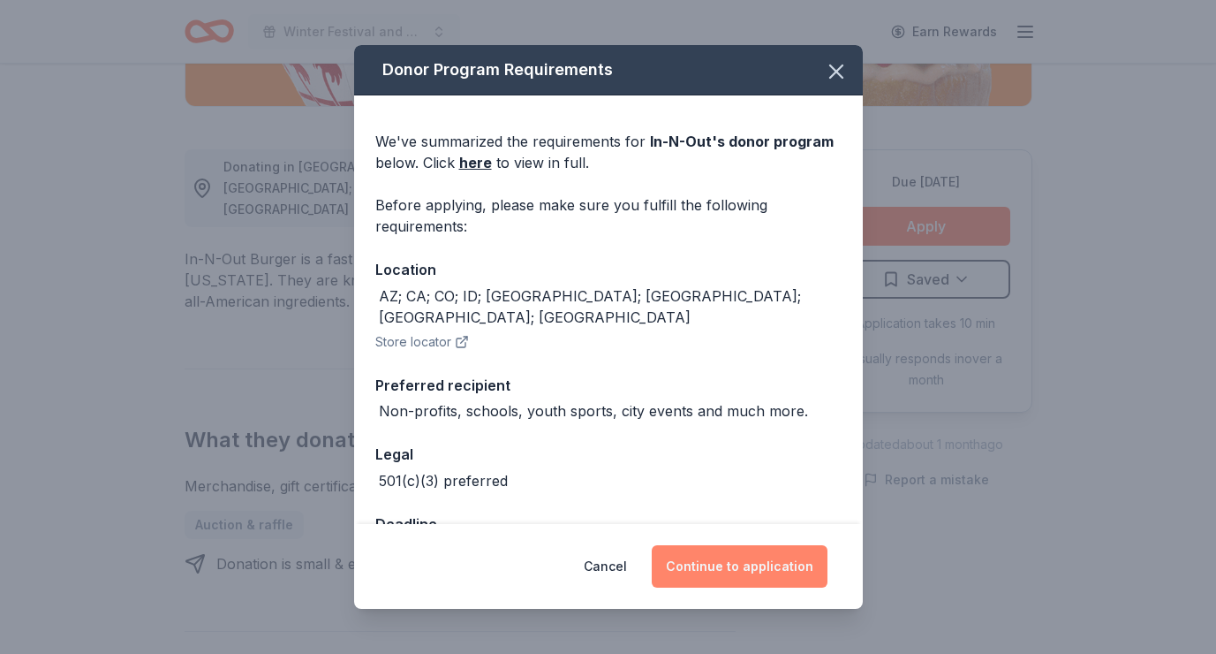
click at [711, 565] on button "Continue to application" at bounding box center [740, 566] width 176 height 42
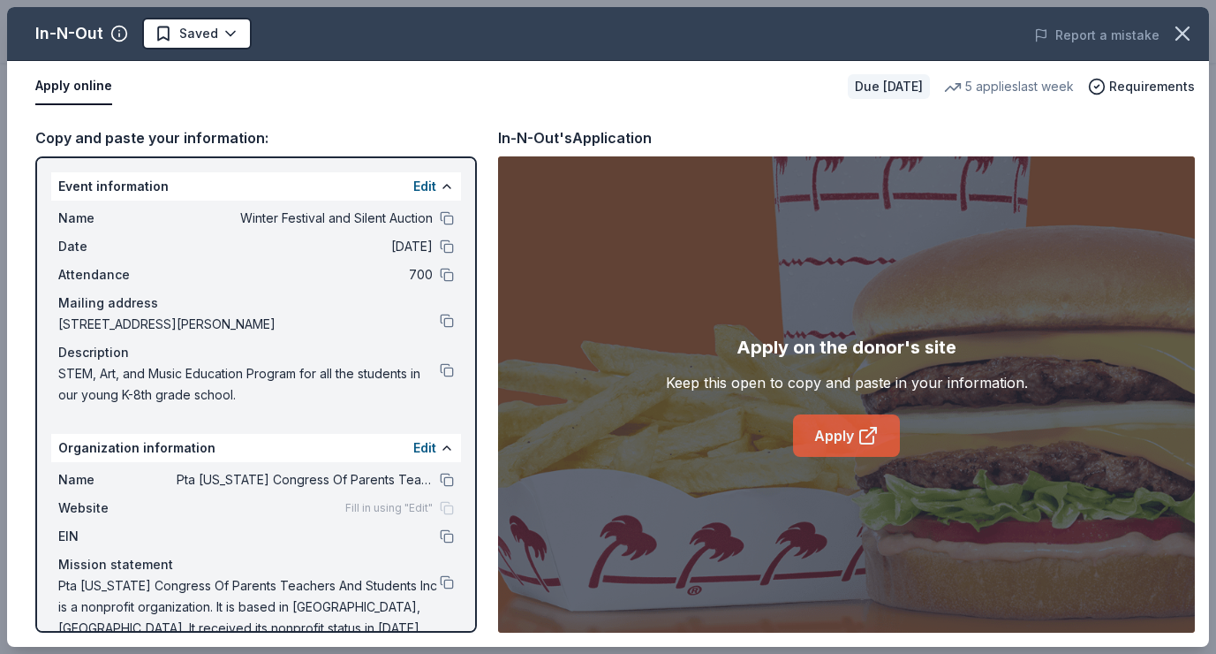
click at [838, 423] on link "Apply" at bounding box center [846, 435] width 107 height 42
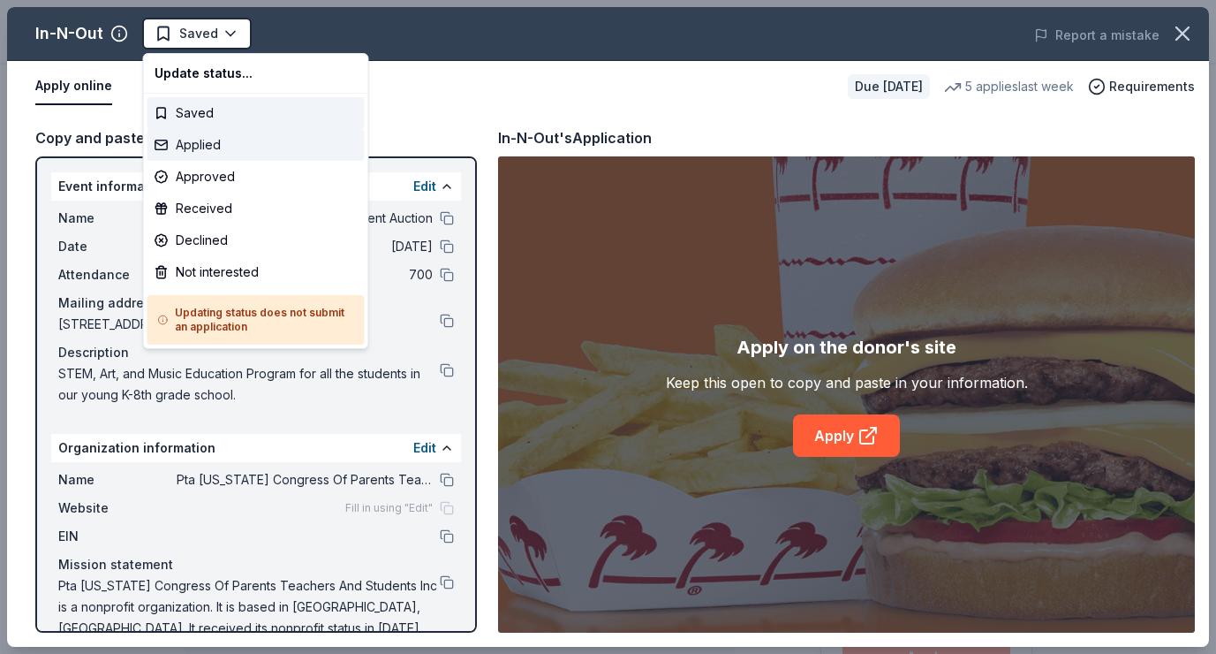
click at [214, 152] on div "Applied" at bounding box center [256, 145] width 217 height 32
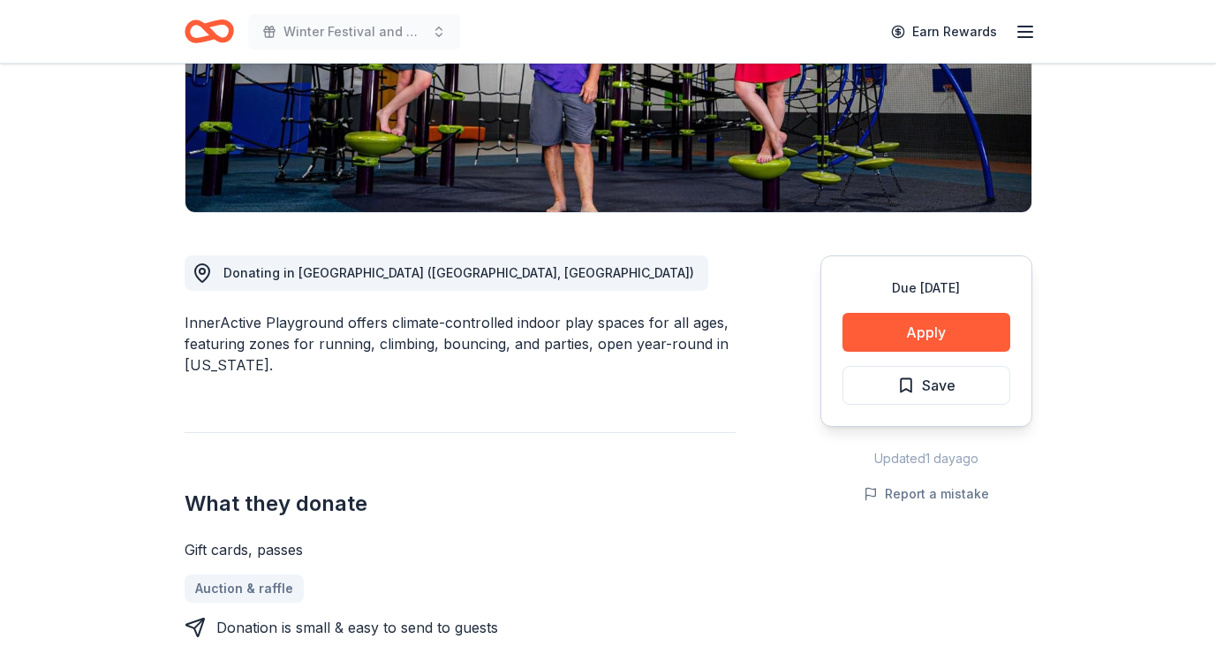
scroll to position [347, 0]
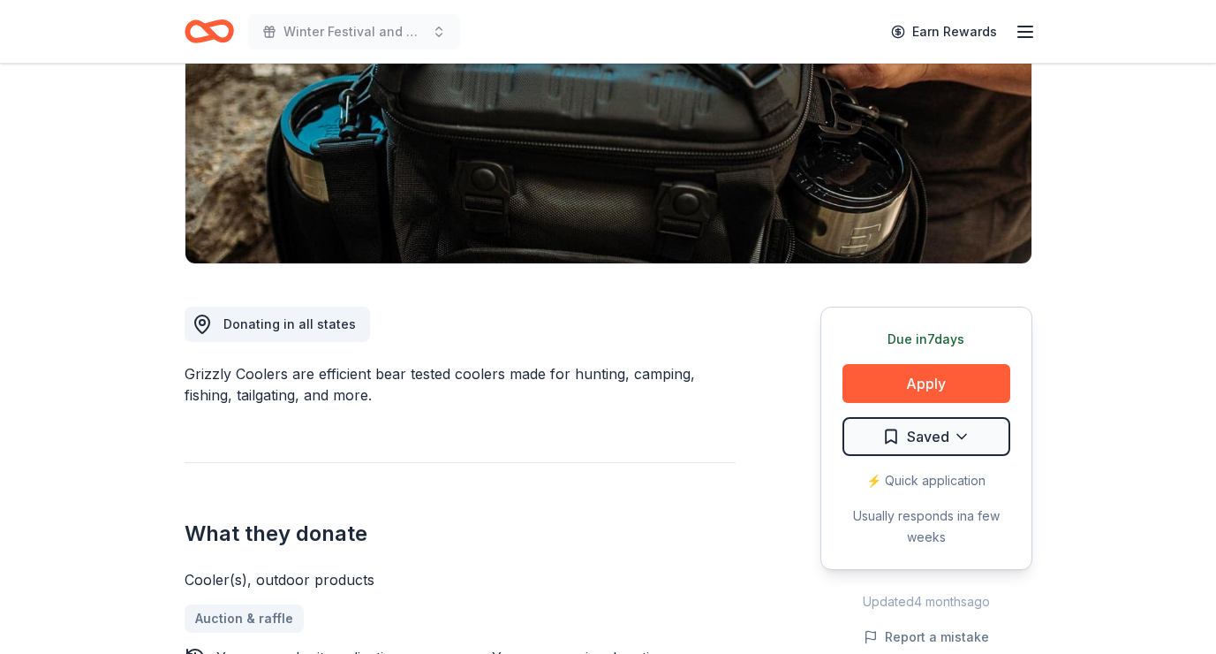
scroll to position [291, 0]
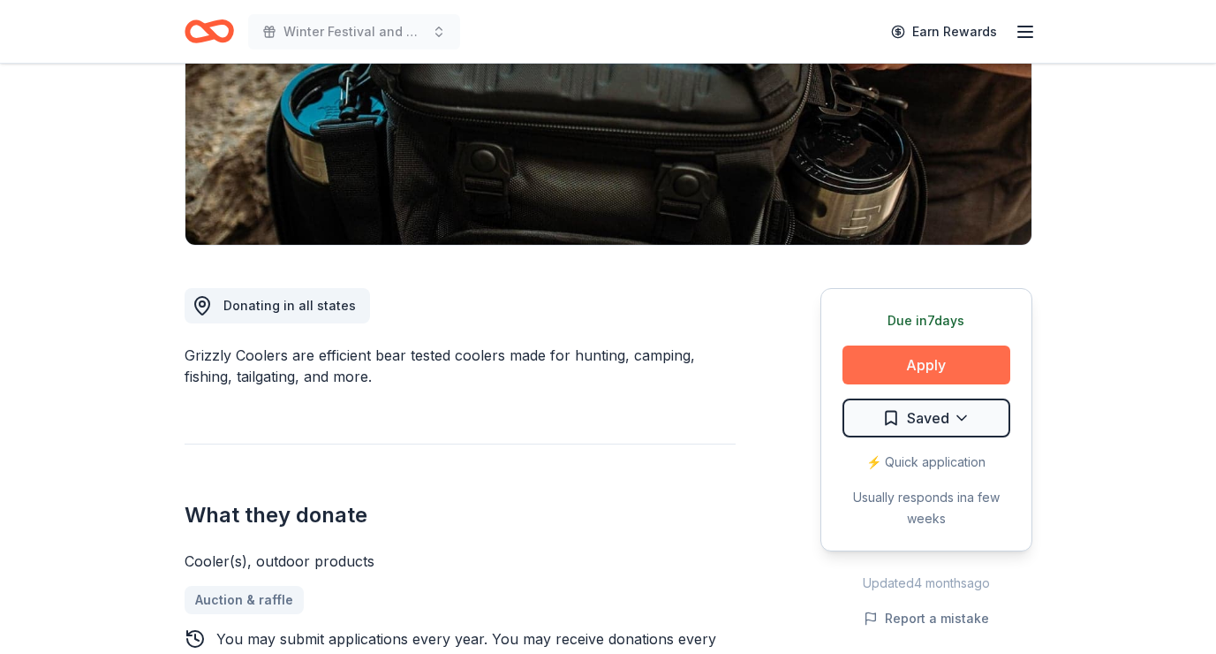
click at [936, 363] on button "Apply" at bounding box center [927, 364] width 168 height 39
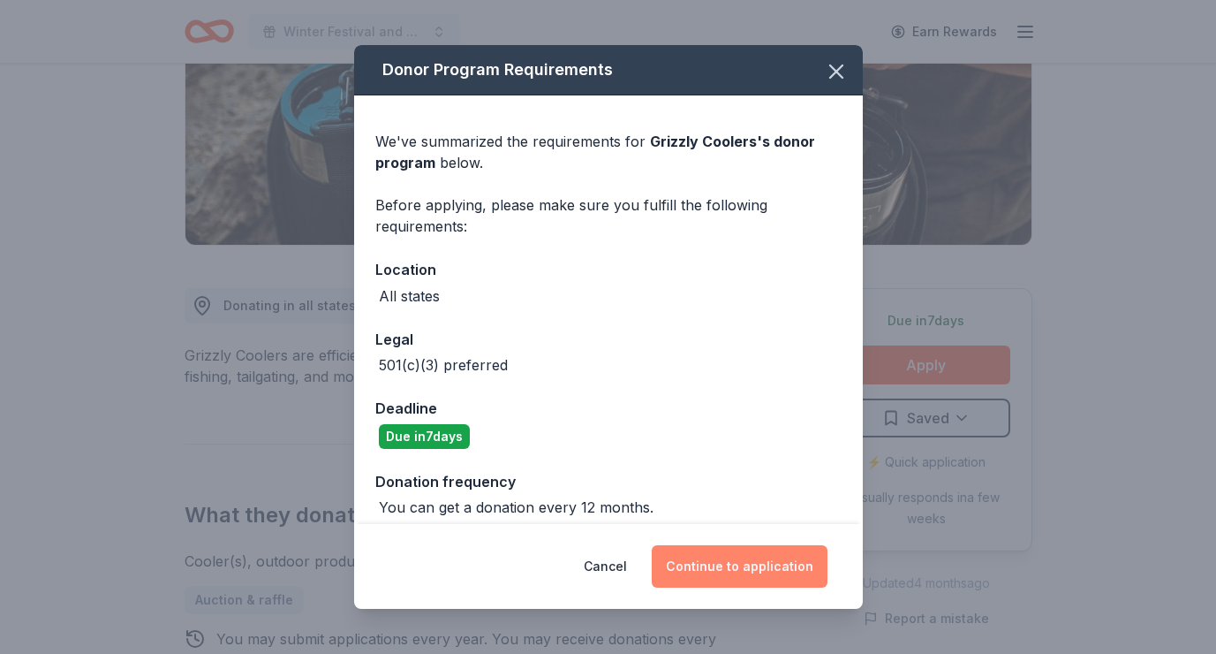
click at [731, 564] on button "Continue to application" at bounding box center [740, 566] width 176 height 42
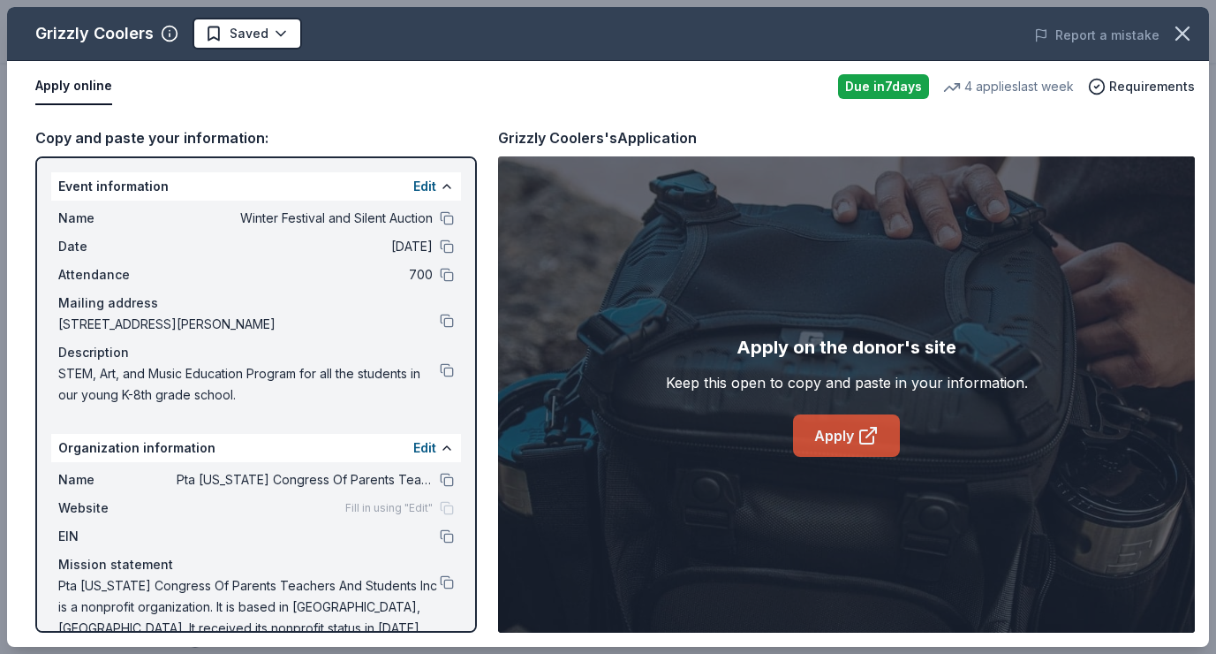
click at [846, 441] on link "Apply" at bounding box center [846, 435] width 107 height 42
click at [254, 36] on body "Winter Festival and Silent Auction Earn Rewards Due in 7 days Share Grizzly Coo…" at bounding box center [608, 36] width 1216 height 654
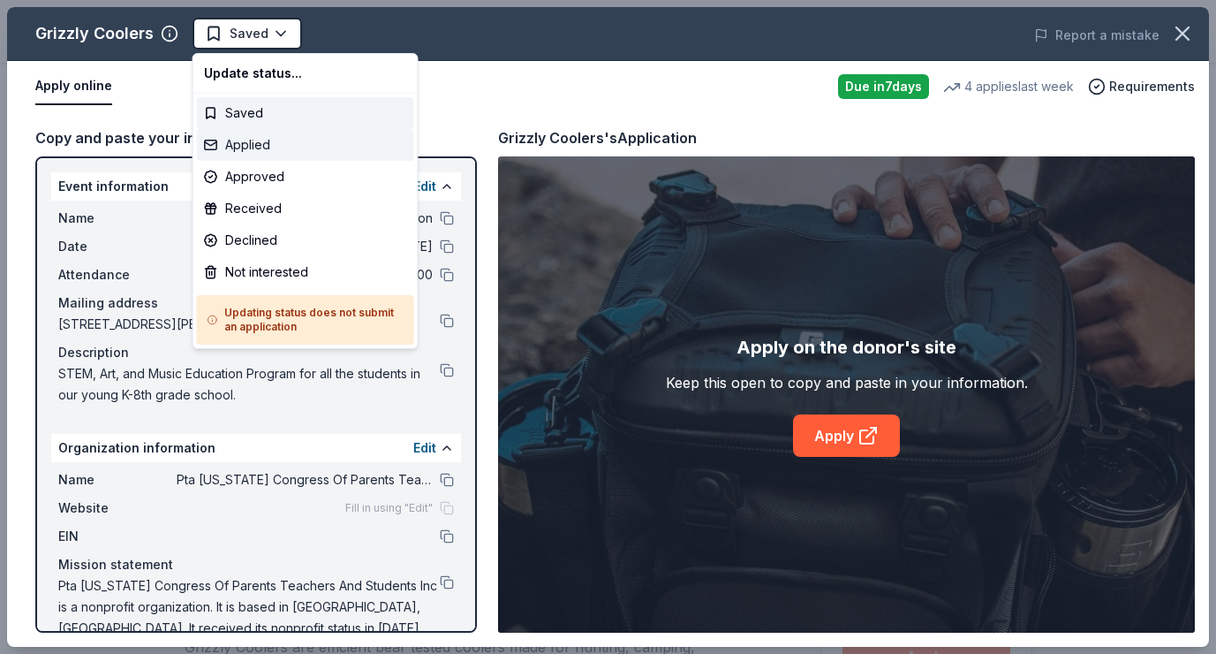
click at [274, 145] on div "Applied" at bounding box center [305, 145] width 217 height 32
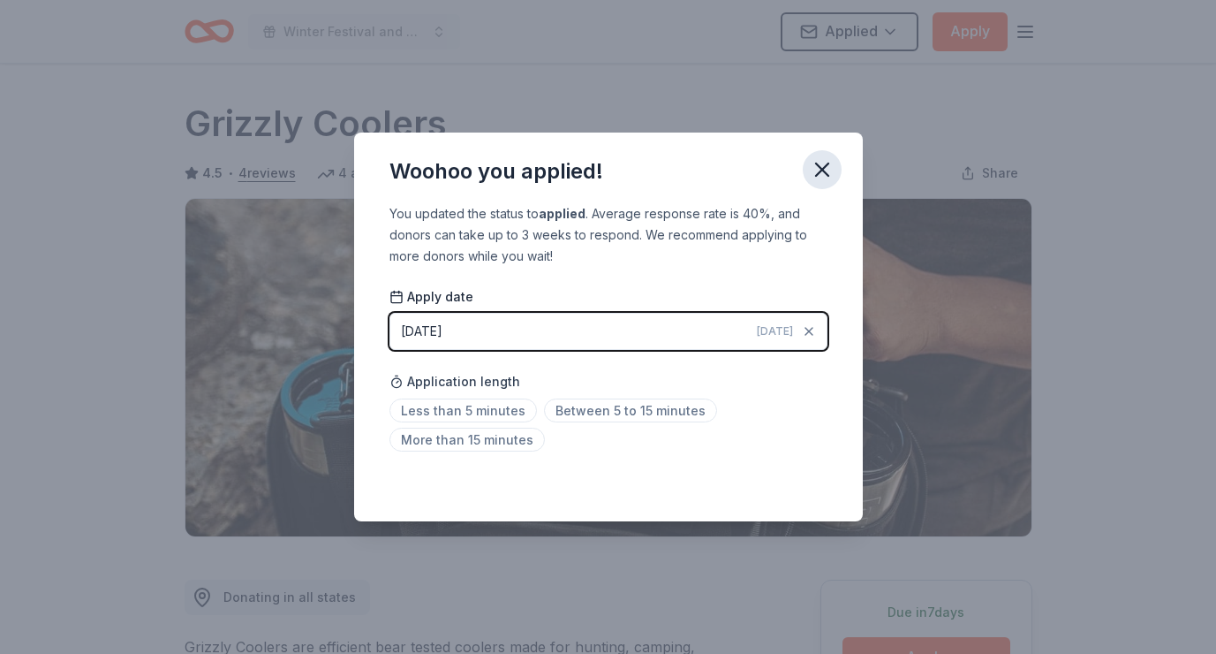
click at [830, 162] on icon "button" at bounding box center [822, 169] width 25 height 25
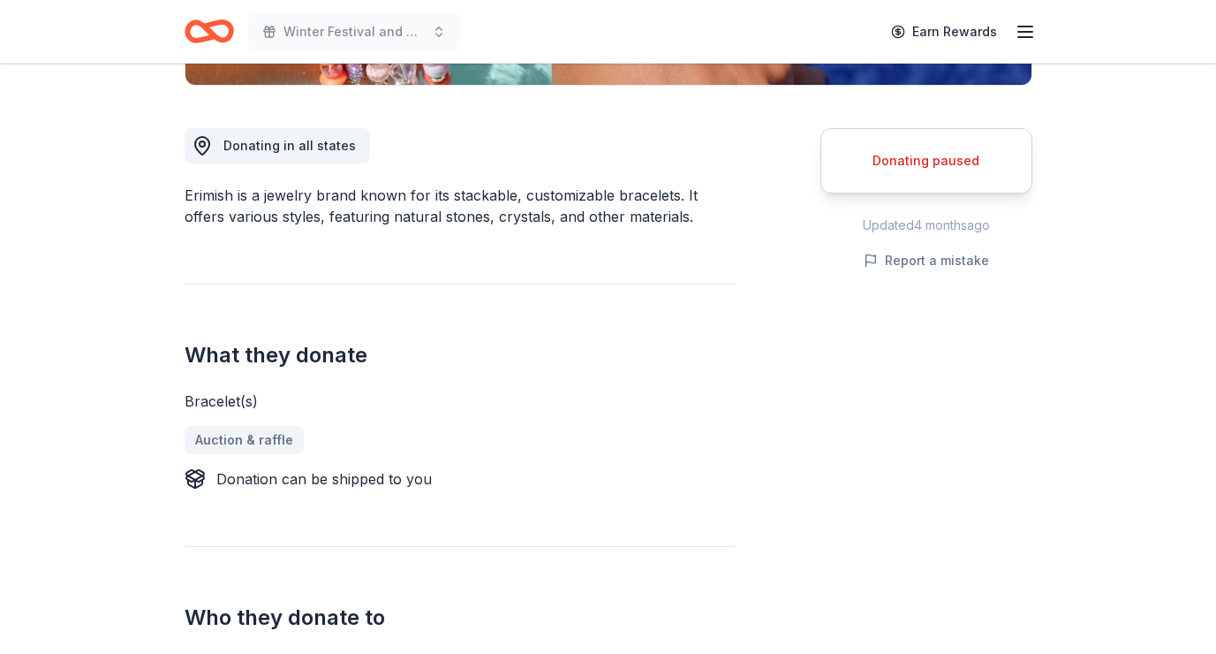
scroll to position [460, 0]
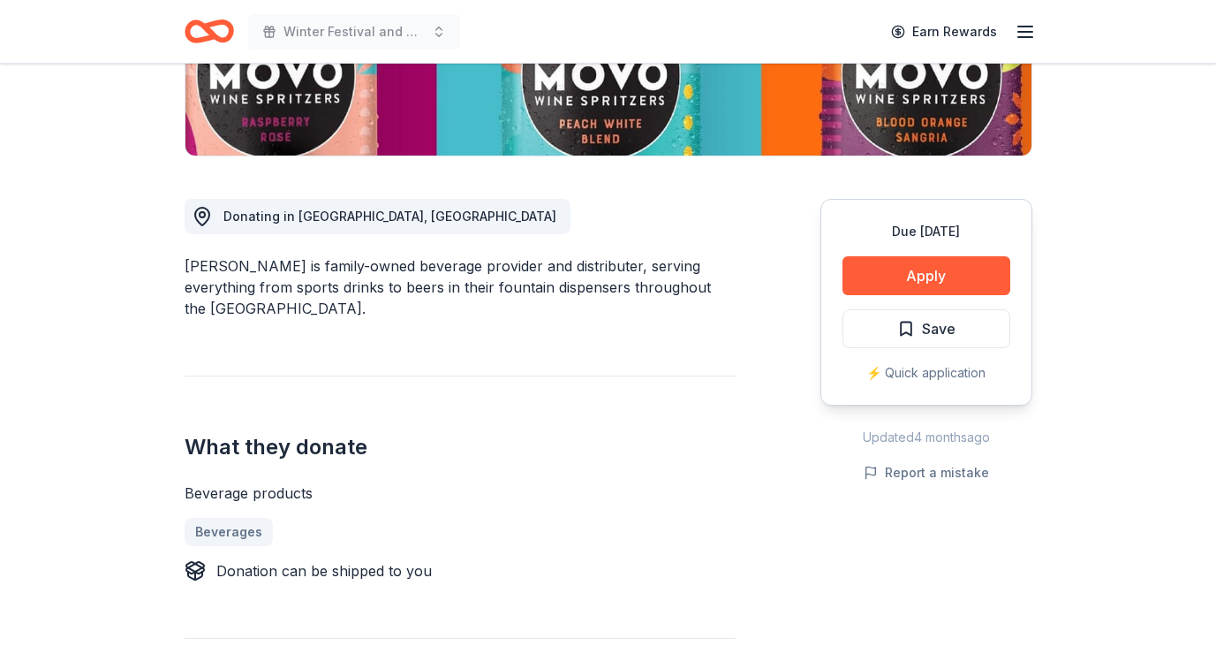
scroll to position [188, 0]
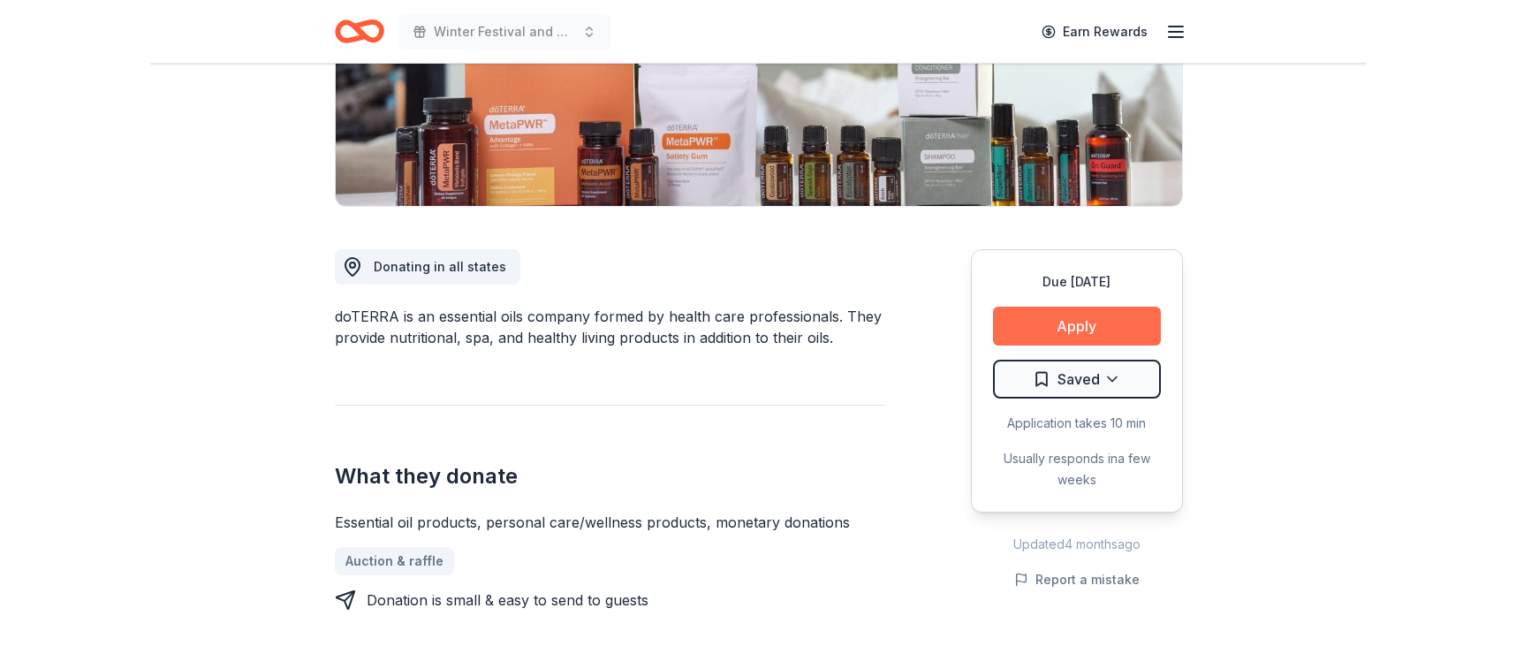
scroll to position [353, 0]
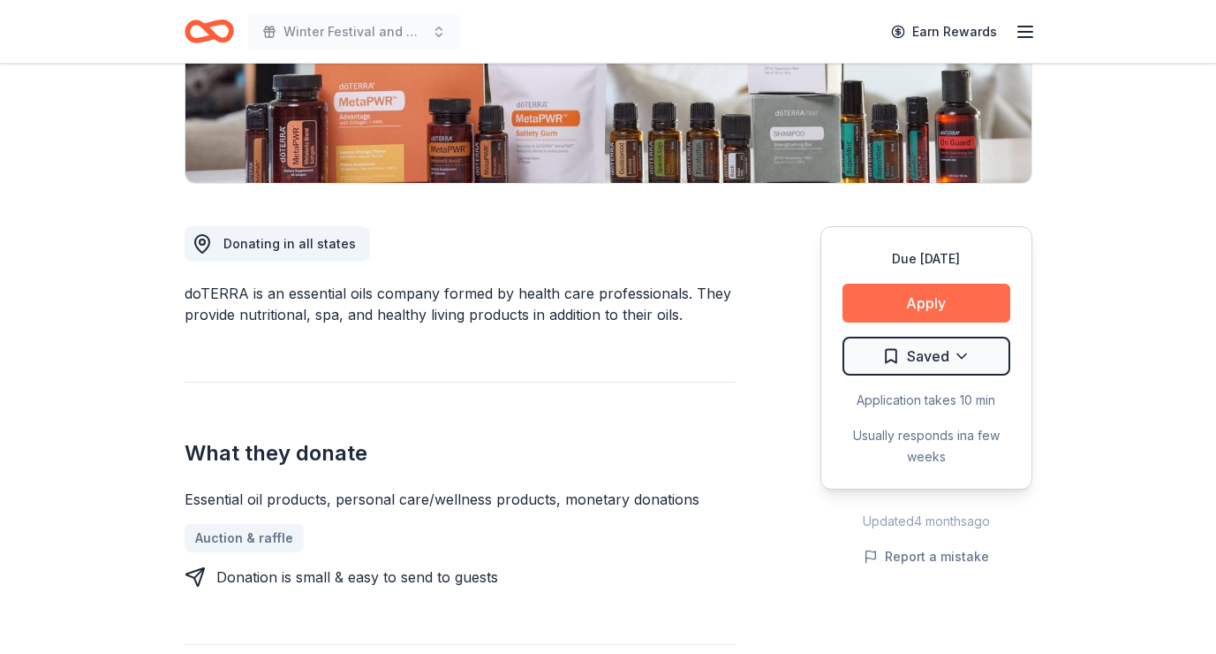
click at [912, 298] on button "Apply" at bounding box center [927, 303] width 168 height 39
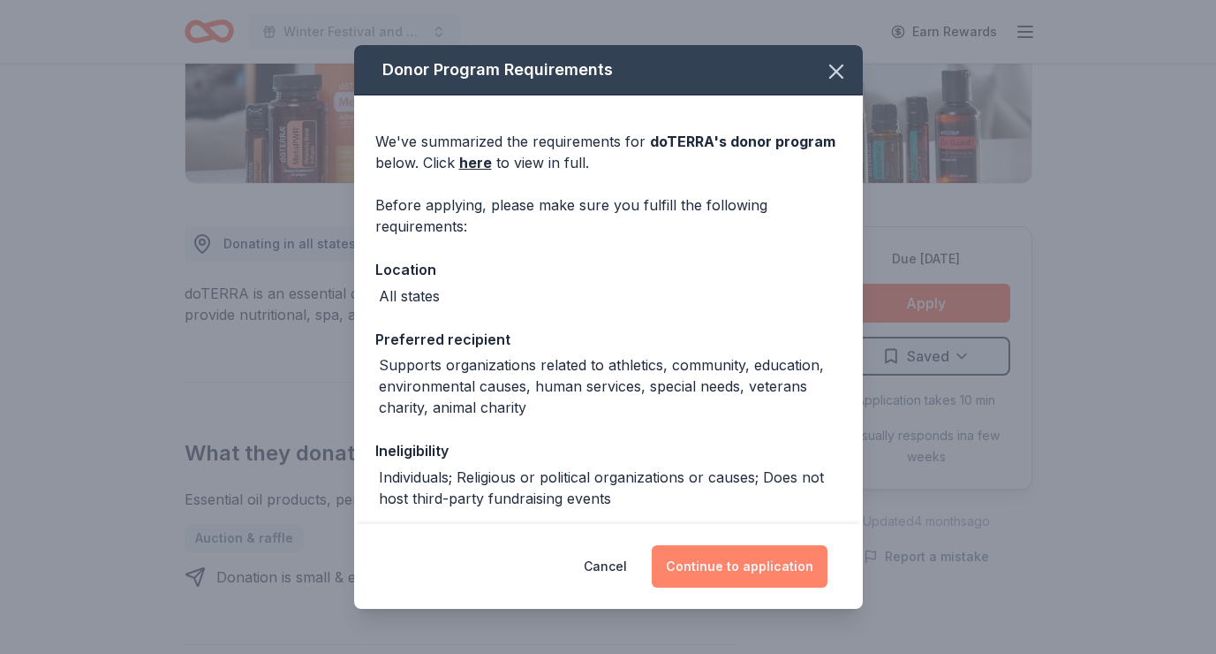
click at [745, 561] on button "Continue to application" at bounding box center [740, 566] width 176 height 42
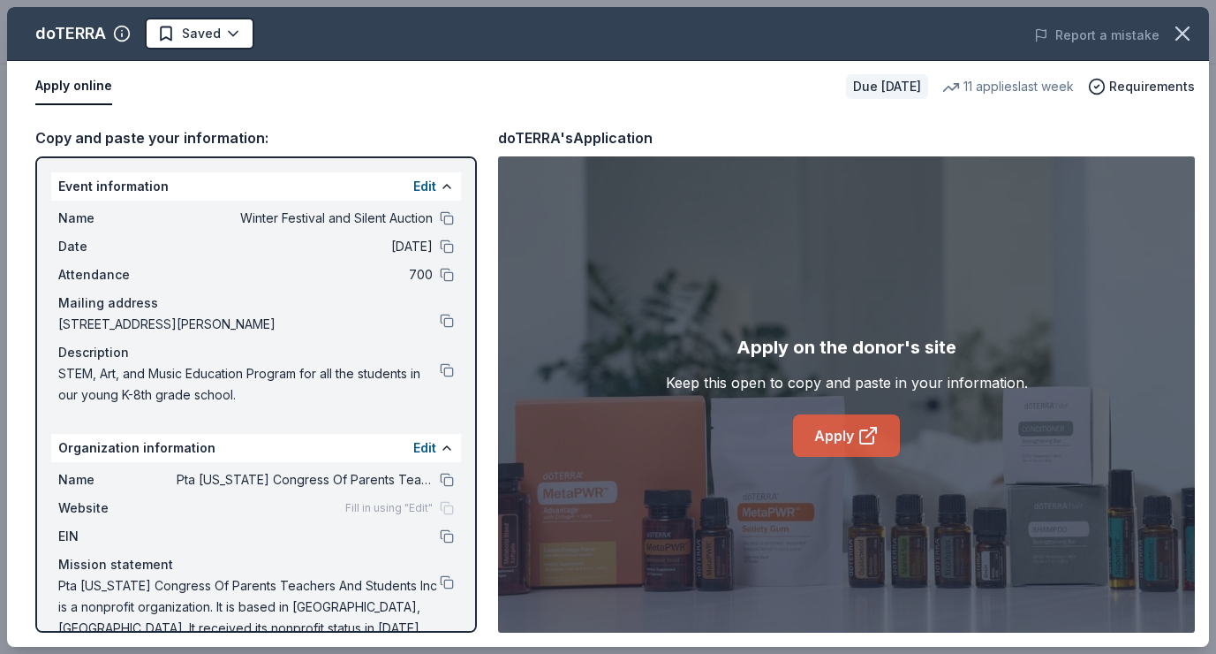
click at [850, 425] on link "Apply" at bounding box center [846, 435] width 107 height 42
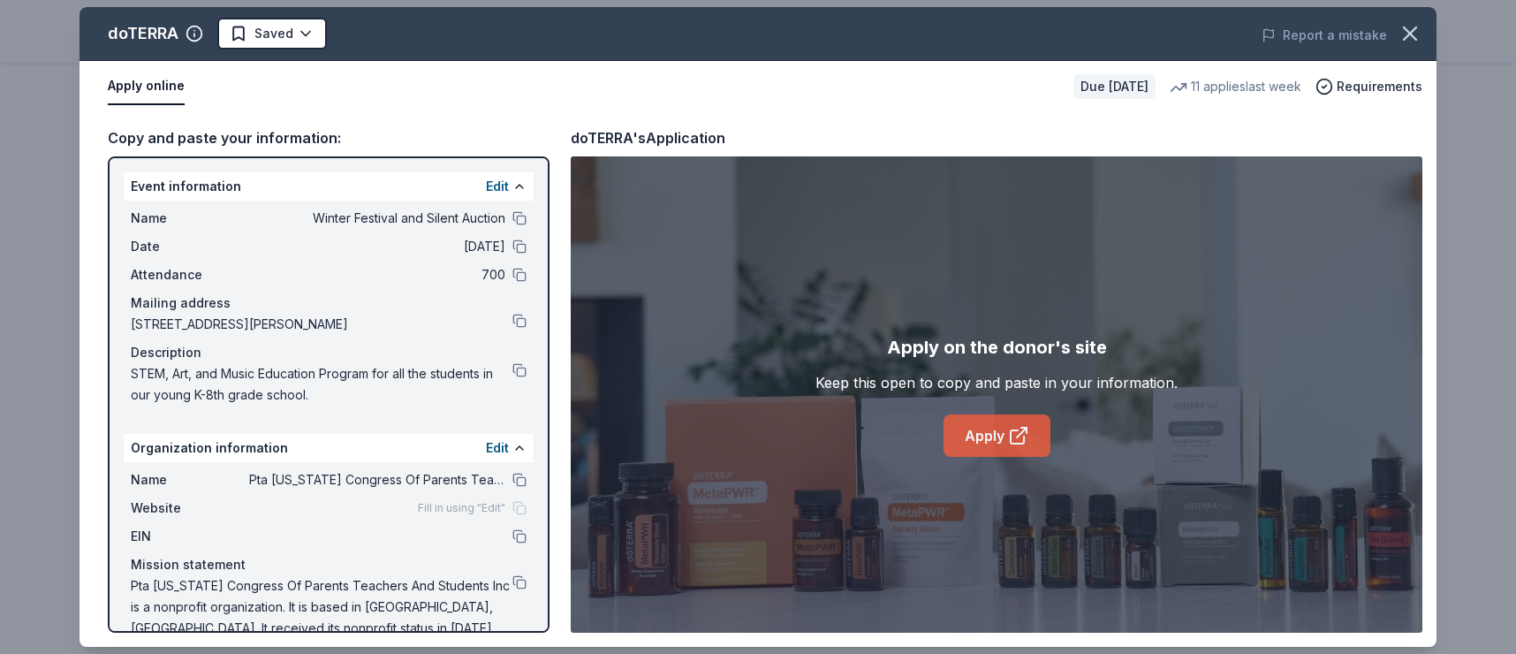
click at [986, 437] on link "Apply" at bounding box center [996, 435] width 107 height 42
click at [306, 36] on html "Winter Festival and Silent Auction Earn Rewards Due in 37 days Share doTERRA 4.…" at bounding box center [758, 327] width 1516 height 654
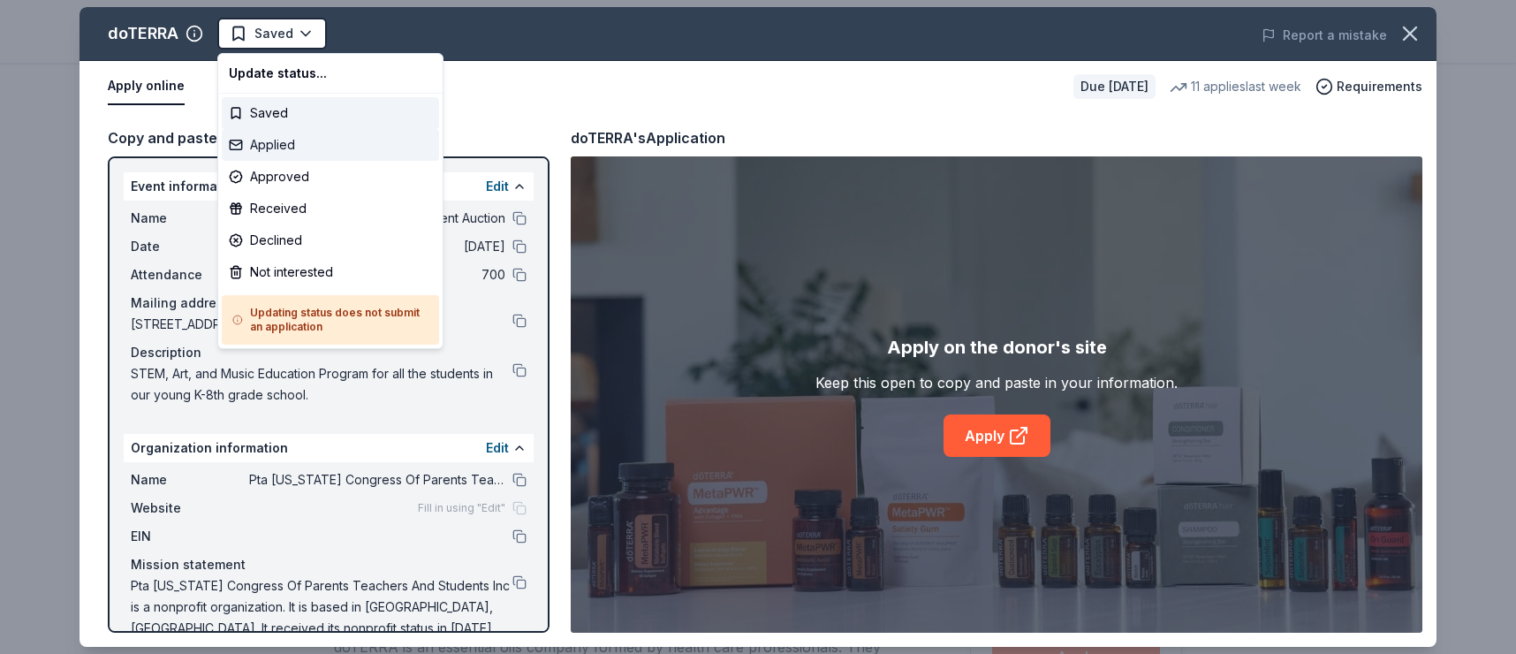
click at [284, 148] on div "Applied" at bounding box center [330, 145] width 217 height 32
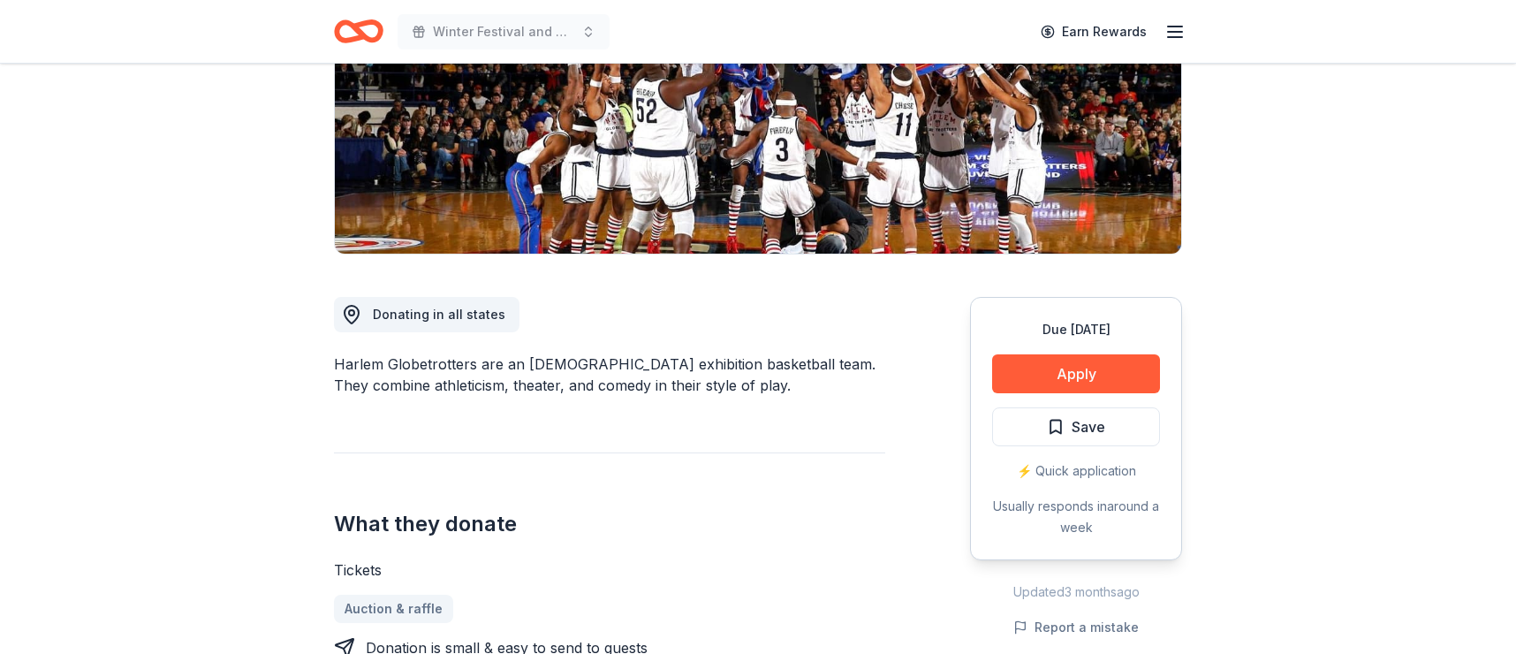
scroll to position [306, 0]
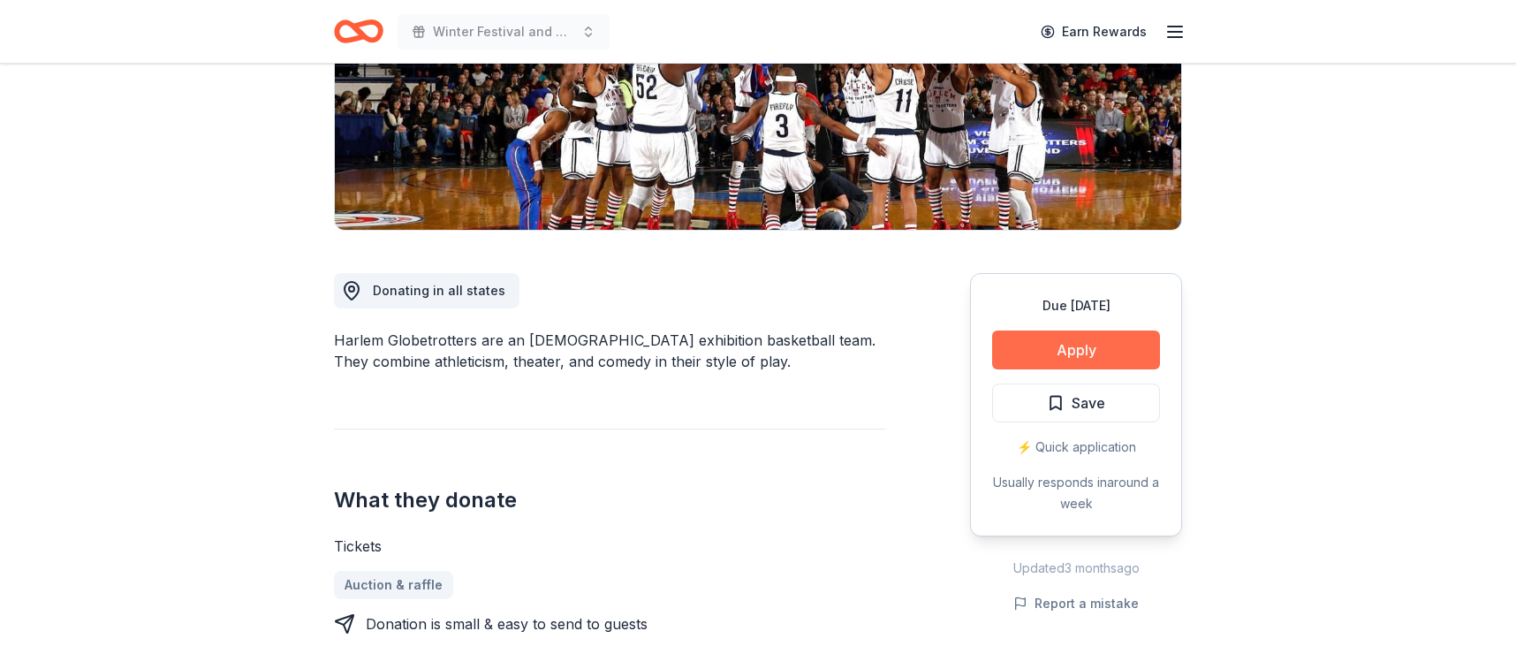
click at [1051, 348] on button "Apply" at bounding box center [1076, 349] width 168 height 39
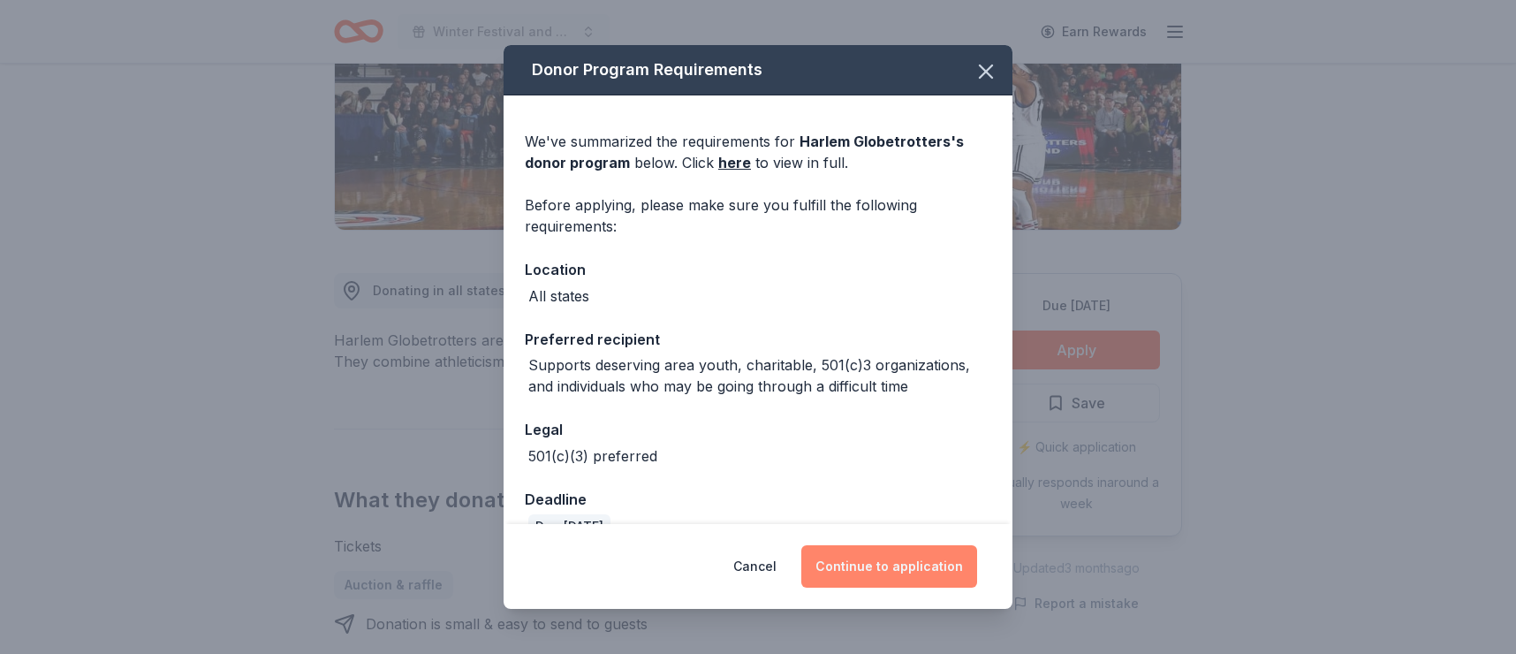
click at [869, 564] on button "Continue to application" at bounding box center [889, 566] width 176 height 42
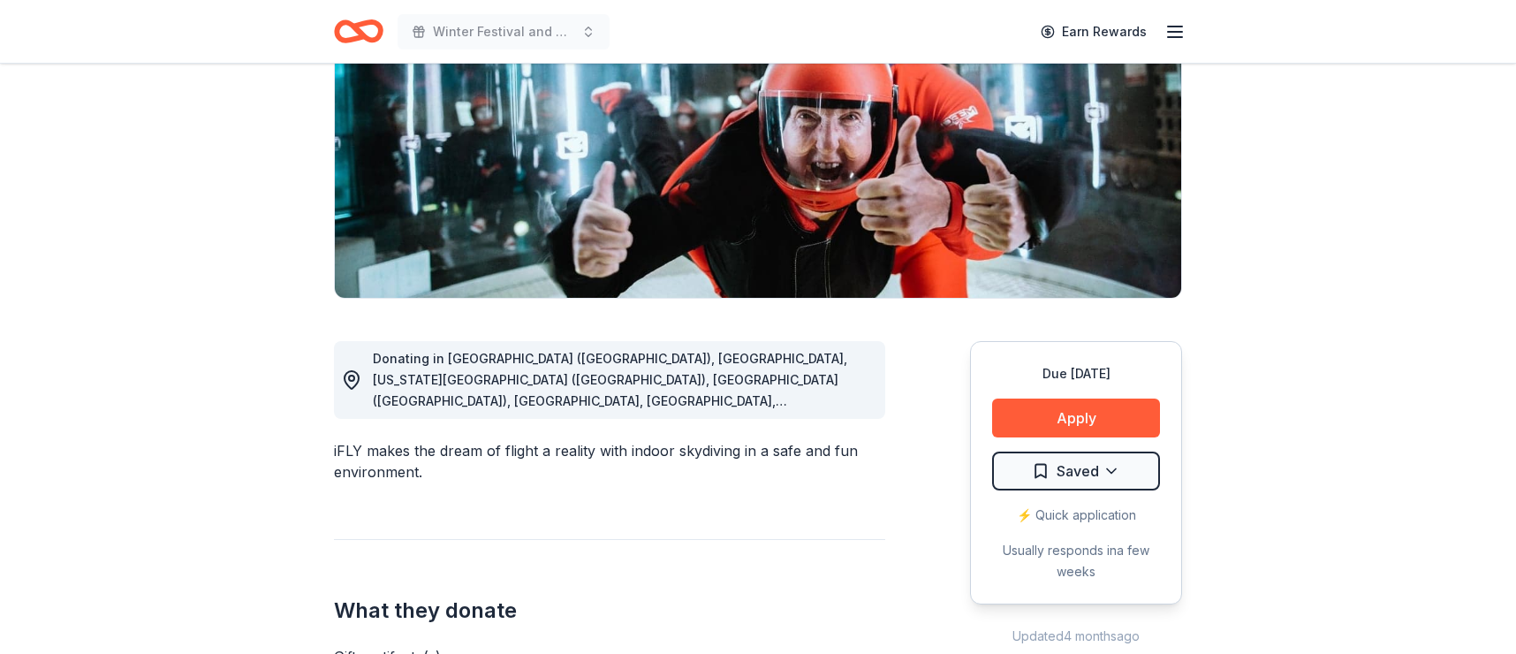
scroll to position [277, 0]
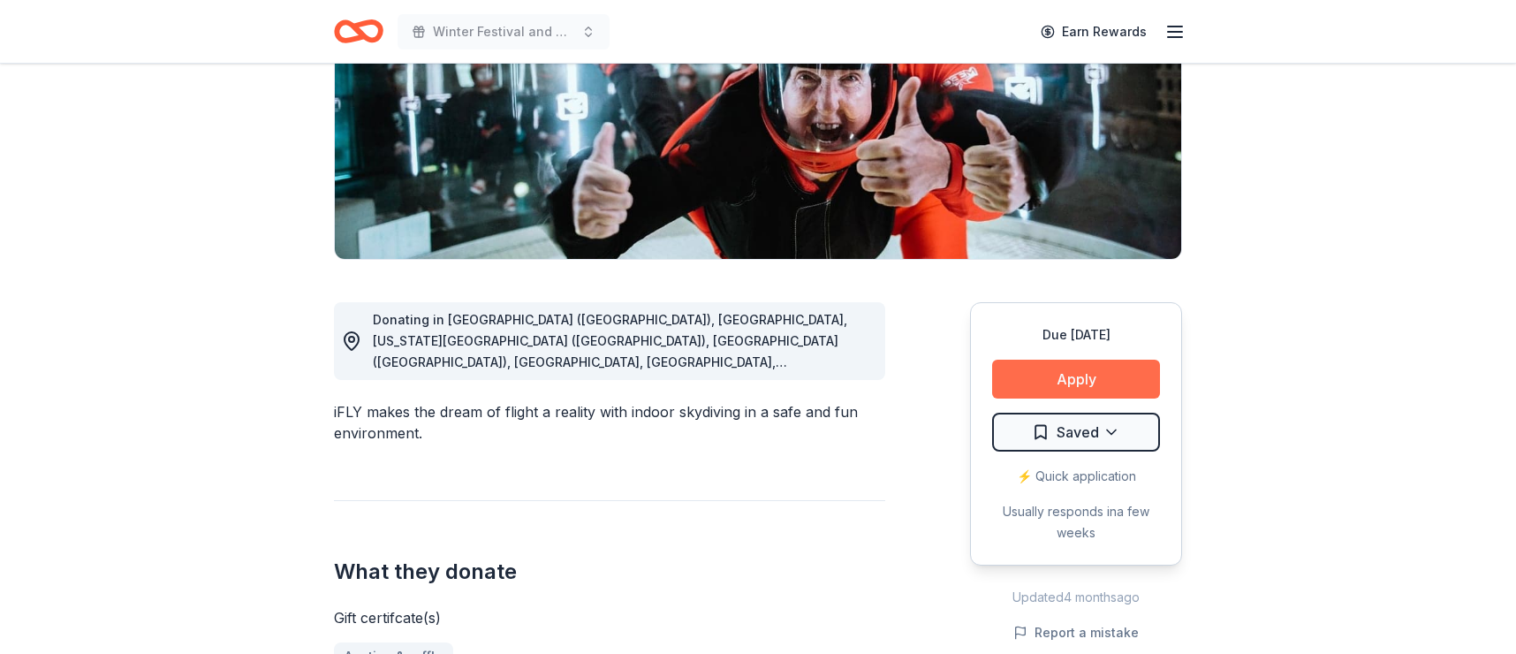
click at [1074, 371] on button "Apply" at bounding box center [1076, 378] width 168 height 39
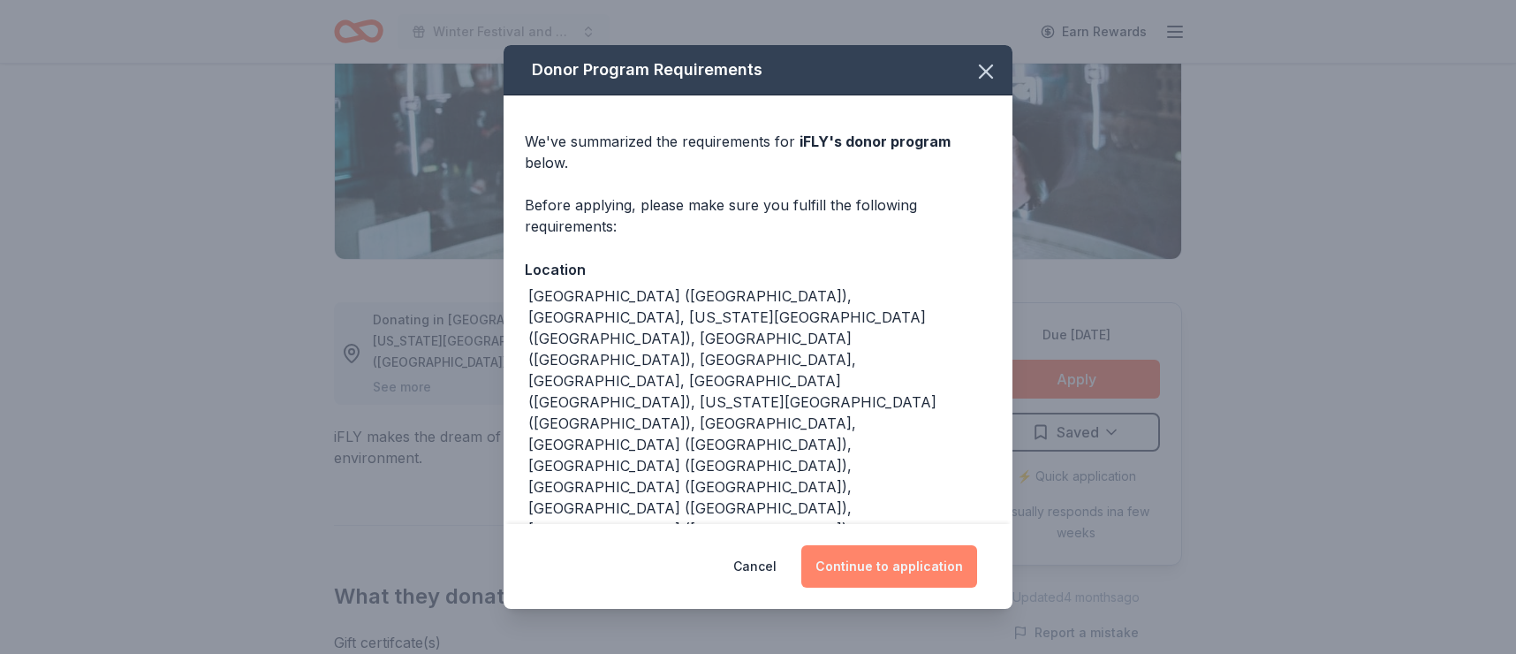
click at [859, 545] on button "Continue to application" at bounding box center [889, 566] width 176 height 42
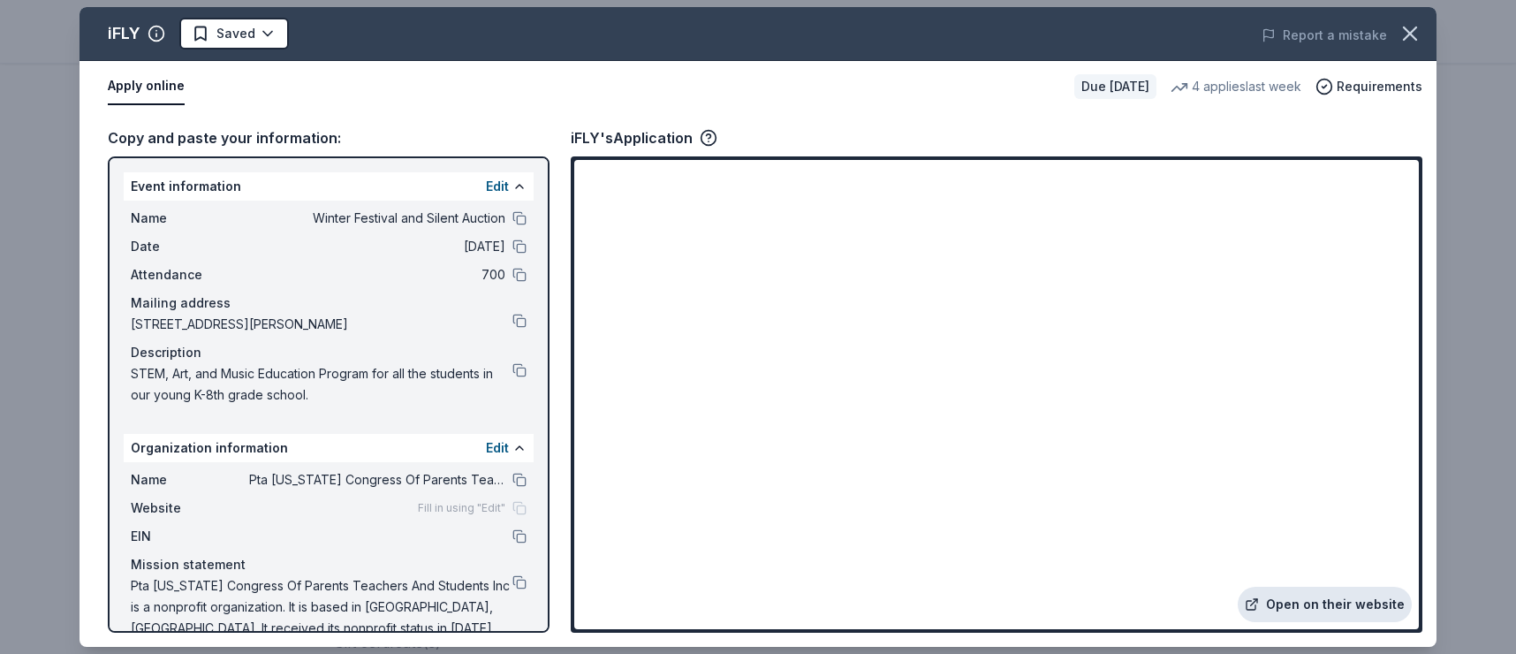
click at [1320, 601] on link "Open on their website" at bounding box center [1324, 603] width 174 height 35
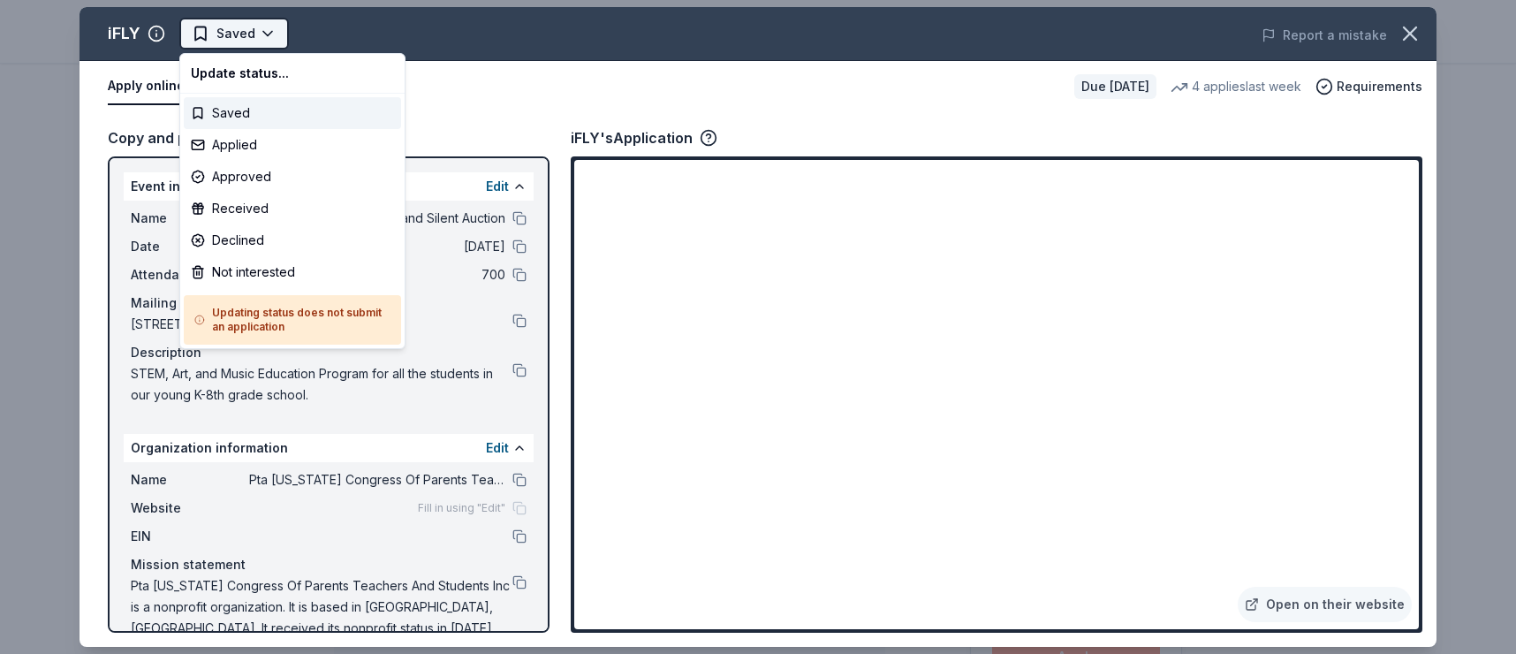
scroll to position [0, 0]
click at [258, 31] on html "Winter Festival and Silent Auction Saved Apply Due in 37 days Share iFLY New • …" at bounding box center [758, 327] width 1516 height 654
click at [246, 148] on div "Applied" at bounding box center [292, 145] width 217 height 32
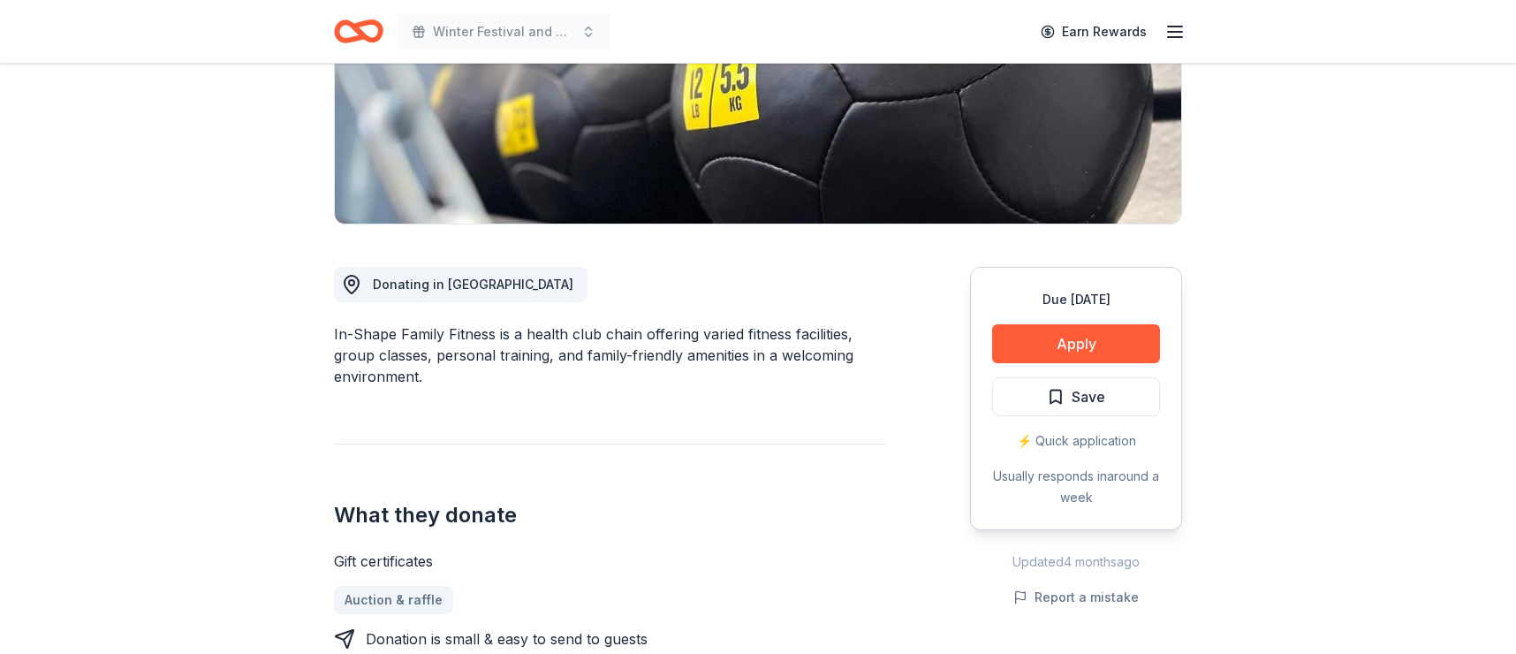
scroll to position [367, 0]
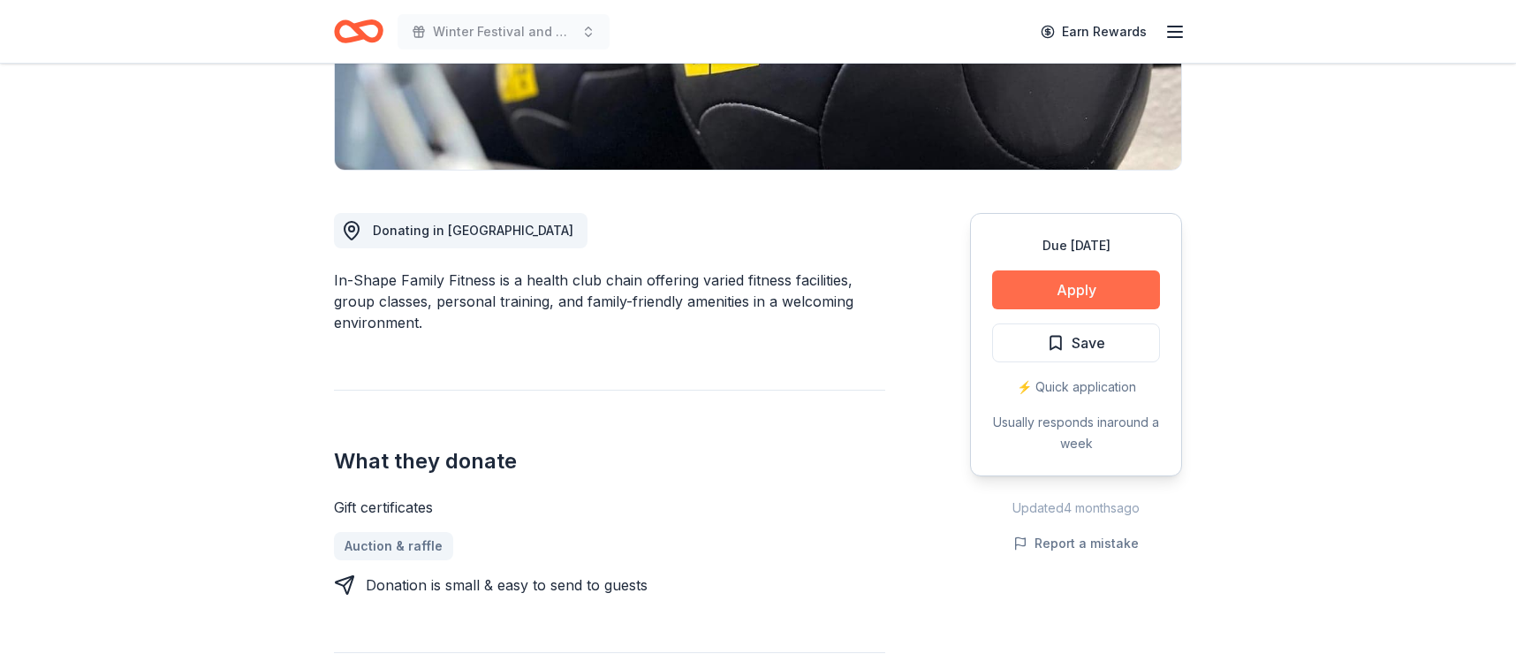
click at [1092, 282] on button "Apply" at bounding box center [1076, 289] width 168 height 39
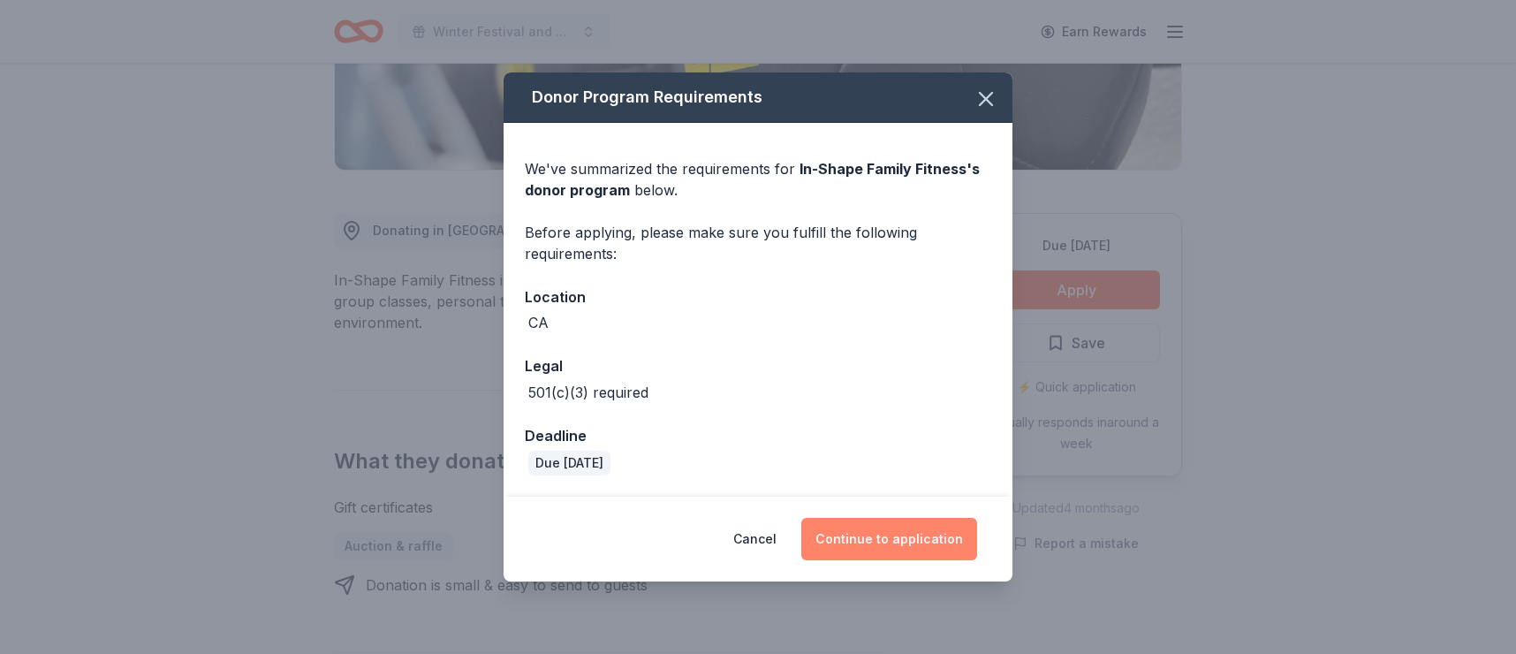
click at [896, 535] on button "Continue to application" at bounding box center [889, 539] width 176 height 42
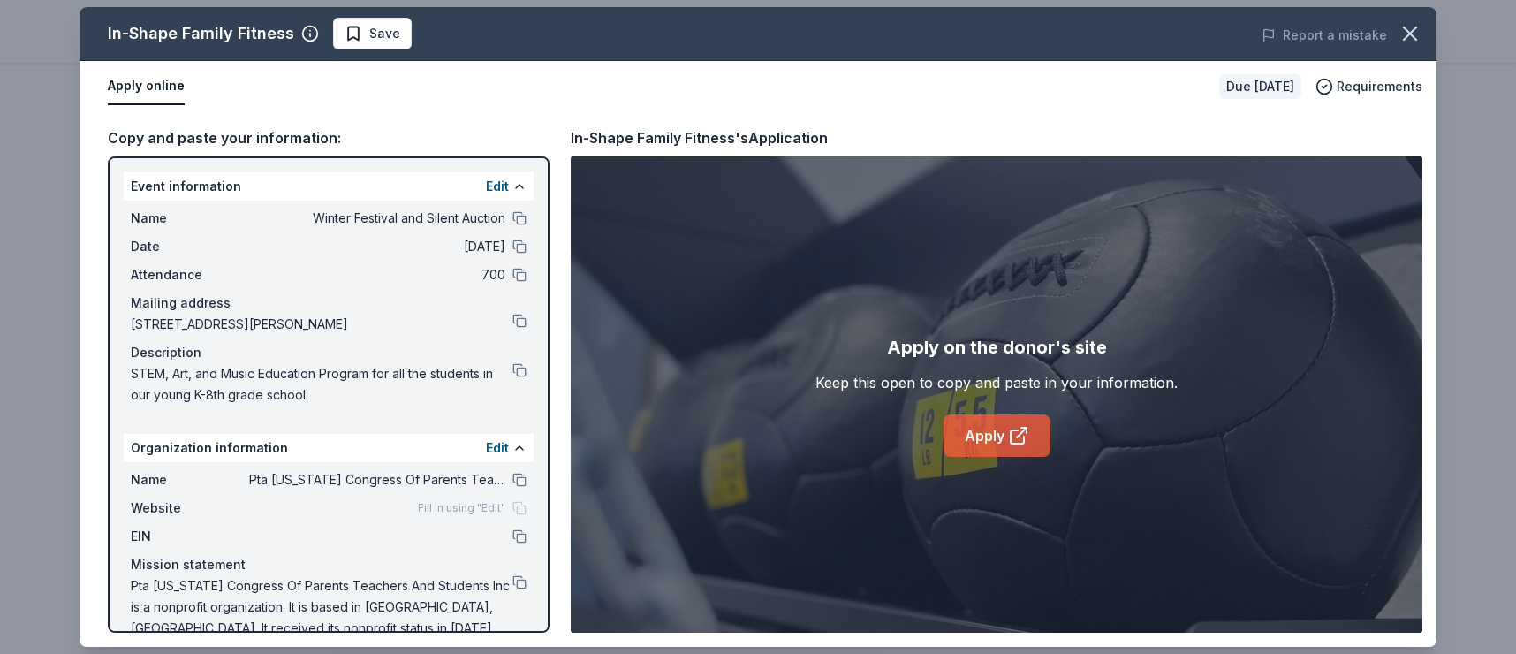
click at [974, 435] on link "Apply" at bounding box center [996, 435] width 107 height 42
click at [356, 39] on span "Save" at bounding box center [372, 33] width 56 height 21
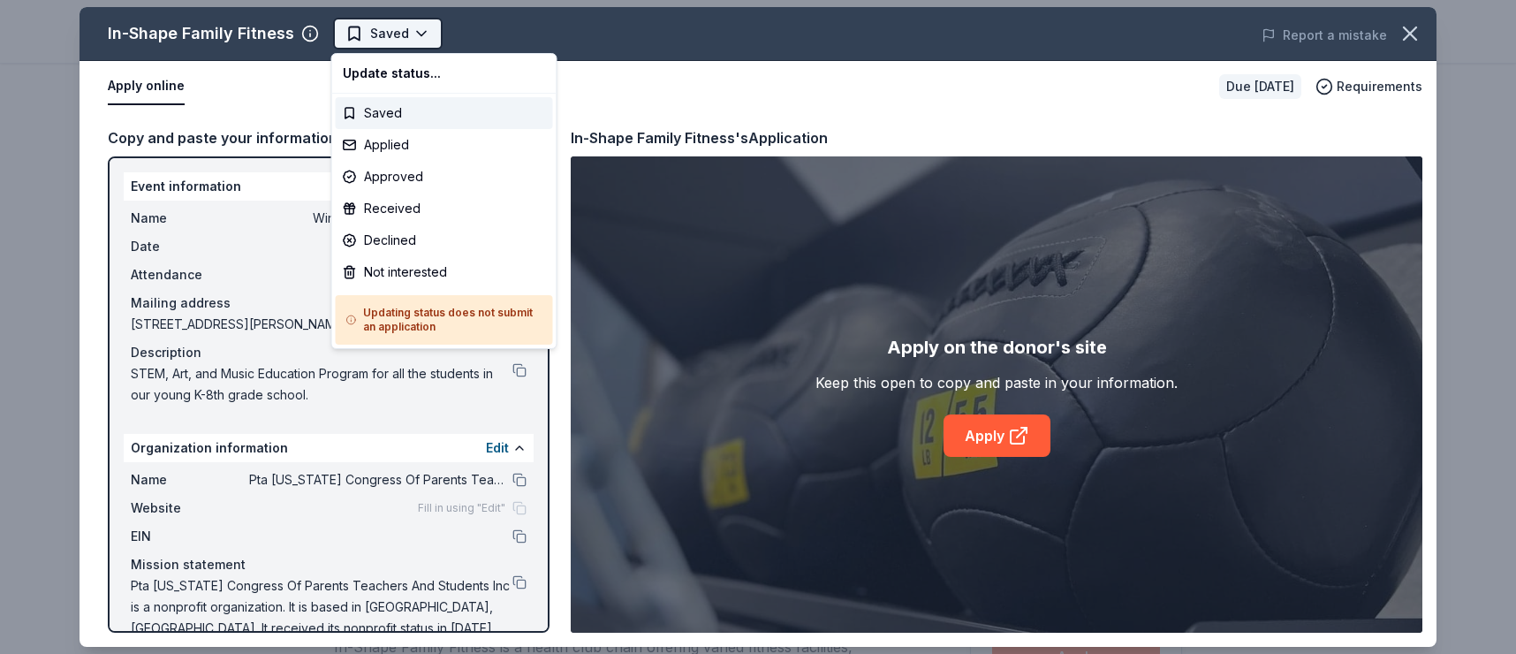
click at [364, 34] on html "Winter Festival and Silent Auction Saved Apply Due in 37 days Share In-Shape Fa…" at bounding box center [758, 327] width 1516 height 654
click at [375, 142] on div "Applied" at bounding box center [444, 145] width 217 height 32
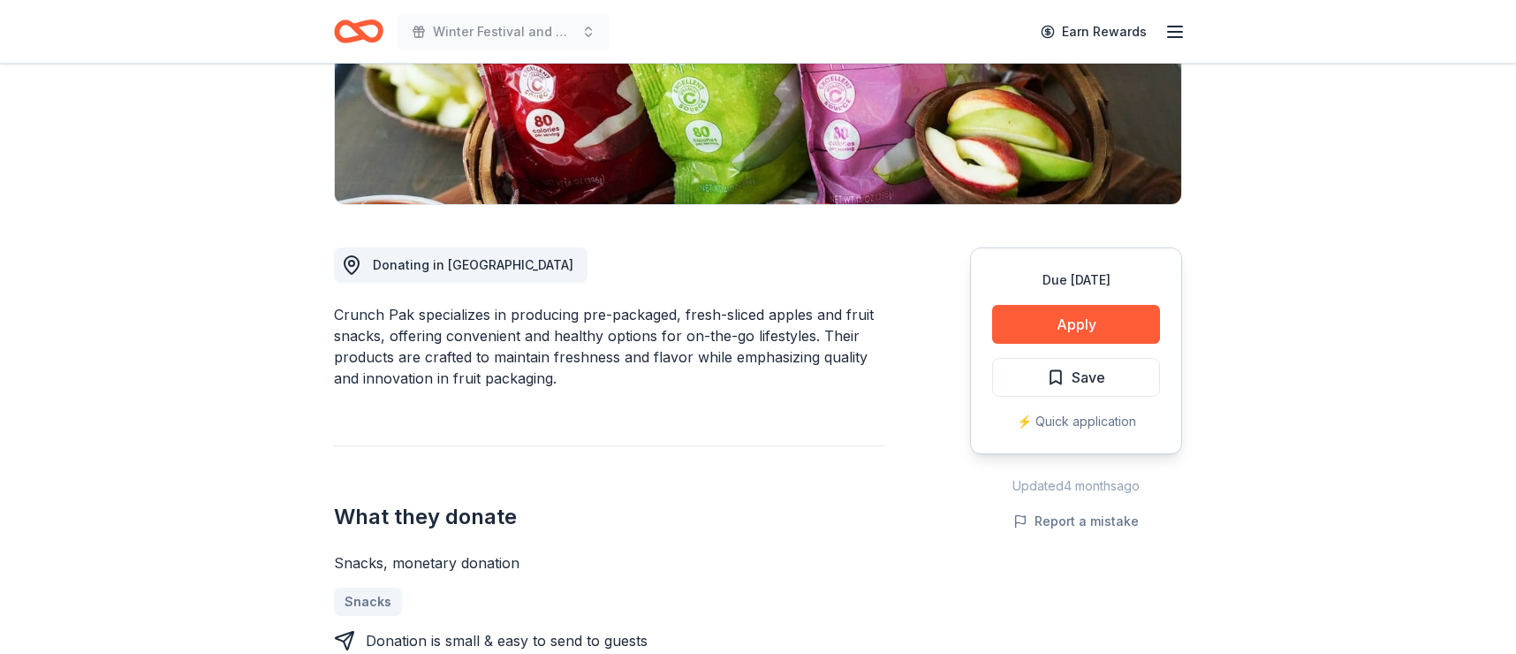
scroll to position [344, 0]
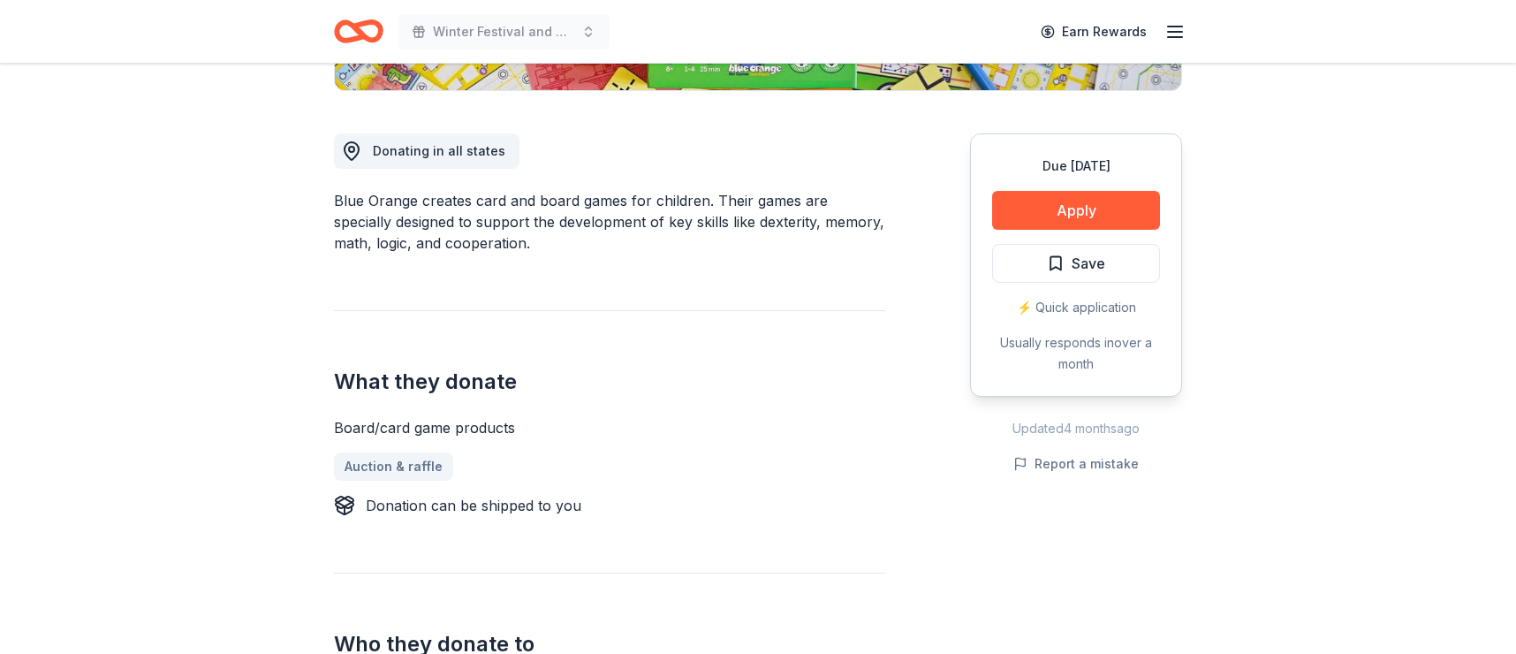
scroll to position [451, 0]
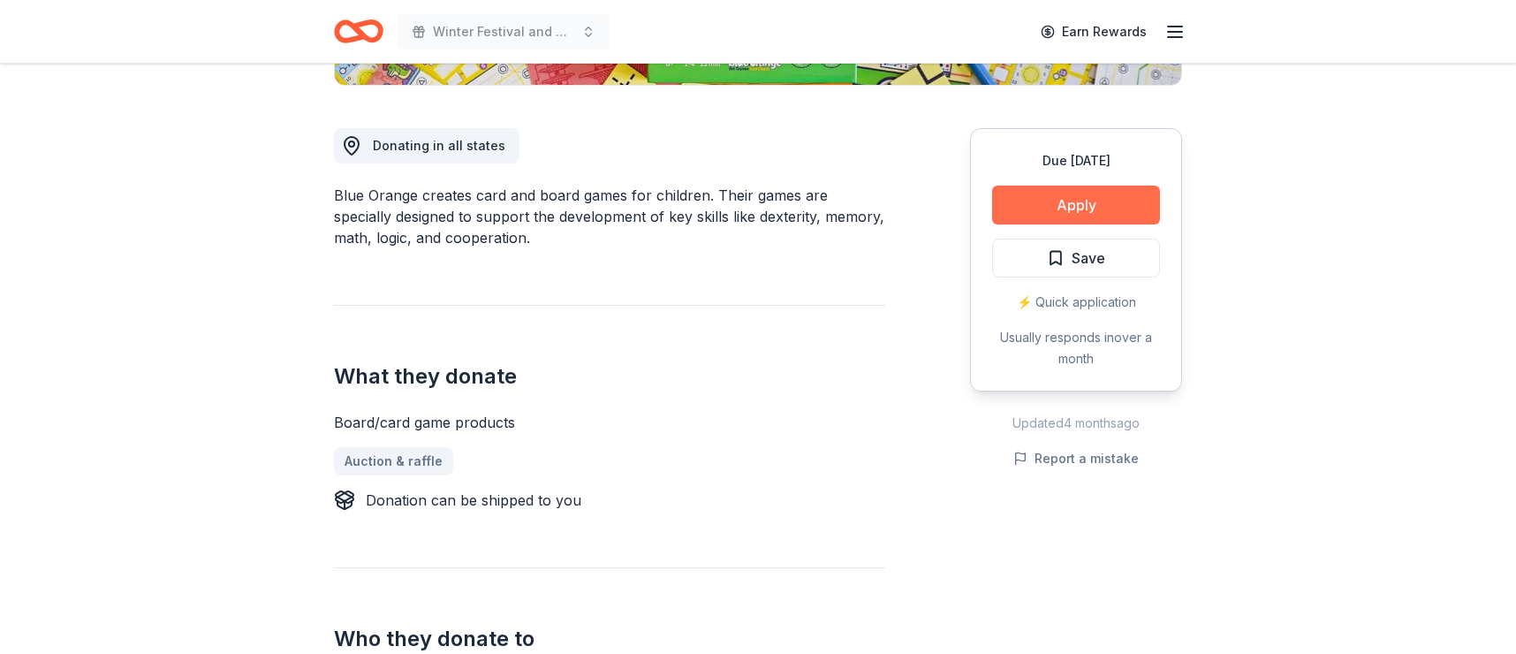
click at [1063, 208] on button "Apply" at bounding box center [1076, 204] width 168 height 39
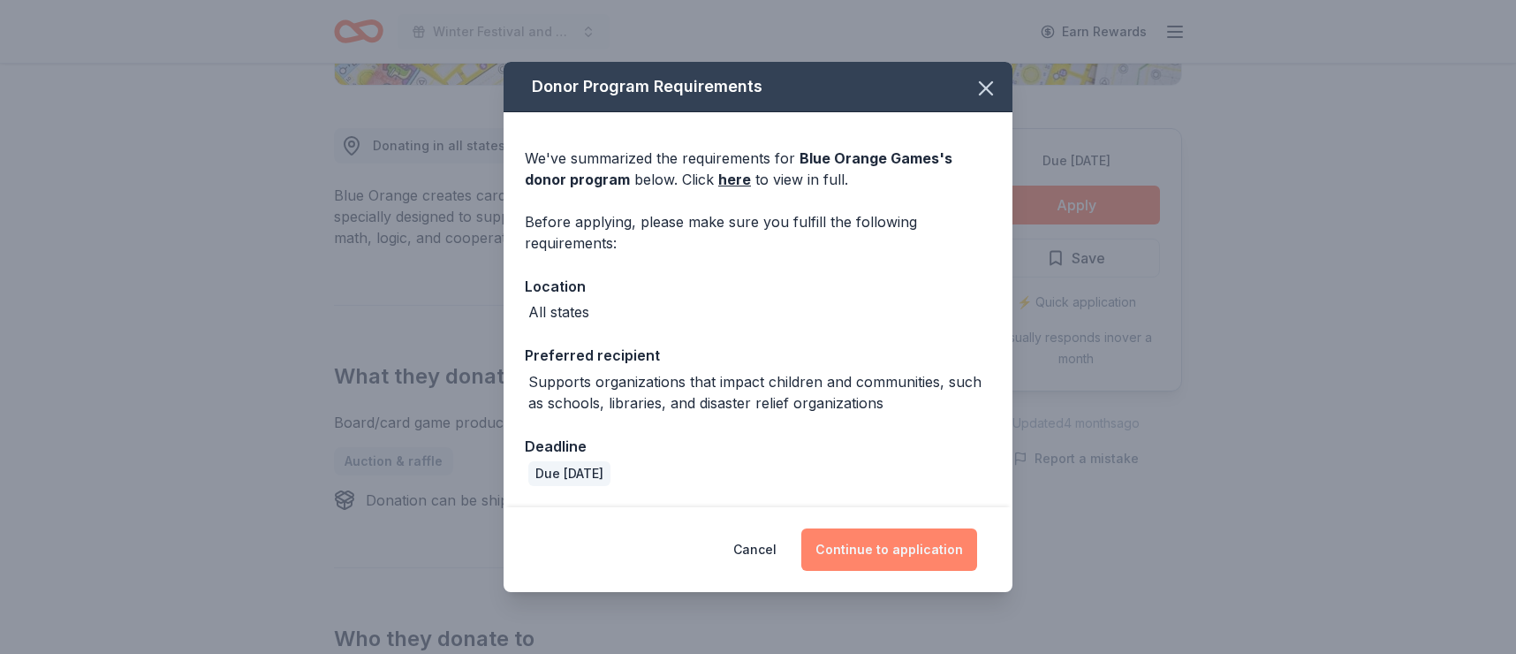
click at [891, 546] on button "Continue to application" at bounding box center [889, 549] width 176 height 42
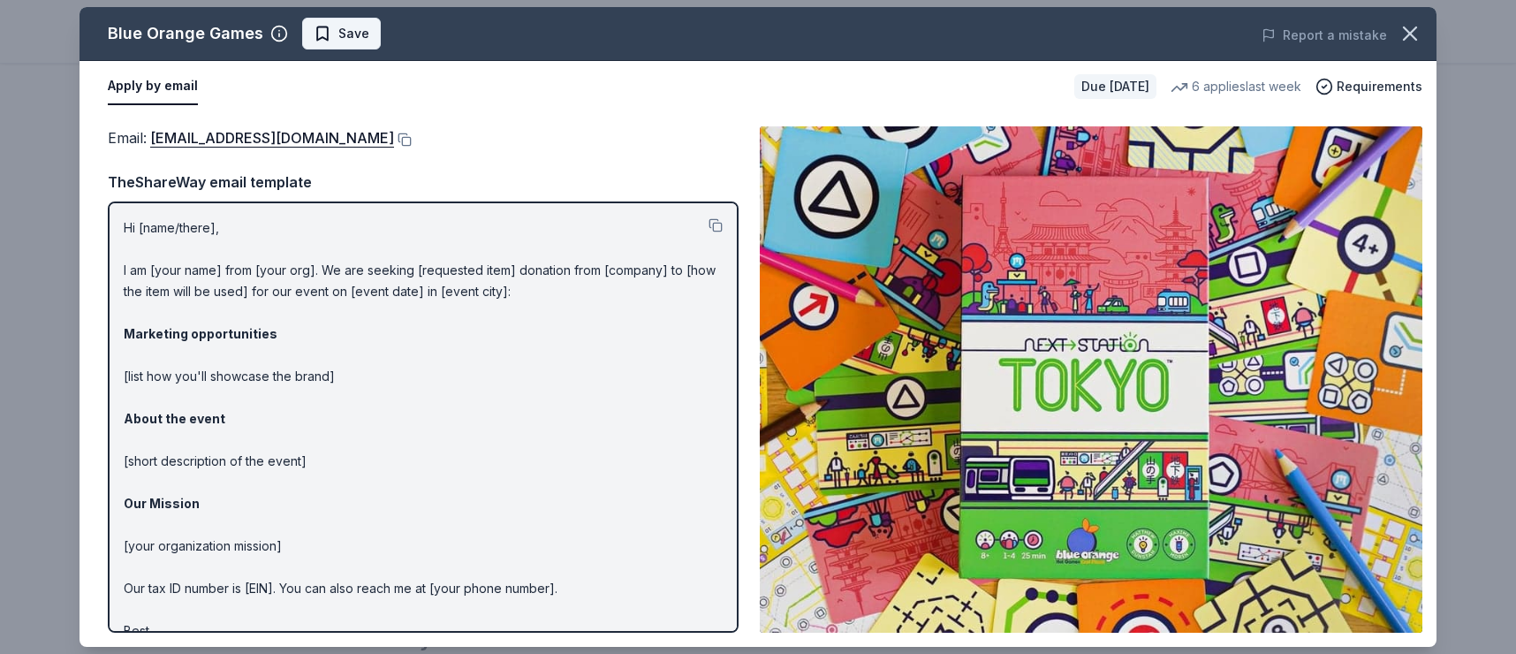
click at [351, 28] on span "Save" at bounding box center [353, 33] width 31 height 21
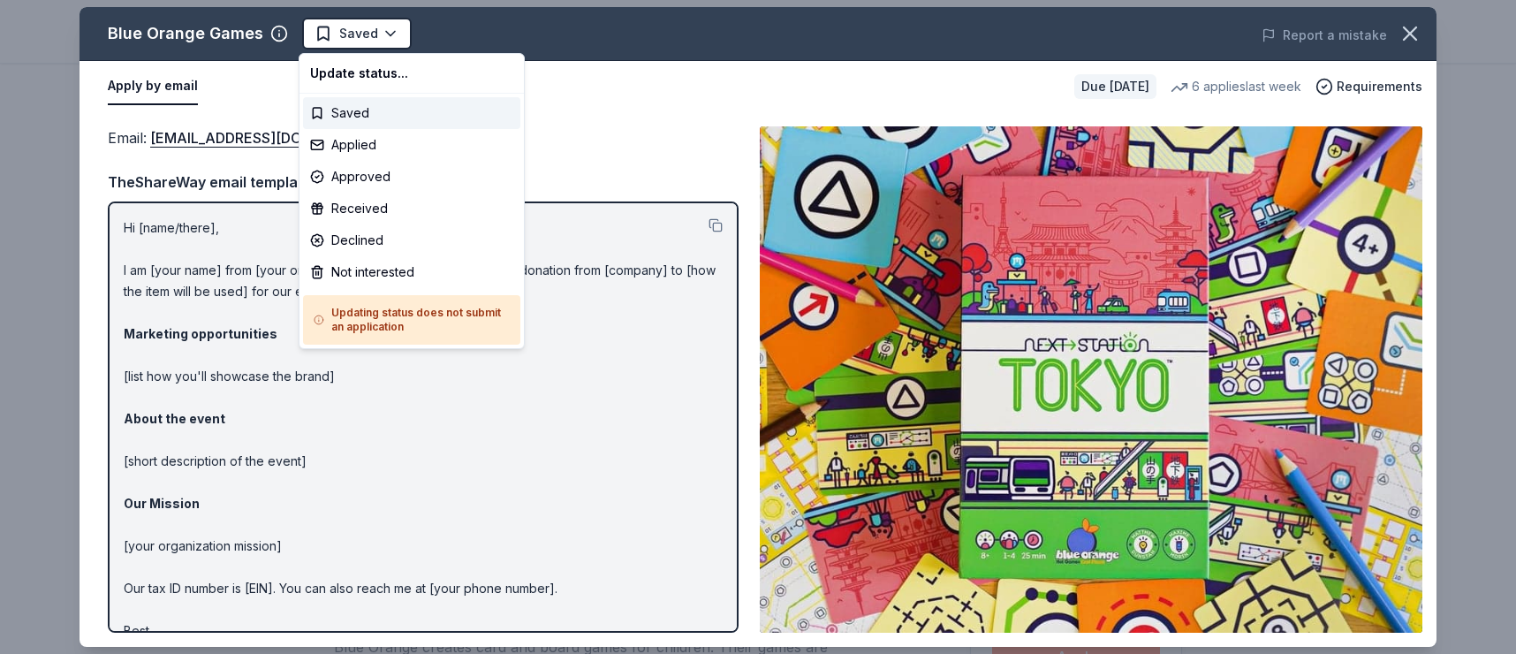
scroll to position [0, 0]
click at [351, 28] on html "Winter Festival and Silent Auction Saved Apply Due in 37 days Share Blue Orange…" at bounding box center [758, 327] width 1516 height 654
click at [346, 145] on div "Applied" at bounding box center [411, 145] width 217 height 32
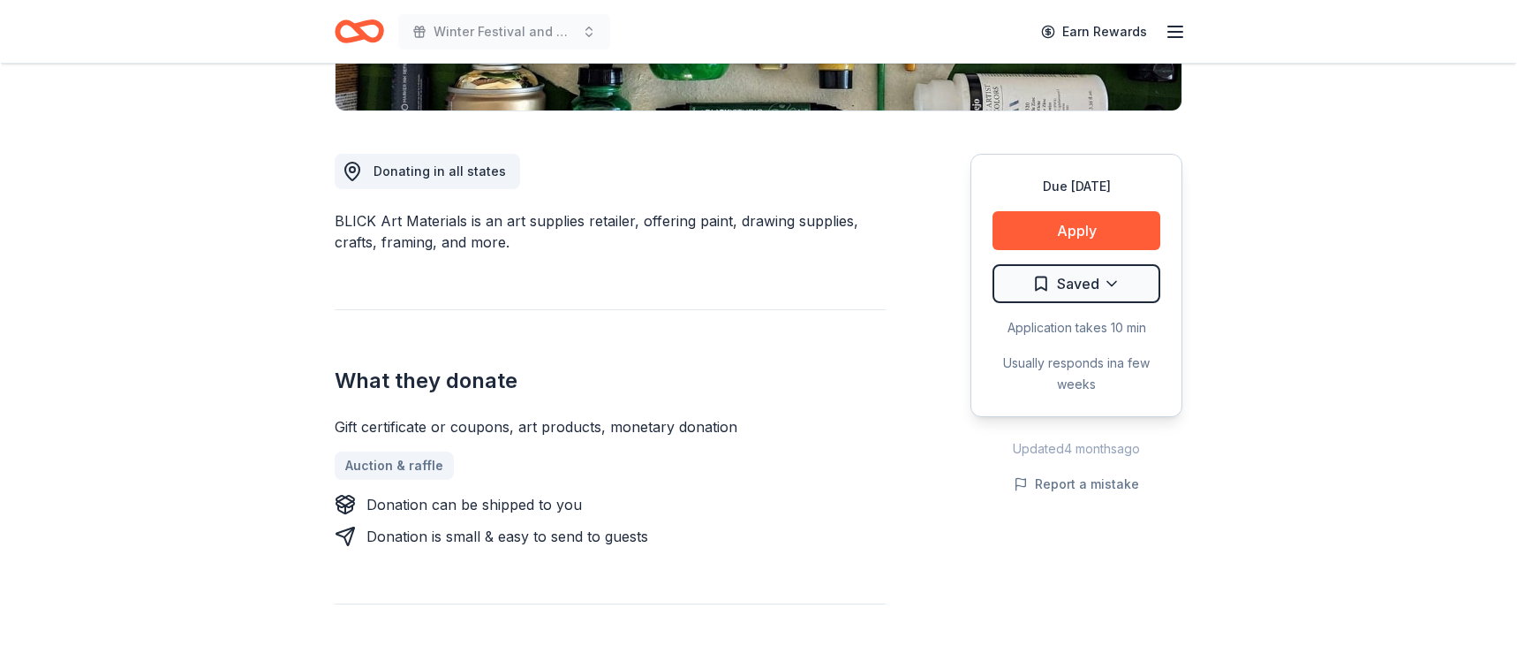
scroll to position [408, 0]
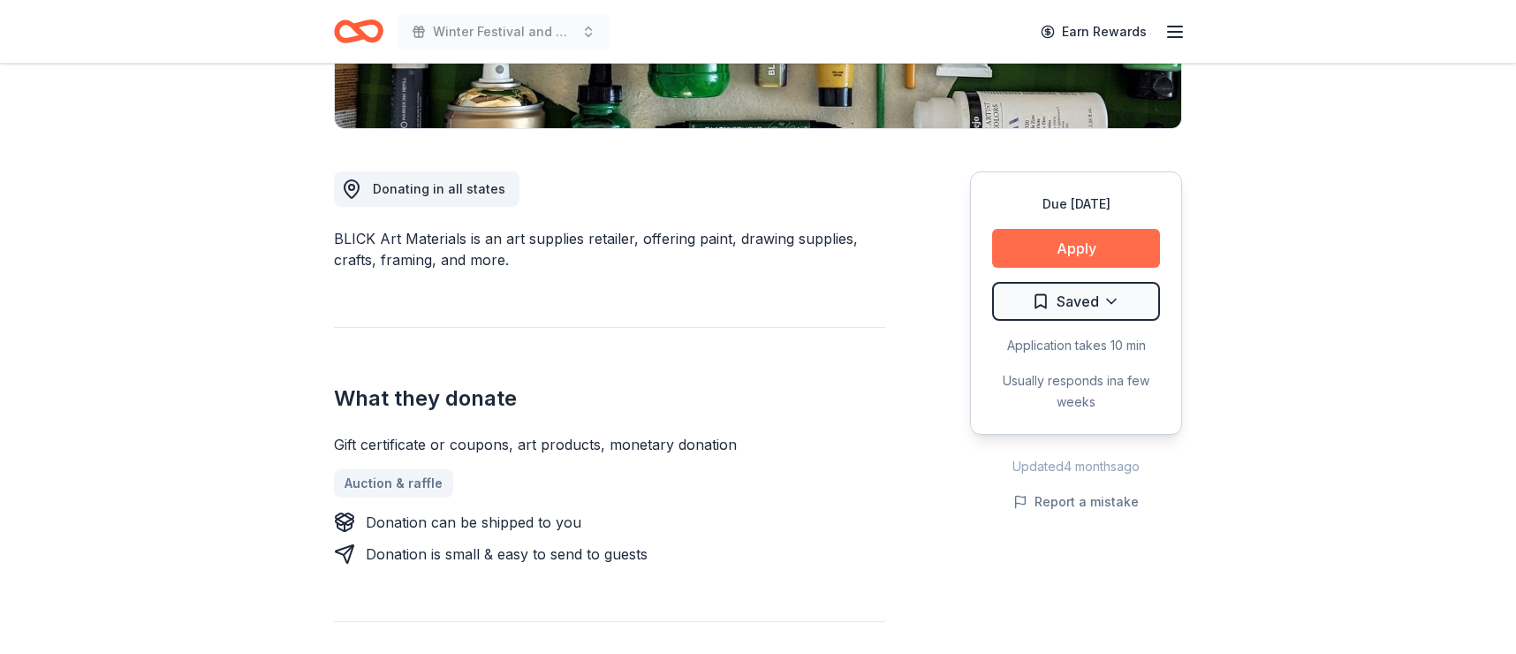
click at [1087, 249] on button "Apply" at bounding box center [1076, 248] width 168 height 39
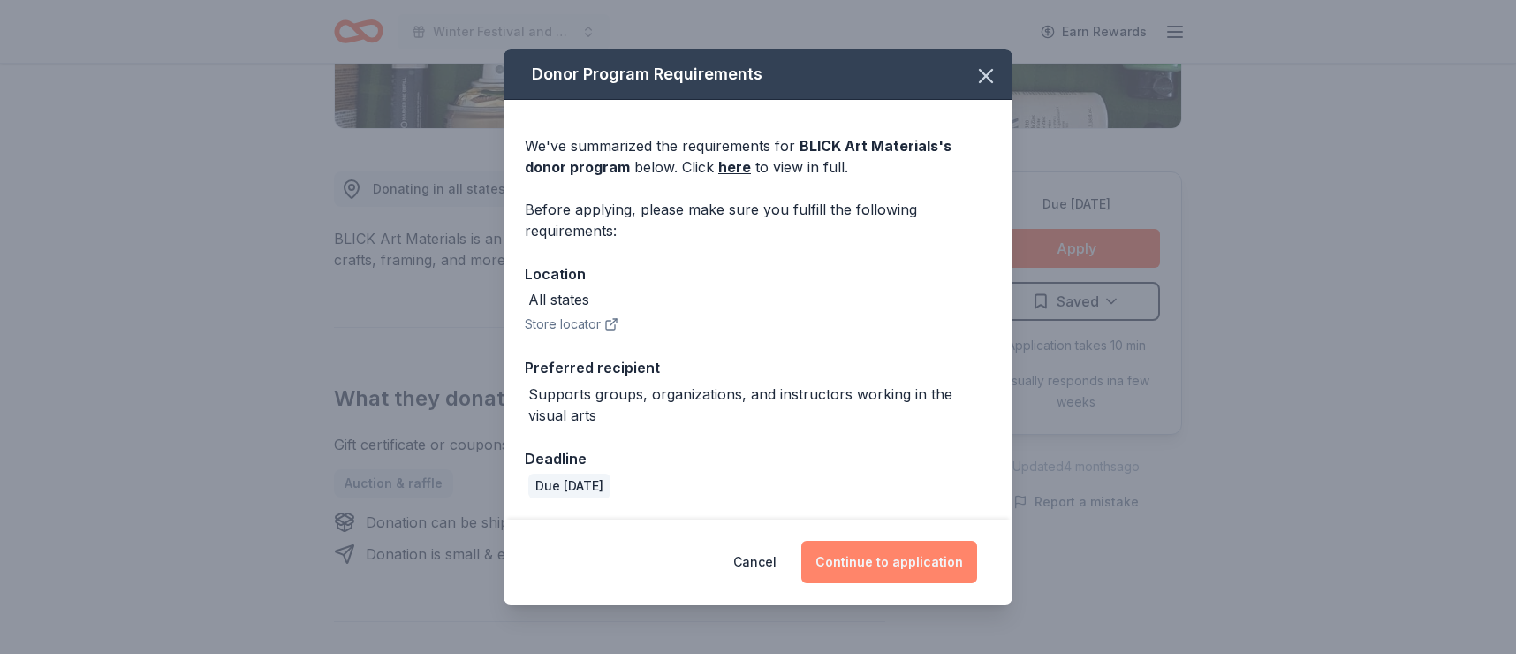
click at [881, 562] on button "Continue to application" at bounding box center [889, 562] width 176 height 42
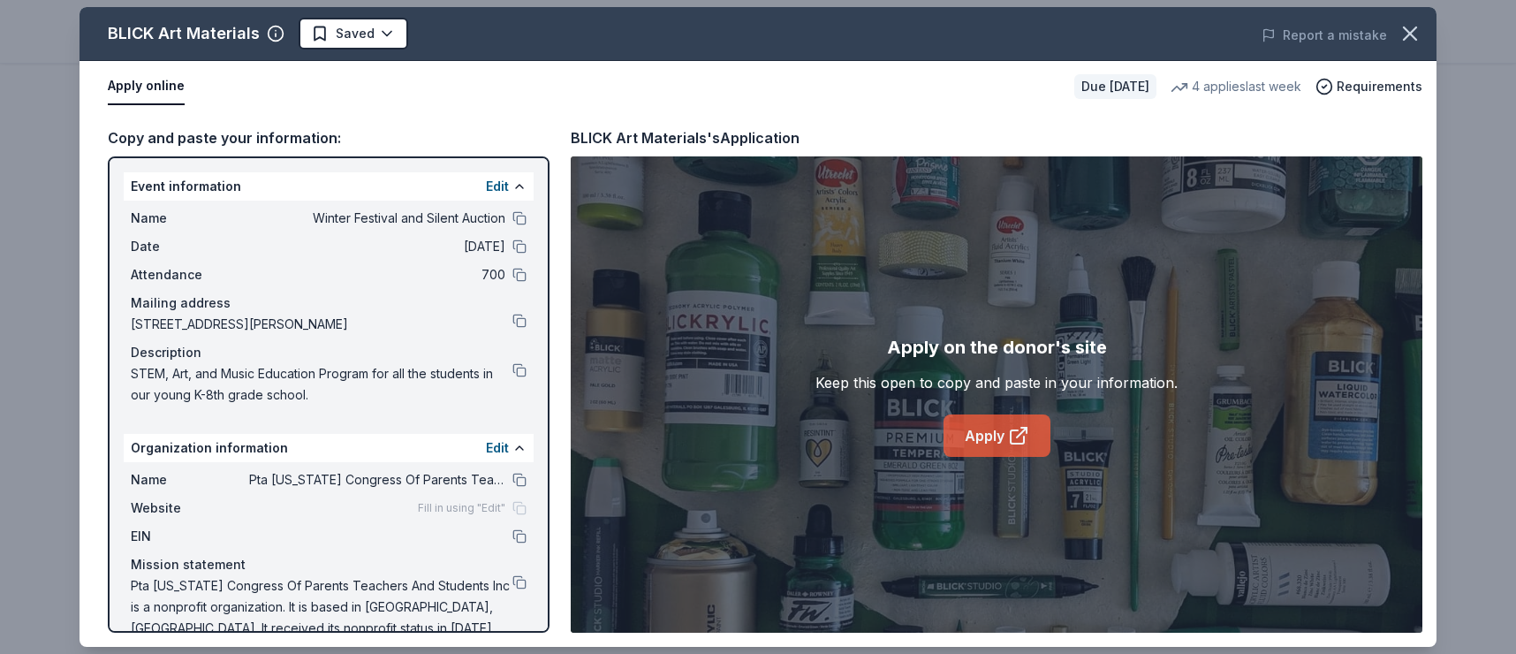
click at [991, 442] on link "Apply" at bounding box center [996, 435] width 107 height 42
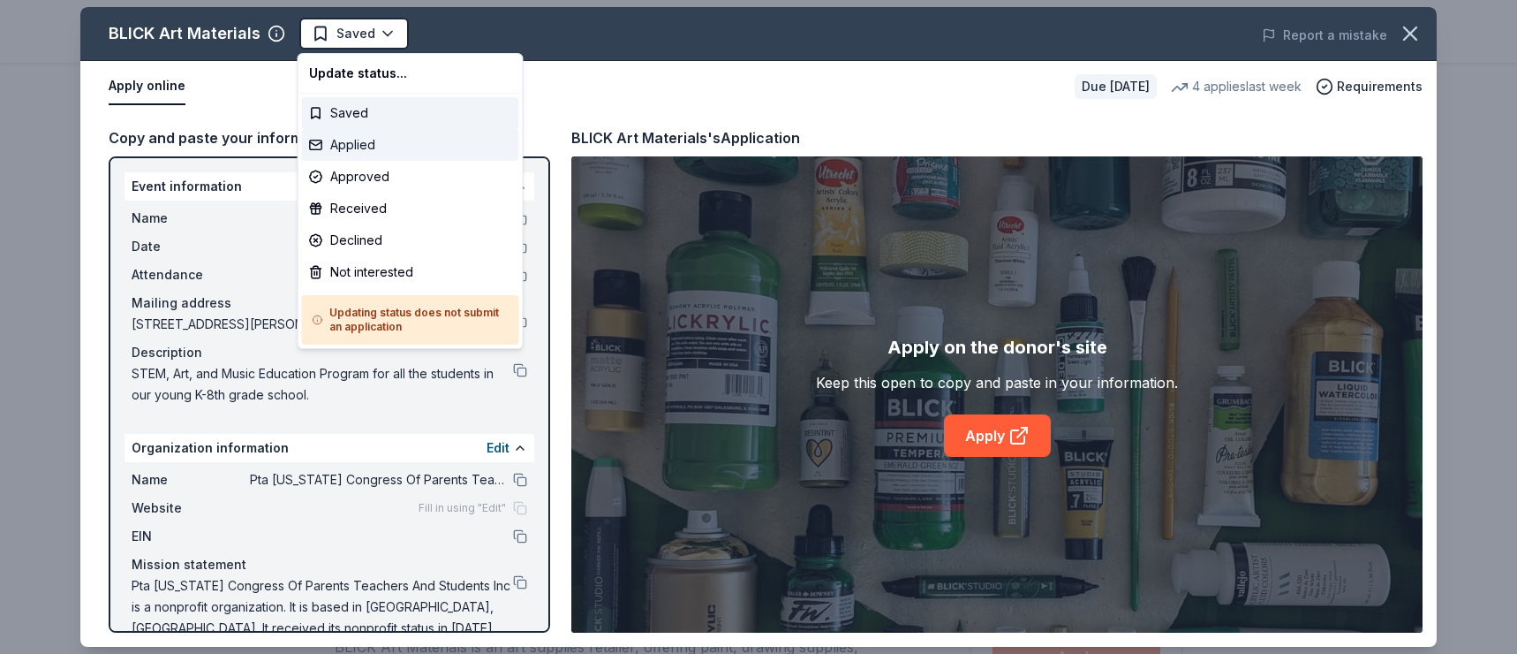
click at [374, 149] on div "Applied" at bounding box center [410, 145] width 217 height 32
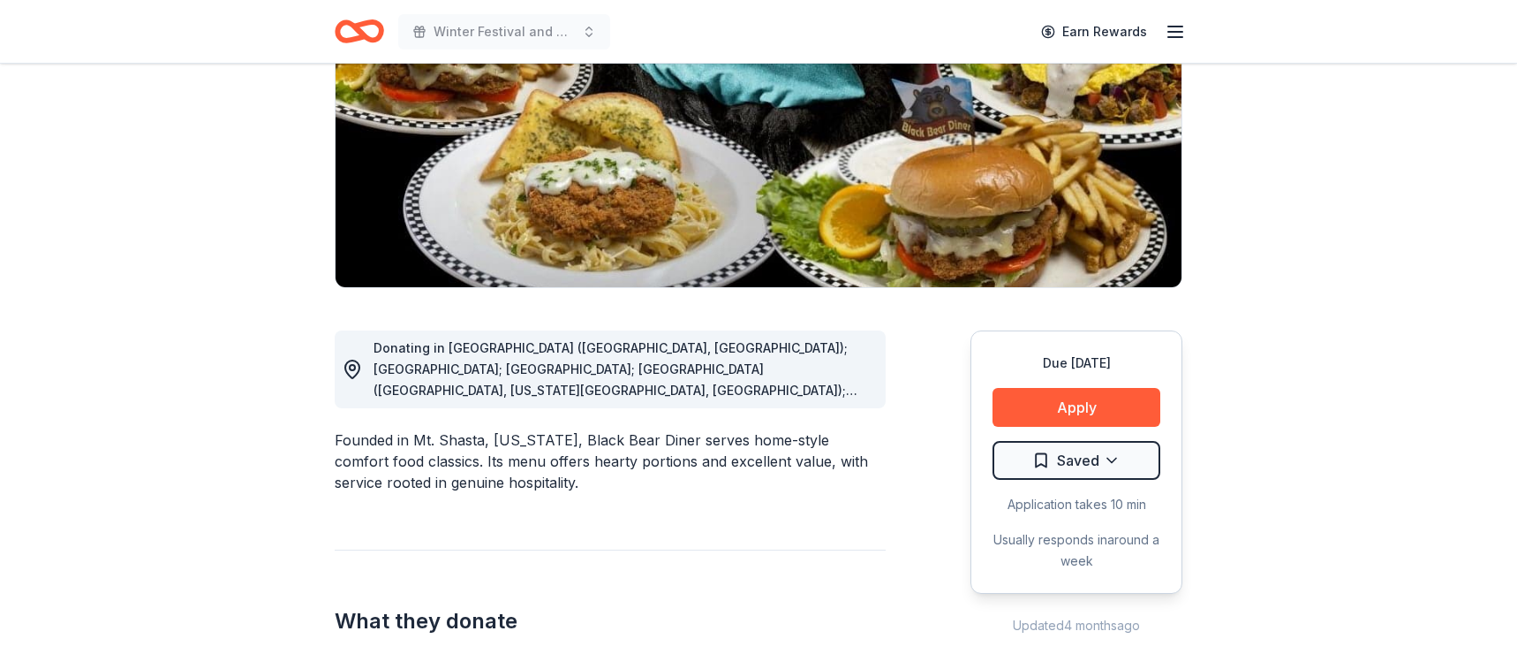
scroll to position [255, 0]
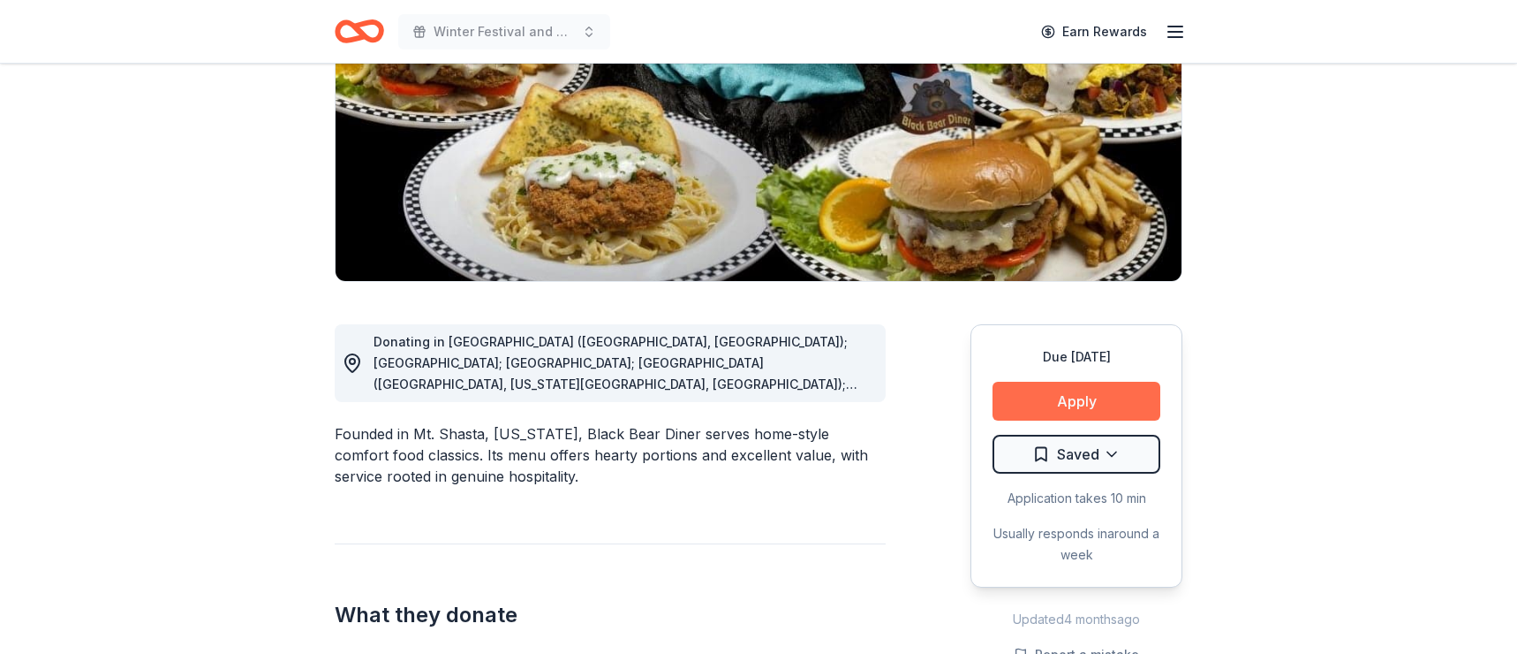
click at [1086, 404] on button "Apply" at bounding box center [1077, 401] width 168 height 39
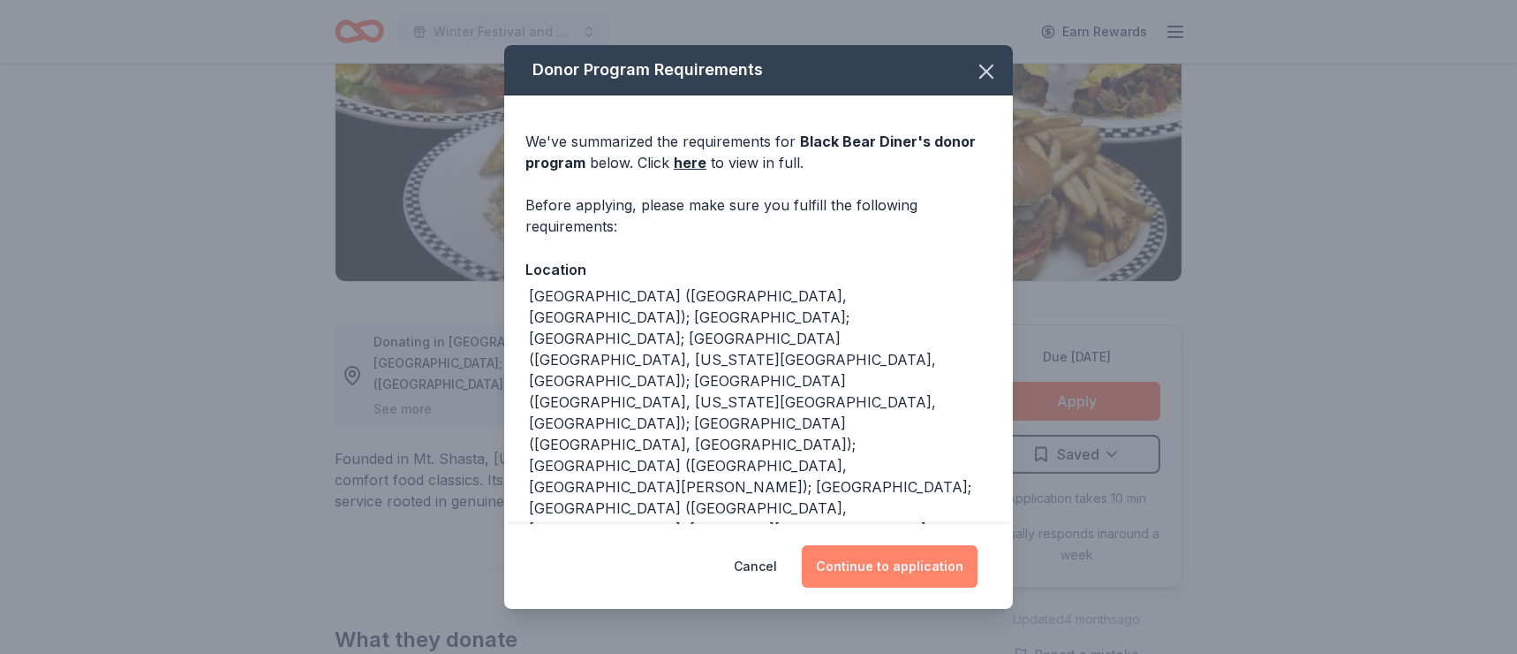
click at [866, 567] on button "Continue to application" at bounding box center [890, 566] width 176 height 42
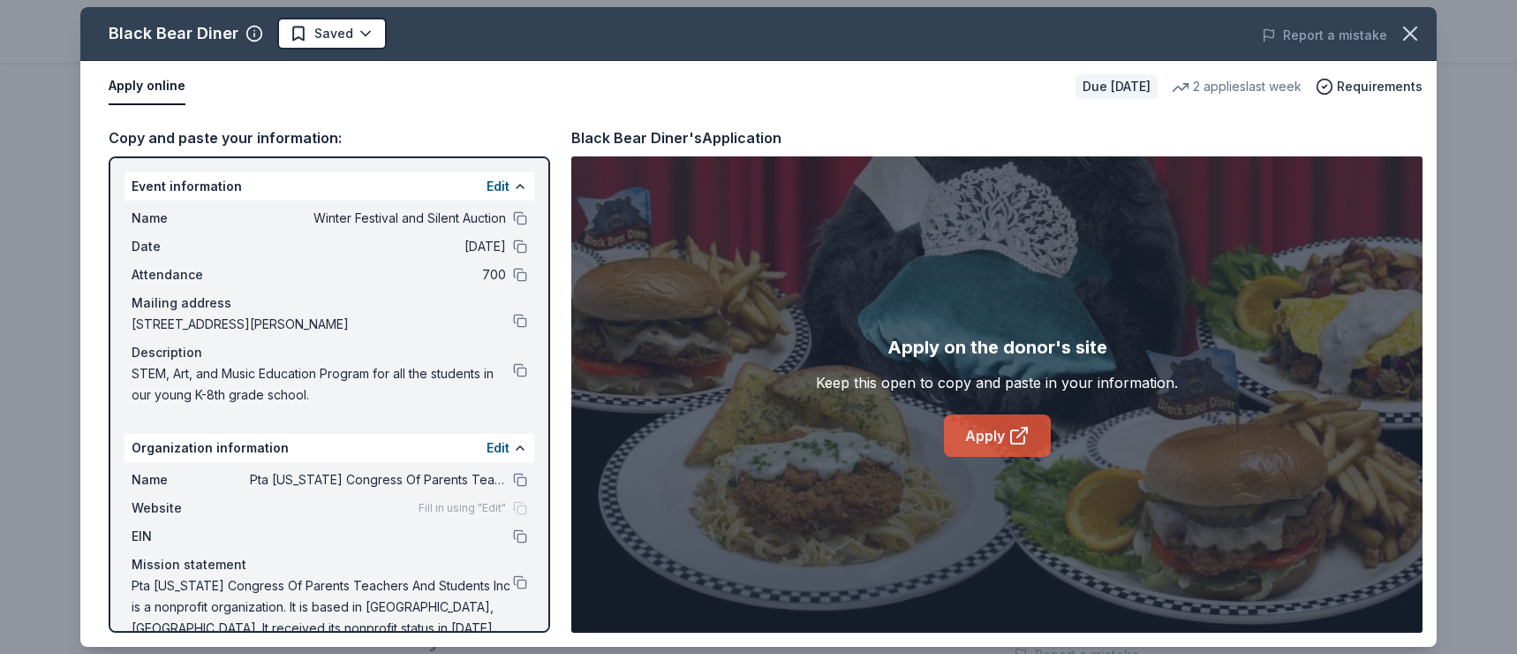
click at [1005, 430] on link "Apply" at bounding box center [997, 435] width 107 height 42
click at [987, 431] on link "Apply" at bounding box center [997, 435] width 107 height 42
click at [338, 32] on html "Winter Festival and Silent Auction Earn Rewards Due in 37 days Share Black Bear…" at bounding box center [758, 327] width 1517 height 654
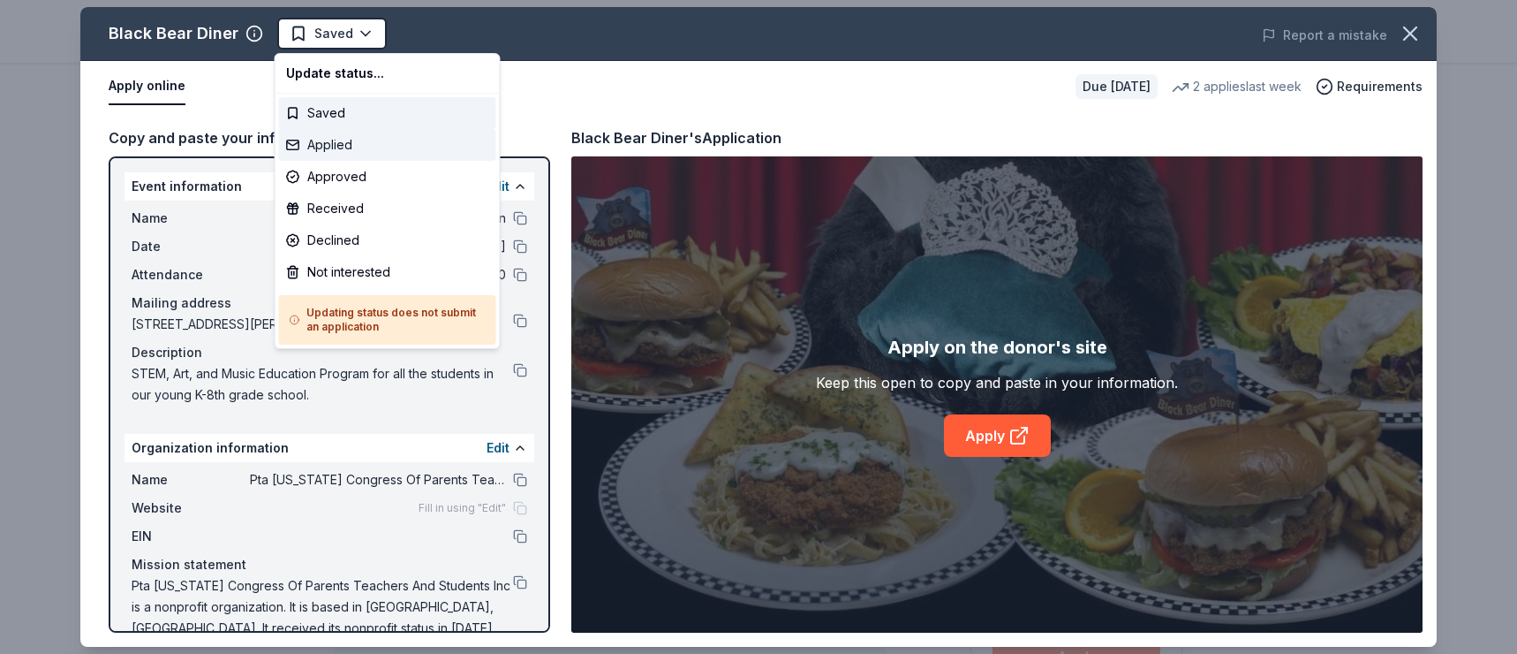
click at [355, 148] on div "Applied" at bounding box center [387, 145] width 217 height 32
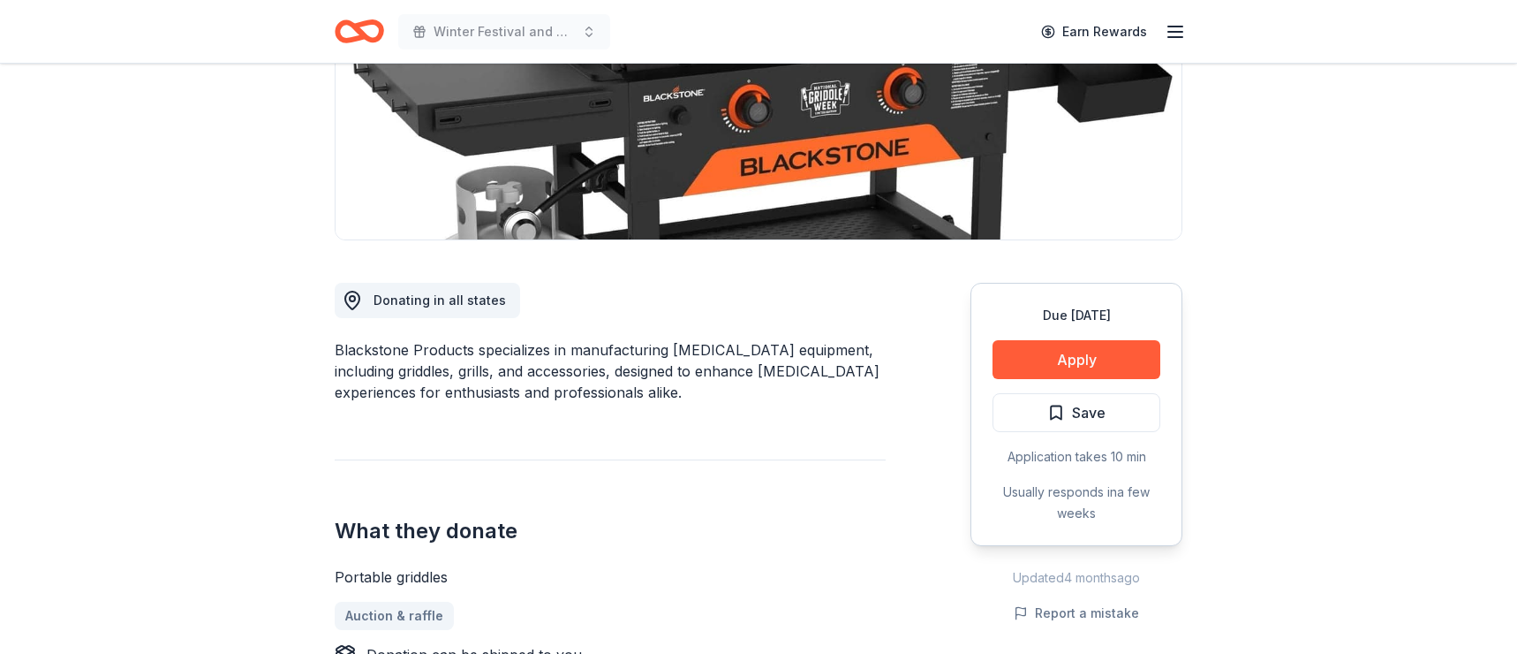
scroll to position [305, 0]
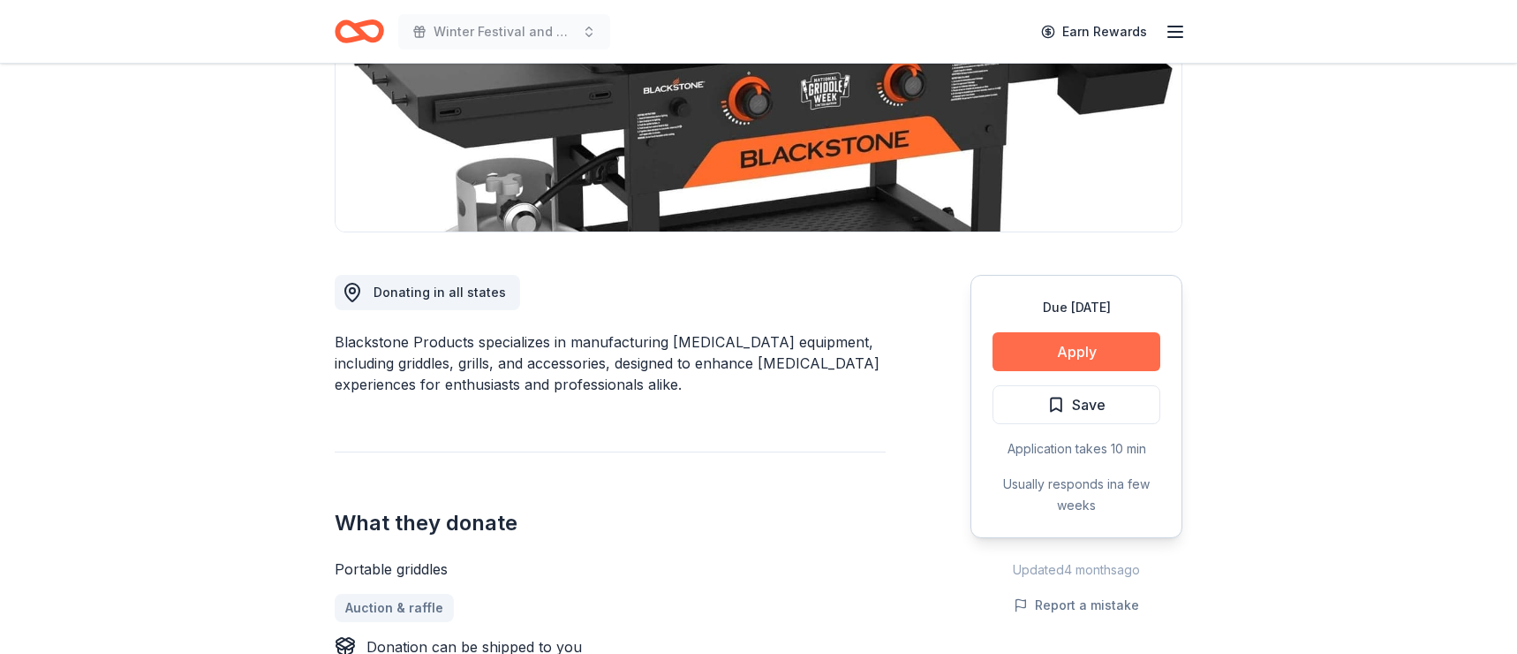
click at [1060, 351] on button "Apply" at bounding box center [1077, 351] width 168 height 39
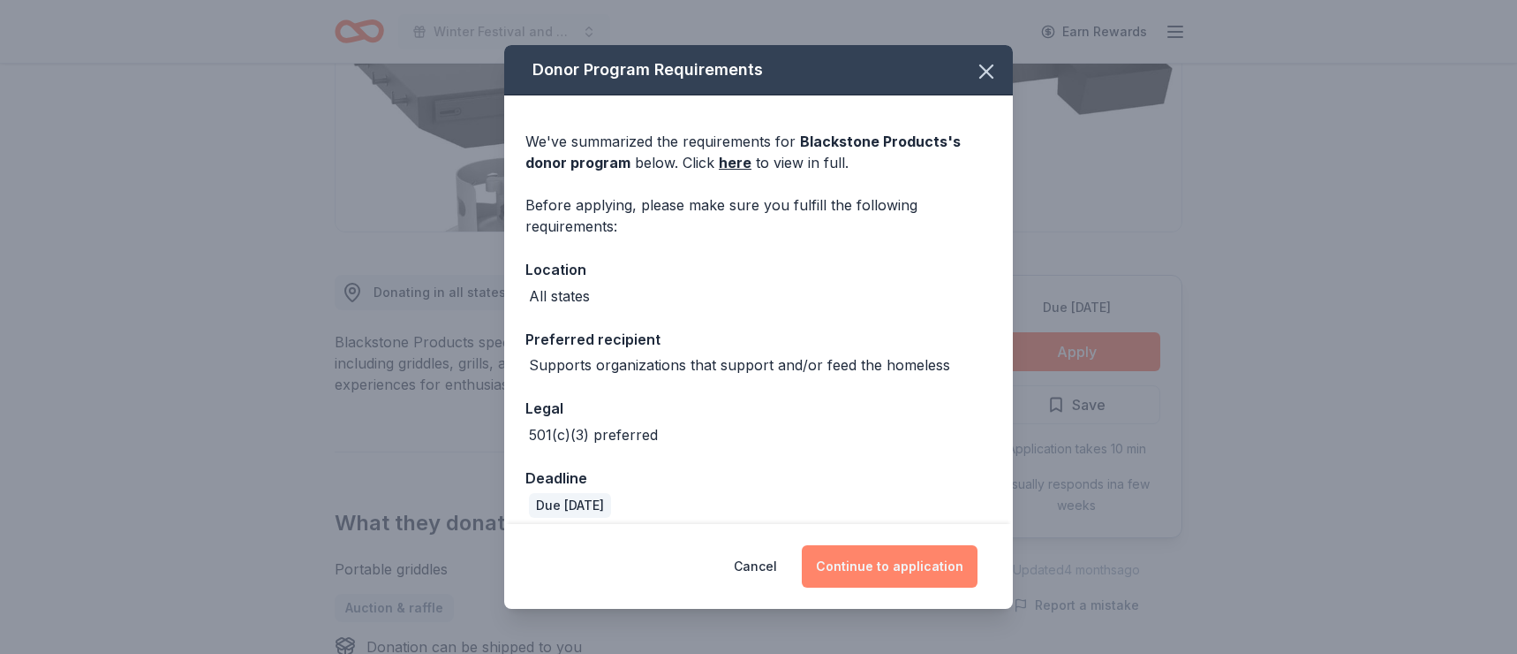
click at [884, 569] on button "Continue to application" at bounding box center [890, 566] width 176 height 42
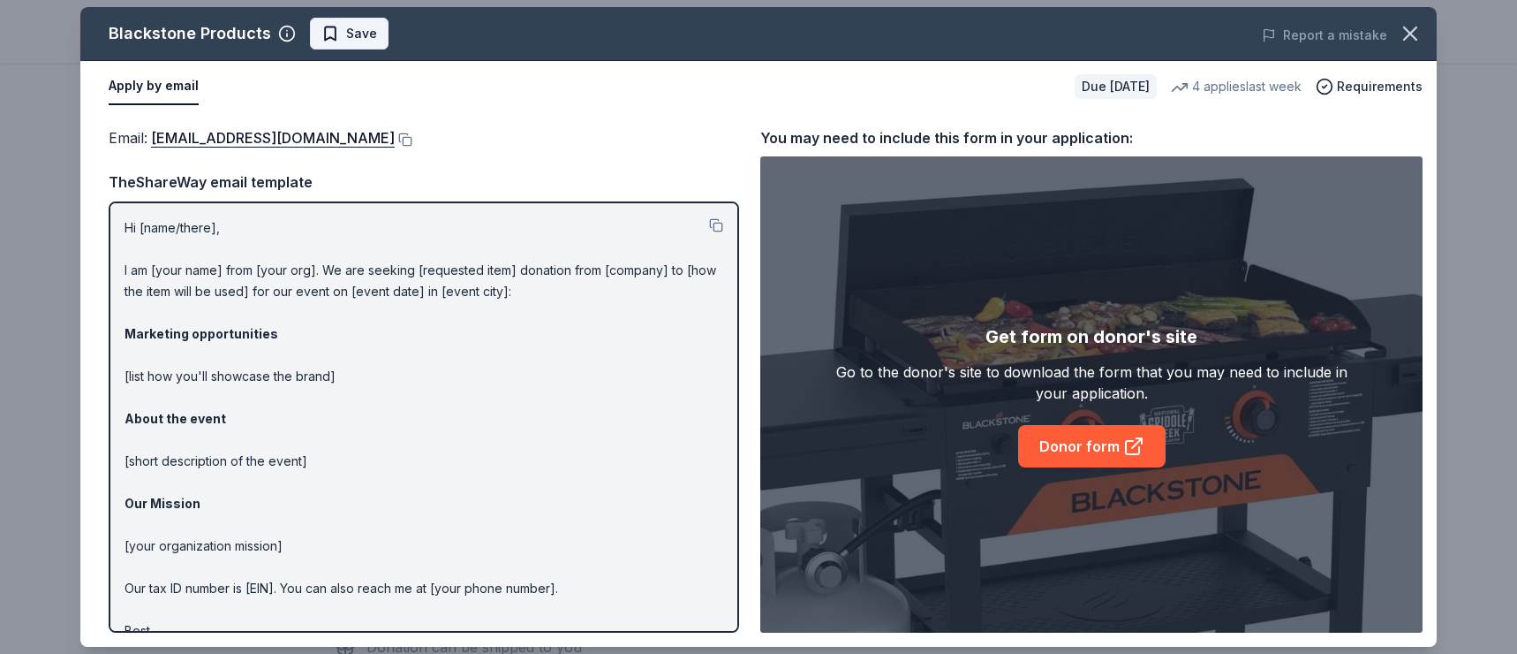
click at [361, 37] on span "Save" at bounding box center [361, 33] width 31 height 21
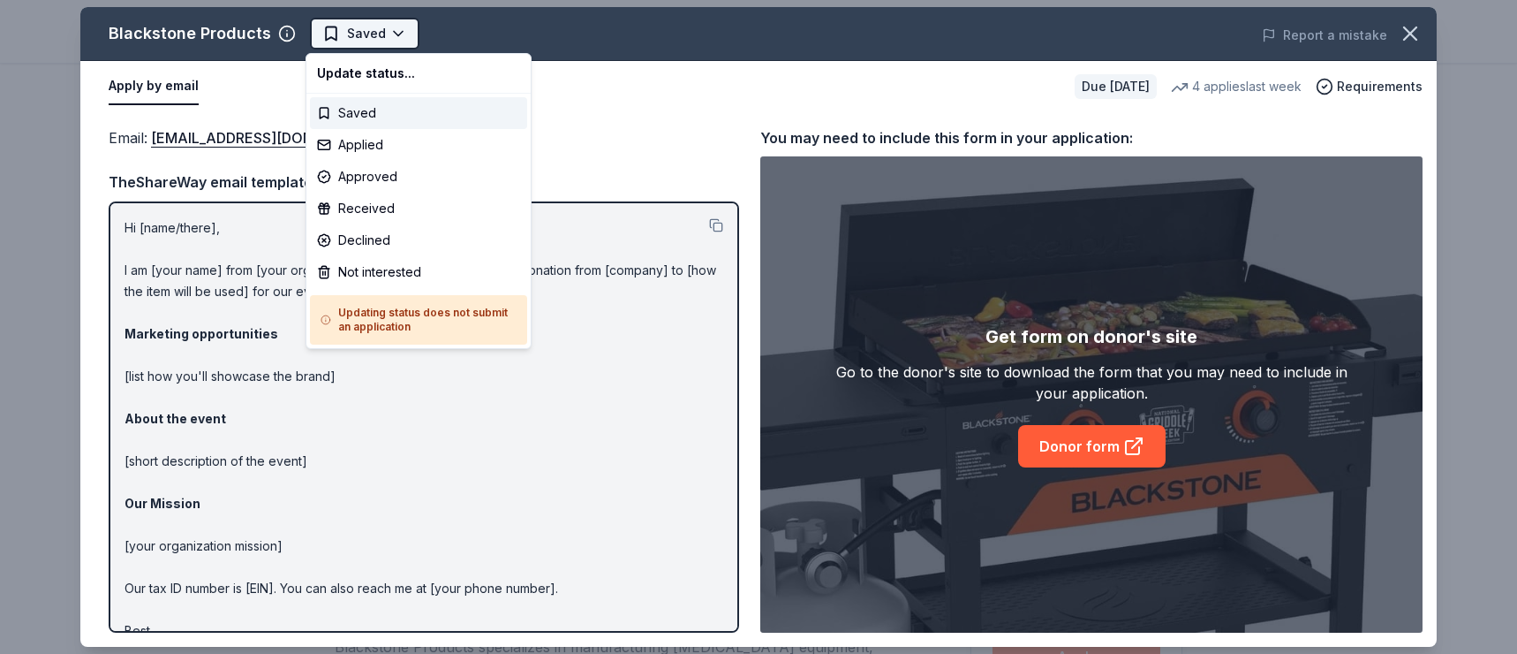
scroll to position [0, 0]
click at [361, 37] on html "Winter Festival and Silent Auction Saved Apply Due in 25 days Share Blackstone …" at bounding box center [758, 327] width 1517 height 654
click at [370, 144] on div "Applied" at bounding box center [418, 145] width 217 height 32
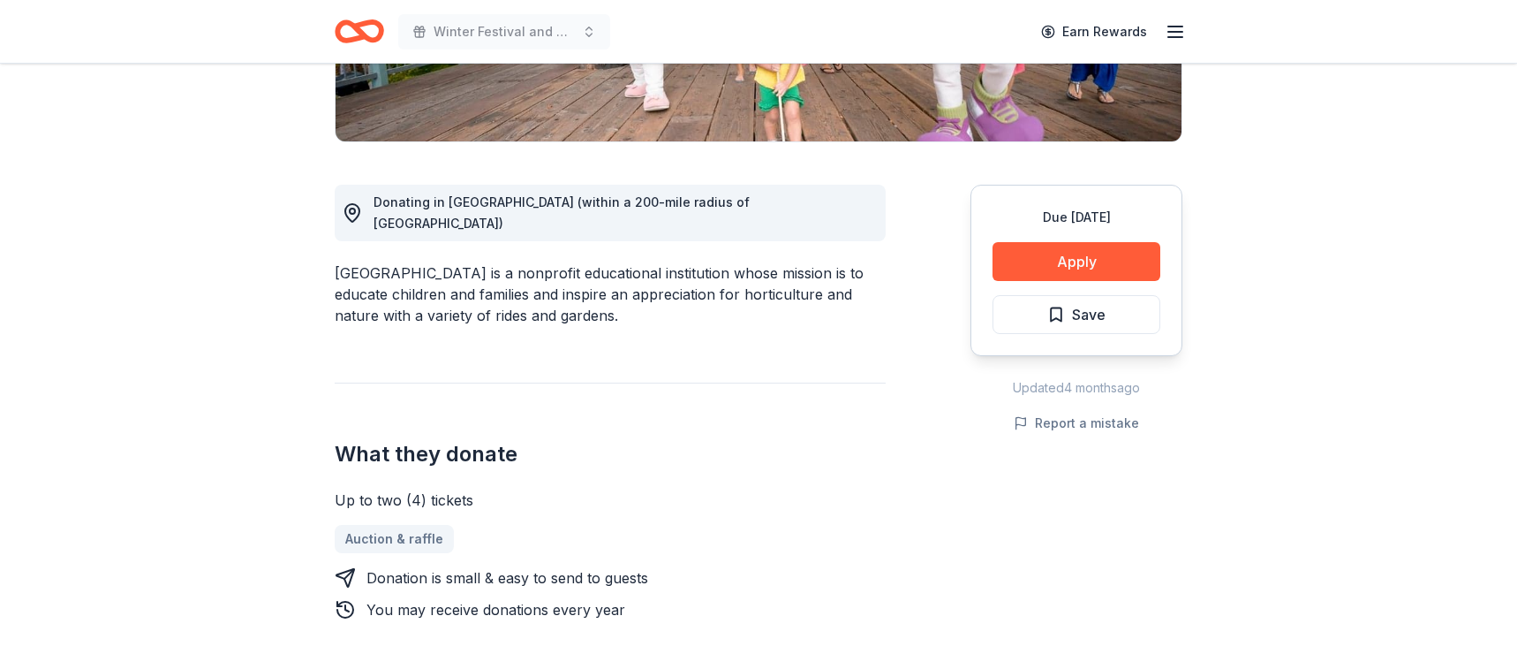
scroll to position [397, 0]
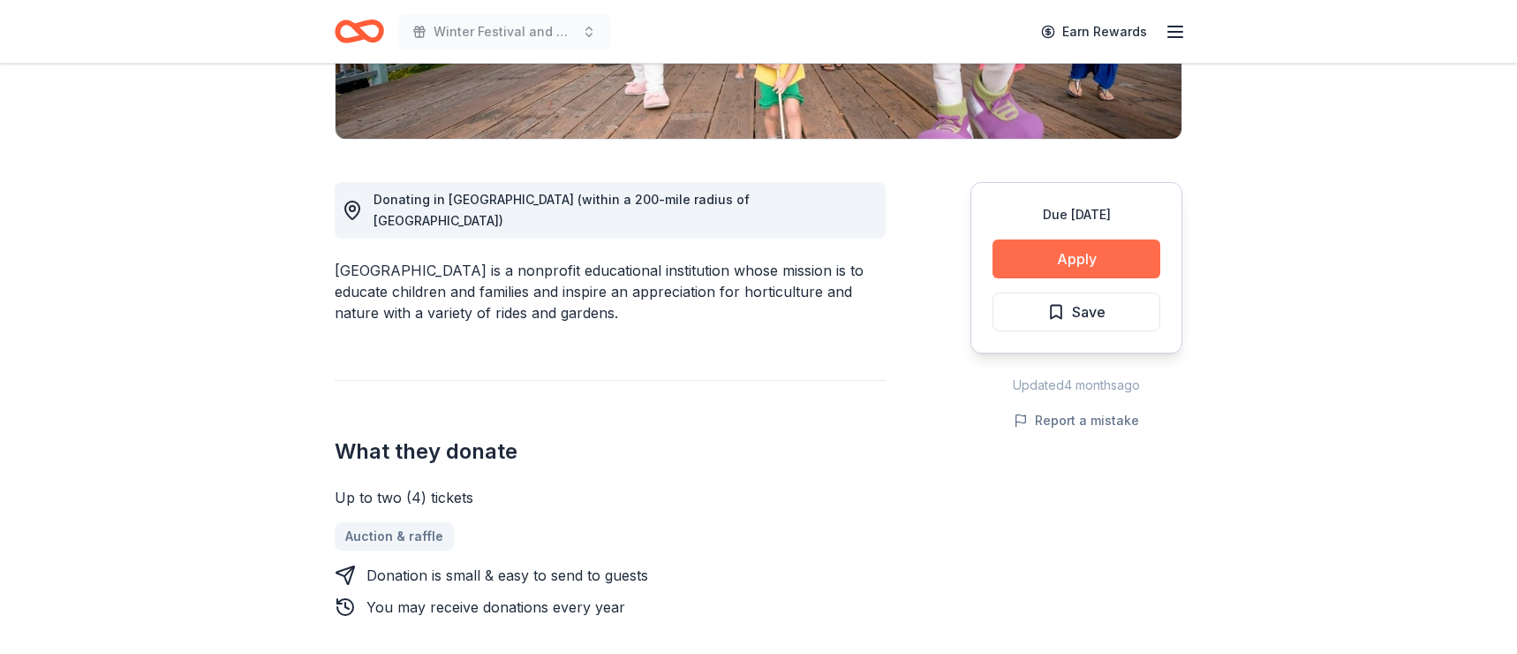
click at [1057, 253] on button "Apply" at bounding box center [1077, 258] width 168 height 39
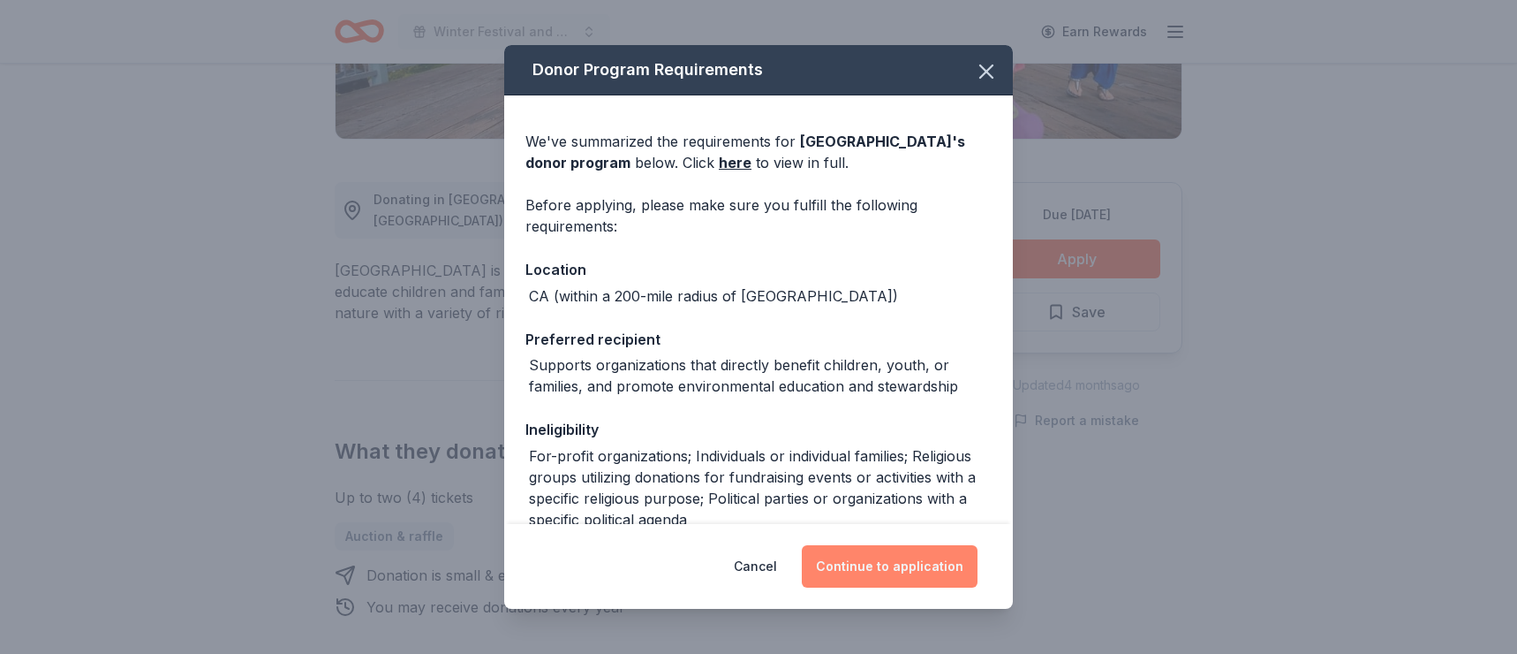
click at [904, 567] on button "Continue to application" at bounding box center [890, 566] width 176 height 42
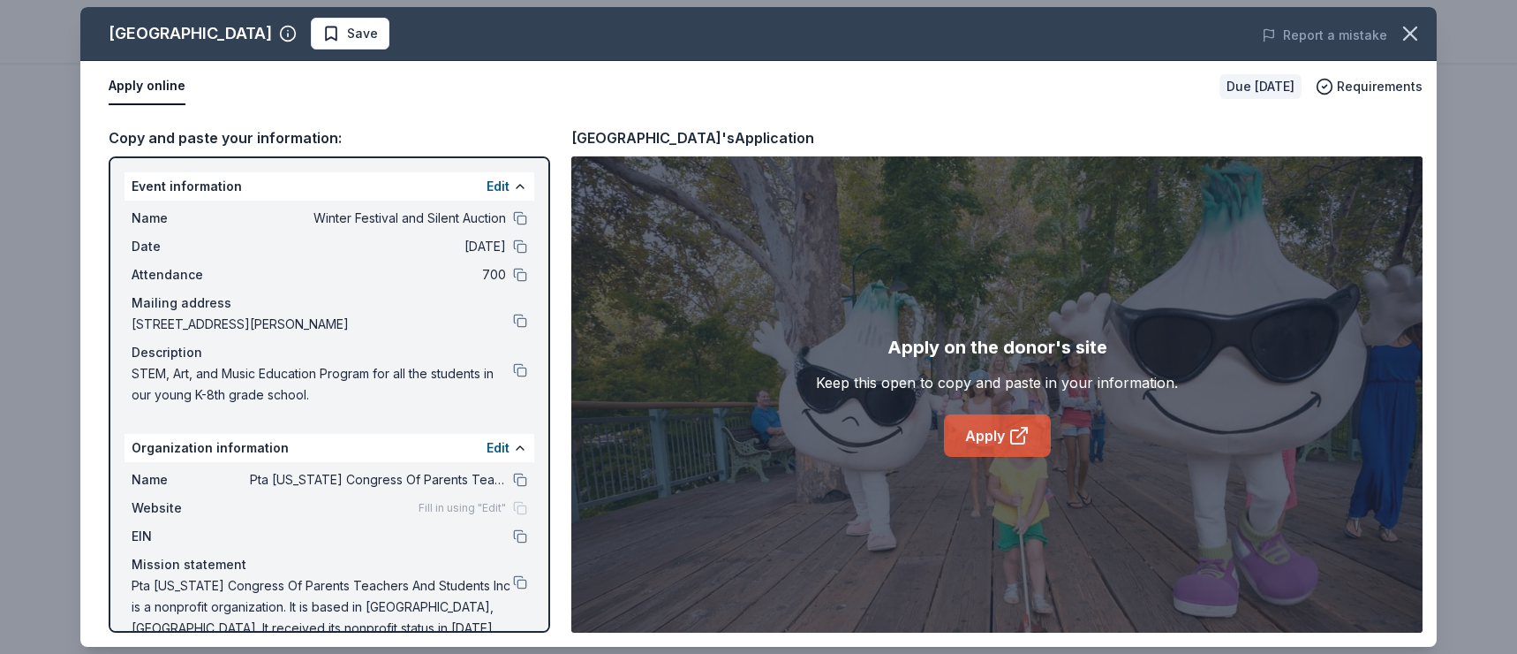
click at [993, 435] on link "Apply" at bounding box center [997, 435] width 107 height 42
click at [1006, 437] on link "Apply" at bounding box center [997, 435] width 107 height 42
